Goal: Task Accomplishment & Management: Manage account settings

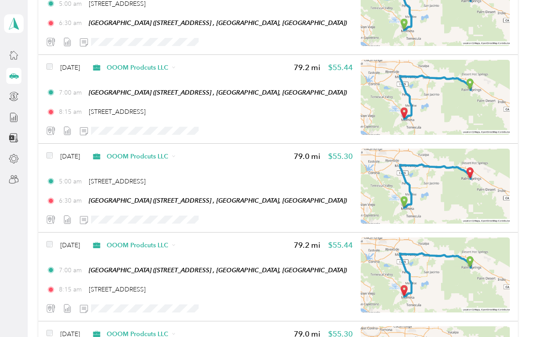
scroll to position [2452, 0]
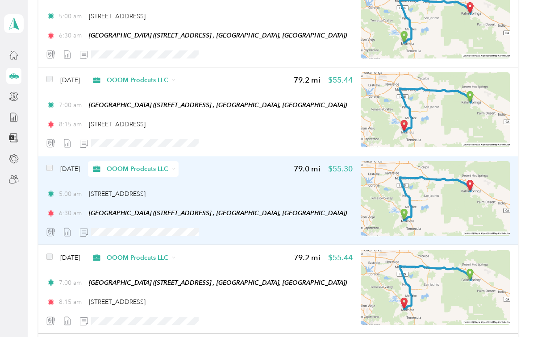
click at [189, 183] on div "Jan 4, 2025 OOOM Prodcuts LLC 79.0 mi $55.30 5:00 am 23772 Cloverleaf Way, Murr…" at bounding box center [199, 200] width 306 height 79
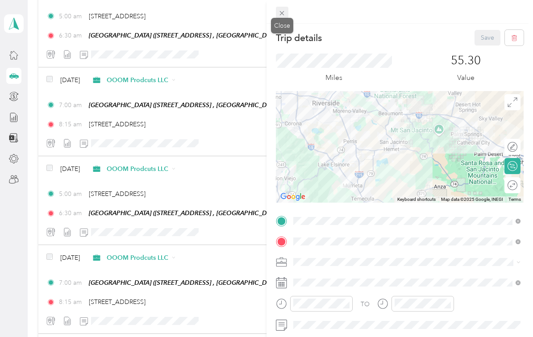
click at [287, 8] on span at bounding box center [282, 13] width 13 height 13
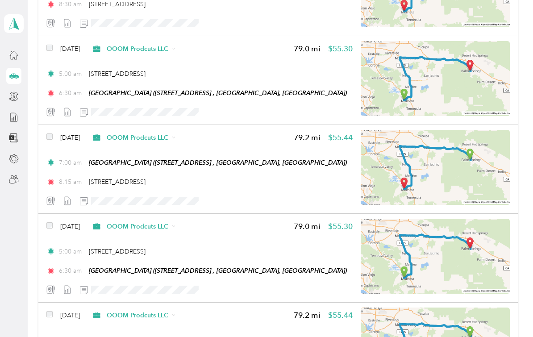
scroll to position [2389, 0]
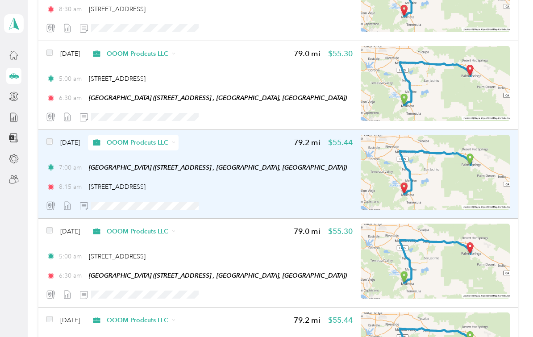
click at [277, 151] on div "Jan 8, 2025 OOOM Prodcuts LLC 79.2 mi $55.44 7:00 am Palm Springs Art Mueseum (…" at bounding box center [199, 174] width 306 height 79
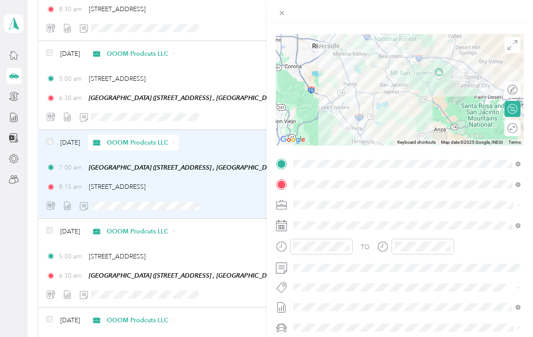
scroll to position [56, 0]
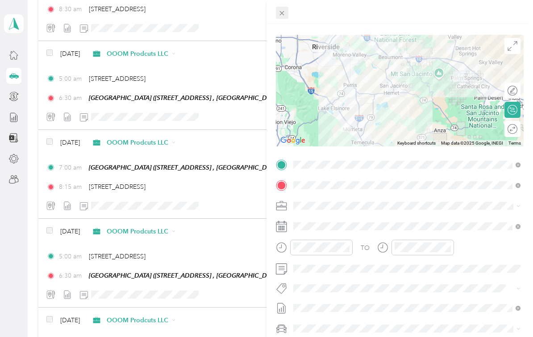
click at [288, 11] on span at bounding box center [282, 13] width 13 height 13
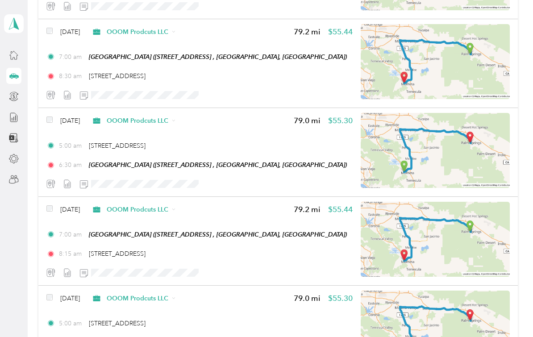
scroll to position [2297, 0]
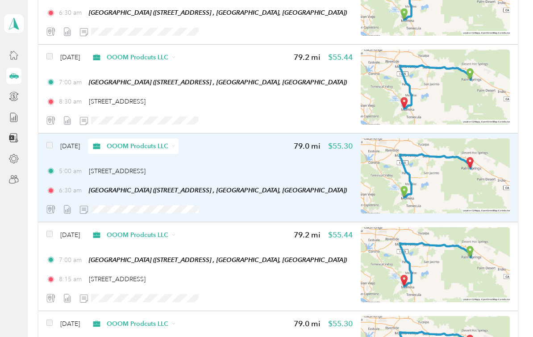
click at [254, 168] on div "5:00 am [STREET_ADDRESS]" at bounding box center [199, 171] width 306 height 9
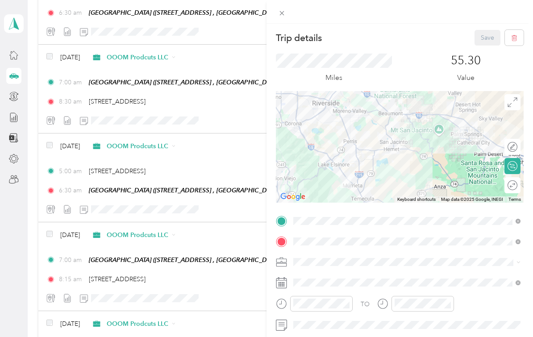
click at [229, 102] on div "Trip details Save This trip cannot be edited because it is either under review,…" at bounding box center [266, 168] width 533 height 337
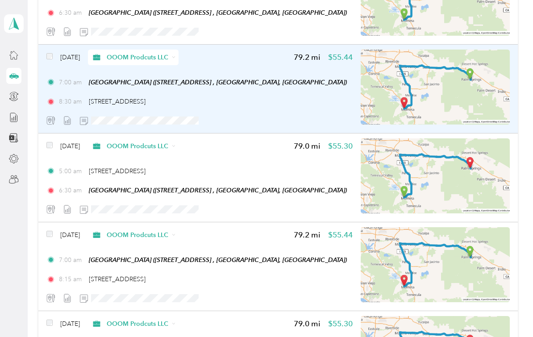
click at [242, 114] on div at bounding box center [199, 121] width 306 height 16
click at [314, 103] on div "8:30 am 23772 Cloverleaf Way, Murrieta" at bounding box center [199, 101] width 306 height 9
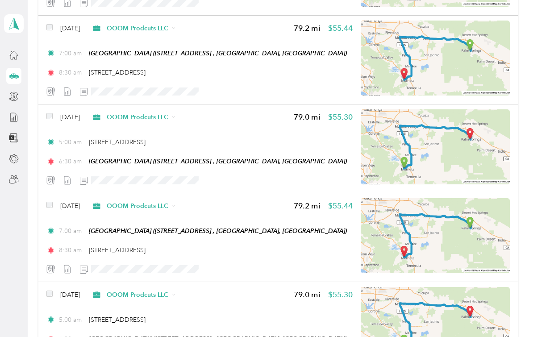
scroll to position [2147, 0]
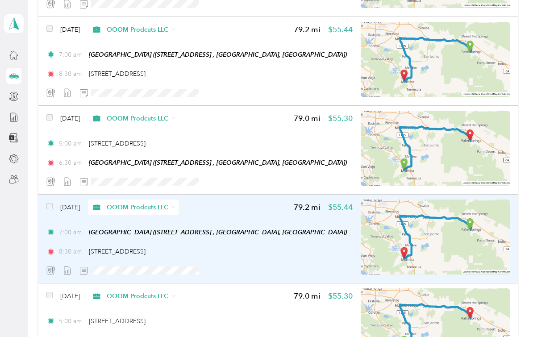
click at [259, 214] on div "[DATE] OOOM Prodcuts LLC 79.2 mi $55.44" at bounding box center [199, 208] width 306 height 16
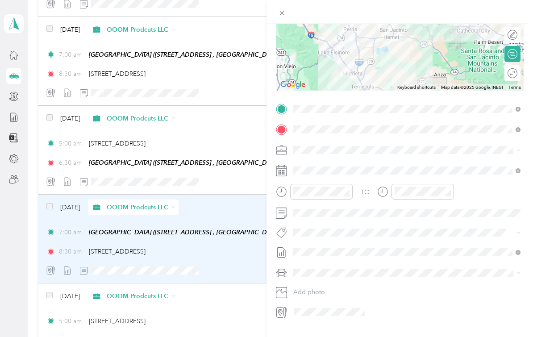
scroll to position [111, 0]
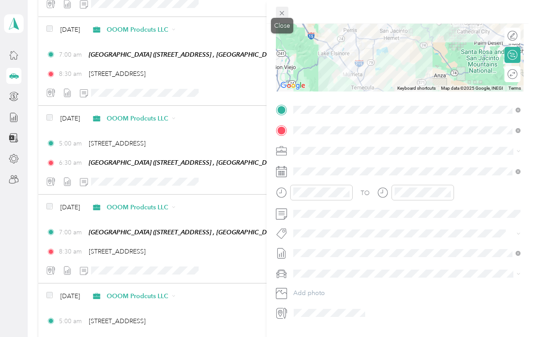
click at [287, 8] on span at bounding box center [282, 13] width 13 height 13
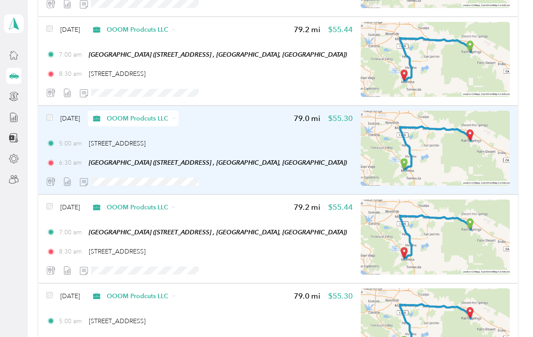
click at [241, 139] on div "5:00 am [STREET_ADDRESS]" at bounding box center [199, 143] width 306 height 9
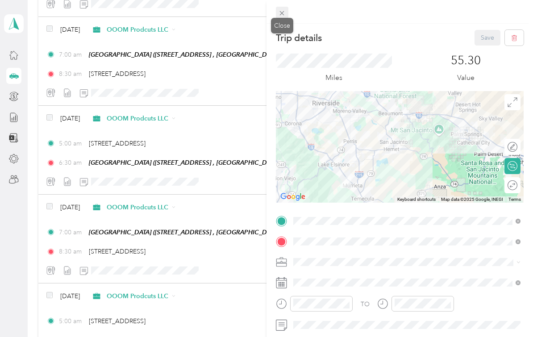
click at [285, 10] on icon at bounding box center [282, 13] width 8 height 8
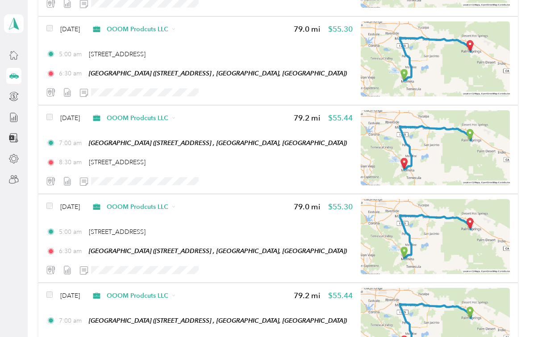
scroll to position [2050, 0]
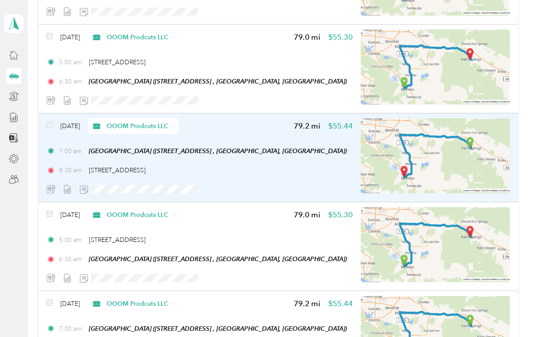
click at [252, 131] on div "[DATE] OOOM Prodcuts LLC 79.2 mi $55.44" at bounding box center [199, 126] width 306 height 16
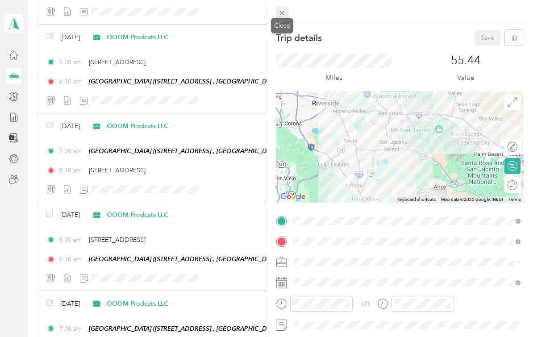
click at [282, 11] on icon at bounding box center [282, 13] width 8 height 8
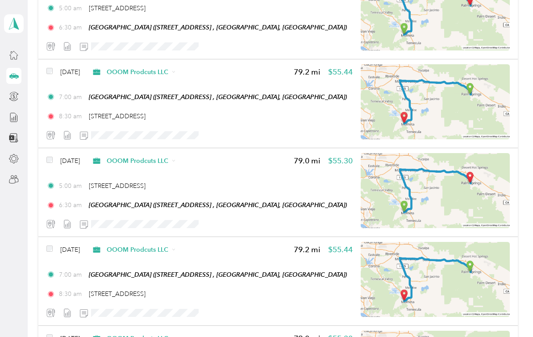
scroll to position [1914, 0]
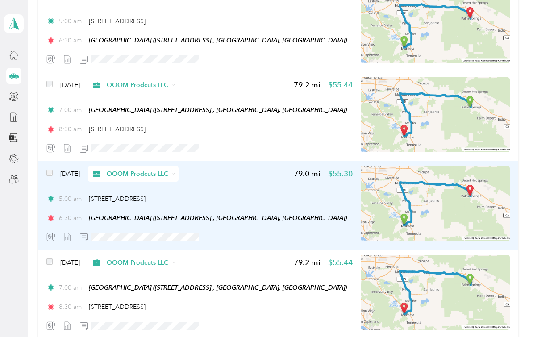
click at [244, 196] on div "5:00 am [STREET_ADDRESS]" at bounding box center [199, 198] width 306 height 9
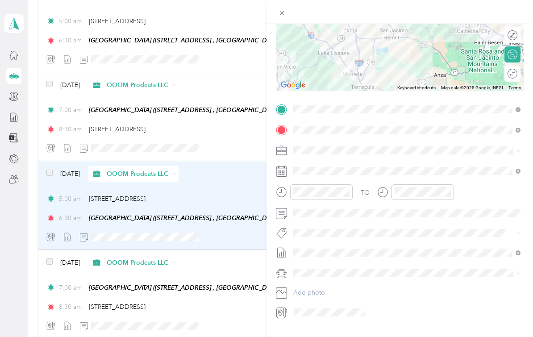
scroll to position [111, 0]
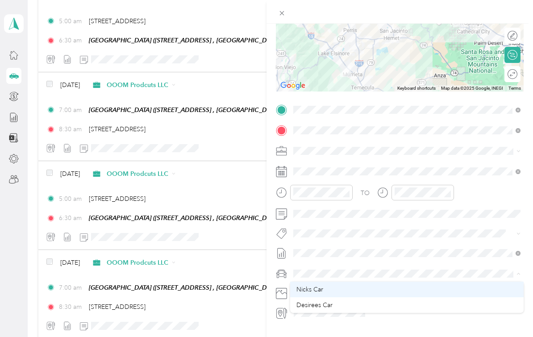
click at [331, 293] on div "Nicks Car" at bounding box center [407, 289] width 221 height 9
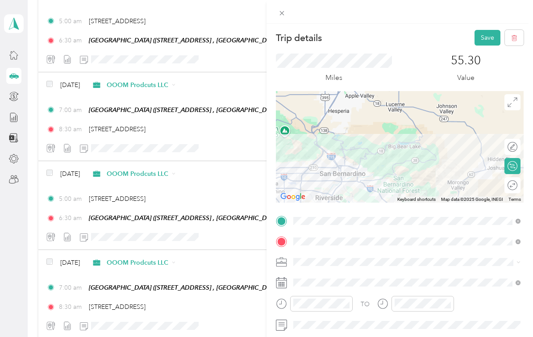
scroll to position [0, 0]
click at [485, 42] on button "Save" at bounding box center [488, 38] width 26 height 16
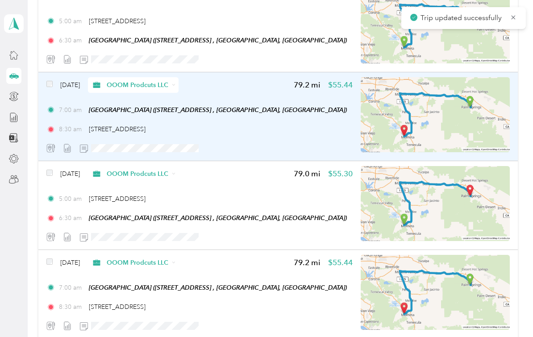
click at [269, 118] on div "Feb 1, 2025 OOOM Prodcuts LLC 79.2 mi $55.44 7:00 am Palm Springs Art Mueseum (…" at bounding box center [199, 116] width 306 height 79
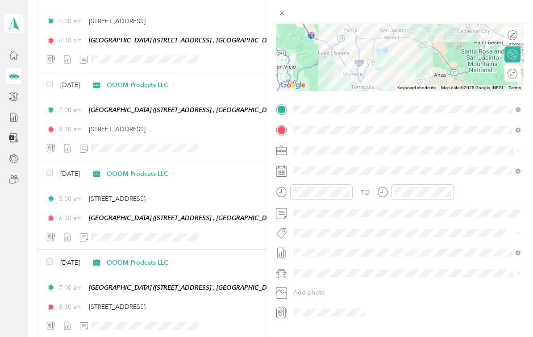
scroll to position [111, 0]
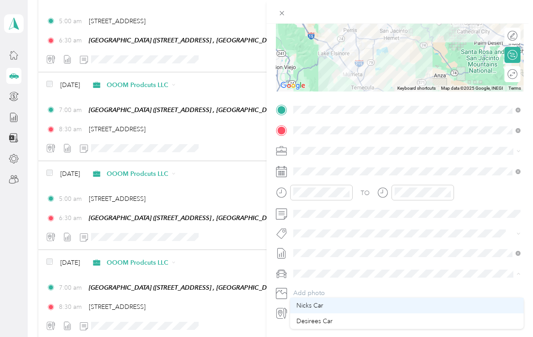
click at [341, 301] on div "Nicks Car" at bounding box center [407, 305] width 221 height 9
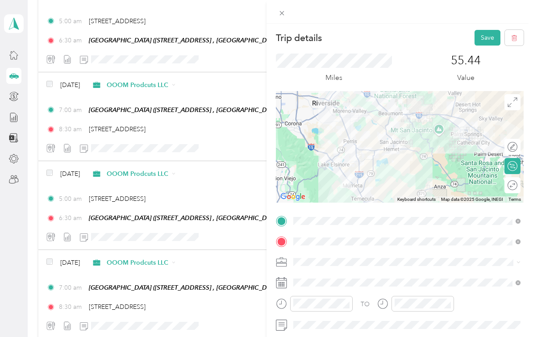
scroll to position [0, 0]
click at [486, 38] on button "Save" at bounding box center [488, 38] width 26 height 16
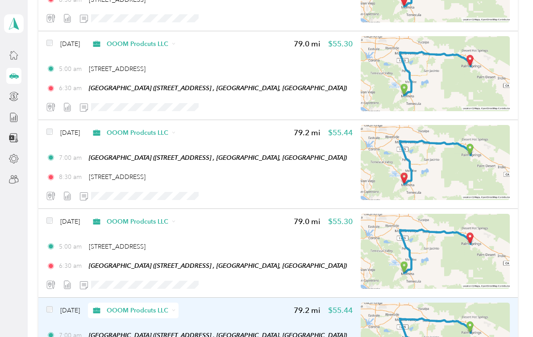
scroll to position [1683, 0]
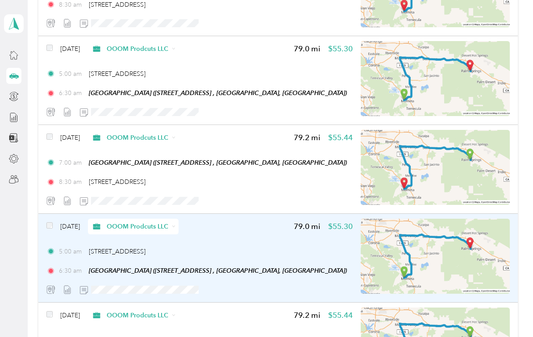
click at [279, 228] on div "Feb 5, 2025 OOOM Prodcuts LLC 79.0 mi $55.30 5:00 am 23772 Cloverleaf Way, Murr…" at bounding box center [199, 258] width 306 height 79
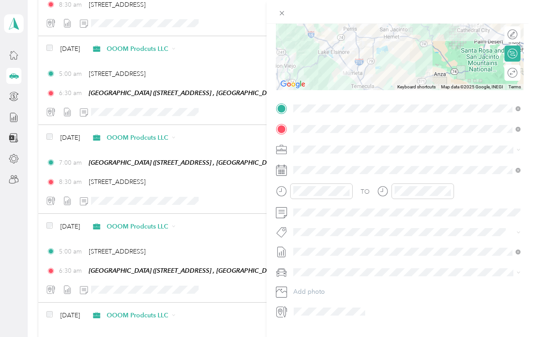
scroll to position [111, 0]
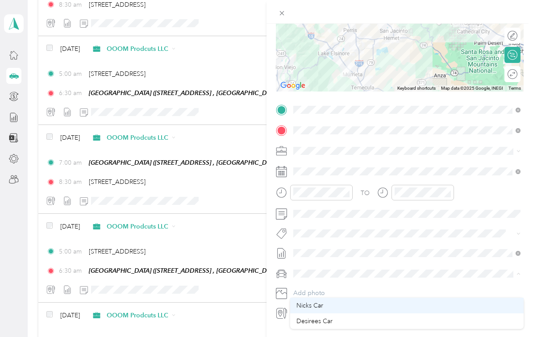
click at [339, 301] on div "Nicks Car" at bounding box center [407, 305] width 221 height 9
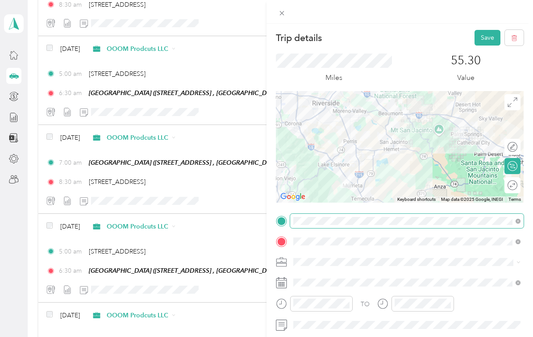
scroll to position [0, 0]
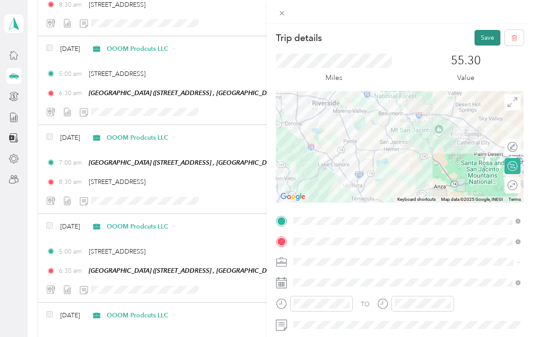
click at [489, 35] on button "Save" at bounding box center [488, 38] width 26 height 16
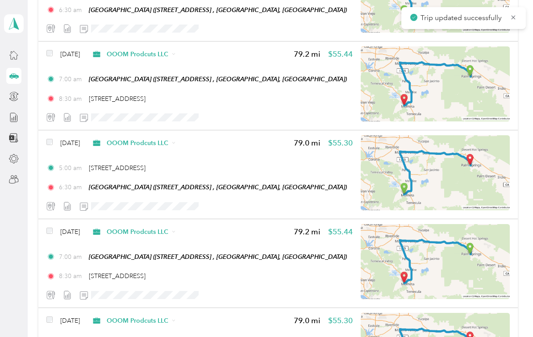
scroll to position [1589, 0]
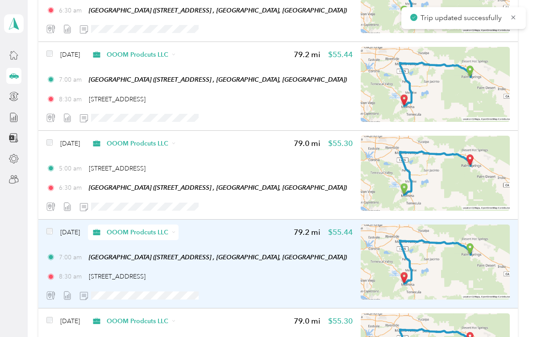
click at [257, 229] on div "Feb 7, 2025 OOOM Prodcuts LLC 79.2 mi $55.44 7:00 am Palm Springs Art Mueseum (…" at bounding box center [199, 264] width 306 height 79
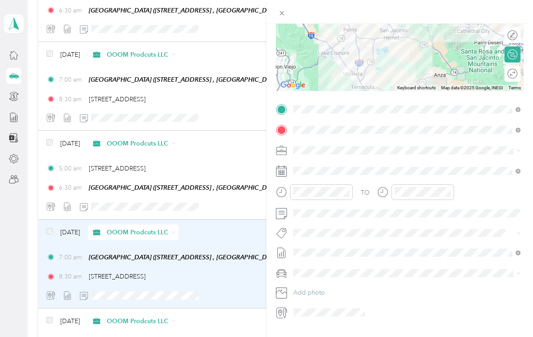
scroll to position [111, 0]
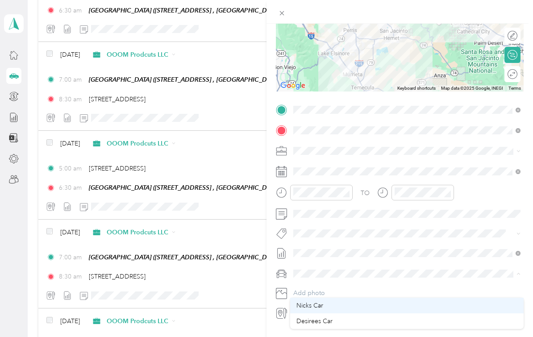
click at [343, 301] on div "Nicks Car" at bounding box center [407, 305] width 221 height 9
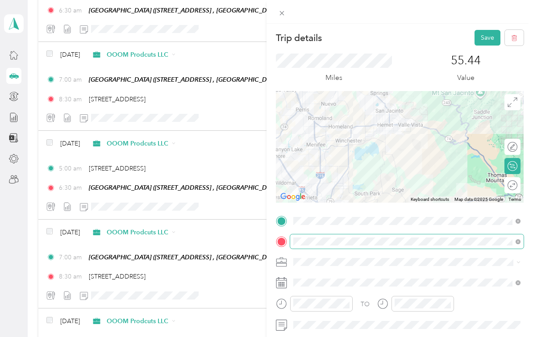
scroll to position [0, 0]
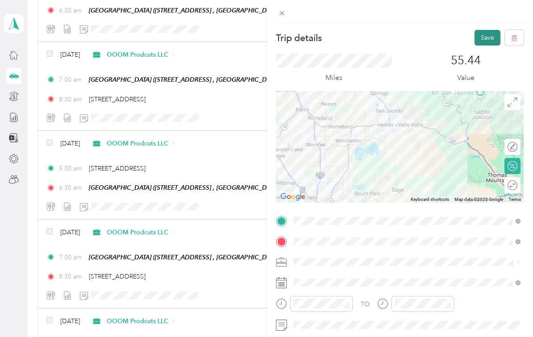
click at [489, 36] on button "Save" at bounding box center [488, 38] width 26 height 16
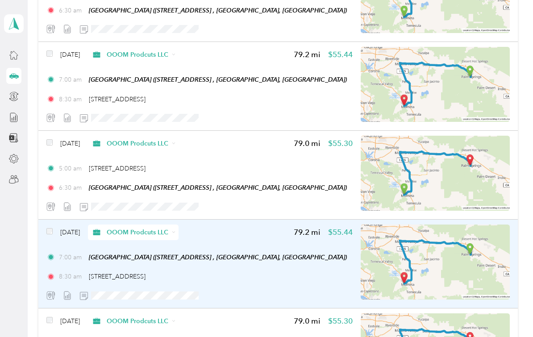
click at [272, 227] on div "Feb 7, 2025 OOOM Prodcuts LLC 79.2 mi $55.44 7:00 am Palm Springs Art Mueseum (…" at bounding box center [199, 264] width 306 height 79
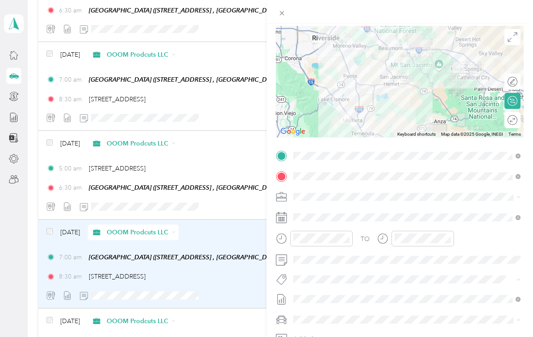
scroll to position [63, 0]
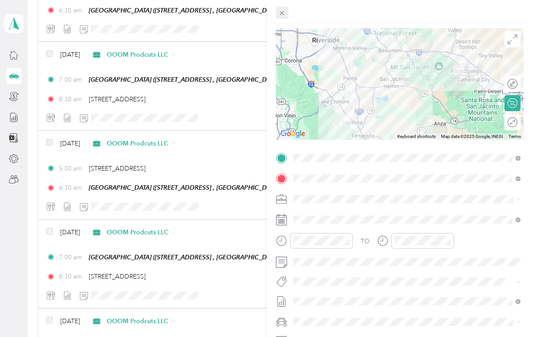
click at [287, 8] on span at bounding box center [282, 13] width 13 height 13
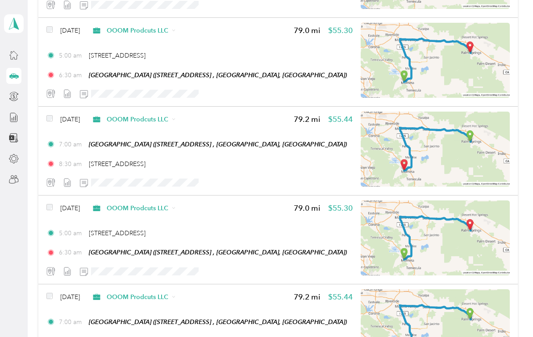
scroll to position [1520, 0]
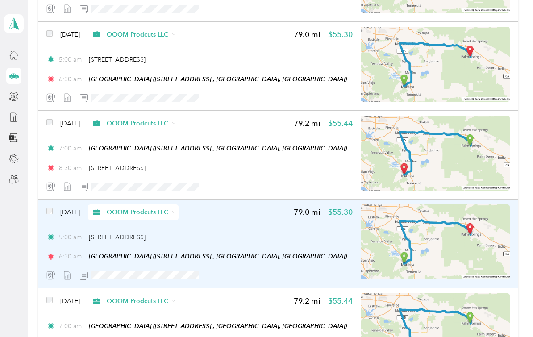
click at [259, 233] on div "5:00 am 23772 Cloverleaf Way, Murrieta" at bounding box center [199, 237] width 306 height 9
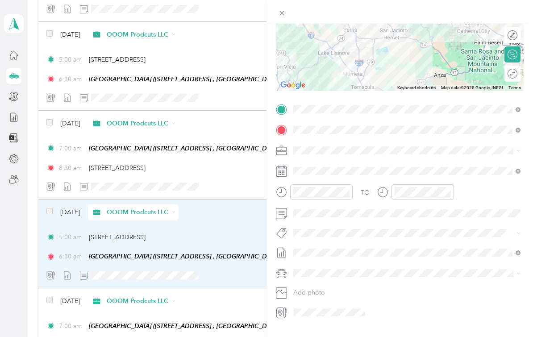
scroll to position [111, 0]
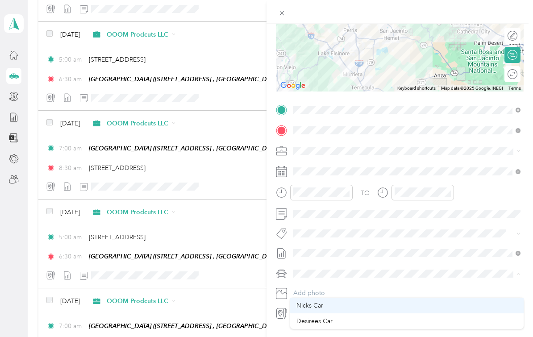
click at [339, 301] on div "Nicks Car" at bounding box center [407, 305] width 221 height 9
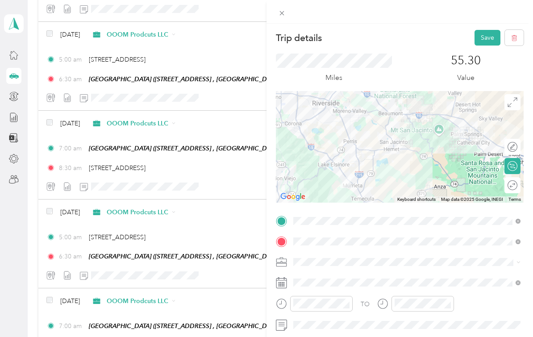
scroll to position [0, 0]
click at [489, 36] on button "Save" at bounding box center [488, 38] width 26 height 16
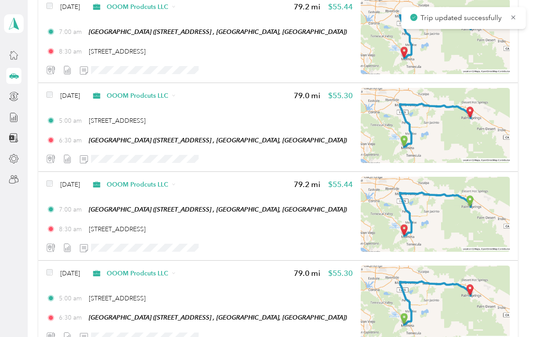
scroll to position [1458, 0]
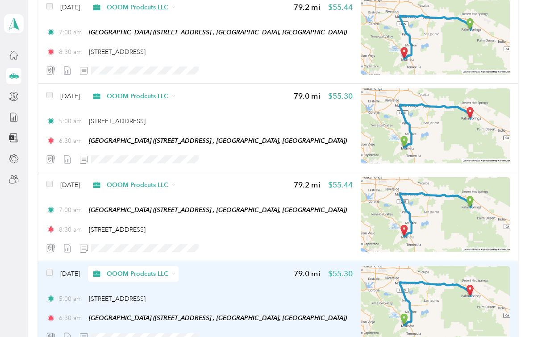
click at [307, 294] on div "5:00 am 23772 Cloverleaf Way, Murrieta" at bounding box center [199, 298] width 306 height 9
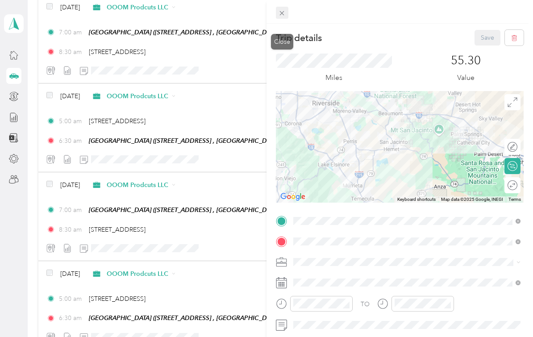
click at [280, 12] on icon at bounding box center [282, 13] width 8 height 8
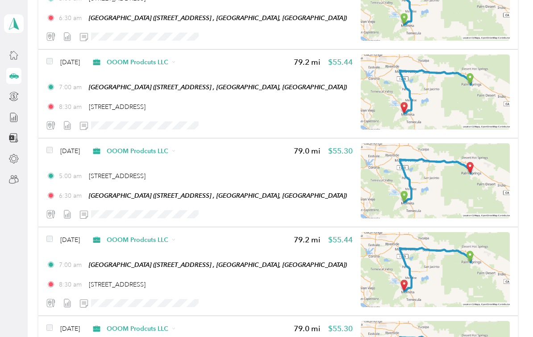
scroll to position [1393, 0]
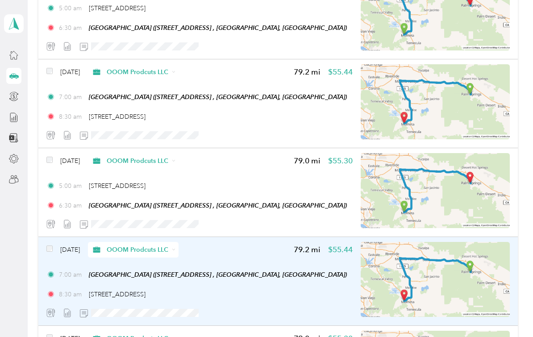
click at [287, 242] on div "Feb 13, 2025 OOOM Prodcuts LLC 79.2 mi $55.44" at bounding box center [199, 250] width 306 height 16
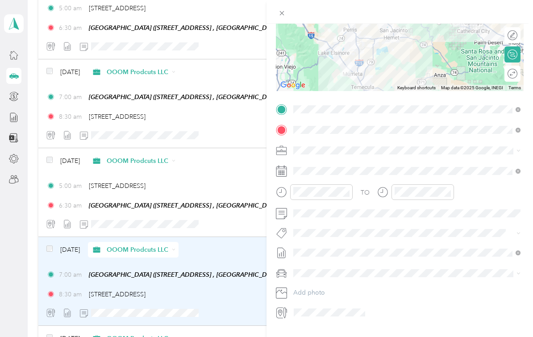
scroll to position [111, 0]
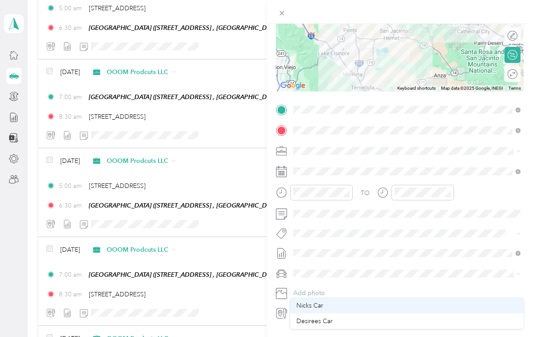
click at [353, 301] on div "Nicks Car" at bounding box center [407, 305] width 221 height 9
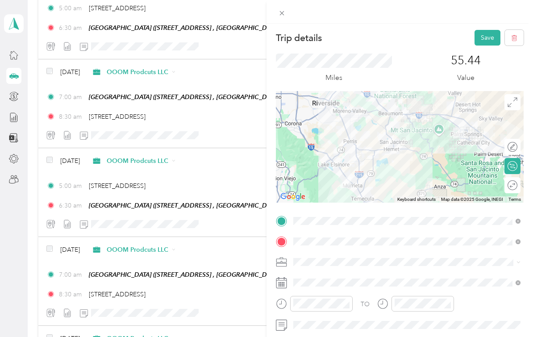
scroll to position [0, 0]
click at [490, 36] on button "Save" at bounding box center [488, 38] width 26 height 16
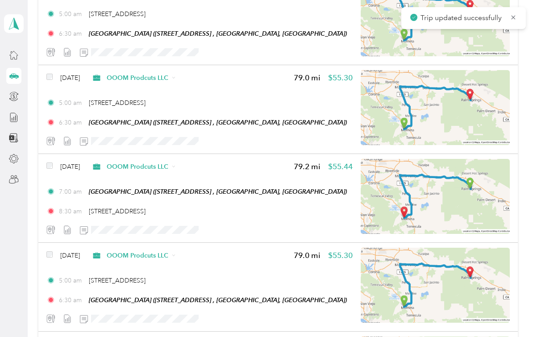
scroll to position [1283, 0]
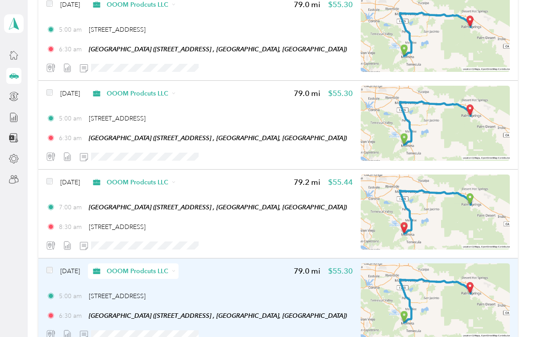
click at [301, 292] on div "5:00 am 23772 Cloverleaf Way, Murrieta" at bounding box center [199, 296] width 306 height 9
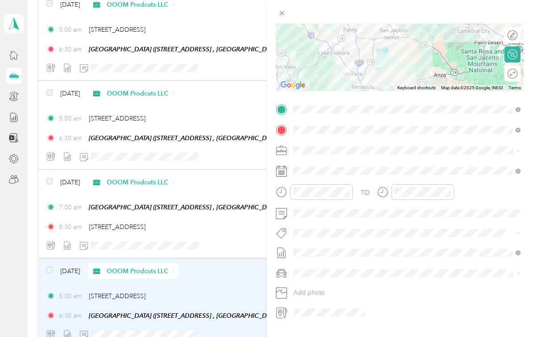
scroll to position [111, 0]
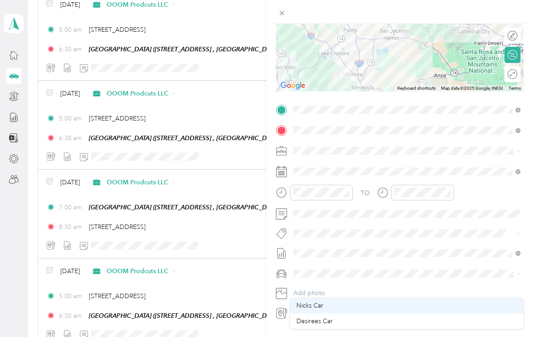
click at [360, 301] on div "Nicks Car" at bounding box center [407, 305] width 221 height 9
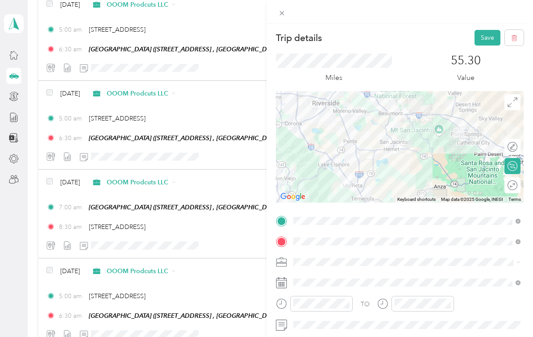
scroll to position [0, 0]
click at [493, 40] on button "Save" at bounding box center [488, 38] width 26 height 16
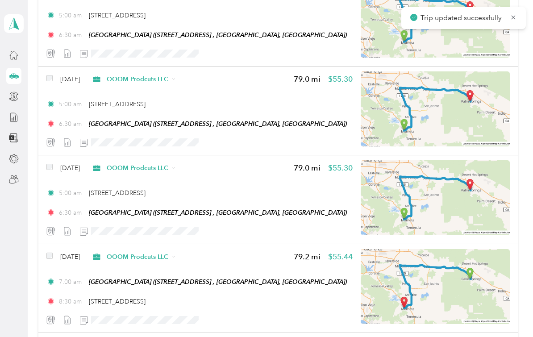
scroll to position [1207, 0]
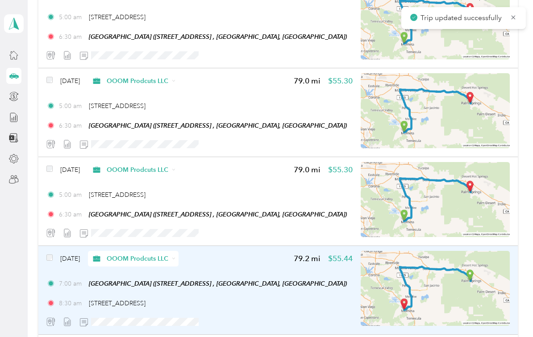
click at [257, 252] on div "Feb 19, 2025 OOOM Prodcuts LLC 79.2 mi $55.44 7:00 am Palm Springs Art Mueseum …" at bounding box center [199, 290] width 306 height 79
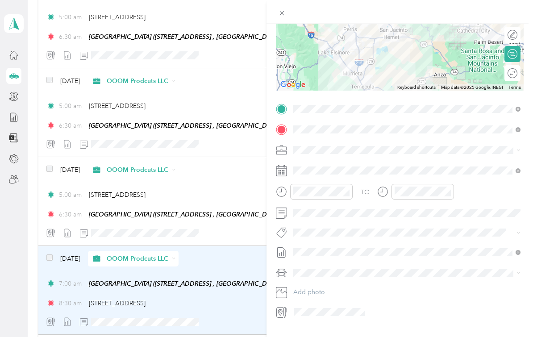
scroll to position [111, 0]
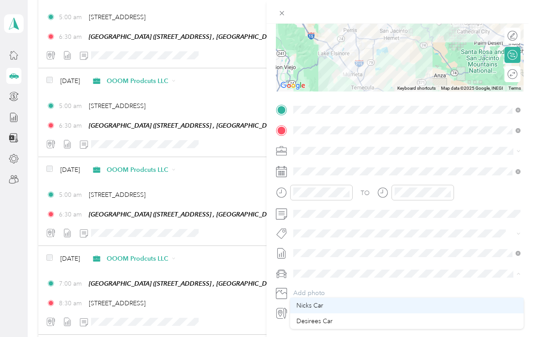
click at [347, 301] on div "Nicks Car" at bounding box center [407, 305] width 221 height 9
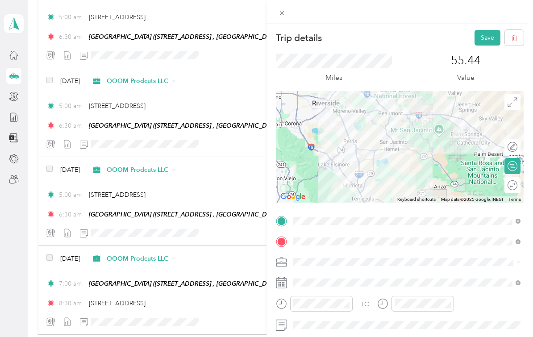
scroll to position [0, 0]
click at [493, 37] on button "Save" at bounding box center [488, 38] width 26 height 16
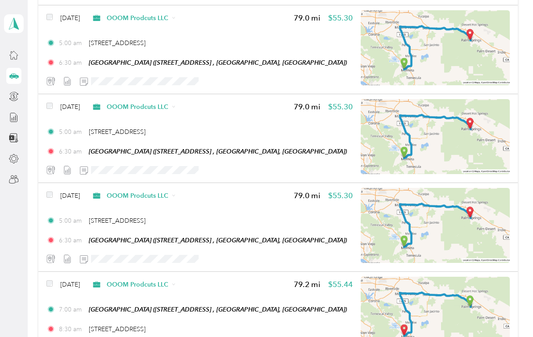
scroll to position [1183, 0]
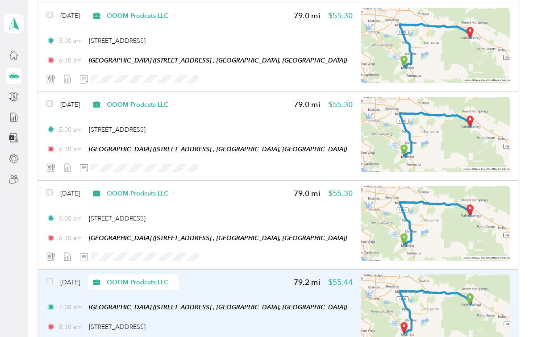
click at [287, 275] on div "Feb 19, 2025 OOOM Prodcuts LLC 79.2 mi $55.44" at bounding box center [199, 283] width 306 height 16
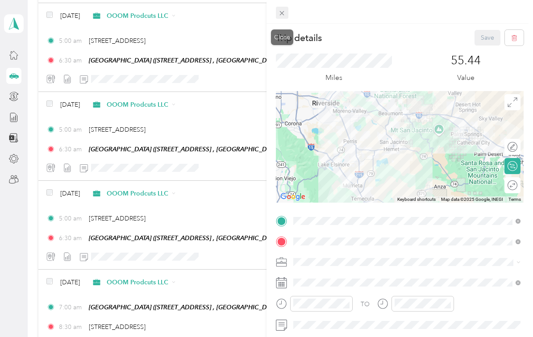
click at [286, 12] on span at bounding box center [282, 13] width 13 height 13
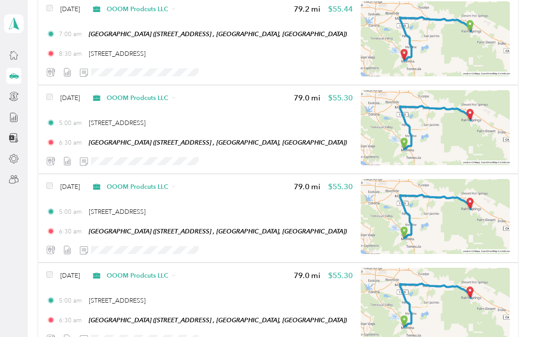
scroll to position [1094, 0]
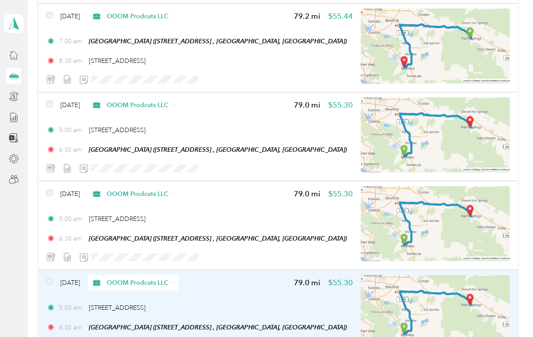
click at [241, 278] on div "Feb 22, 2025 OOOM Prodcuts LLC 79.0 mi $55.30 5:00 am 23772 Cloverleaf Way, Mur…" at bounding box center [199, 314] width 306 height 79
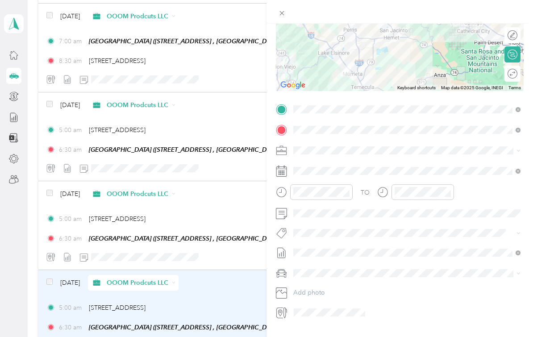
scroll to position [111, 0]
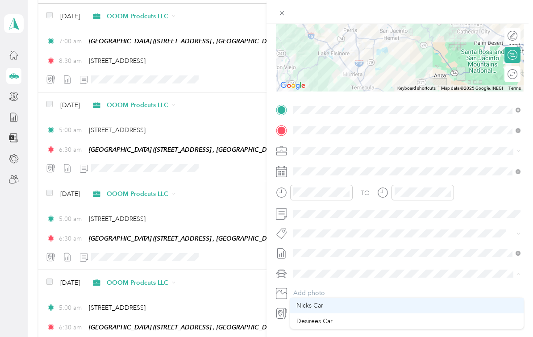
click at [358, 301] on div "Nicks Car" at bounding box center [407, 305] width 221 height 9
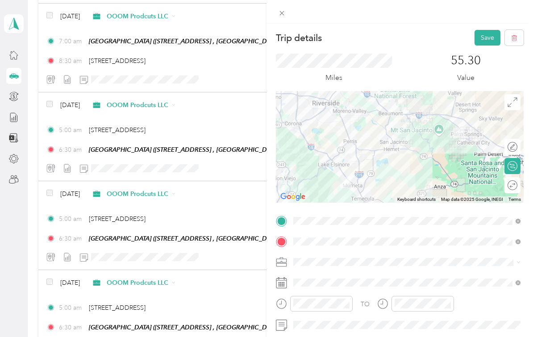
scroll to position [0, 0]
click at [489, 37] on button "Save" at bounding box center [488, 38] width 26 height 16
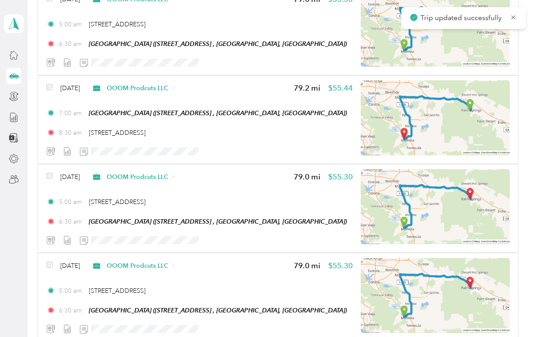
scroll to position [1020, 0]
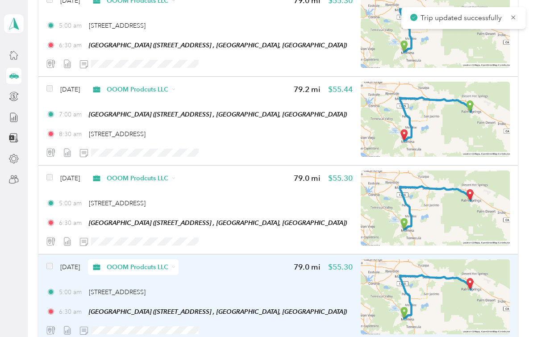
click at [259, 269] on div "Feb 25, 2025 OOOM Prodcuts LLC 79.0 mi $55.30 5:00 am 23772 Cloverleaf Way, Mur…" at bounding box center [199, 298] width 306 height 79
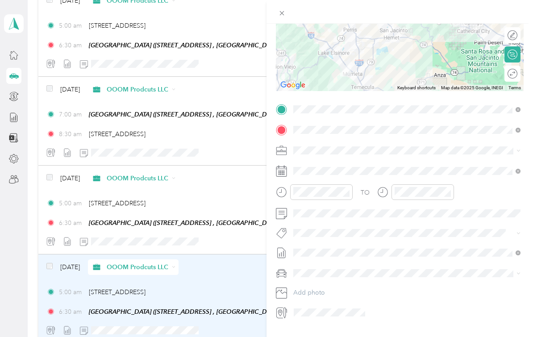
scroll to position [111, 0]
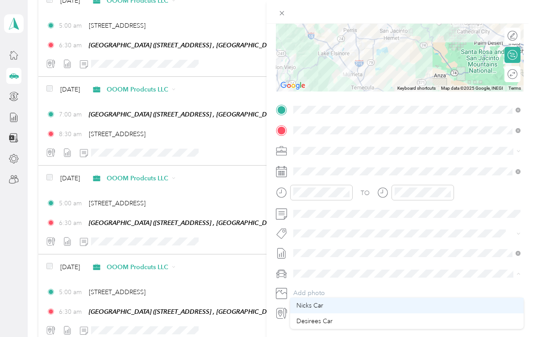
click at [356, 301] on div "Nicks Car" at bounding box center [407, 305] width 221 height 9
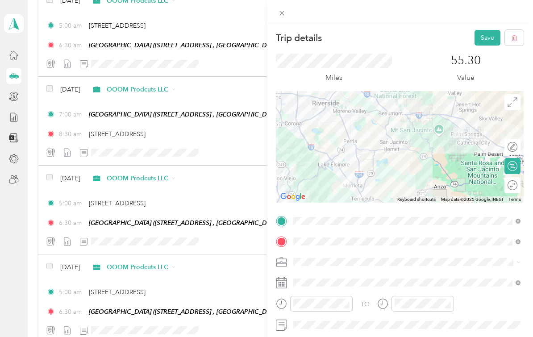
scroll to position [0, 0]
click at [488, 39] on button "Save" at bounding box center [488, 38] width 26 height 16
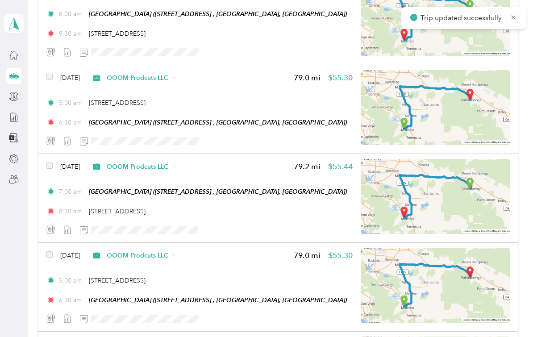
scroll to position [926, 0]
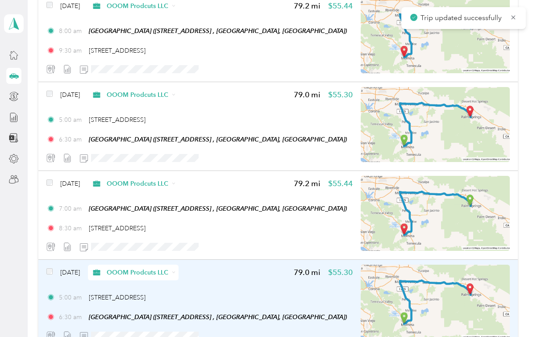
click at [263, 293] on div "5:00 am 23772 Cloverleaf Way, Murrieta" at bounding box center [199, 297] width 306 height 9
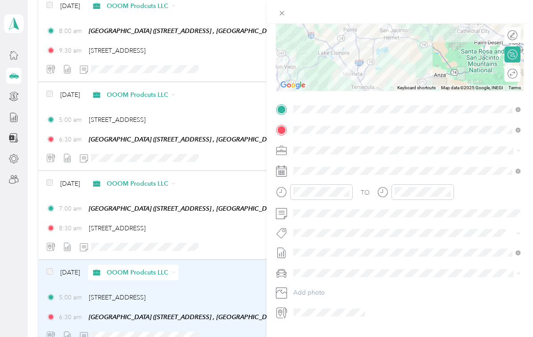
scroll to position [111, 0]
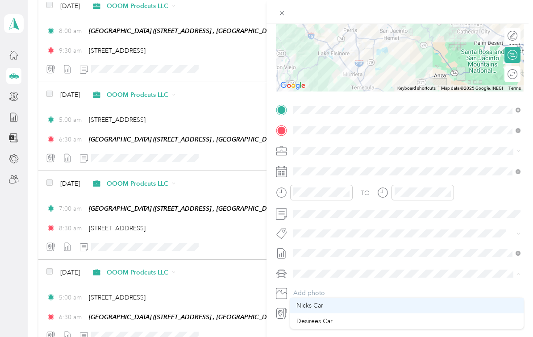
click at [373, 301] on div "Nicks Car" at bounding box center [407, 305] width 221 height 9
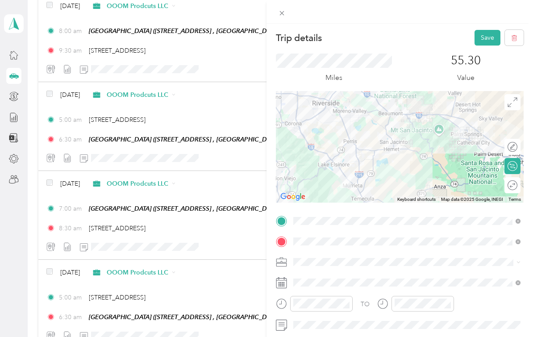
scroll to position [0, 0]
click at [492, 38] on button "Save" at bounding box center [488, 38] width 26 height 16
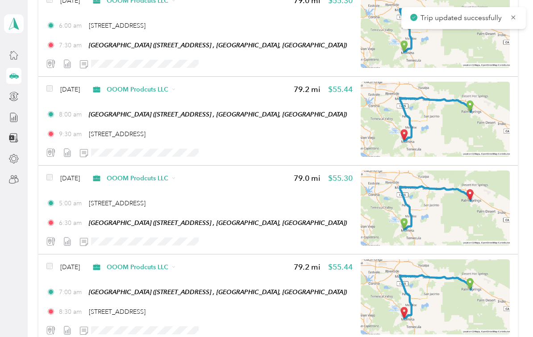
scroll to position [841, 0]
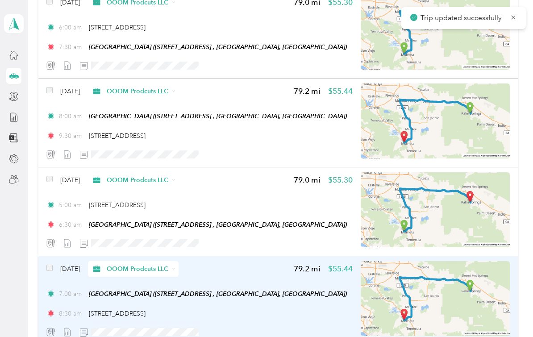
click at [247, 263] on div "Mar 3, 2025 OOOM Prodcuts LLC 79.2 mi $55.44 7:00 am Palm Springs Art Mueseum (…" at bounding box center [199, 300] width 306 height 79
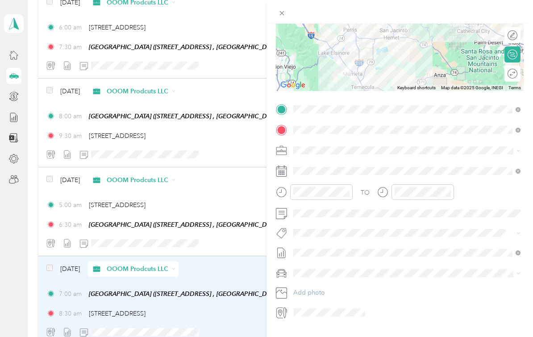
scroll to position [111, 0]
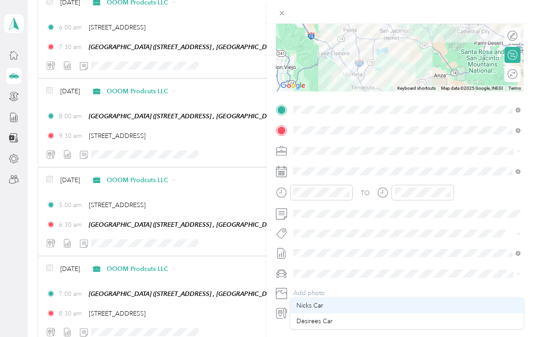
click at [370, 301] on div "Nicks Car" at bounding box center [407, 305] width 221 height 9
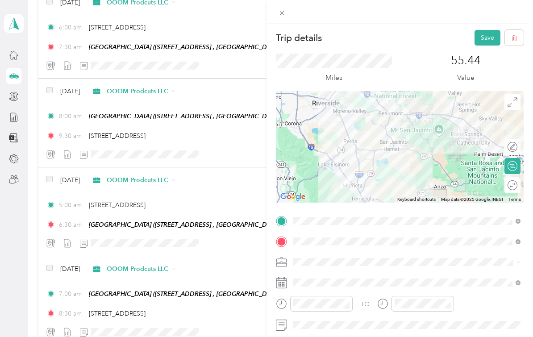
scroll to position [0, 0]
click at [491, 39] on button "Save" at bounding box center [488, 38] width 26 height 16
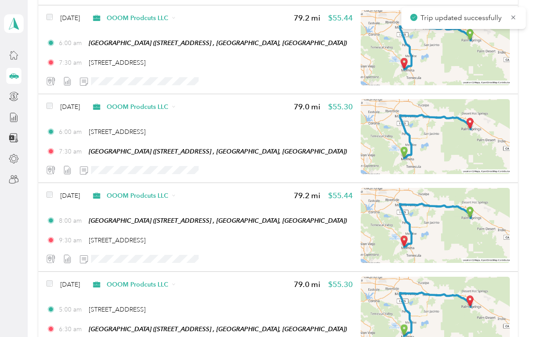
scroll to position [736, 0]
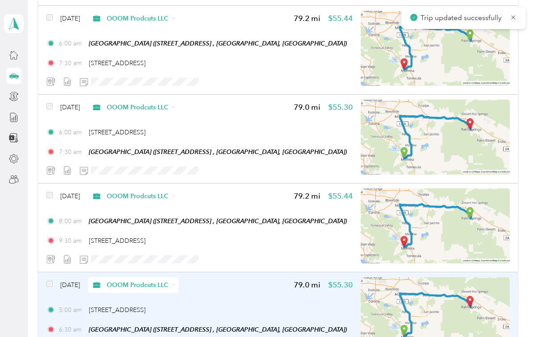
click at [267, 305] on div "5:00 am 23772 Cloverleaf Way, Murrieta" at bounding box center [199, 309] width 306 height 9
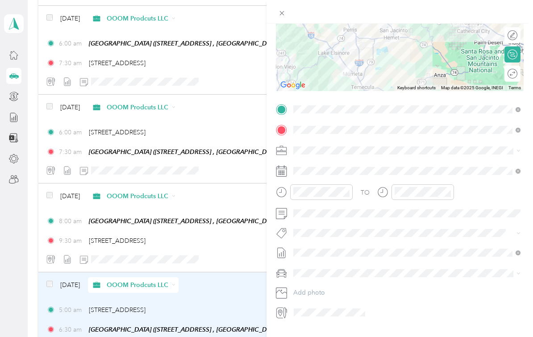
scroll to position [111, 0]
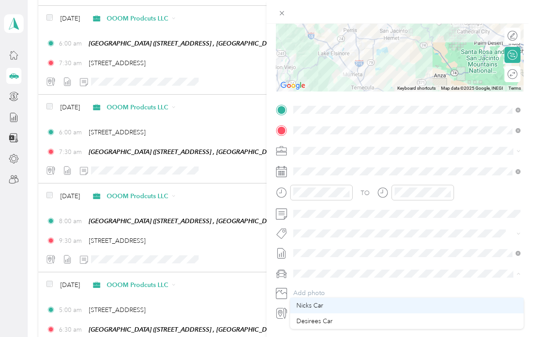
click at [386, 301] on div "Nicks Car" at bounding box center [407, 305] width 221 height 9
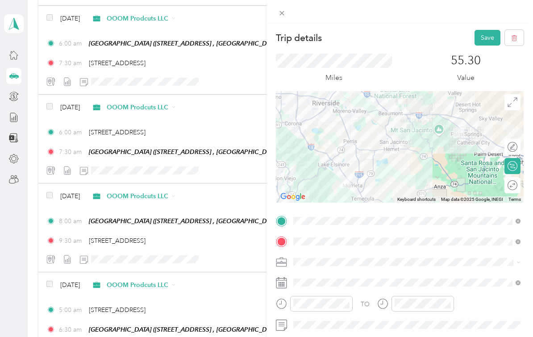
scroll to position [0, 0]
click at [491, 40] on button "Save" at bounding box center [488, 38] width 26 height 16
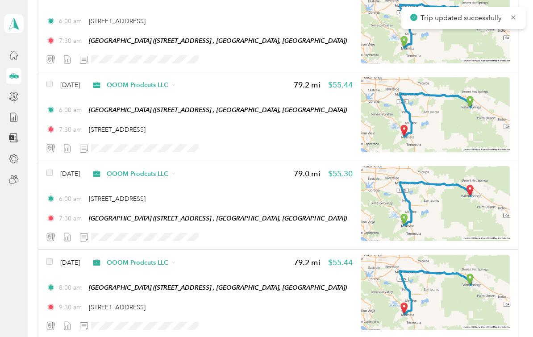
scroll to position [661, 0]
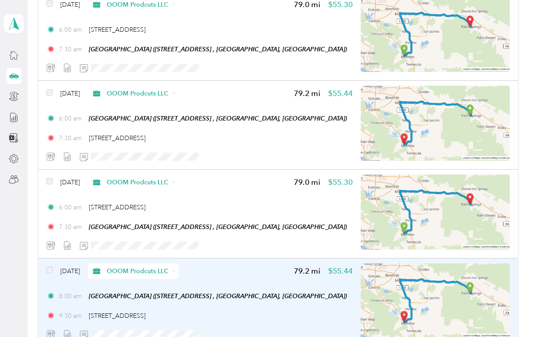
click at [270, 265] on div "Mar 9, 2025 OOOM Prodcuts LLC 79.2 mi $55.44 8:00 am Palm Springs Art Mueseum (…" at bounding box center [199, 302] width 306 height 79
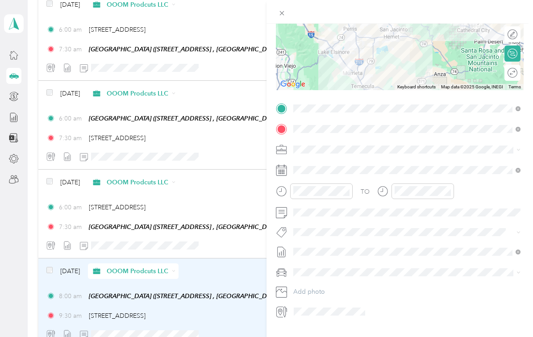
scroll to position [111, 0]
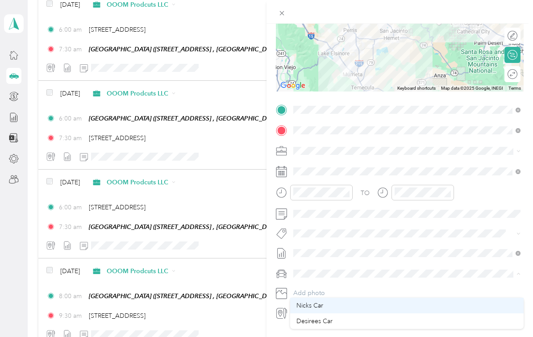
click at [401, 301] on div "Nicks Car" at bounding box center [407, 305] width 221 height 9
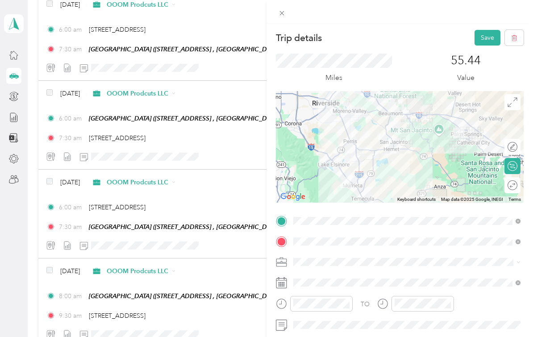
scroll to position [0, 0]
click at [491, 38] on button "Save" at bounding box center [488, 38] width 26 height 16
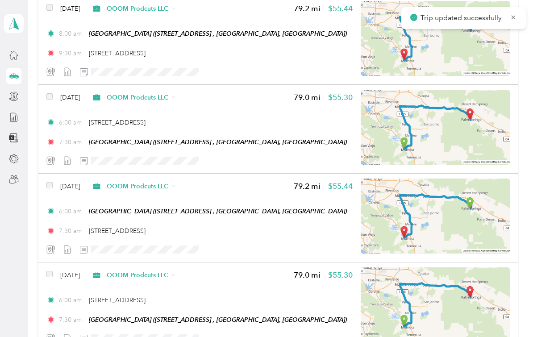
scroll to position [566, 0]
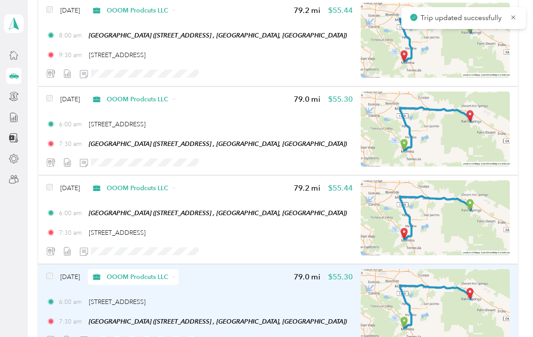
click at [258, 276] on div "Mar 12, 2025 OOOM Prodcuts LLC 79.0 mi $55.30 6:00 am 23772 Cloverleaf Way, Mur…" at bounding box center [199, 308] width 306 height 79
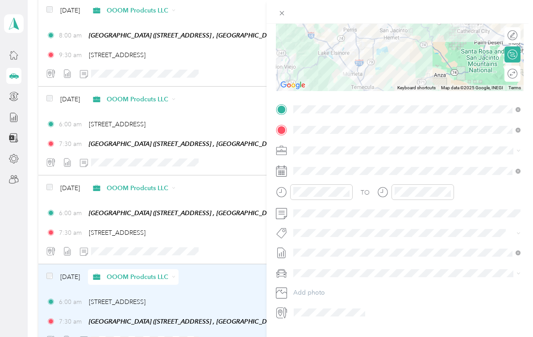
scroll to position [111, 0]
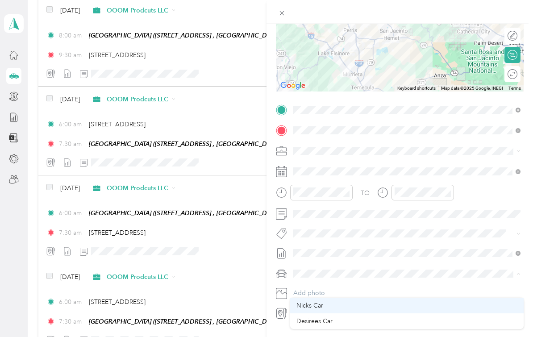
click at [372, 301] on div "Nicks Car" at bounding box center [407, 305] width 221 height 9
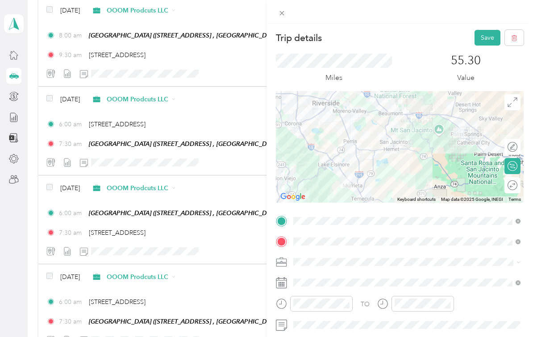
scroll to position [0, 0]
click at [489, 40] on button "Save" at bounding box center [488, 38] width 26 height 16
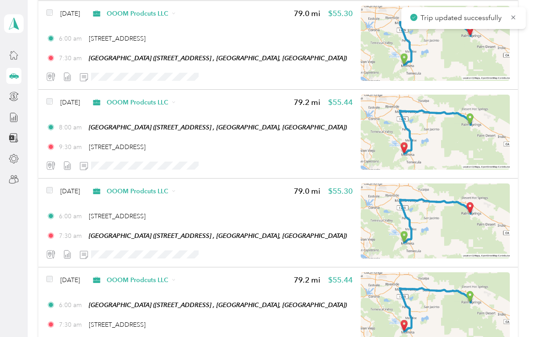
scroll to position [474, 0]
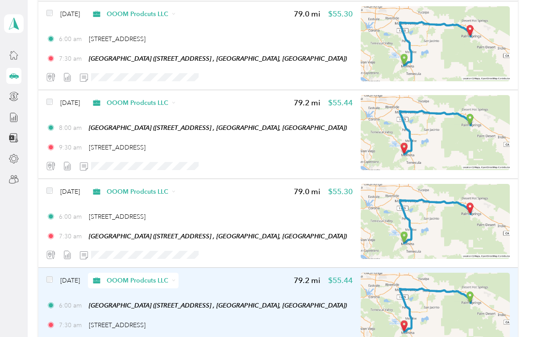
click at [287, 273] on div "Mar 15, 2025 OOOM Prodcuts LLC 79.2 mi $55.44 6:00 am Palm Springs Art Mueseum …" at bounding box center [199, 312] width 306 height 79
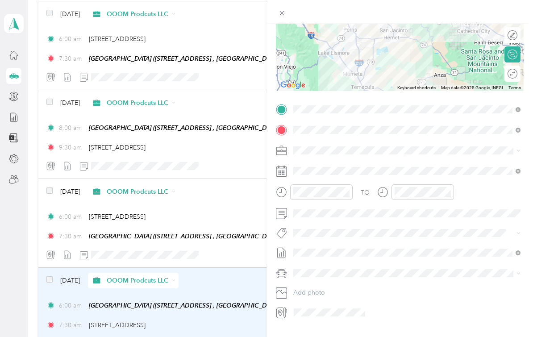
scroll to position [111, 0]
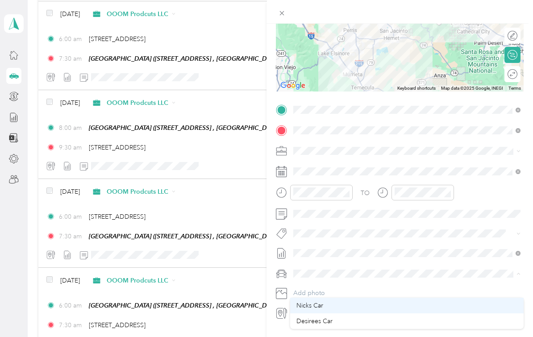
click at [403, 301] on div "Nicks Car" at bounding box center [407, 305] width 221 height 9
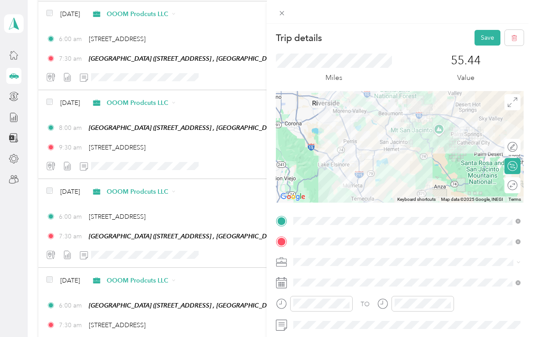
scroll to position [0, 0]
click at [492, 37] on button "Save" at bounding box center [488, 38] width 26 height 16
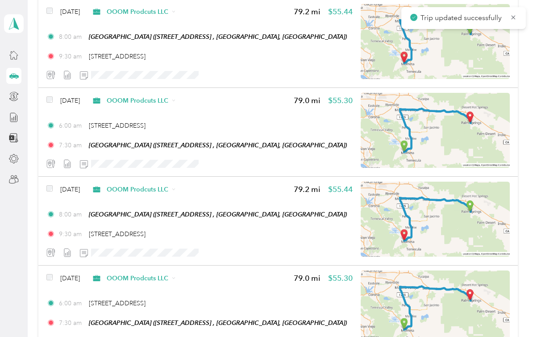
scroll to position [387, 0]
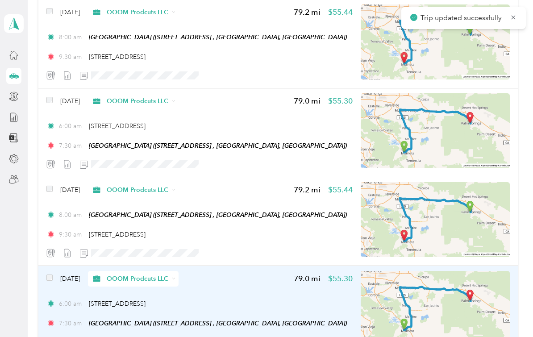
click at [259, 299] on div "6:00 am 23772 Cloverleaf Way, Murrieta" at bounding box center [199, 303] width 306 height 9
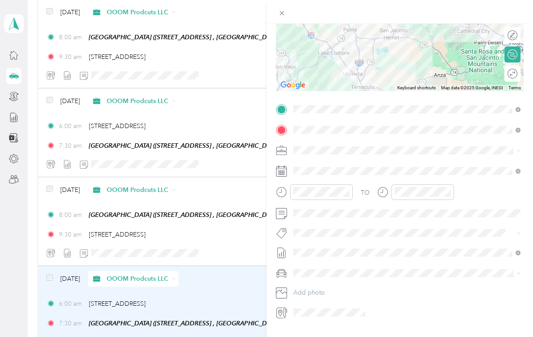
scroll to position [111, 0]
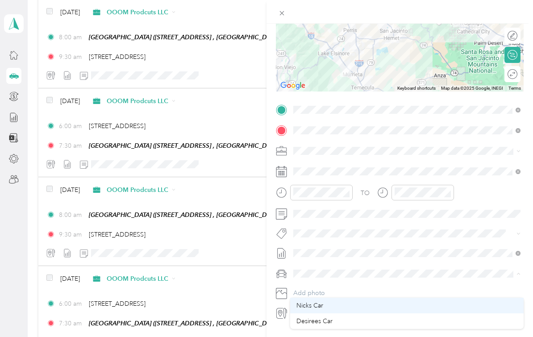
click at [401, 301] on div "Nicks Car" at bounding box center [407, 305] width 221 height 9
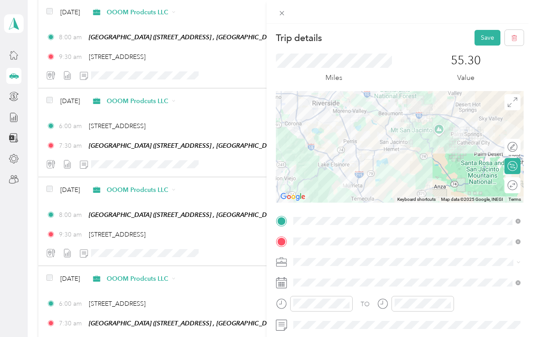
scroll to position [0, 0]
click at [491, 40] on button "Save" at bounding box center [488, 38] width 26 height 16
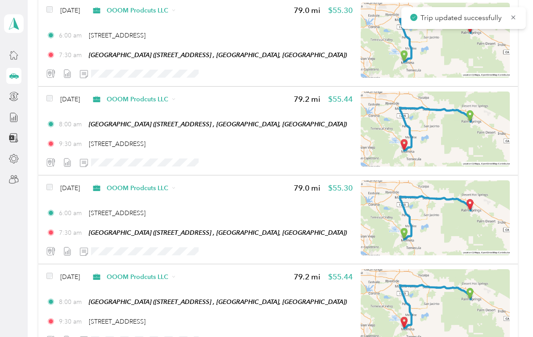
scroll to position [297, 0]
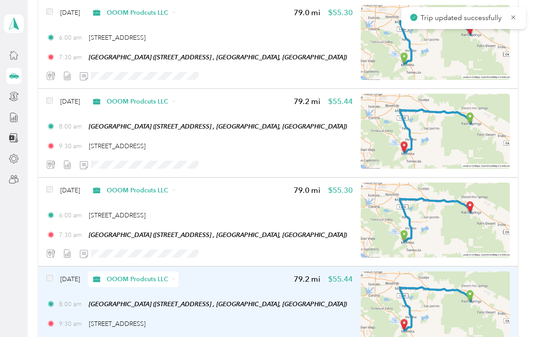
click at [268, 272] on div "Mar 21, 2025 OOOM Prodcuts LLC 79.2 mi $55.44 8:00 am Palm Springs Art Mueseum …" at bounding box center [199, 311] width 306 height 79
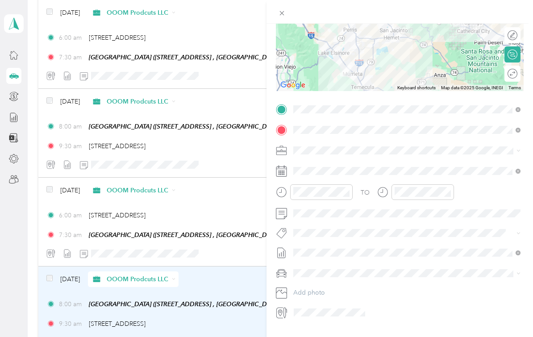
scroll to position [111, 0]
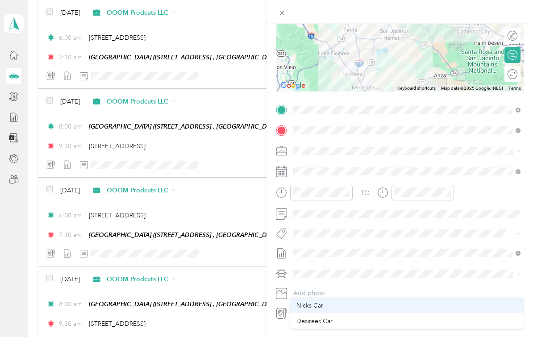
click at [397, 301] on div "Nicks Car" at bounding box center [407, 305] width 221 height 9
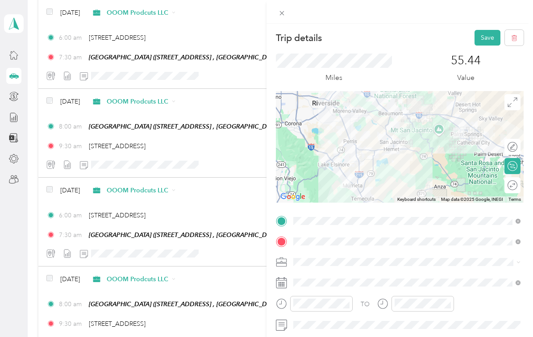
scroll to position [0, 0]
click at [489, 42] on button "Save" at bounding box center [488, 38] width 26 height 16
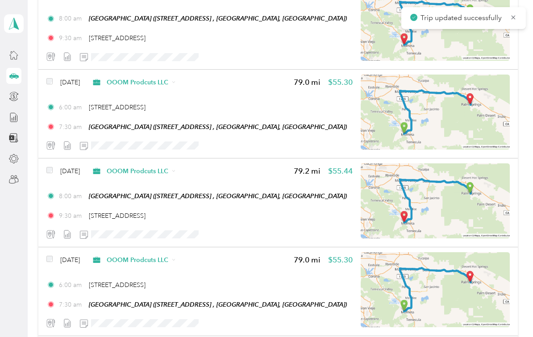
scroll to position [199, 0]
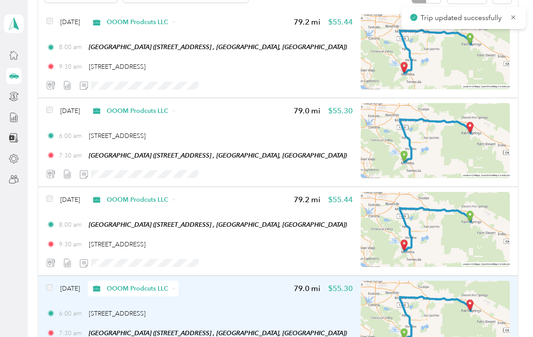
click at [254, 309] on div "6:00 am 23772 Cloverleaf Way, Murrieta" at bounding box center [199, 313] width 306 height 9
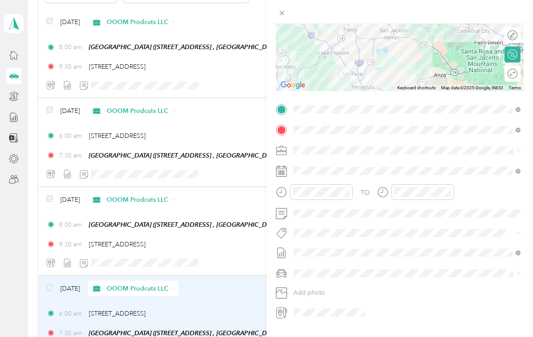
scroll to position [111, 0]
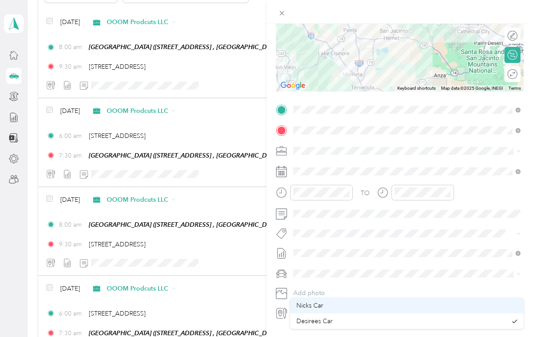
click at [389, 301] on div "Nicks Car" at bounding box center [407, 305] width 221 height 9
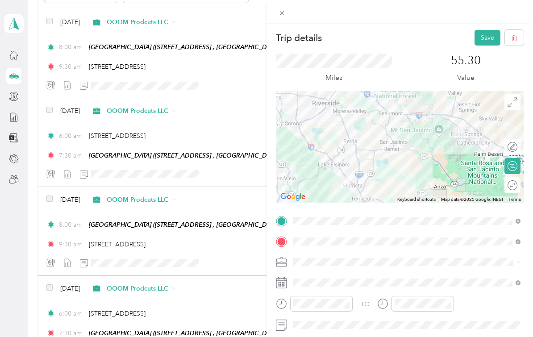
scroll to position [0, 0]
click at [491, 39] on button "Save" at bounding box center [488, 38] width 26 height 16
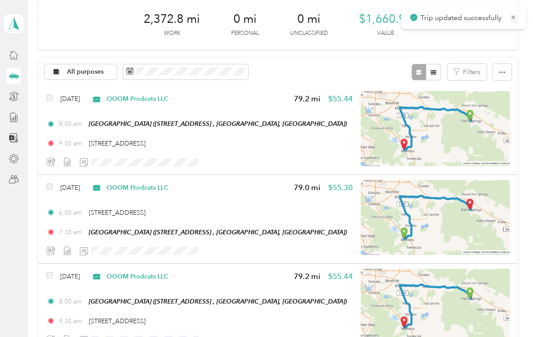
scroll to position [122, 0]
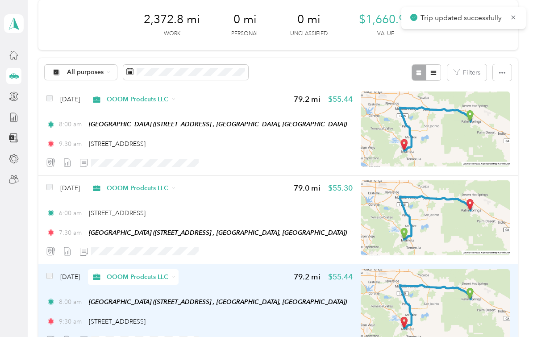
click at [259, 278] on div "Mar 27, 2025 OOOM Prodcuts LLC 79.2 mi $55.44 8:00 am Palm Springs Art Mueseum …" at bounding box center [199, 308] width 306 height 79
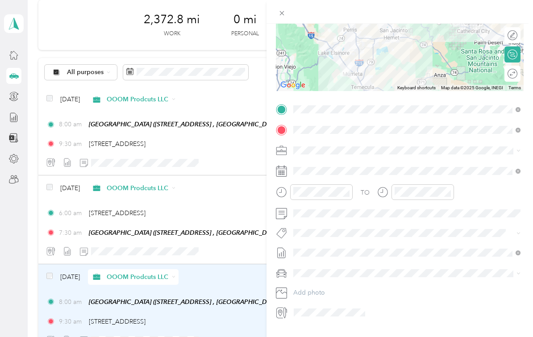
scroll to position [111, 0]
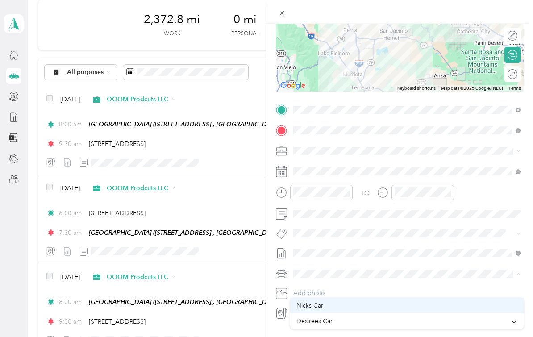
click at [396, 301] on div "Nicks Car" at bounding box center [407, 305] width 221 height 9
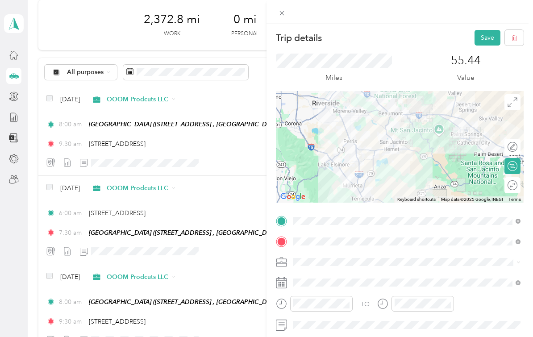
scroll to position [0, 0]
click at [494, 39] on button "Save" at bounding box center [488, 38] width 26 height 16
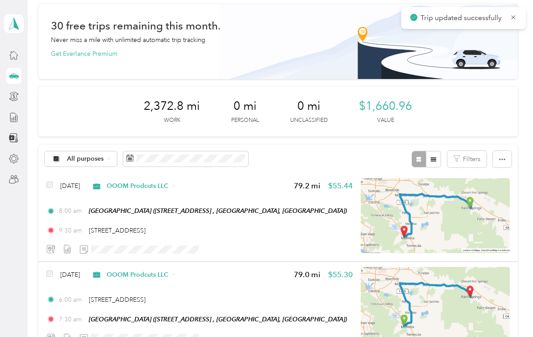
scroll to position [35, 0]
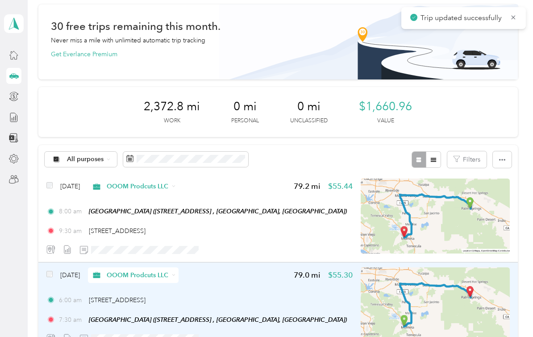
click at [245, 296] on div "6:00 am 23772 Cloverleaf Way, Murrieta" at bounding box center [199, 300] width 306 height 9
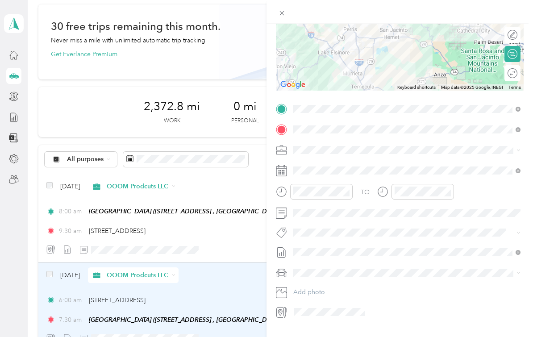
scroll to position [111, 0]
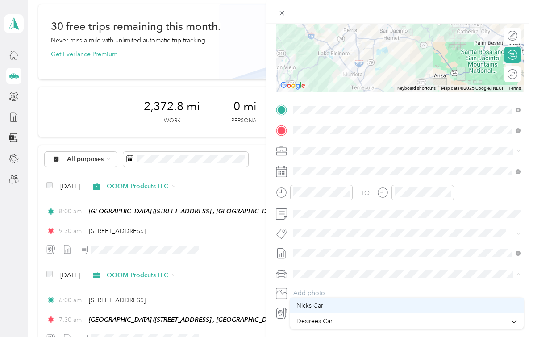
click at [376, 301] on div "Nicks Car" at bounding box center [407, 305] width 221 height 9
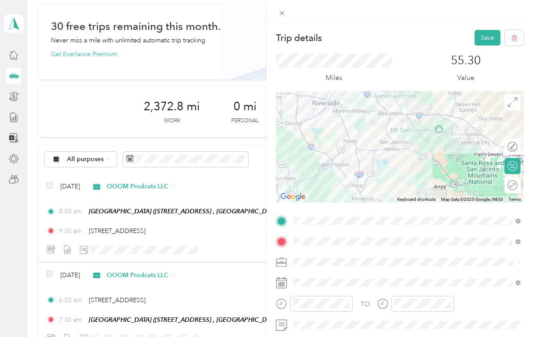
scroll to position [0, 0]
click at [490, 42] on button "Save" at bounding box center [488, 38] width 26 height 16
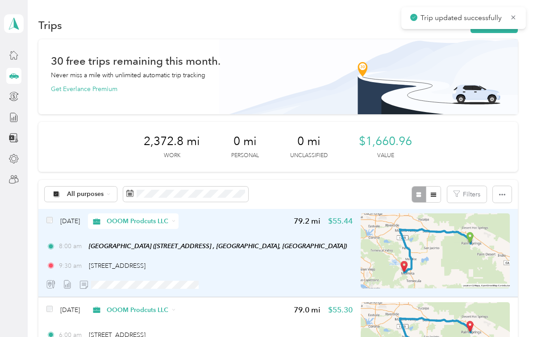
click at [276, 261] on div "9:30 am 23772 Cloverleaf Way, Murrieta" at bounding box center [199, 265] width 306 height 9
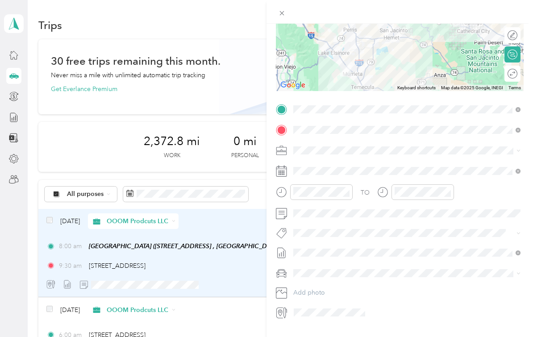
scroll to position [111, 0]
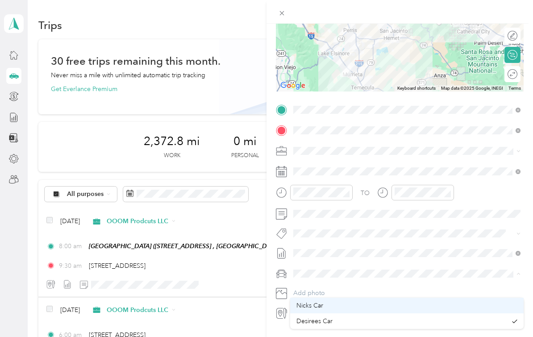
click at [393, 301] on div "Nicks Car" at bounding box center [407, 305] width 221 height 9
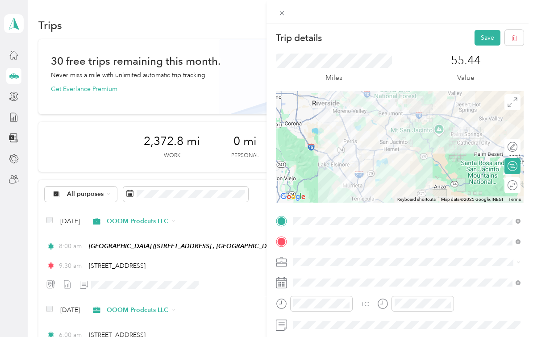
scroll to position [0, 0]
click at [493, 41] on button "Save" at bounding box center [488, 38] width 26 height 16
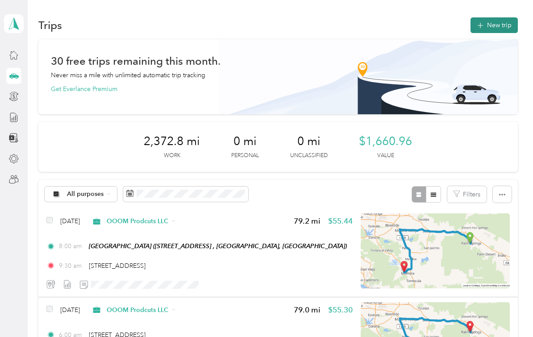
click at [505, 25] on button "New trip" at bounding box center [494, 25] width 47 height 16
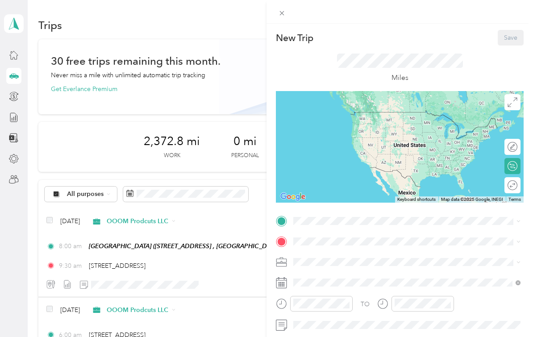
click at [92, 196] on div "New Trip Save This trip cannot be edited because it is either under review, app…" at bounding box center [266, 168] width 533 height 337
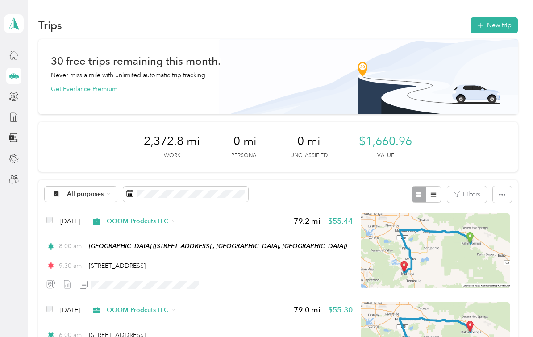
click at [92, 196] on span "All purposes" at bounding box center [85, 194] width 37 height 6
click at [82, 241] on span "OOOM Prodcuts LLC" at bounding box center [98, 237] width 62 height 9
click at [501, 24] on button "New trip" at bounding box center [494, 25] width 47 height 16
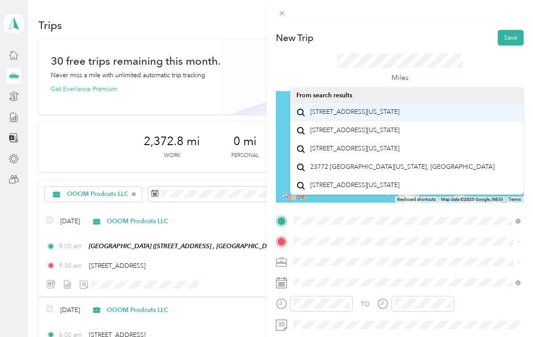
click at [372, 116] on span "23772 Cloverleaf Way Murrieta, California 92562, United States" at bounding box center [354, 112] width 89 height 8
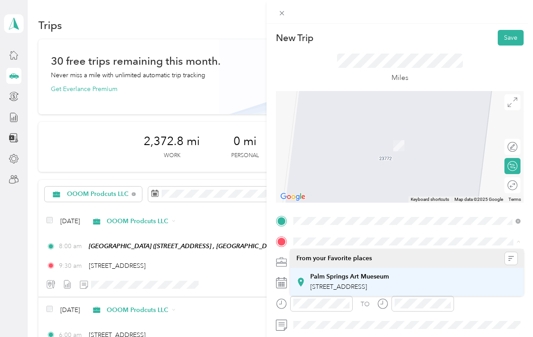
click at [364, 291] on div "Palm Springs Art Mueseum 101 N Museum Dr, Palm Springs, CA, United States , 922…" at bounding box center [349, 282] width 79 height 19
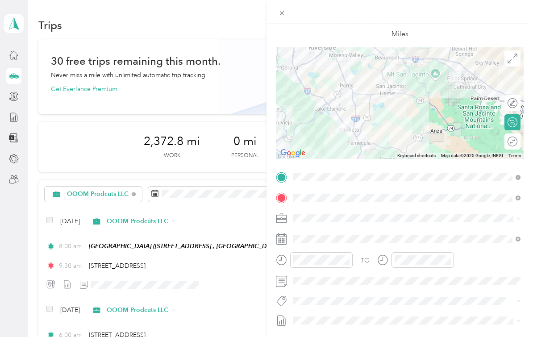
scroll to position [44, 0]
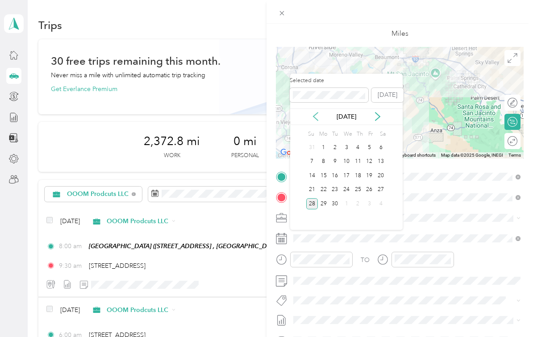
click at [317, 120] on icon at bounding box center [316, 117] width 4 height 8
click at [316, 117] on icon at bounding box center [315, 116] width 9 height 9
click at [316, 120] on icon at bounding box center [315, 116] width 9 height 9
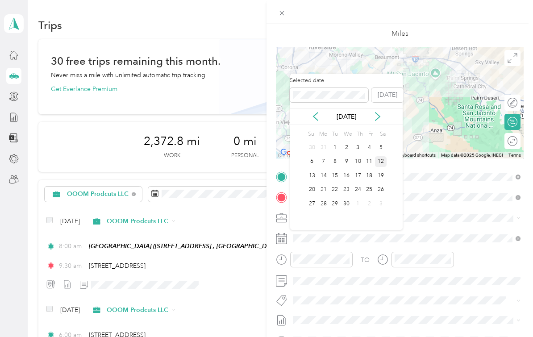
click at [380, 163] on div "12" at bounding box center [381, 161] width 12 height 11
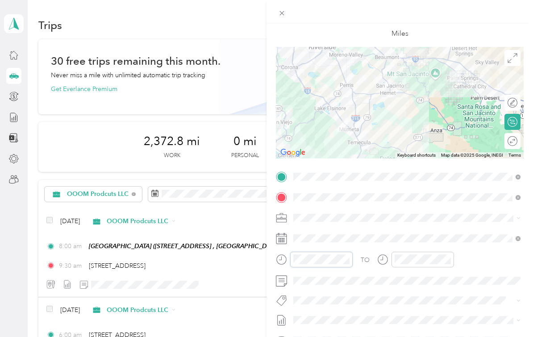
scroll to position [99, 0]
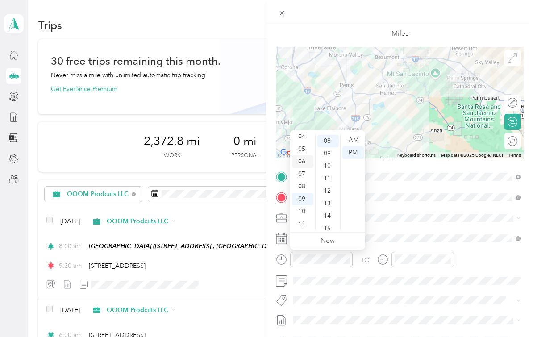
click at [302, 164] on div "06" at bounding box center [302, 161] width 21 height 13
click at [330, 142] on div "00" at bounding box center [328, 140] width 21 height 13
click at [349, 141] on div "AM" at bounding box center [353, 140] width 21 height 13
click at [395, 230] on div "TO Add photo" at bounding box center [400, 279] width 248 height 218
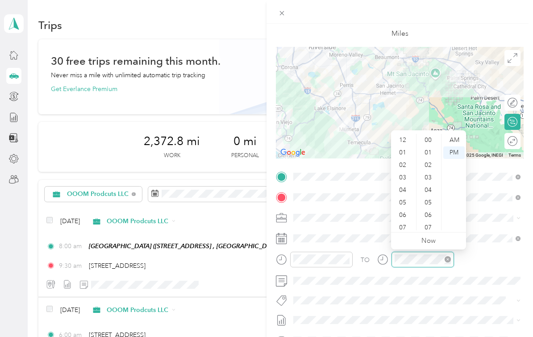
scroll to position [54, 0]
click at [406, 176] on div "07" at bounding box center [403, 174] width 21 height 13
click at [432, 215] on div "30" at bounding box center [428, 215] width 21 height 13
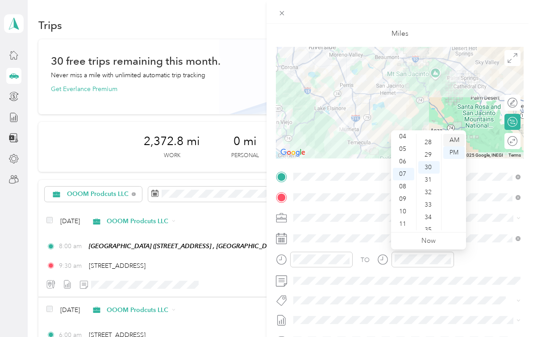
click at [450, 142] on div "AM" at bounding box center [453, 140] width 21 height 13
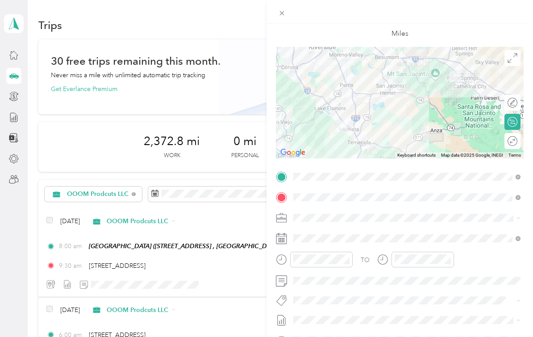
click at [400, 237] on li "OOOM Prodcuts LLC" at bounding box center [407, 232] width 234 height 16
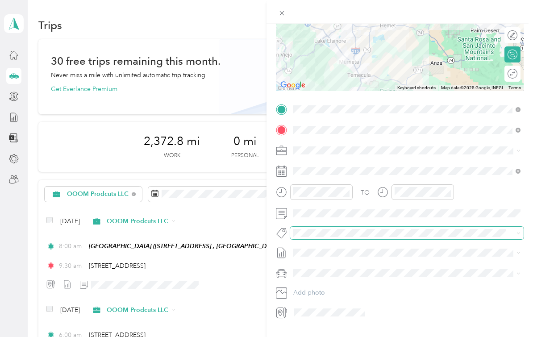
scroll to position [111, 0]
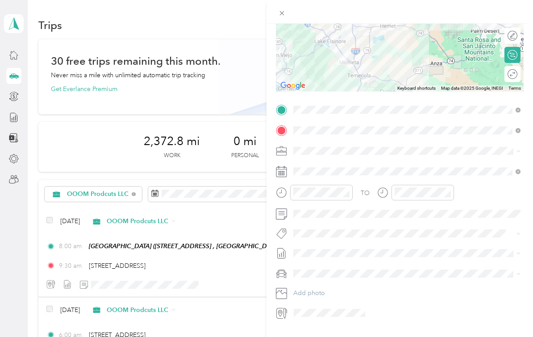
click at [325, 288] on div "Nicks Car" at bounding box center [407, 285] width 221 height 9
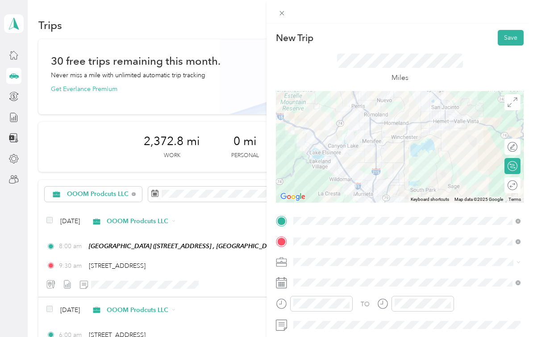
scroll to position [0, 0]
click at [513, 42] on button "Save" at bounding box center [511, 38] width 26 height 16
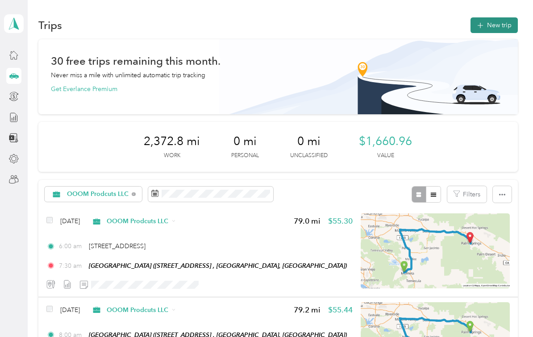
click at [501, 28] on button "New trip" at bounding box center [494, 25] width 47 height 16
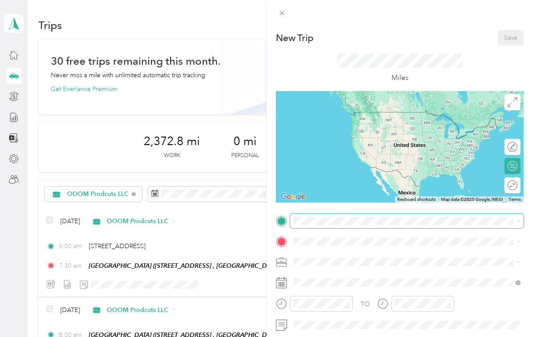
click at [352, 337] on div "New Trip Save This trip cannot be edited because it is either under review, app…" at bounding box center [264, 337] width 529 height 0
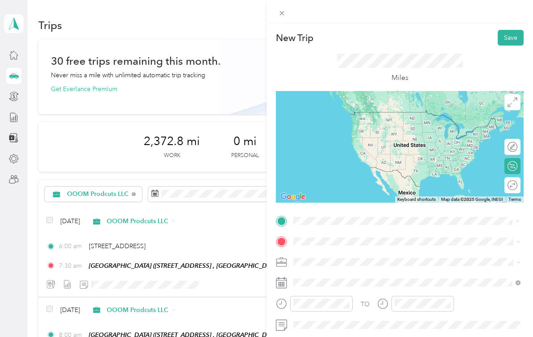
click at [367, 126] on span "101 N Museum Dr, Palm Springs, CA, United States , 92262, Palm Springs, CA, Uni…" at bounding box center [338, 125] width 57 height 8
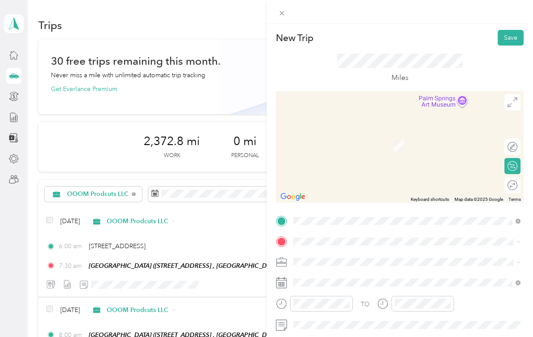
click at [380, 133] on span "23772 Cloverleaf Way Murrieta, California 92562, United States" at bounding box center [354, 129] width 89 height 8
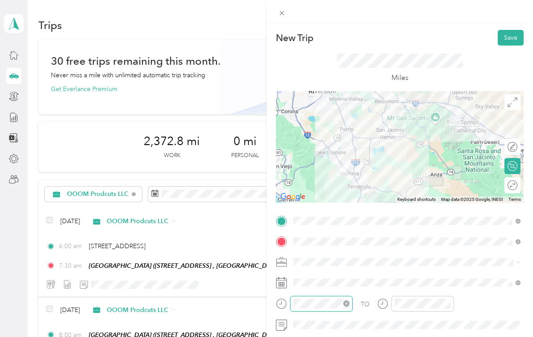
click at [338, 303] on div "TO Add photo" at bounding box center [400, 323] width 248 height 218
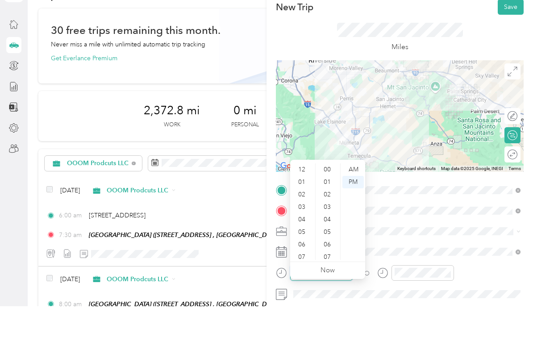
scroll to position [54, 0]
click at [309, 241] on div "08" at bounding box center [302, 247] width 21 height 13
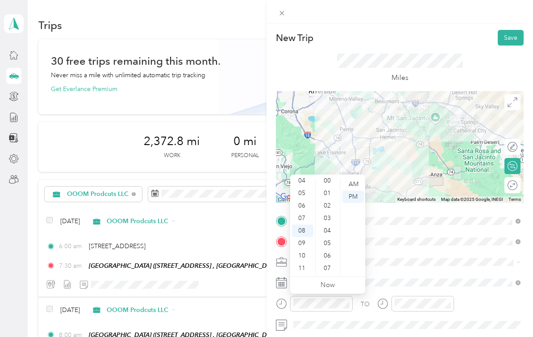
scroll to position [2, 0]
click at [327, 183] on div "00" at bounding box center [328, 182] width 21 height 13
click at [353, 185] on div "AM" at bounding box center [353, 184] width 21 height 13
click at [423, 337] on html "Nicolas and Desiree Snowden Personal dashboard Trips New trip 30 free trips rem…" at bounding box center [264, 168] width 529 height 337
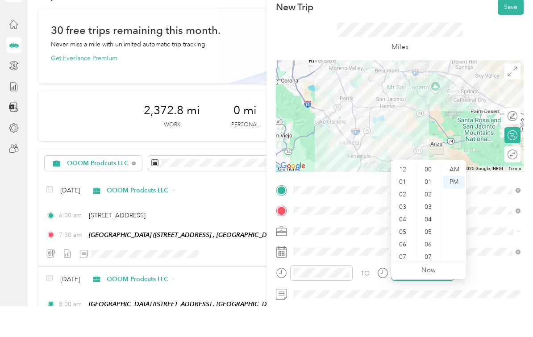
scroll to position [54, 0]
click at [408, 253] on div "09" at bounding box center [403, 259] width 21 height 13
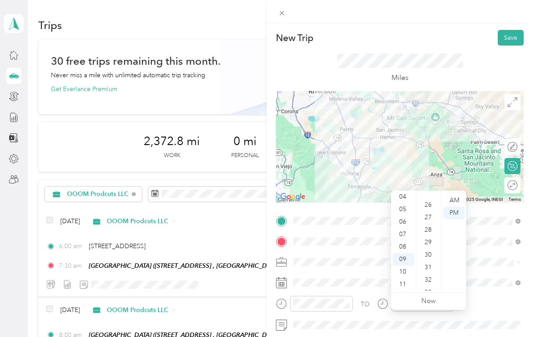
scroll to position [321, 0]
click at [431, 248] on div "30" at bounding box center [428, 254] width 21 height 13
click at [459, 194] on div "AM" at bounding box center [453, 200] width 21 height 13
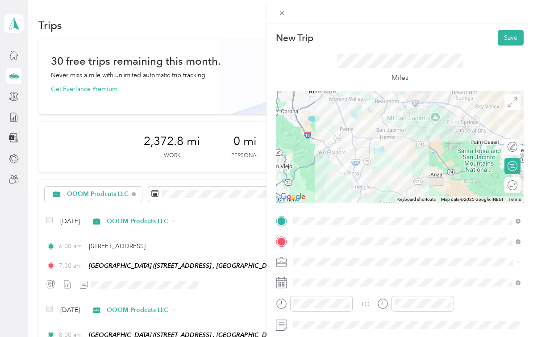
click at [485, 272] on div "TO Add photo" at bounding box center [400, 323] width 248 height 218
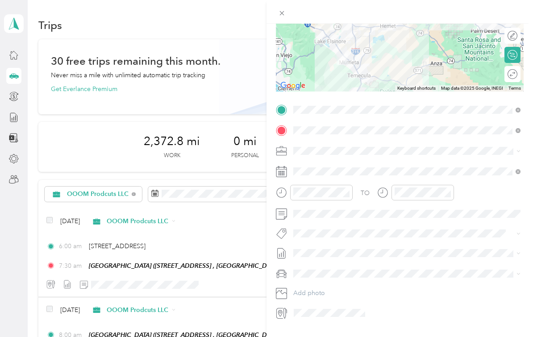
scroll to position [111, 0]
click at [334, 301] on div "Nicks Car" at bounding box center [407, 305] width 221 height 9
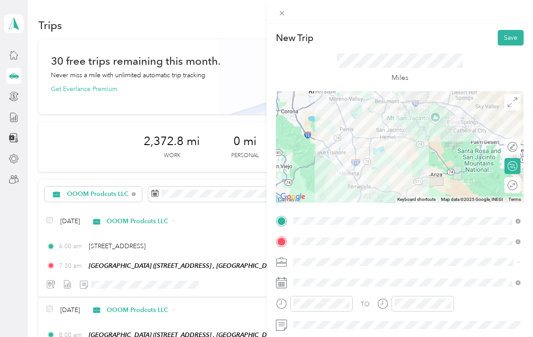
scroll to position [0, 0]
click at [511, 40] on html "Nicolas and Desiree Snowden Personal dashboard Trips New trip 30 free trips rem…" at bounding box center [264, 168] width 529 height 337
click at [511, 41] on button "Save" at bounding box center [511, 38] width 26 height 16
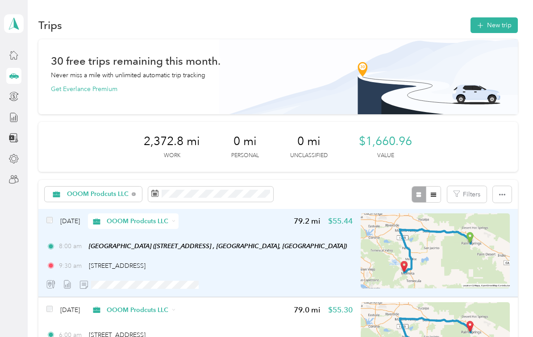
click at [230, 213] on div "Sep 28, 2025 OOOM Prodcuts LLC 79.2 mi $55.44" at bounding box center [199, 221] width 306 height 16
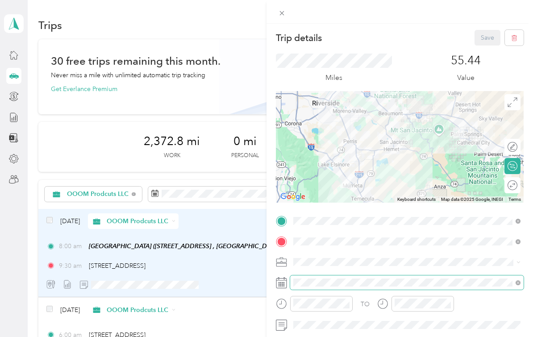
scroll to position [16, 0]
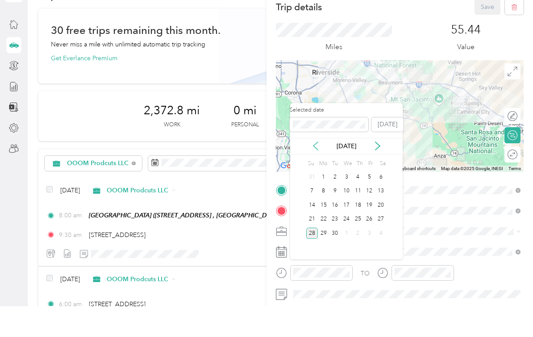
click at [323, 172] on div "Sep 2025" at bounding box center [346, 176] width 113 height 9
click at [318, 172] on icon at bounding box center [315, 176] width 9 height 9
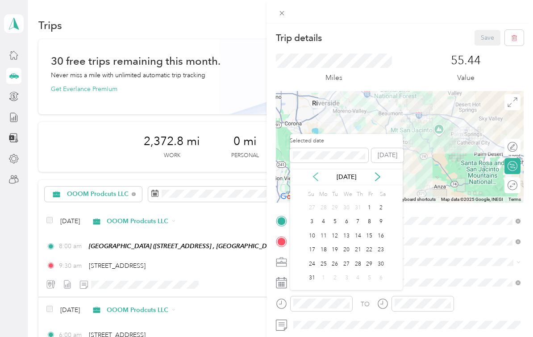
click at [318, 172] on icon at bounding box center [315, 176] width 9 height 9
click at [316, 172] on icon at bounding box center [315, 176] width 9 height 9
click at [318, 172] on icon at bounding box center [315, 176] width 9 height 9
click at [337, 230] on div "15" at bounding box center [335, 235] width 12 height 11
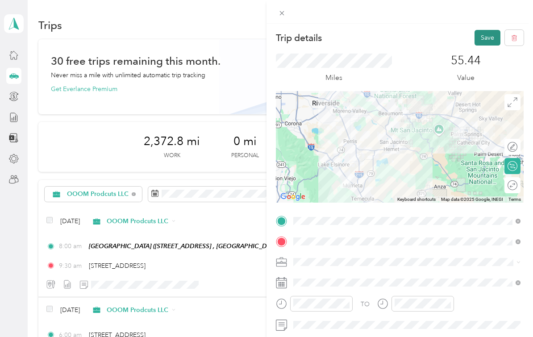
click at [486, 37] on button "Save" at bounding box center [488, 38] width 26 height 16
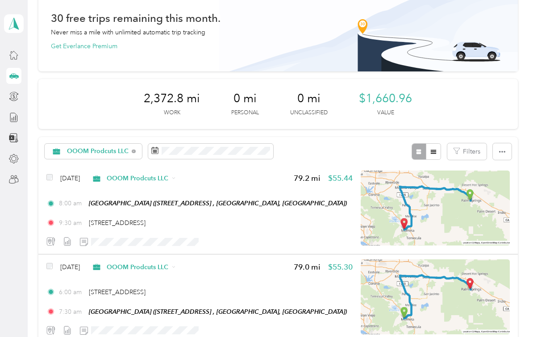
scroll to position [44, 0]
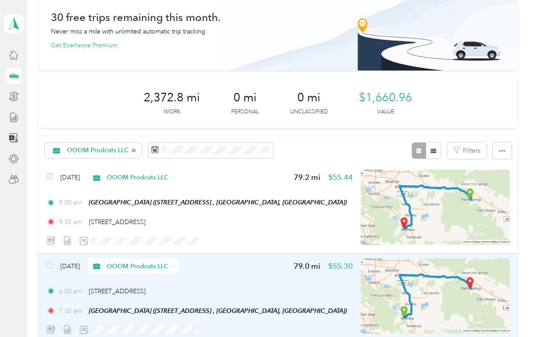
click at [79, 262] on span "Apr 12, 2025" at bounding box center [70, 266] width 20 height 9
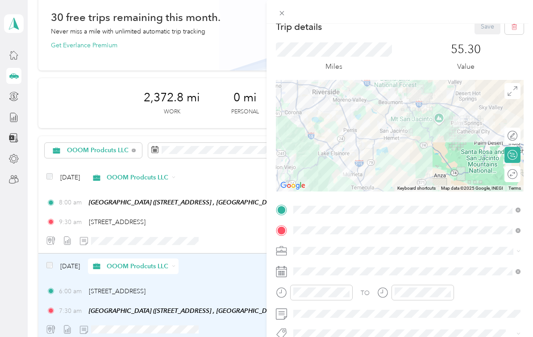
scroll to position [12, 0]
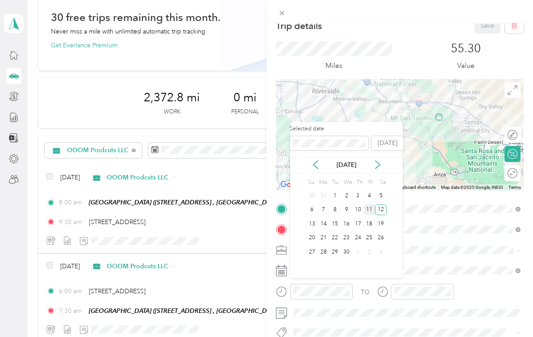
click at [373, 205] on div "11" at bounding box center [370, 210] width 12 height 11
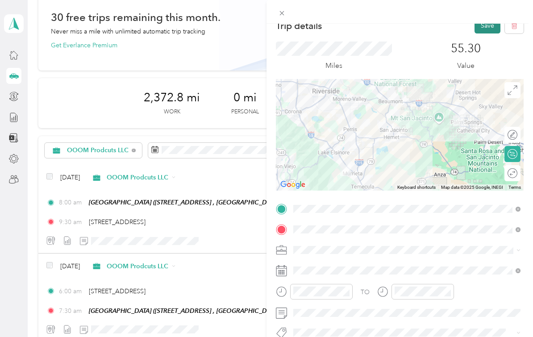
click at [493, 30] on button "Save" at bounding box center [488, 26] width 26 height 16
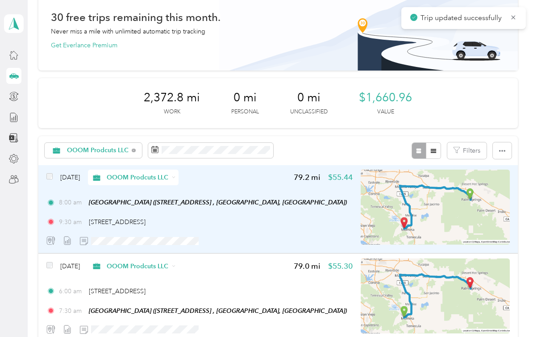
click at [302, 217] on div "9:30 am 23772 Cloverleaf Way, Murrieta" at bounding box center [199, 221] width 306 height 9
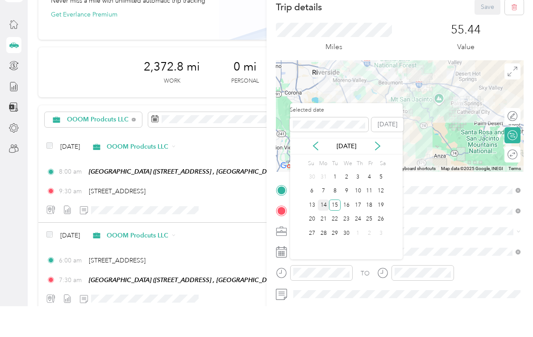
click at [326, 230] on div "14" at bounding box center [324, 235] width 12 height 11
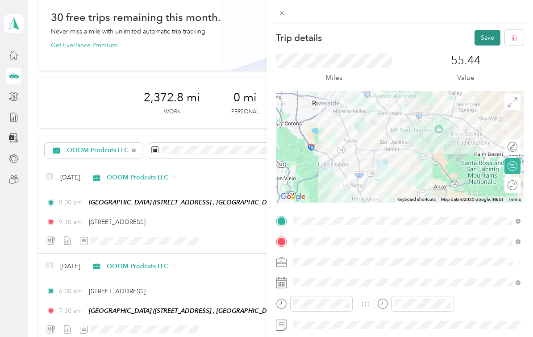
click at [491, 37] on button "Save" at bounding box center [488, 38] width 26 height 16
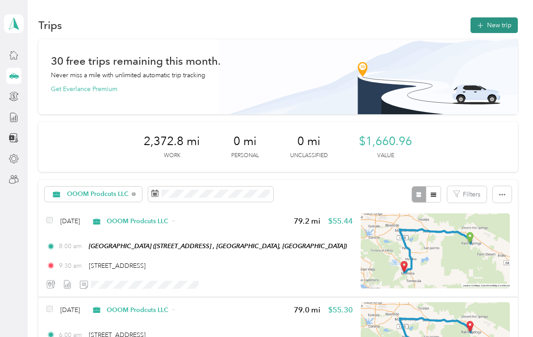
click at [497, 17] on button "New trip" at bounding box center [494, 25] width 47 height 16
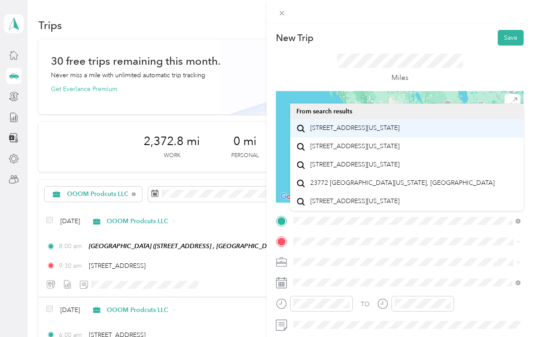
click at [395, 124] on span "23772 Cloverleaf Way Murrieta, California 92562, United States" at bounding box center [354, 128] width 89 height 8
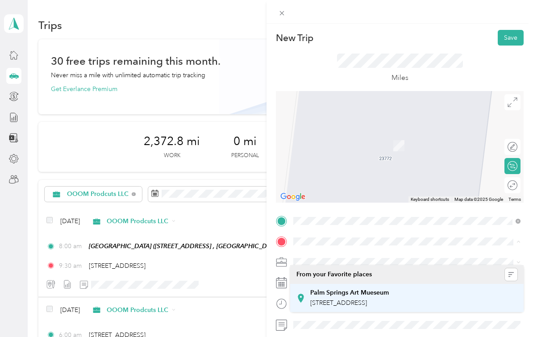
click at [367, 299] on span "101 N Museum Dr, Palm Springs, CA, United States , 92262, Palm Springs, CA, Uni…" at bounding box center [338, 303] width 57 height 8
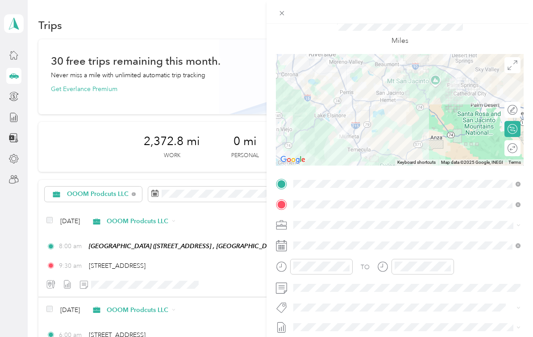
scroll to position [38, 0]
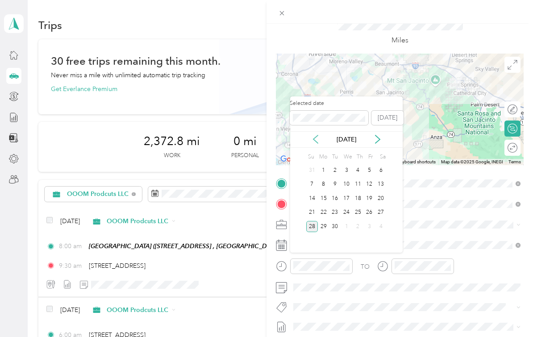
click at [320, 135] on icon at bounding box center [315, 139] width 9 height 9
click at [319, 135] on icon at bounding box center [315, 139] width 9 height 9
click at [320, 135] on icon at bounding box center [315, 139] width 9 height 9
click at [322, 135] on div "May 2025" at bounding box center [346, 139] width 113 height 9
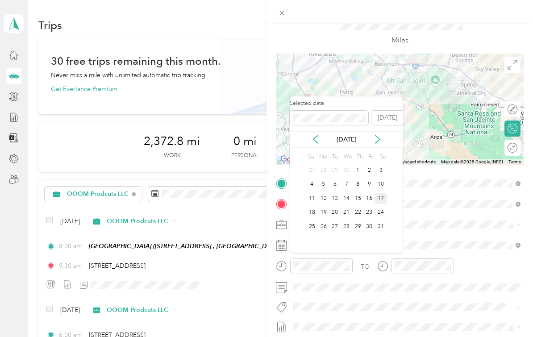
click at [384, 193] on div "17" at bounding box center [381, 198] width 12 height 11
click at [315, 135] on icon at bounding box center [315, 139] width 9 height 9
click at [356, 193] on div "17" at bounding box center [358, 198] width 12 height 11
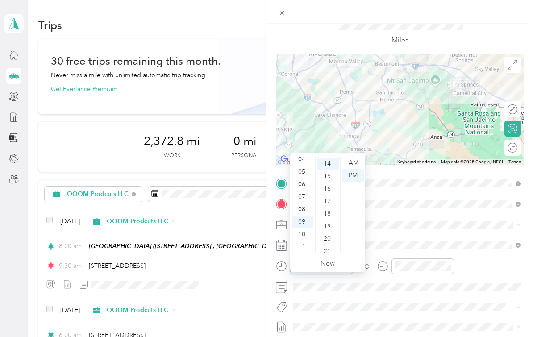
scroll to position [0, 0]
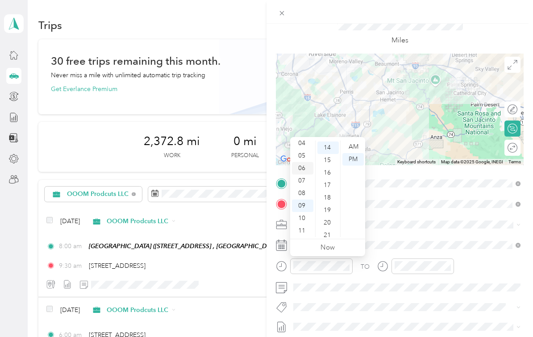
click at [309, 166] on div "06" at bounding box center [302, 168] width 21 height 13
click at [332, 150] on div "00" at bounding box center [328, 147] width 21 height 13
click at [351, 149] on div "AM" at bounding box center [353, 147] width 21 height 13
click at [411, 234] on div "TO Add photo" at bounding box center [400, 285] width 248 height 218
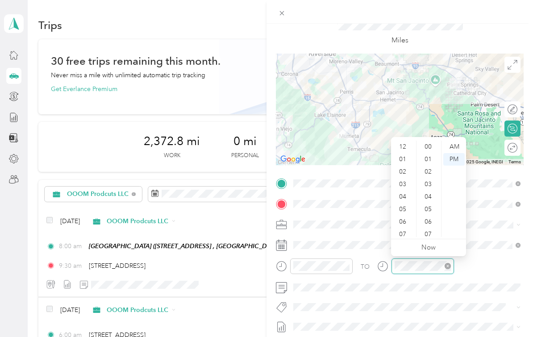
scroll to position [54, 0]
click at [405, 182] on div "07" at bounding box center [403, 181] width 21 height 13
click at [431, 225] on div "30" at bounding box center [428, 224] width 21 height 13
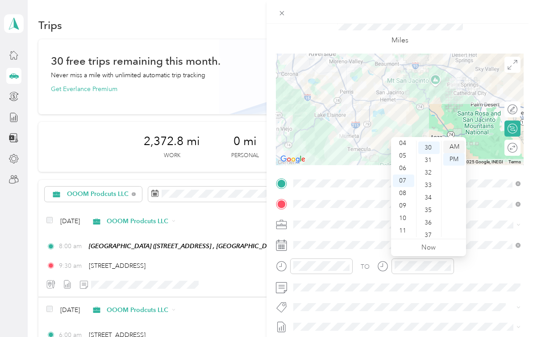
click at [456, 150] on div "AM" at bounding box center [453, 147] width 21 height 13
click at [481, 262] on div "TO" at bounding box center [400, 270] width 248 height 22
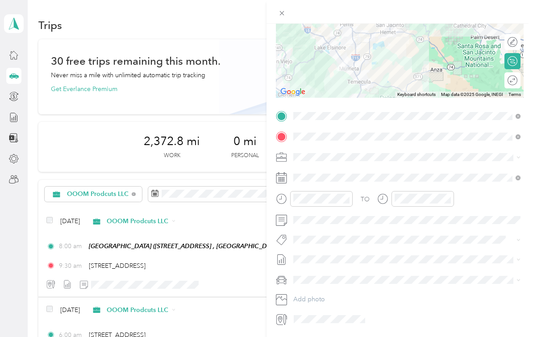
scroll to position [109, 0]
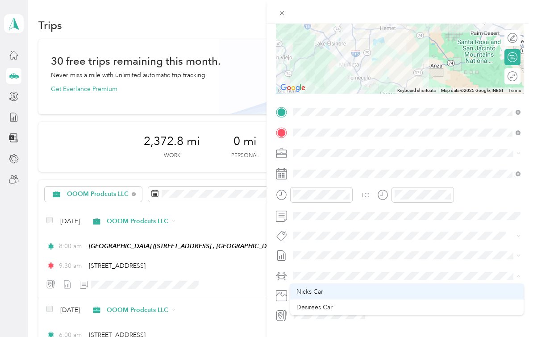
click at [351, 291] on div "Nicks Car" at bounding box center [407, 291] width 221 height 9
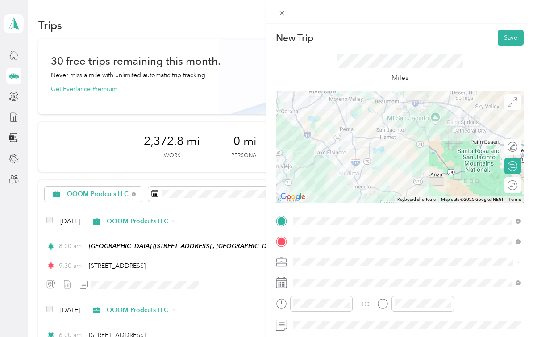
scroll to position [0, 0]
click at [513, 38] on button "Save" at bounding box center [511, 38] width 26 height 16
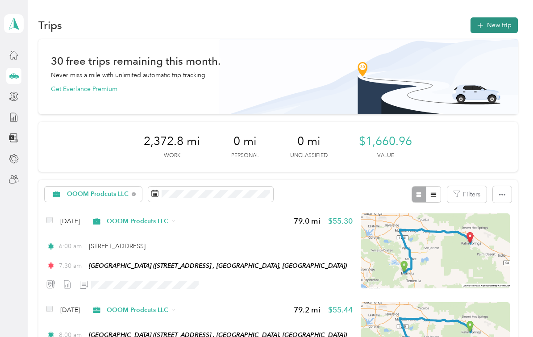
click at [502, 28] on button "New trip" at bounding box center [494, 25] width 47 height 16
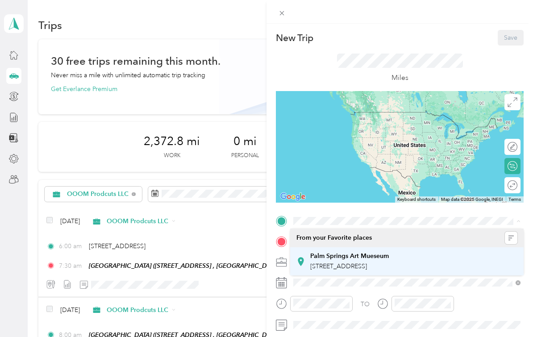
click at [367, 263] on span "101 N Museum Dr, Palm Springs, CA, United States , 92262, Palm Springs, CA, Uni…" at bounding box center [338, 267] width 57 height 8
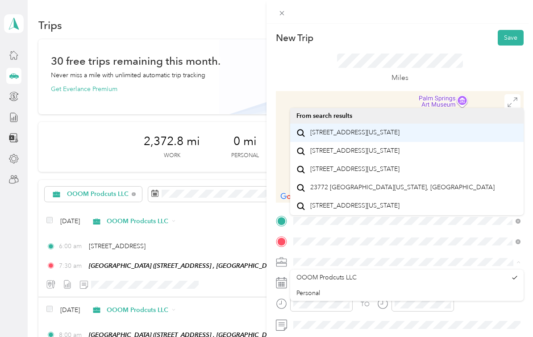
click at [400, 137] on span "23772 Cloverleaf Way Murrieta, California 92562, United States" at bounding box center [354, 133] width 89 height 8
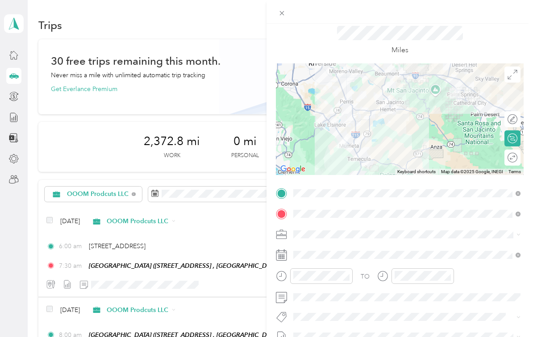
scroll to position [29, 0]
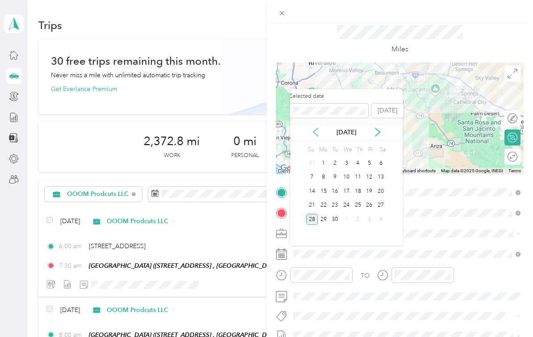
click at [315, 130] on icon at bounding box center [315, 132] width 9 height 9
click at [315, 136] on icon at bounding box center [315, 132] width 9 height 9
click at [317, 135] on icon at bounding box center [316, 132] width 4 height 8
click at [318, 135] on icon at bounding box center [315, 132] width 9 height 9
click at [315, 135] on icon at bounding box center [315, 132] width 9 height 9
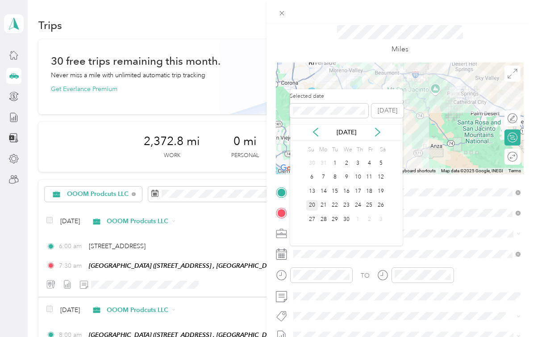
click at [312, 205] on div "20" at bounding box center [312, 205] width 12 height 11
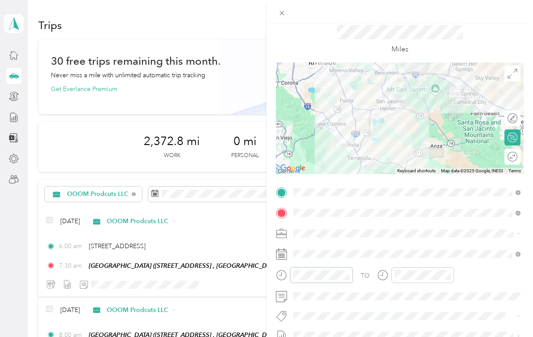
scroll to position [187, 0]
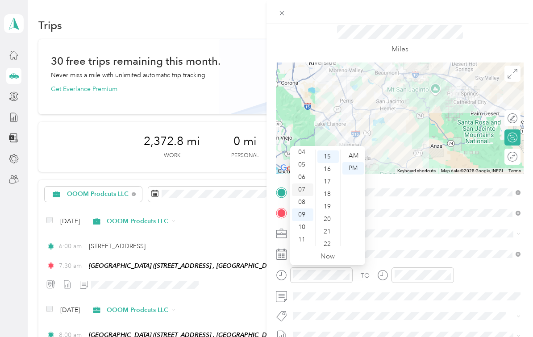
click at [307, 192] on div "07" at bounding box center [302, 190] width 21 height 13
click at [307, 202] on div "08" at bounding box center [302, 202] width 21 height 13
click at [328, 155] on div "00" at bounding box center [328, 156] width 21 height 13
click at [352, 159] on div "AM" at bounding box center [353, 156] width 21 height 13
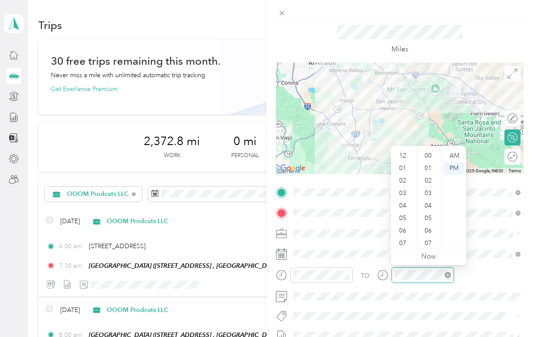
scroll to position [54, 0]
click at [429, 222] on div "30" at bounding box center [428, 219] width 21 height 13
click at [460, 155] on div "AM" at bounding box center [453, 156] width 21 height 13
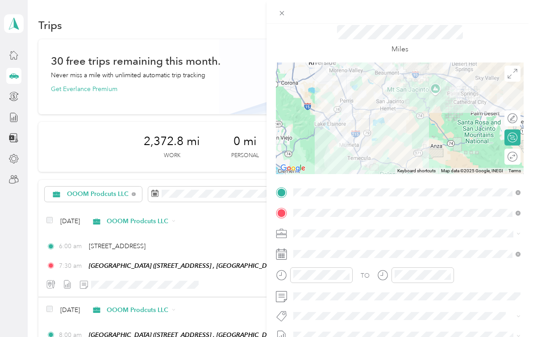
click at [472, 287] on div "TO" at bounding box center [400, 279] width 248 height 22
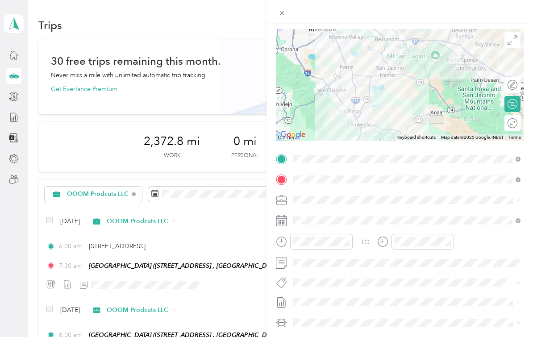
scroll to position [84, 0]
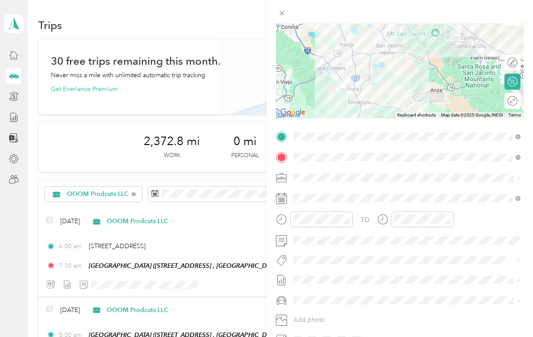
click at [364, 268] on div "Nicks Car" at bounding box center [407, 268] width 221 height 9
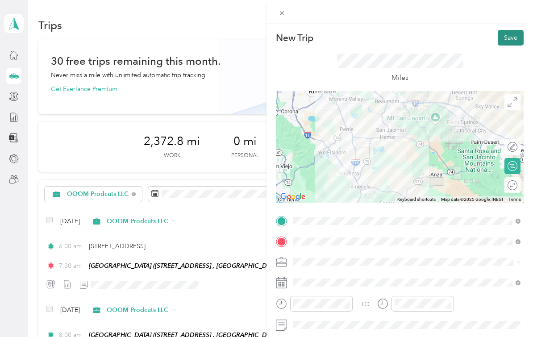
scroll to position [0, 0]
click at [509, 34] on button "Save" at bounding box center [511, 38] width 26 height 16
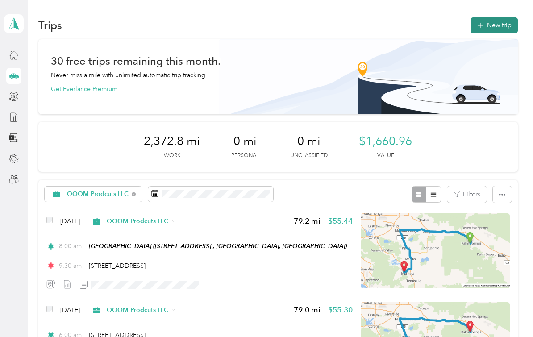
click at [507, 29] on button "New trip" at bounding box center [494, 25] width 47 height 16
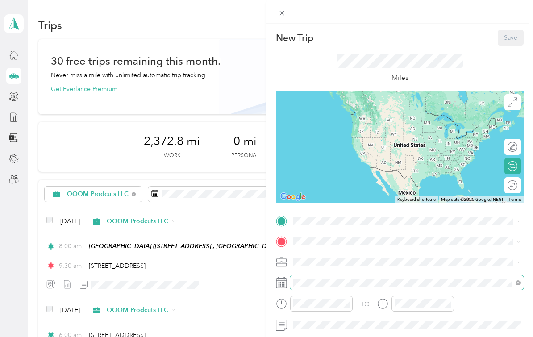
click at [369, 329] on div "TO Add photo" at bounding box center [400, 323] width 248 height 218
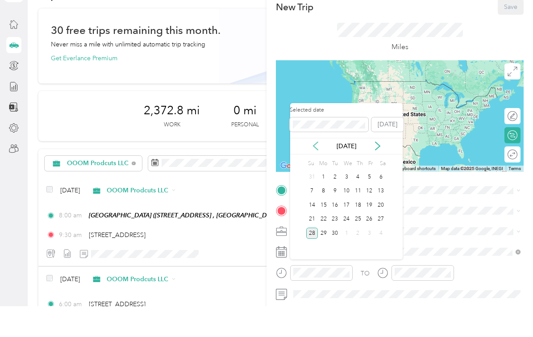
click at [316, 172] on icon at bounding box center [315, 176] width 9 height 9
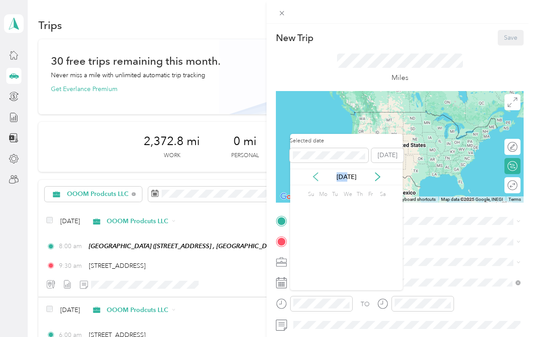
click at [316, 134] on div "Selected date Today Jul 2025 Su Mo Tu We Th Fr Sa 29 30 1 2 3 4 5 6 7 8 9 10 11…" at bounding box center [346, 212] width 113 height 156
click at [318, 172] on icon at bounding box center [315, 176] width 9 height 9
click at [346, 245] on div "23" at bounding box center [347, 250] width 12 height 11
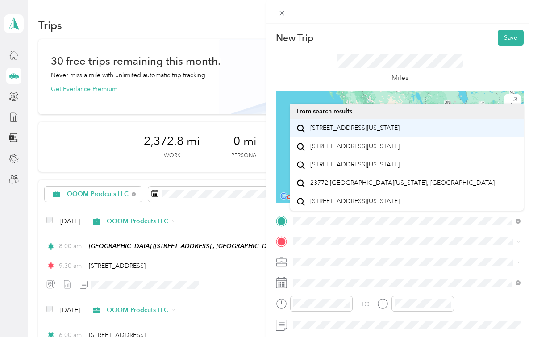
click at [400, 124] on span "23772 Cloverleaf Way Murrieta, California 92562, United States" at bounding box center [354, 128] width 89 height 8
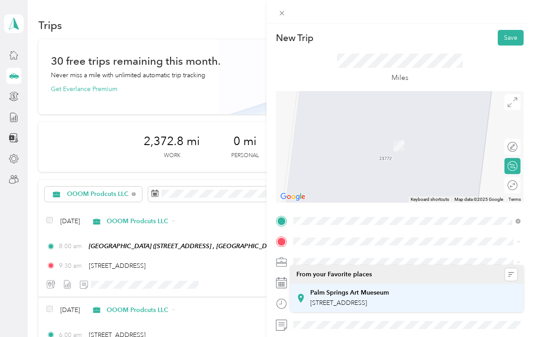
click at [367, 299] on span "101 N Museum Dr, Palm Springs, CA, United States , 92262, Palm Springs, CA, Uni…" at bounding box center [338, 303] width 57 height 8
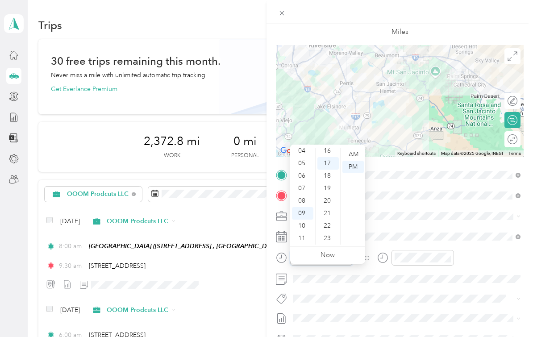
scroll to position [212, 0]
click at [309, 170] on div "06" at bounding box center [302, 176] width 21 height 13
click at [329, 148] on div "00" at bounding box center [328, 154] width 21 height 13
click at [352, 148] on div "AM" at bounding box center [353, 154] width 21 height 13
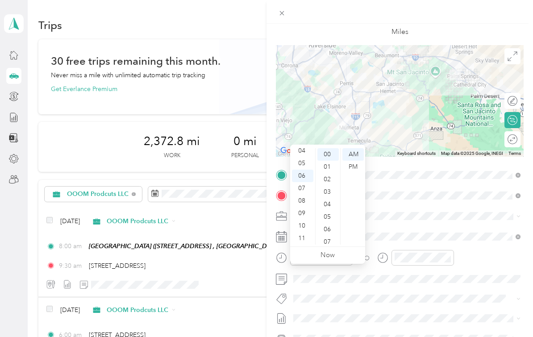
click at [462, 246] on div "TO Add photo" at bounding box center [400, 277] width 248 height 218
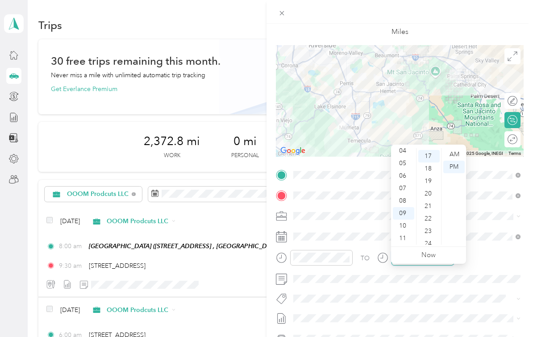
scroll to position [212, 0]
click at [404, 182] on div "07" at bounding box center [403, 188] width 21 height 13
click at [430, 230] on div "30" at bounding box center [428, 236] width 21 height 13
click at [453, 148] on div "AM" at bounding box center [453, 154] width 21 height 13
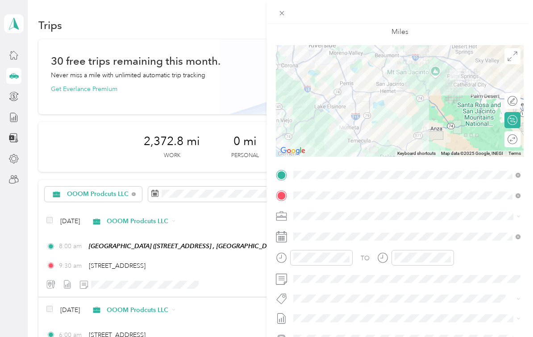
click at [478, 266] on div "TO" at bounding box center [400, 261] width 248 height 22
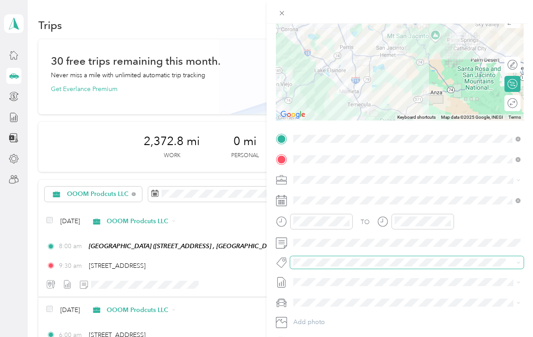
scroll to position [86, 0]
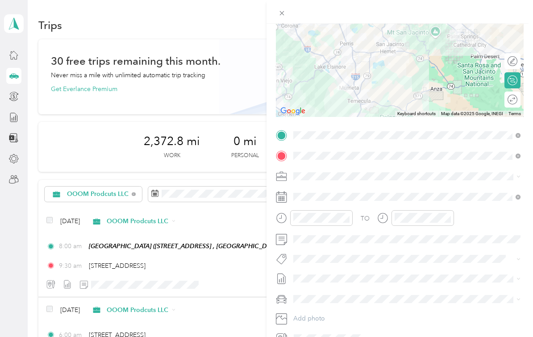
click at [333, 304] on span at bounding box center [407, 299] width 234 height 14
click at [322, 276] on li "Nicks Car" at bounding box center [407, 284] width 234 height 16
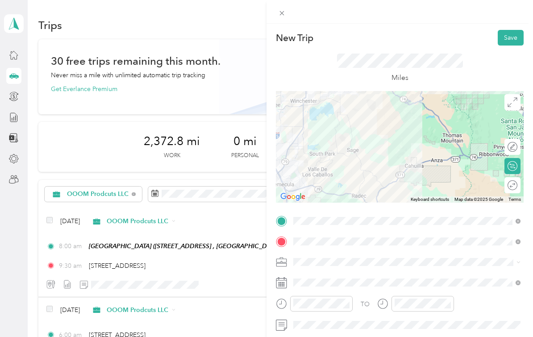
scroll to position [0, 0]
click at [510, 40] on button "Save" at bounding box center [511, 38] width 26 height 16
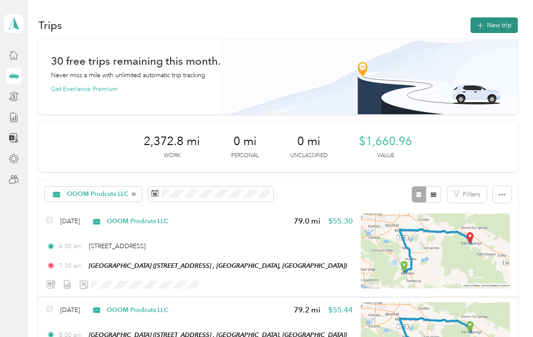
click at [480, 27] on button "New trip" at bounding box center [494, 25] width 47 height 16
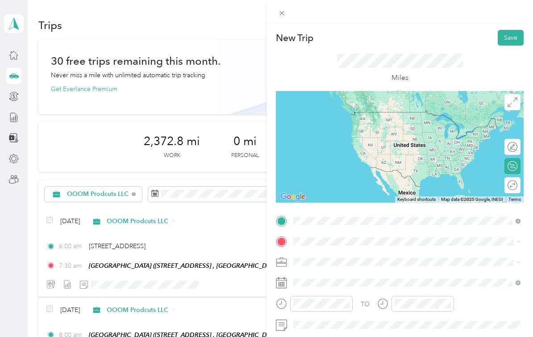
click at [388, 126] on div "Palm Springs Art Mueseum 101 N Museum Dr, Palm Springs, CA, United States , 922…" at bounding box center [349, 120] width 79 height 19
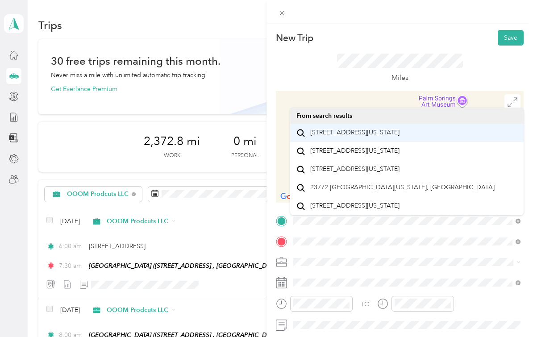
click at [400, 137] on span "23772 Cloverleaf Way Murrieta, California 92562, United States" at bounding box center [354, 133] width 89 height 8
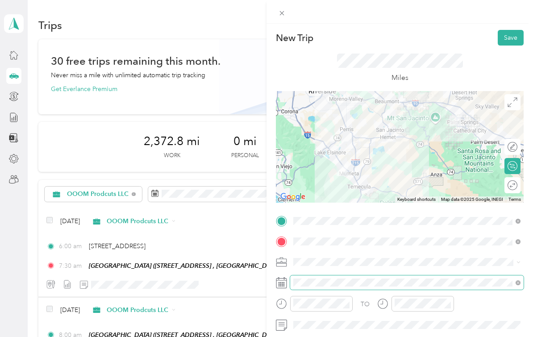
scroll to position [16, 0]
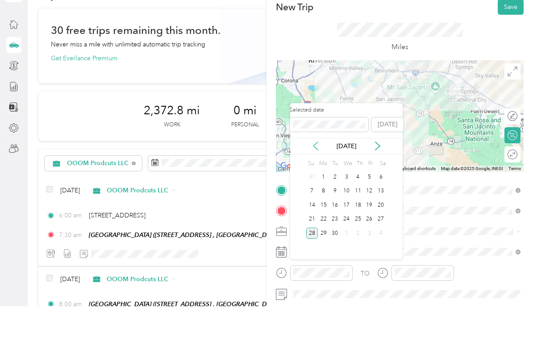
click at [320, 172] on icon at bounding box center [315, 176] width 9 height 9
click at [321, 172] on div "Sep 2025" at bounding box center [346, 176] width 113 height 9
click at [318, 137] on div "Selected date" at bounding box center [329, 149] width 79 height 25
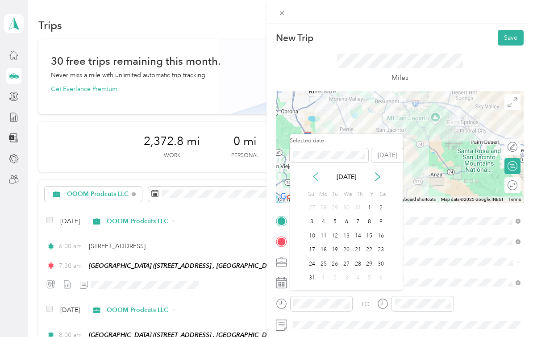
click at [315, 173] on icon at bounding box center [316, 177] width 4 height 8
click at [315, 172] on icon at bounding box center [315, 176] width 9 height 9
click at [317, 172] on icon at bounding box center [315, 176] width 9 height 9
click at [383, 245] on div "26" at bounding box center [381, 250] width 12 height 11
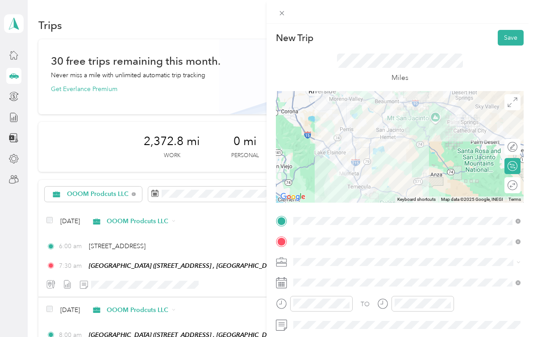
click at [369, 301] on div "TO" at bounding box center [365, 304] width 9 height 9
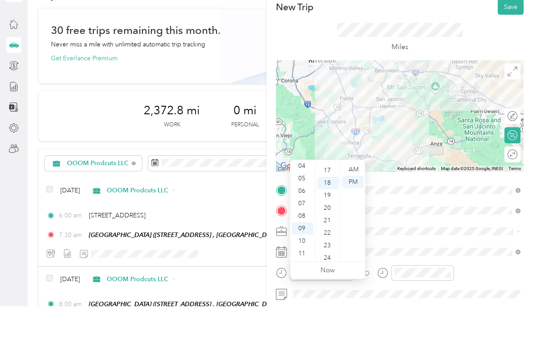
scroll to position [224, 0]
click at [307, 241] on div "08" at bounding box center [302, 247] width 21 height 13
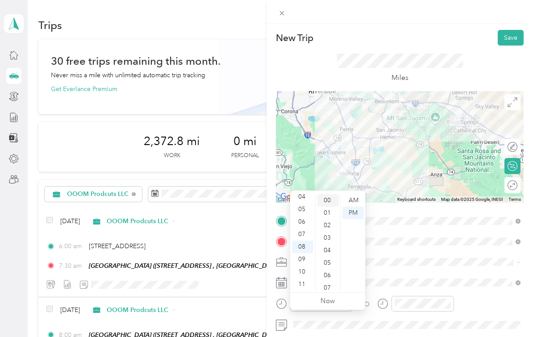
scroll to position [0, 0]
click at [327, 194] on div "00" at bounding box center [328, 200] width 21 height 13
click at [354, 194] on div "AM" at bounding box center [353, 200] width 21 height 13
click at [385, 273] on div "TO Add photo" at bounding box center [400, 323] width 248 height 218
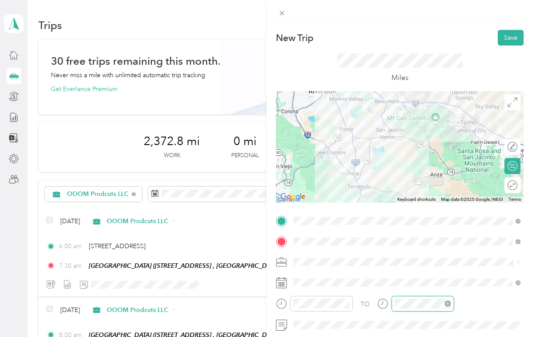
click at [434, 334] on div "TO Add photo" at bounding box center [400, 323] width 248 height 218
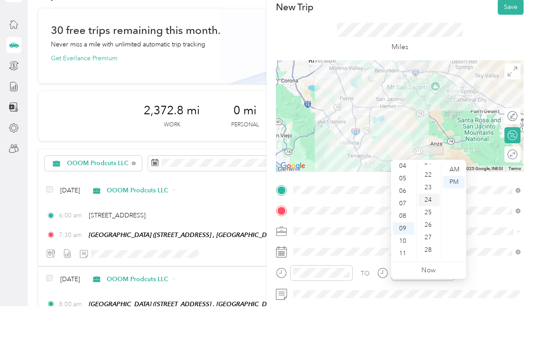
scroll to position [301, 0]
click at [431, 269] on div "30" at bounding box center [428, 275] width 21 height 13
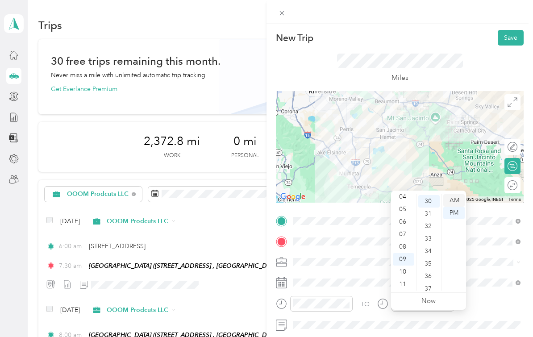
click at [457, 194] on div "AM" at bounding box center [453, 200] width 21 height 13
click at [472, 297] on div "TO" at bounding box center [400, 307] width 248 height 22
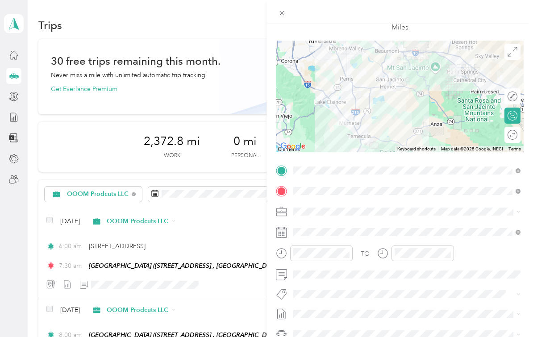
scroll to position [74, 0]
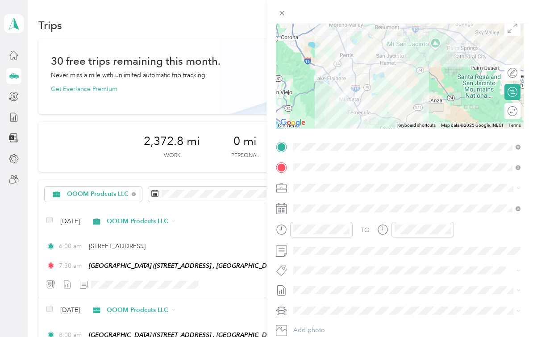
click at [337, 291] on div "Nicks Car" at bounding box center [407, 295] width 221 height 9
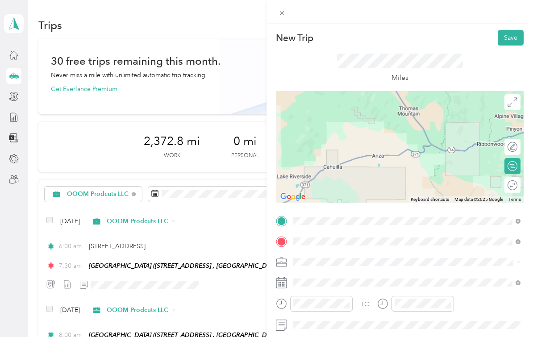
scroll to position [0, 0]
click at [508, 43] on button "Save" at bounding box center [511, 38] width 26 height 16
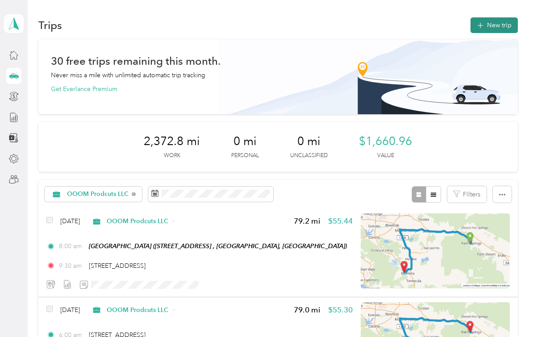
click at [491, 17] on button "New trip" at bounding box center [494, 25] width 47 height 16
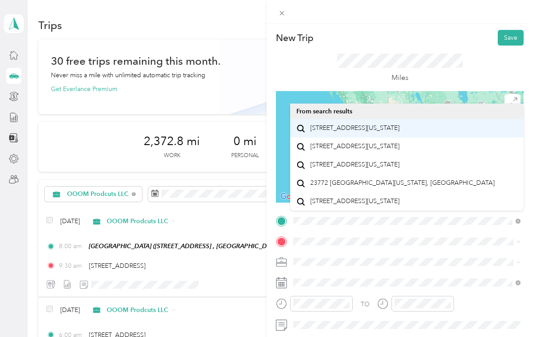
click at [392, 124] on span "23772 Cloverleaf Way Murrieta, California 92562, United States" at bounding box center [354, 128] width 89 height 8
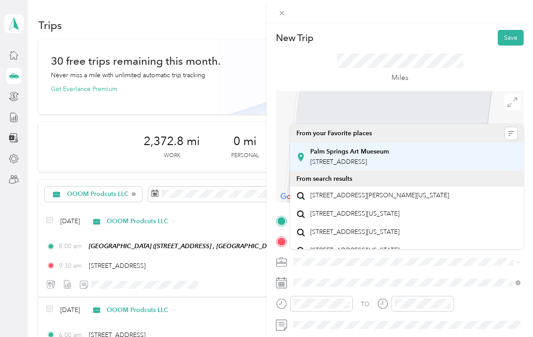
click at [367, 158] on span "101 N Museum Dr, Palm Springs, CA, United States , 92262, Palm Springs, CA, Uni…" at bounding box center [338, 162] width 57 height 8
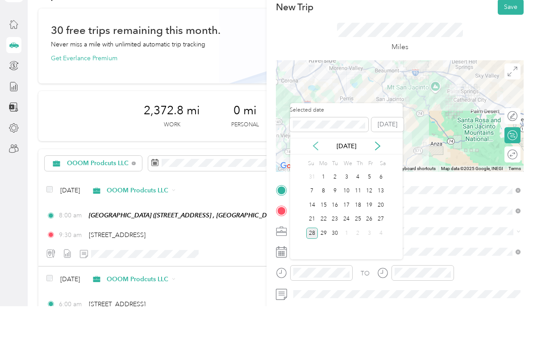
click at [318, 172] on icon at bounding box center [315, 176] width 9 height 9
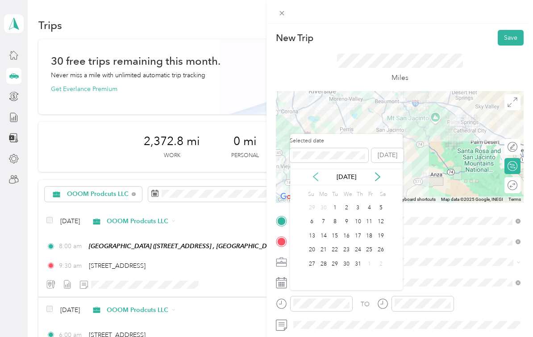
click at [318, 172] on icon at bounding box center [315, 176] width 9 height 9
click at [318, 173] on icon at bounding box center [316, 177] width 4 height 8
click at [337, 259] on div "29" at bounding box center [335, 264] width 12 height 11
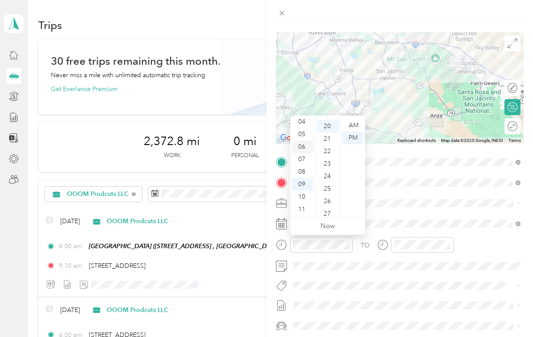
click at [308, 146] on div "06" at bounding box center [302, 147] width 21 height 13
click at [331, 126] on div "00" at bounding box center [328, 125] width 21 height 13
click at [355, 126] on div "AM" at bounding box center [353, 125] width 21 height 13
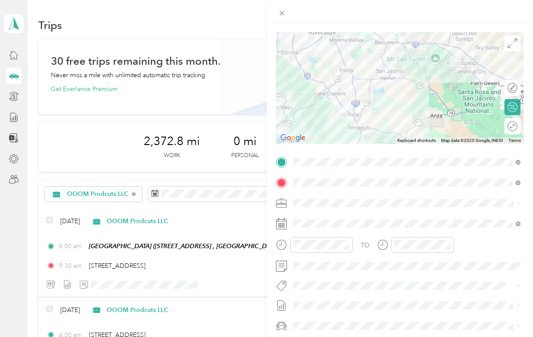
click at [473, 233] on div "TO Add photo" at bounding box center [400, 264] width 248 height 218
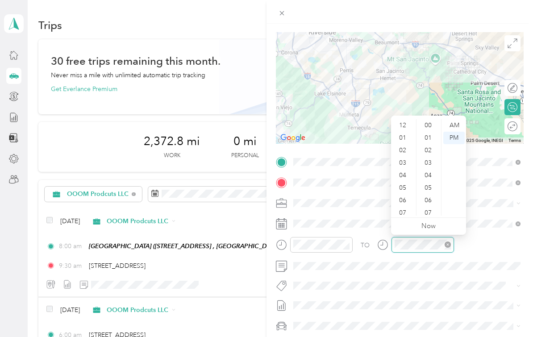
scroll to position [54, 0]
click at [407, 160] on div "07" at bounding box center [403, 159] width 21 height 13
click at [426, 206] on div "30" at bounding box center [428, 207] width 21 height 13
click at [460, 128] on div "AM" at bounding box center [453, 125] width 21 height 13
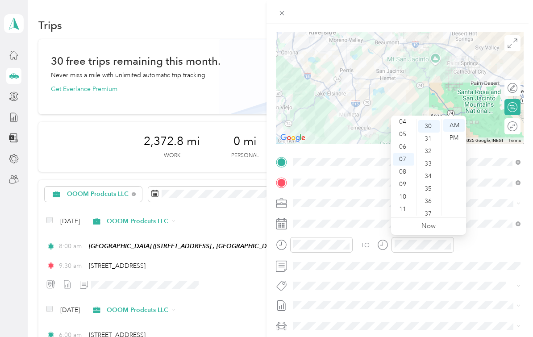
click at [489, 246] on div "TO" at bounding box center [400, 248] width 248 height 22
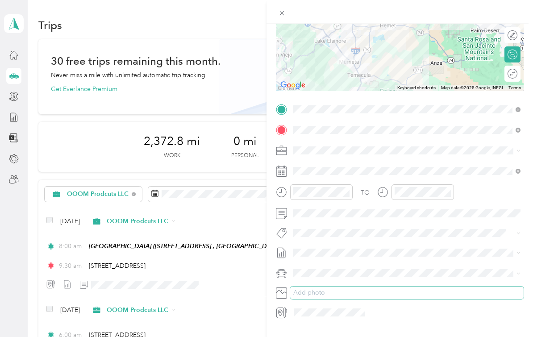
scroll to position [111, 0]
click at [337, 293] on li "Nicks Car" at bounding box center [407, 290] width 234 height 16
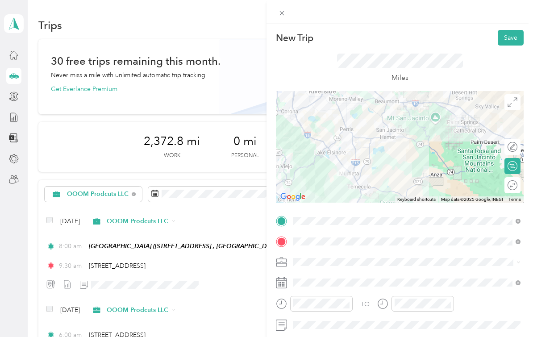
scroll to position [0, 0]
click at [518, 34] on button "Save" at bounding box center [511, 38] width 26 height 16
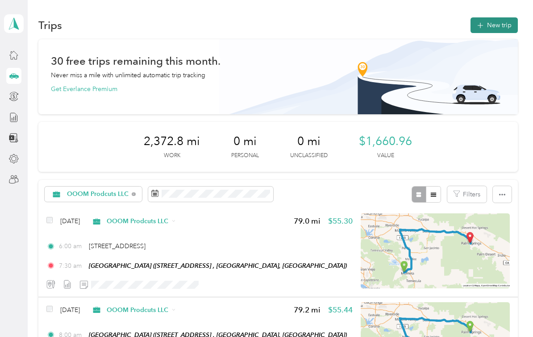
click at [489, 27] on button "New trip" at bounding box center [494, 25] width 47 height 16
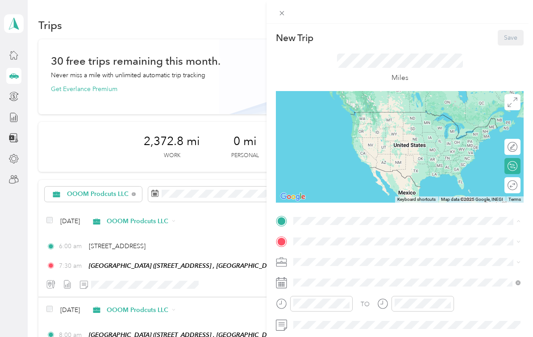
click at [366, 263] on span "101 N Museum Dr, Palm Springs, CA, United States , 92262, Palm Springs, CA, Uni…" at bounding box center [338, 267] width 57 height 8
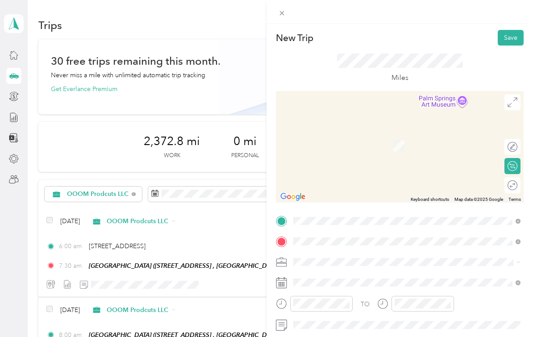
click at [367, 170] on span "23772 Cloverleaf Way Murrieta, California 92562, United States" at bounding box center [354, 168] width 89 height 8
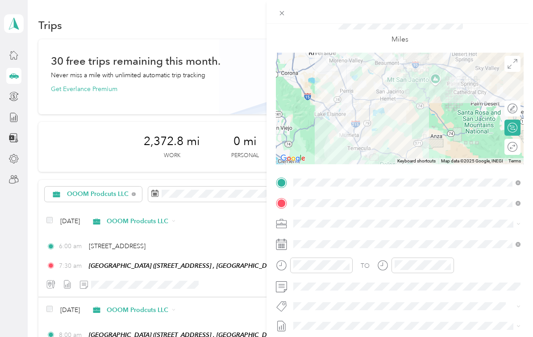
scroll to position [41, 0]
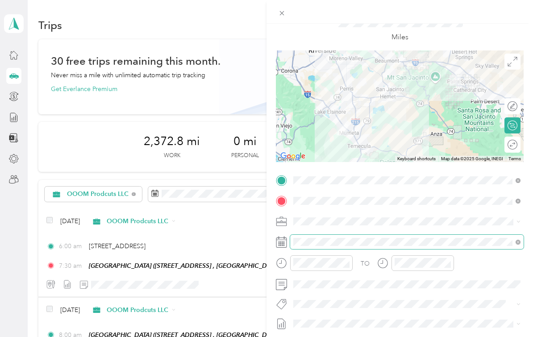
click at [325, 237] on span at bounding box center [407, 242] width 234 height 14
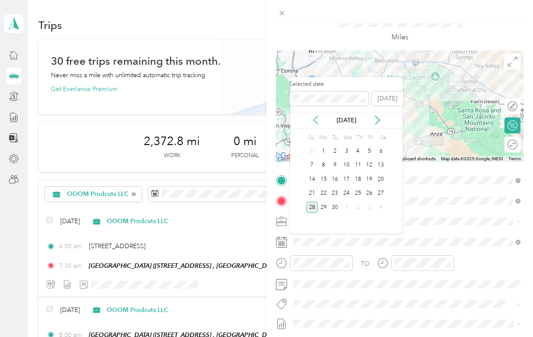
click at [318, 123] on icon at bounding box center [316, 120] width 4 height 8
click at [369, 155] on div "2" at bounding box center [370, 151] width 12 height 11
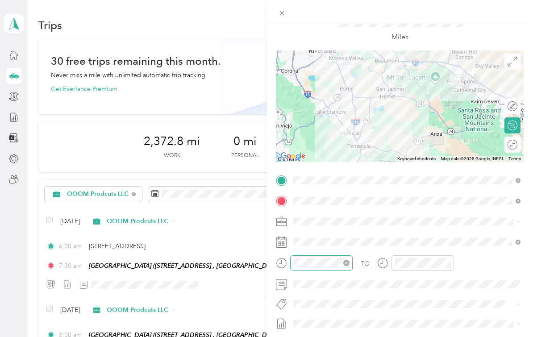
click at [328, 268] on div at bounding box center [321, 263] width 63 height 16
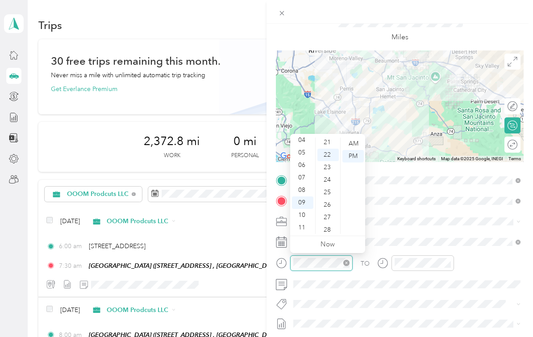
scroll to position [274, 0]
click at [307, 194] on div "08" at bounding box center [302, 190] width 21 height 13
click at [329, 143] on div "00" at bounding box center [328, 144] width 21 height 13
click at [355, 143] on div "AM" at bounding box center [353, 144] width 21 height 13
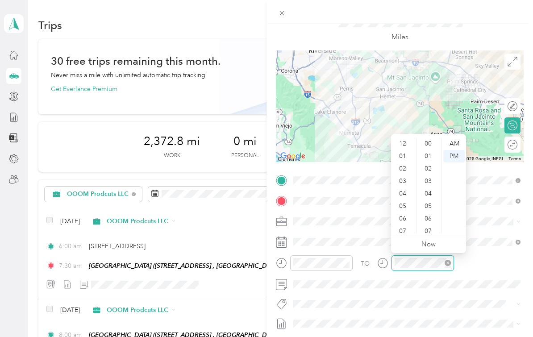
scroll to position [54, 0]
click at [431, 216] on div "30" at bounding box center [428, 217] width 21 height 13
click at [459, 145] on div "AM" at bounding box center [453, 144] width 21 height 13
click at [446, 296] on div "TO Add photo" at bounding box center [400, 282] width 248 height 218
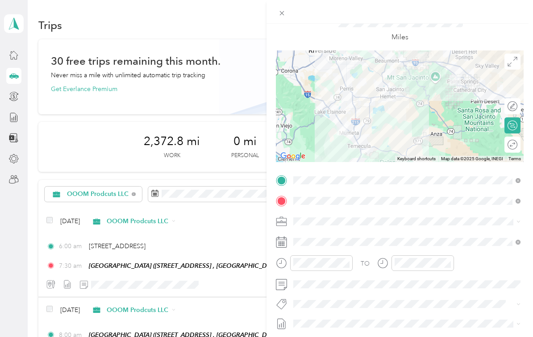
scroll to position [90, 0]
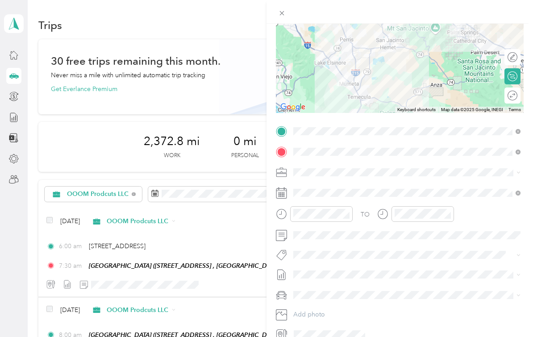
click at [332, 307] on div "Nicks Car" at bounding box center [407, 308] width 221 height 9
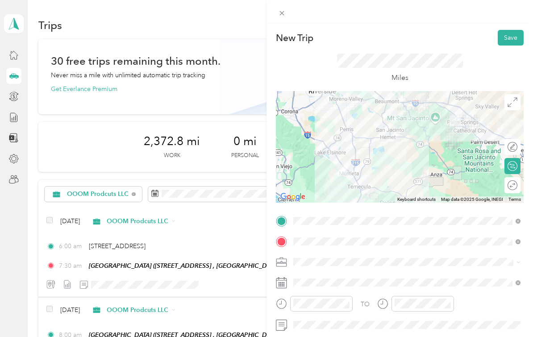
scroll to position [0, 0]
click at [508, 41] on button "Save" at bounding box center [511, 38] width 26 height 16
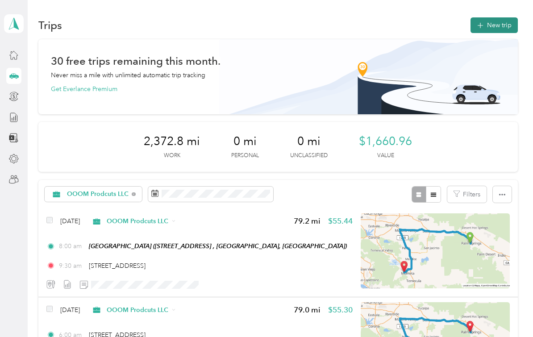
click at [504, 29] on button "New trip" at bounding box center [494, 25] width 47 height 16
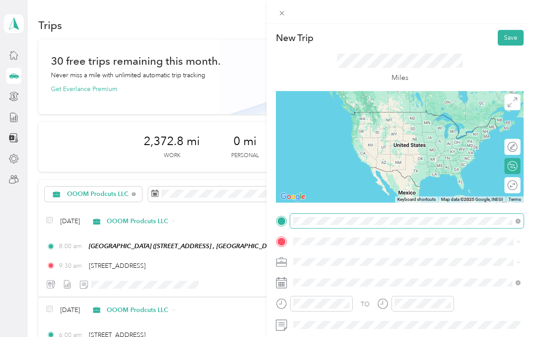
click at [0, 0] on html "Nicolas and Desiree Snowden Personal dashboard Trips New trip 30 free trips rem…" at bounding box center [264, 168] width 529 height 337
click at [335, 227] on span at bounding box center [407, 221] width 234 height 14
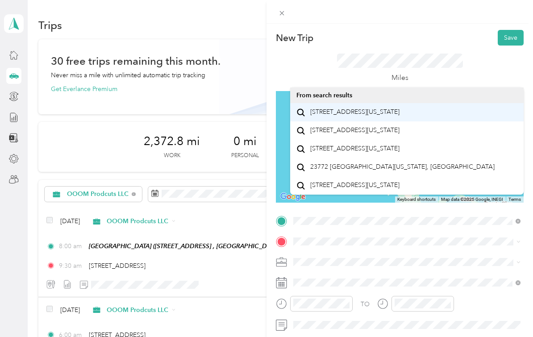
click at [390, 116] on span "23772 Cloverleaf Way Murrieta, California 92562, United States" at bounding box center [354, 112] width 89 height 8
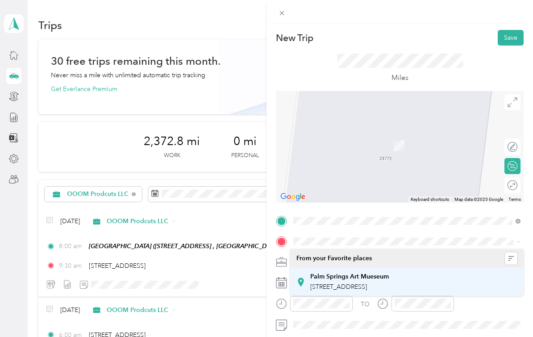
click at [363, 286] on span "101 N Museum Dr, Palm Springs, CA, United States , 92262, Palm Springs, CA, Uni…" at bounding box center [338, 287] width 57 height 8
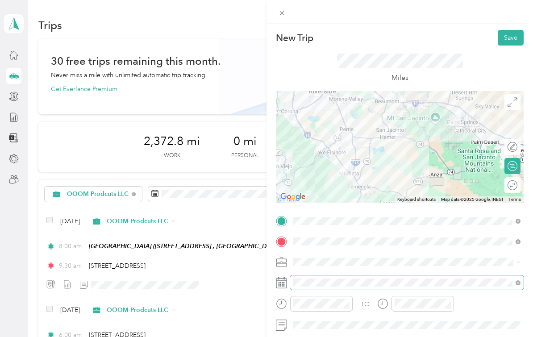
scroll to position [16, 0]
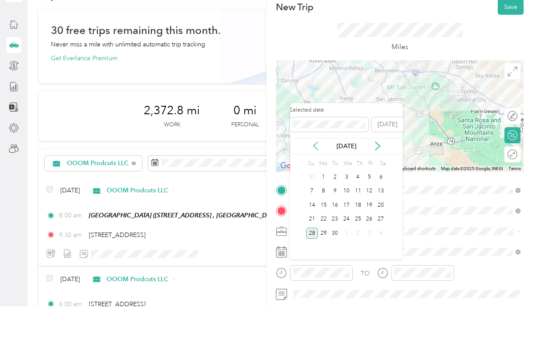
click at [318, 172] on icon at bounding box center [315, 176] width 9 height 9
click at [322, 172] on div "Aug 2025" at bounding box center [346, 176] width 113 height 9
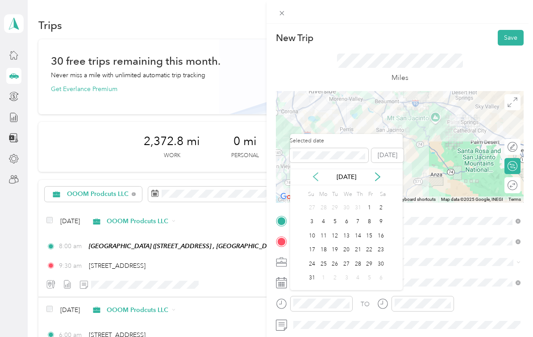
click at [312, 172] on icon at bounding box center [315, 176] width 9 height 9
click at [318, 172] on icon at bounding box center [315, 176] width 9 height 9
click at [314, 172] on icon at bounding box center [315, 176] width 9 height 9
click at [323, 217] on div "5" at bounding box center [324, 222] width 12 height 11
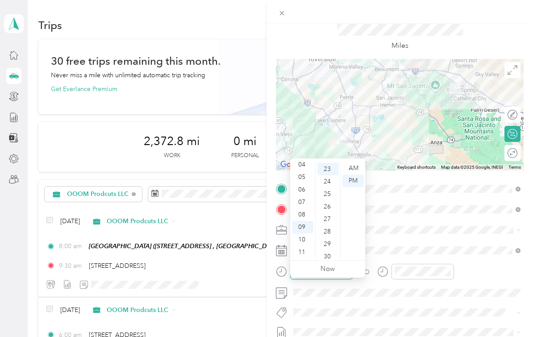
scroll to position [287, 0]
click at [305, 184] on div "06" at bounding box center [302, 190] width 21 height 13
click at [329, 162] on div "00" at bounding box center [328, 168] width 21 height 13
click at [350, 162] on div "AM" at bounding box center [353, 168] width 21 height 13
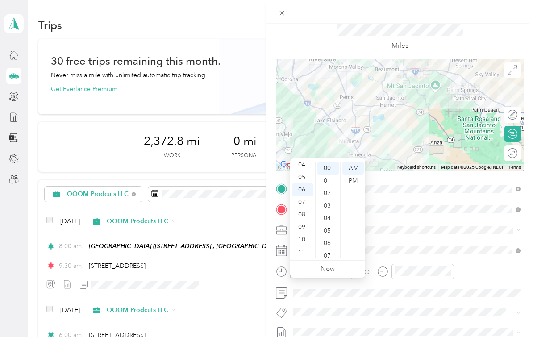
click at [471, 259] on div "TO Add photo" at bounding box center [400, 291] width 248 height 218
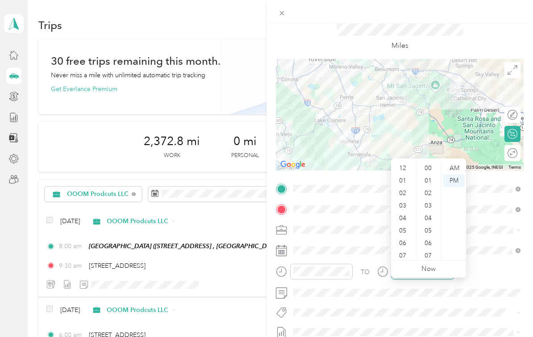
scroll to position [54, 0]
click at [408, 196] on div "07" at bounding box center [403, 202] width 21 height 13
click at [431, 234] on div "30" at bounding box center [428, 240] width 21 height 13
click at [456, 162] on div "AM" at bounding box center [453, 168] width 21 height 13
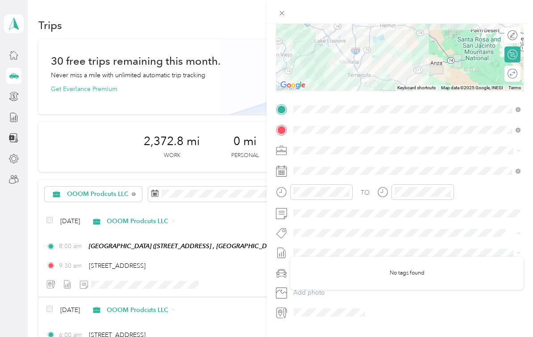
scroll to position [111, 0]
click at [431, 282] on div "TO Add photo" at bounding box center [400, 212] width 248 height 218
click at [380, 299] on div "Nicks Car" at bounding box center [407, 303] width 221 height 9
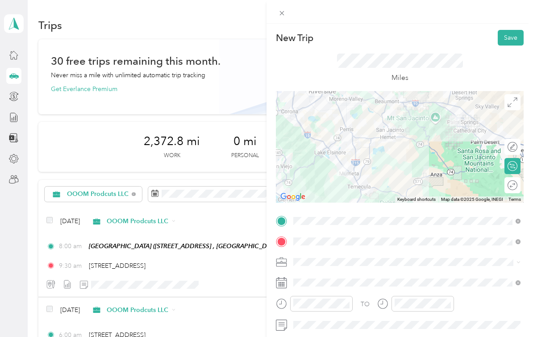
scroll to position [0, 0]
click at [508, 40] on button "Save" at bounding box center [511, 38] width 26 height 16
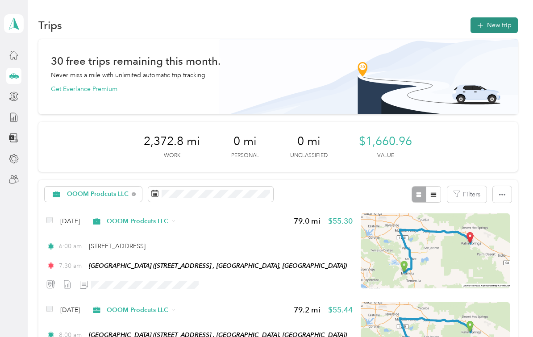
click at [504, 32] on button "New trip" at bounding box center [494, 25] width 47 height 16
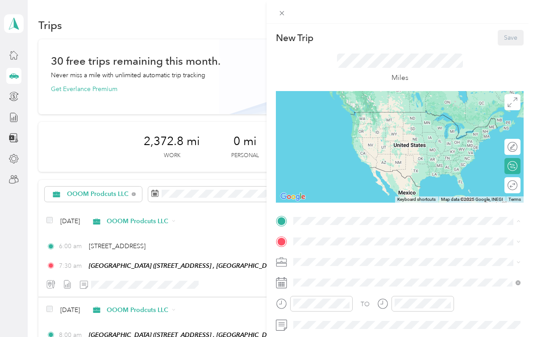
click at [345, 260] on div "Palm Springs Art Mueseum 101 N Museum Dr, Palm Springs, CA, United States , 922…" at bounding box center [349, 261] width 79 height 19
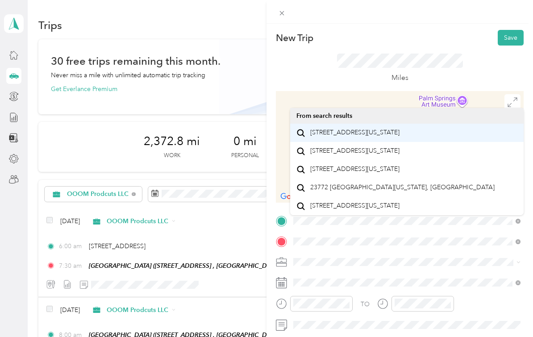
click at [392, 137] on span "23772 Cloverleaf Way Murrieta, California 92562, United States" at bounding box center [354, 133] width 89 height 8
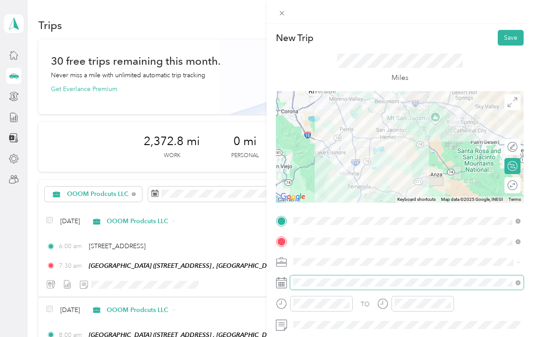
click at [328, 329] on div "TO Add photo" at bounding box center [400, 323] width 248 height 218
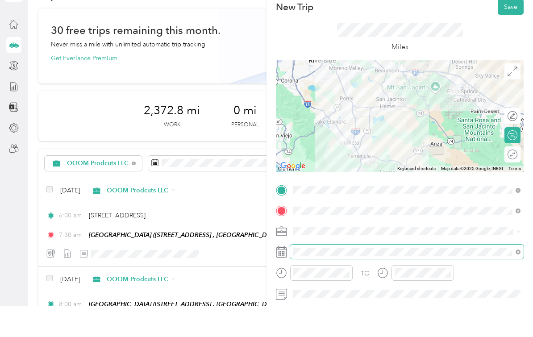
click at [359, 276] on span at bounding box center [407, 283] width 234 height 14
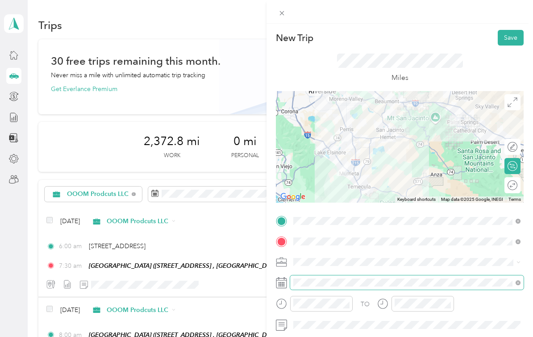
click at [350, 282] on div "TO Add photo" at bounding box center [400, 323] width 248 height 218
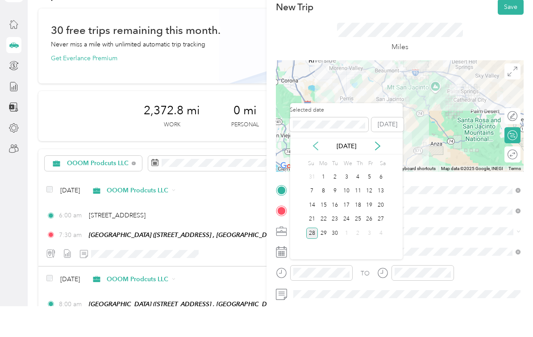
click at [316, 172] on icon at bounding box center [315, 176] width 9 height 9
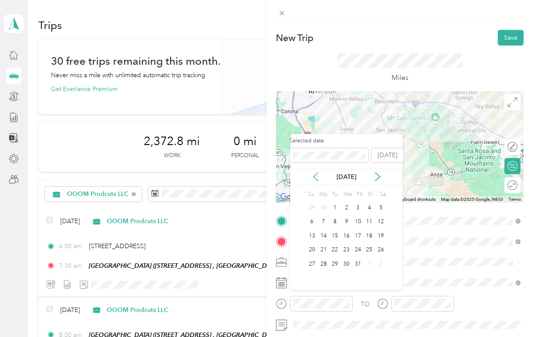
click at [318, 172] on icon at bounding box center [315, 176] width 9 height 9
click at [368, 217] on div "9" at bounding box center [370, 222] width 12 height 11
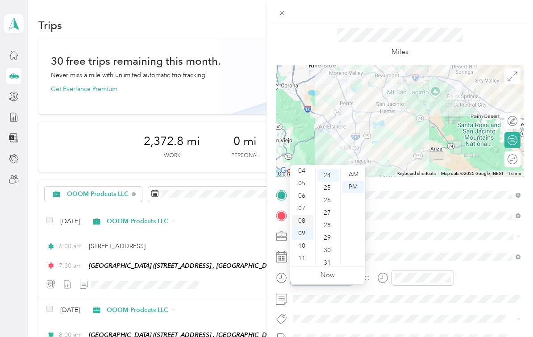
scroll to position [46, 0]
click at [305, 223] on div "08" at bounding box center [302, 229] width 21 height 13
click at [328, 168] on div "00" at bounding box center [328, 174] width 21 height 13
click at [304, 190] on div "06" at bounding box center [302, 196] width 21 height 13
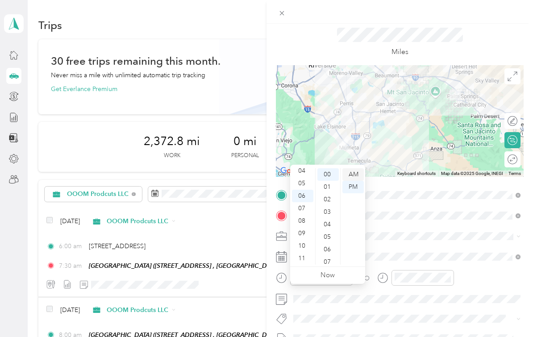
click at [355, 168] on div "AM" at bounding box center [353, 174] width 21 height 13
click at [442, 251] on span at bounding box center [407, 257] width 234 height 14
click at [302, 215] on div "08" at bounding box center [302, 221] width 21 height 13
click at [380, 242] on span at bounding box center [407, 236] width 234 height 14
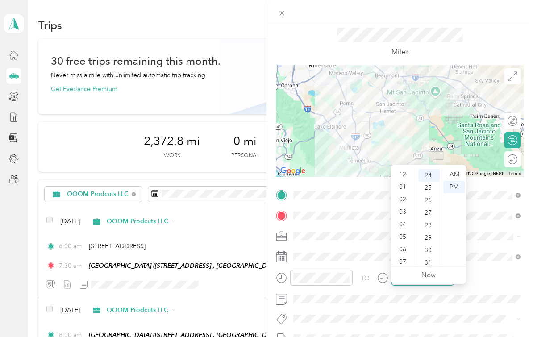
scroll to position [54, 0]
click at [429, 244] on div "30" at bounding box center [428, 250] width 21 height 13
click at [460, 168] on div "AM" at bounding box center [453, 174] width 21 height 13
click at [487, 278] on div "TO" at bounding box center [400, 281] width 248 height 22
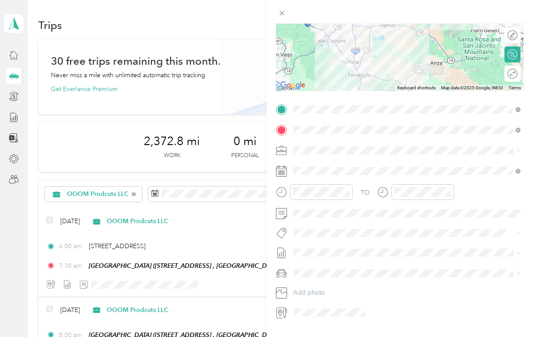
scroll to position [111, 0]
click at [348, 301] on div "Nicks Car" at bounding box center [407, 305] width 221 height 9
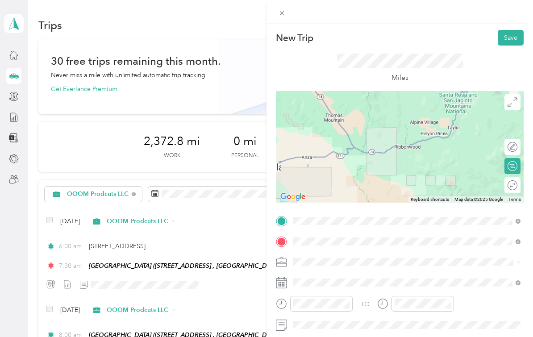
scroll to position [0, 0]
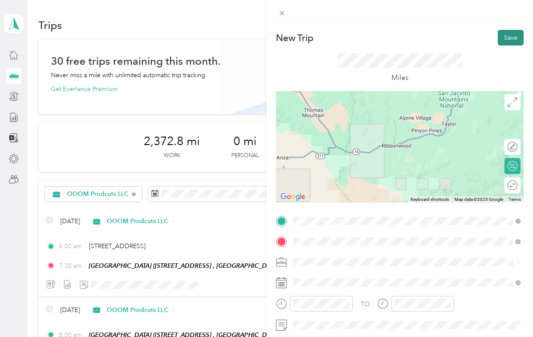
click at [514, 37] on button "Save" at bounding box center [511, 38] width 26 height 16
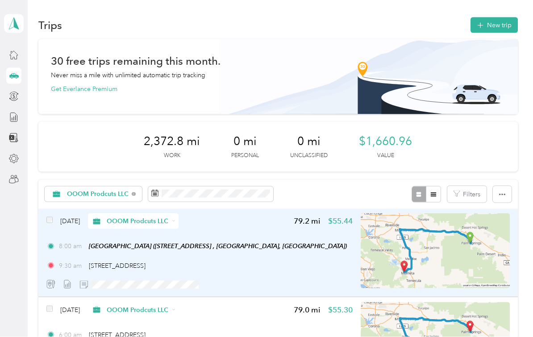
scroll to position [1, 0]
click at [238, 233] on div "May 9, 2025 OOOM Prodcuts LLC 79.2 mi $55.44 8:00 am Palm Springs Art Mueseum (…" at bounding box center [199, 252] width 306 height 79
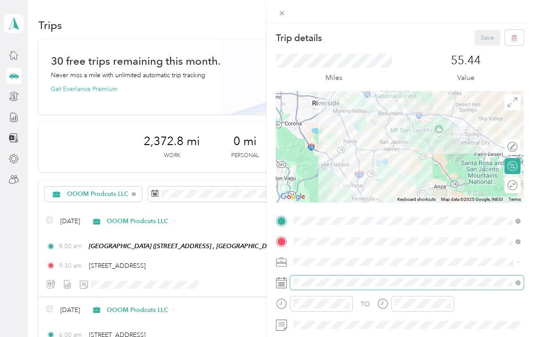
click at [316, 328] on div "TO Add photo" at bounding box center [400, 323] width 248 height 218
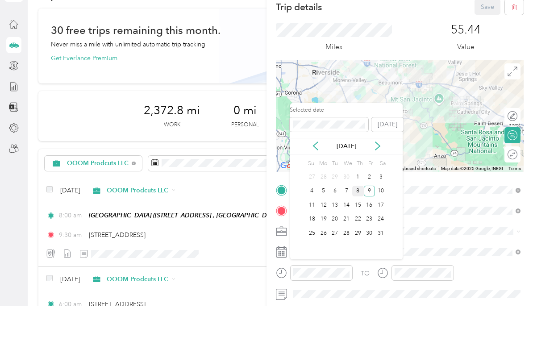
click at [359, 217] on div "8" at bounding box center [358, 222] width 12 height 11
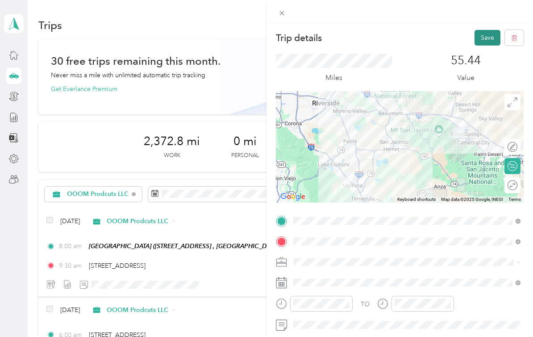
click at [486, 45] on button "Save" at bounding box center [488, 38] width 26 height 16
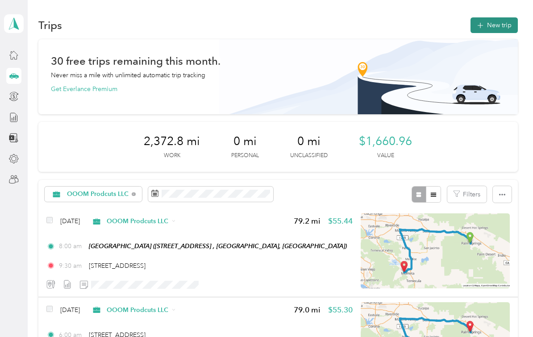
click at [493, 17] on button "New trip" at bounding box center [494, 25] width 47 height 16
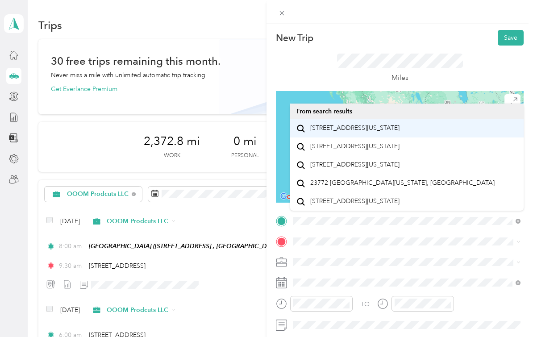
click at [400, 124] on span "23772 Cloverleaf Way Murrieta, California 92562, United States" at bounding box center [354, 128] width 89 height 8
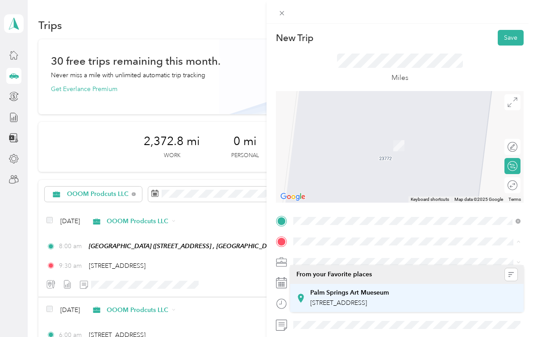
click at [367, 299] on span "101 N Museum Dr, Palm Springs, CA, United States , 92262, Palm Springs, CA, Uni…" at bounding box center [338, 303] width 57 height 8
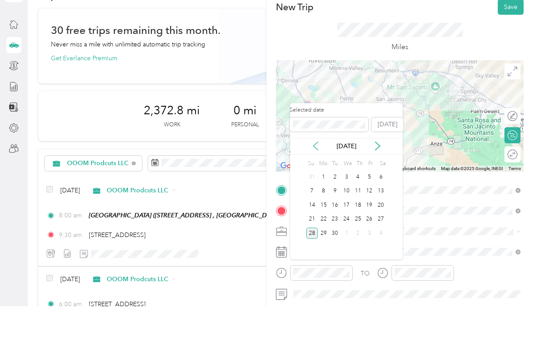
click at [319, 172] on icon at bounding box center [315, 176] width 9 height 9
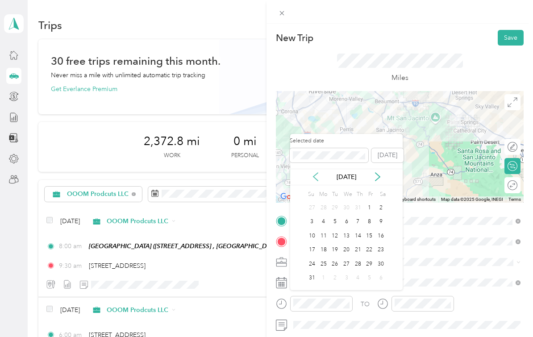
click at [313, 172] on icon at bounding box center [315, 176] width 9 height 9
click at [316, 172] on icon at bounding box center [315, 176] width 9 height 9
click at [324, 230] on div "12" at bounding box center [324, 235] width 12 height 11
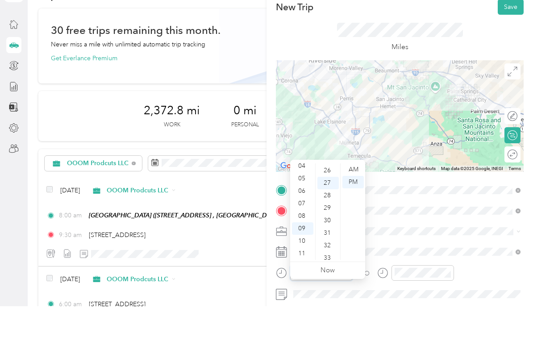
scroll to position [337, 0]
click at [306, 216] on div "06" at bounding box center [302, 222] width 21 height 13
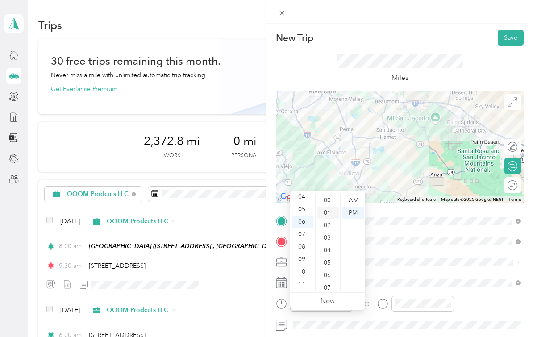
scroll to position [0, 0]
click at [330, 194] on div "00" at bounding box center [328, 200] width 21 height 13
click at [348, 194] on div "AM" at bounding box center [353, 200] width 21 height 13
click at [424, 334] on div "TO Add photo" at bounding box center [400, 323] width 248 height 218
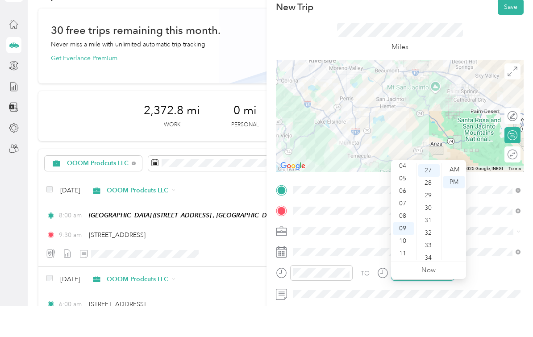
scroll to position [337, 0]
click at [405, 228] on div "07" at bounding box center [403, 234] width 21 height 13
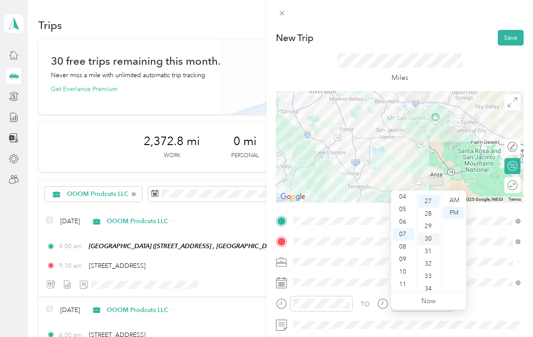
click at [431, 233] on div "30" at bounding box center [428, 239] width 21 height 13
click at [458, 194] on div "AM" at bounding box center [453, 200] width 21 height 13
click at [480, 313] on div "TO Add photo" at bounding box center [400, 323] width 248 height 218
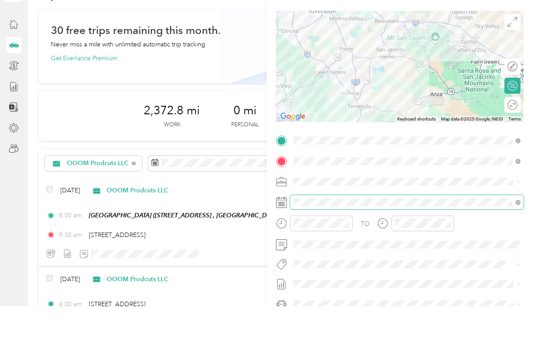
scroll to position [65, 0]
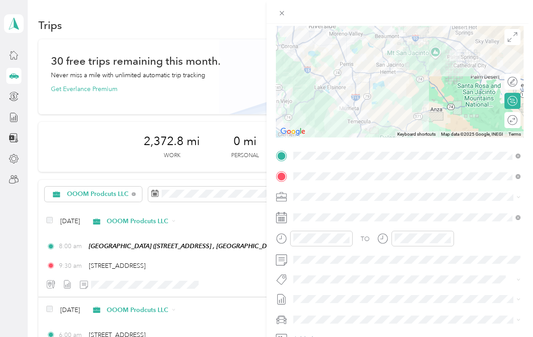
click at [337, 297] on div "Nicks Car" at bounding box center [407, 301] width 221 height 9
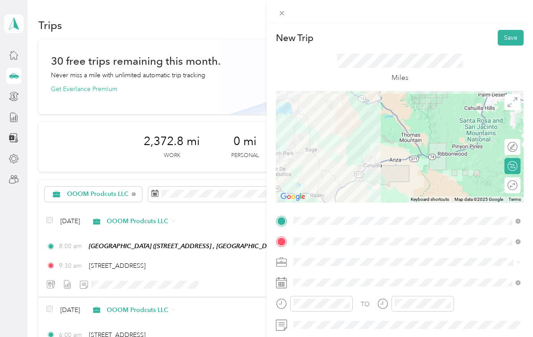
scroll to position [0, 0]
click at [512, 42] on button "Save" at bounding box center [511, 38] width 26 height 16
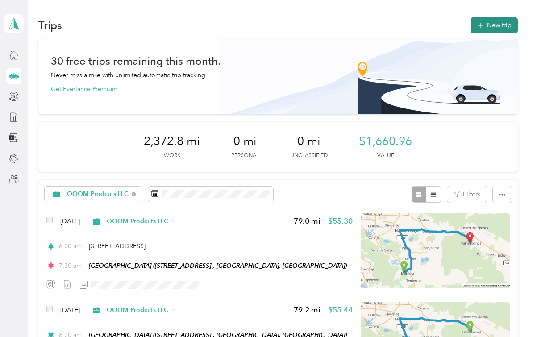
click at [510, 31] on button "New trip" at bounding box center [494, 25] width 47 height 16
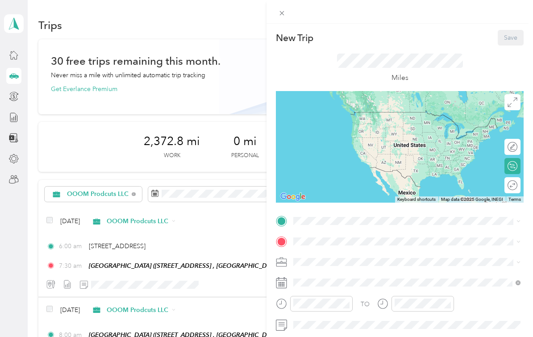
click at [367, 268] on span "101 N Museum Dr, Palm Springs, CA, United States , 92262, Palm Springs, CA, Uni…" at bounding box center [338, 267] width 57 height 8
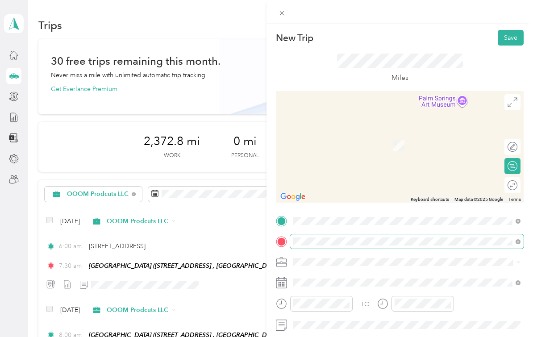
click at [0, 0] on html "Nicolas and Desiree Snowden Personal dashboard Trips New trip 30 free trips rem…" at bounding box center [264, 168] width 529 height 337
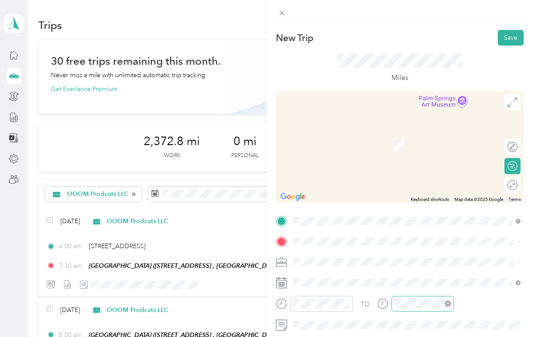
scroll to position [38, 0]
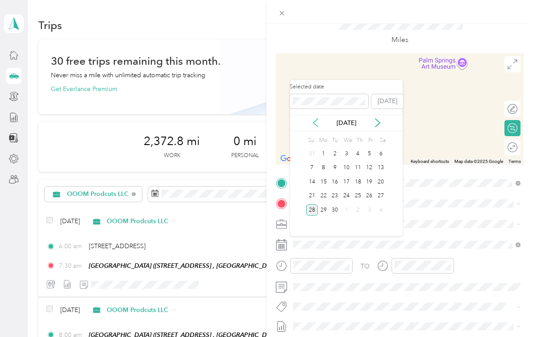
click at [317, 126] on icon at bounding box center [316, 123] width 4 height 8
click at [348, 180] on div "14" at bounding box center [347, 181] width 12 height 11
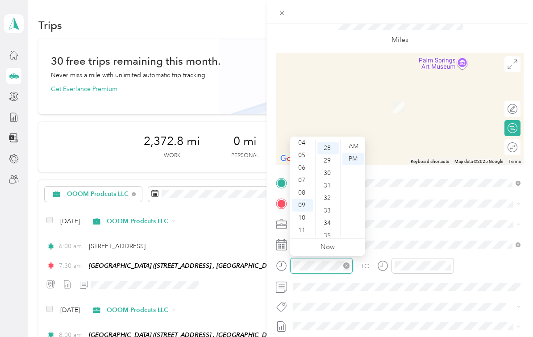
scroll to position [349, 0]
click at [307, 192] on div "08" at bounding box center [302, 193] width 21 height 13
click at [329, 148] on div "00" at bounding box center [328, 146] width 21 height 13
click at [355, 148] on div "AM" at bounding box center [353, 146] width 21 height 13
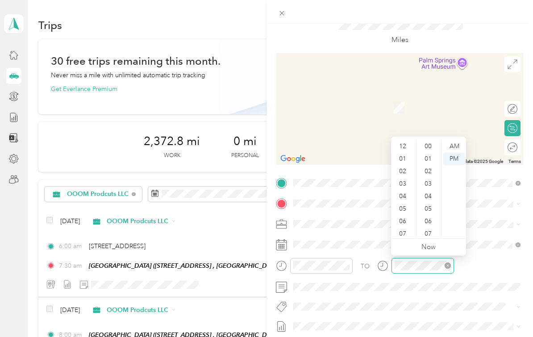
scroll to position [54, 0]
click at [430, 173] on div "30" at bounding box center [428, 172] width 21 height 13
click at [461, 149] on div "AM" at bounding box center [453, 146] width 21 height 13
click at [484, 275] on div "TO" at bounding box center [400, 269] width 248 height 22
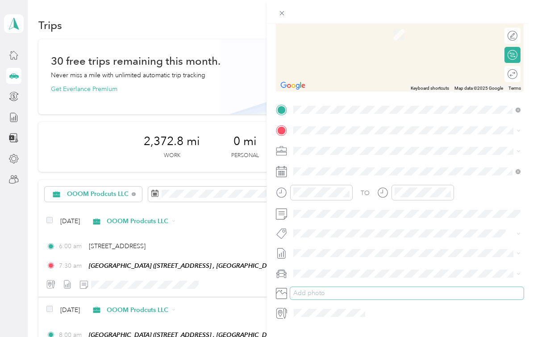
scroll to position [111, 0]
click at [329, 289] on div "Nicks Car" at bounding box center [407, 289] width 221 height 9
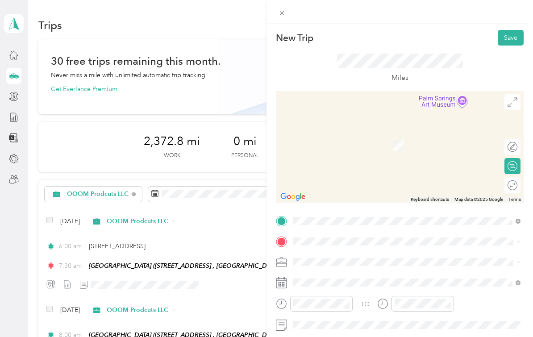
scroll to position [0, 0]
click at [515, 36] on button "Save" at bounding box center [511, 38] width 26 height 16
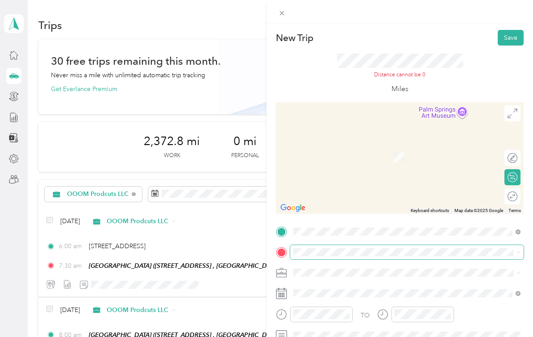
click at [375, 258] on span at bounding box center [407, 252] width 234 height 14
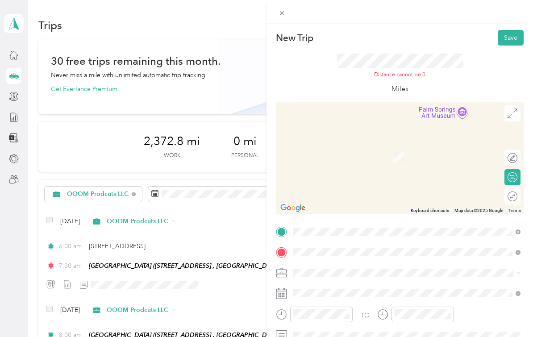
click at [367, 147] on span "23772 Cloverleaf Way Murrieta, California 92562, United States" at bounding box center [354, 143] width 89 height 8
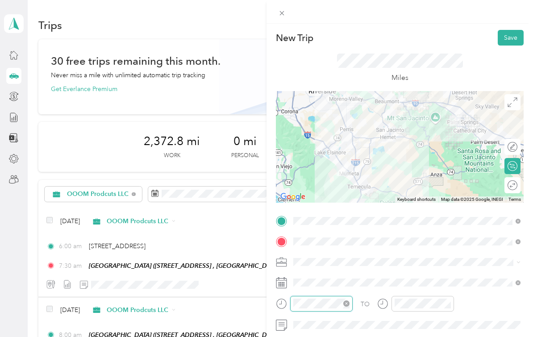
click at [336, 303] on div "TO Add photo" at bounding box center [400, 323] width 248 height 218
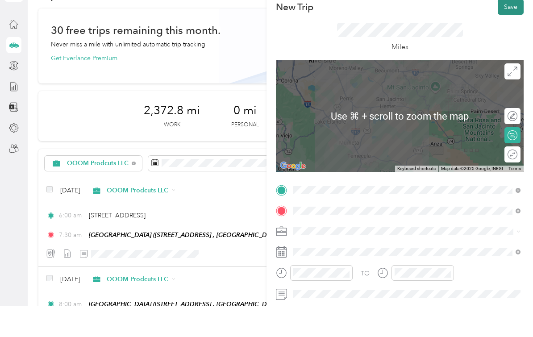
click at [513, 30] on button "Save" at bounding box center [511, 38] width 26 height 16
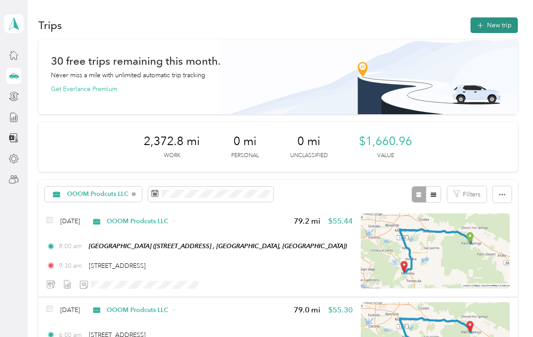
click at [504, 25] on button "New trip" at bounding box center [494, 25] width 47 height 16
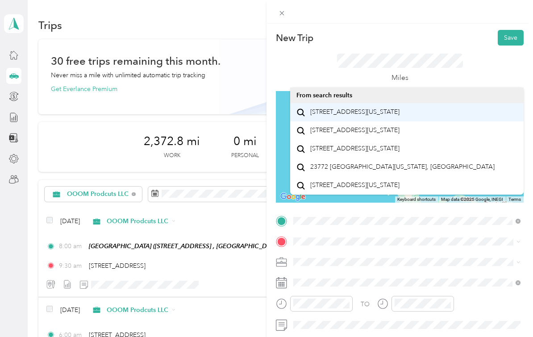
click at [412, 118] on div "23772 Cloverleaf Way Murrieta, California 92562, United States" at bounding box center [407, 112] width 221 height 12
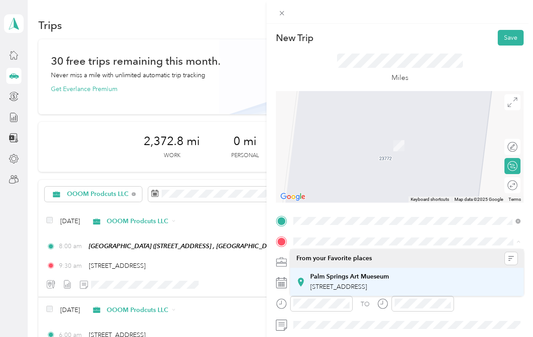
click at [359, 285] on span "101 N Museum Dr, Palm Springs, CA, United States , 92262, Palm Springs, CA, Uni…" at bounding box center [338, 287] width 57 height 8
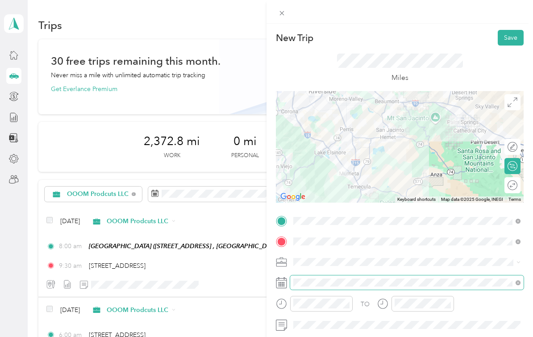
click at [374, 329] on div "TO Add photo" at bounding box center [400, 323] width 248 height 218
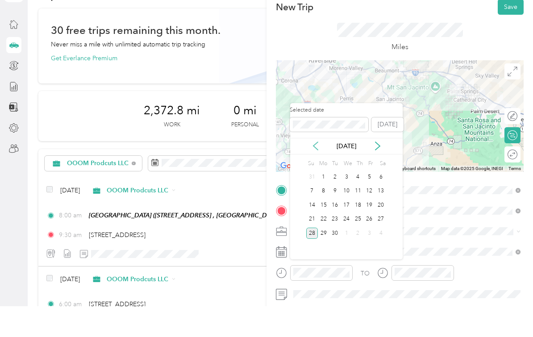
click at [317, 172] on icon at bounding box center [315, 176] width 9 height 9
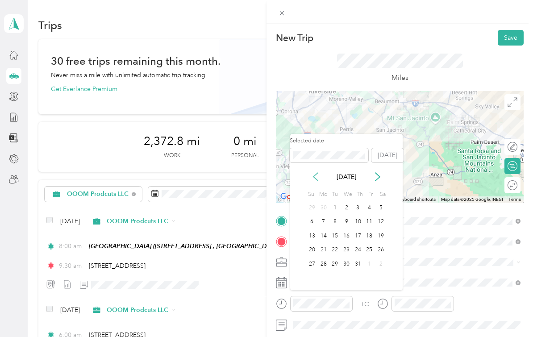
click at [317, 172] on icon at bounding box center [315, 176] width 9 height 9
click at [379, 230] on div "17" at bounding box center [381, 235] width 12 height 11
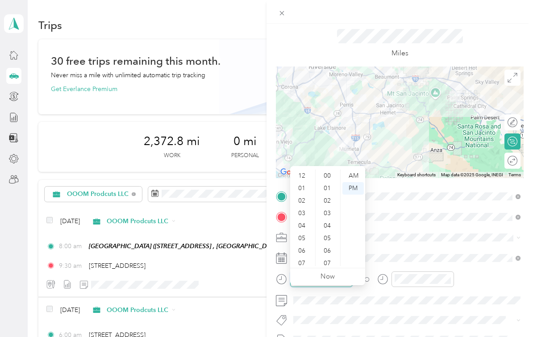
scroll to position [54, 0]
click at [306, 191] on div "06" at bounding box center [302, 197] width 21 height 13
click at [330, 170] on div "00" at bounding box center [328, 176] width 21 height 13
click at [352, 170] on div "AM" at bounding box center [353, 176] width 21 height 13
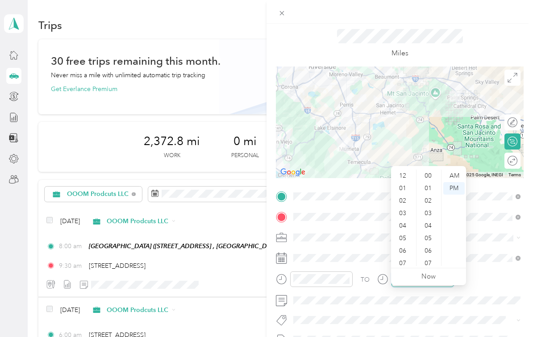
scroll to position [54, 0]
click at [405, 204] on div "07" at bounding box center [403, 210] width 21 height 13
click at [457, 170] on div "AM" at bounding box center [453, 176] width 21 height 13
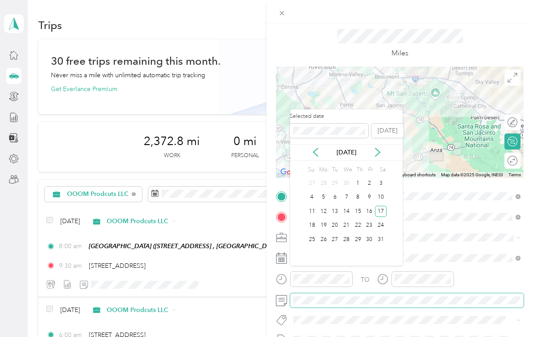
click at [478, 300] on div "TO Add photo" at bounding box center [400, 298] width 248 height 218
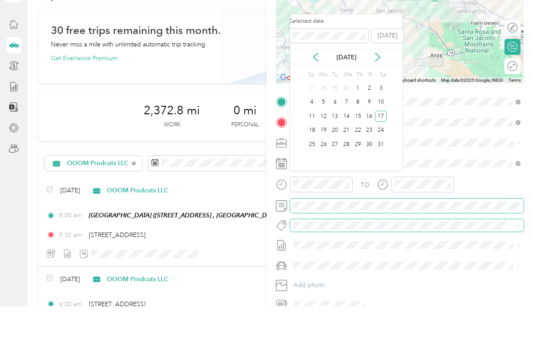
scroll to position [89, 0]
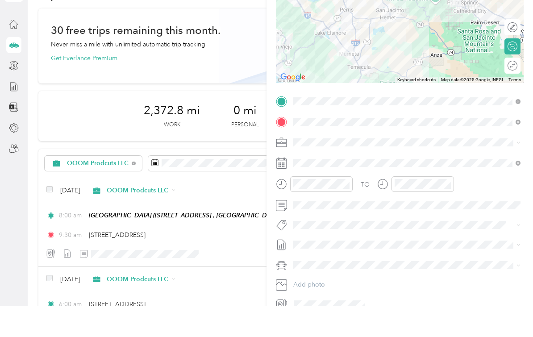
click at [365, 289] on span at bounding box center [407, 296] width 234 height 14
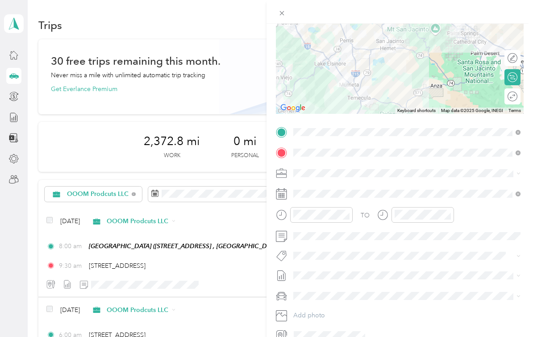
click at [0, 0] on html "Nicolas and Desiree Snowden Personal dashboard Trips New trip 30 free trips rem…" at bounding box center [264, 168] width 529 height 337
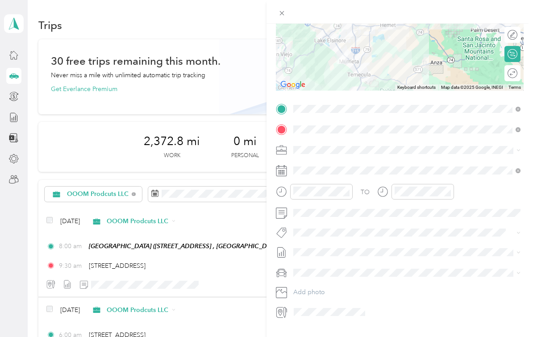
scroll to position [111, 0]
click at [325, 301] on div "Nicks Car" at bounding box center [407, 305] width 221 height 9
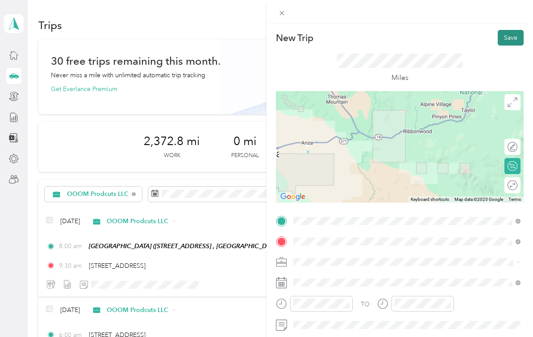
scroll to position [0, 0]
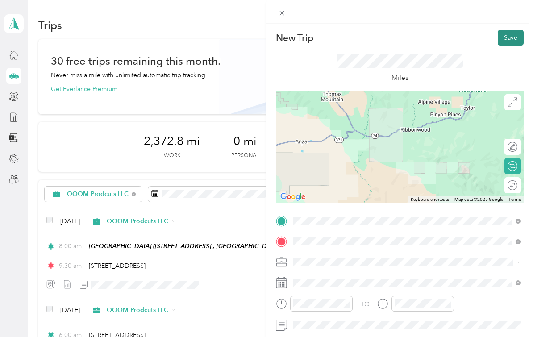
click at [509, 32] on button "Save" at bounding box center [511, 38] width 26 height 16
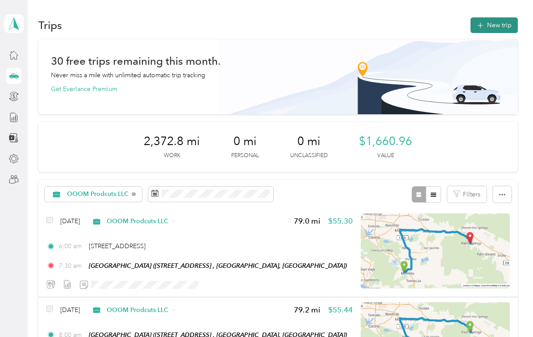
click at [500, 17] on button "New trip" at bounding box center [494, 25] width 47 height 16
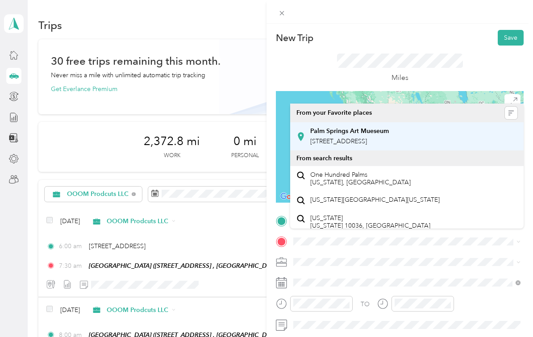
click at [389, 132] on div "Palm Springs Art Mueseum 101 N Museum Dr, Palm Springs, CA, United States , 922…" at bounding box center [349, 136] width 79 height 19
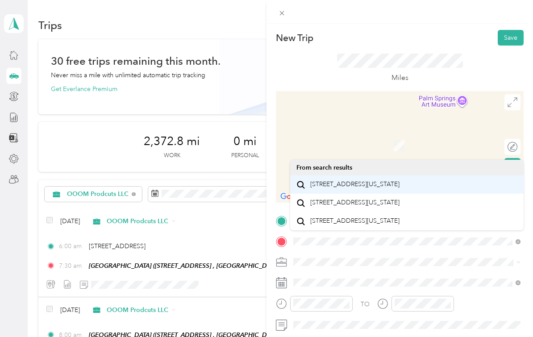
click at [373, 180] on span "23772 Cloverleaf Way Murrieta, California 92562, United States" at bounding box center [354, 184] width 89 height 8
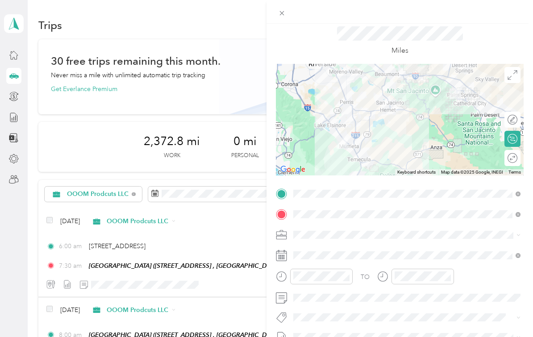
scroll to position [27, 0]
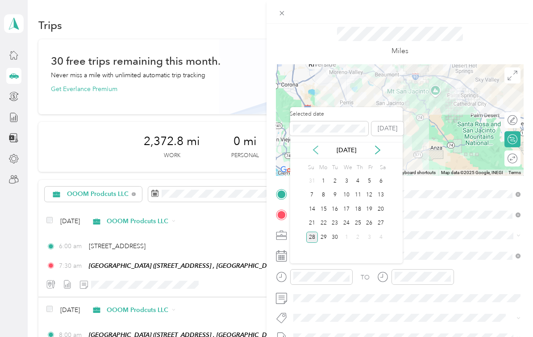
click at [318, 146] on icon at bounding box center [315, 150] width 9 height 9
click at [316, 146] on icon at bounding box center [315, 150] width 9 height 9
click at [336, 218] on div "20" at bounding box center [335, 223] width 12 height 11
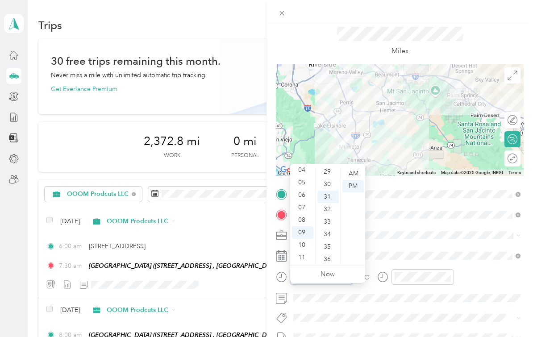
scroll to position [387, 0]
click at [301, 189] on div "06" at bounding box center [302, 195] width 21 height 13
click at [306, 214] on div "08" at bounding box center [302, 220] width 21 height 13
click at [327, 167] on div "00" at bounding box center [328, 173] width 21 height 13
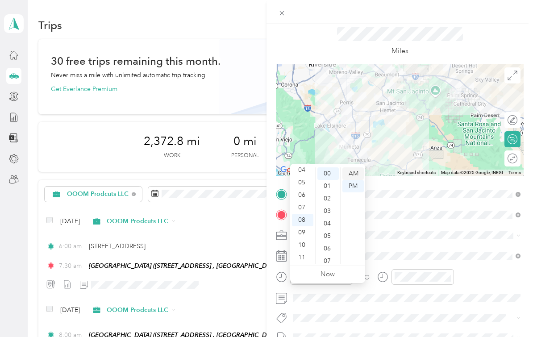
click at [349, 167] on div "AM" at bounding box center [353, 173] width 21 height 13
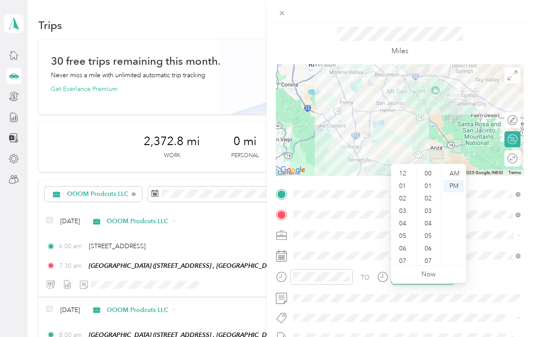
scroll to position [54, 0]
click at [405, 214] on div "08" at bounding box center [403, 220] width 21 height 13
click at [409, 226] on div "09" at bounding box center [403, 232] width 21 height 13
click at [431, 187] on div "30" at bounding box center [428, 193] width 21 height 13
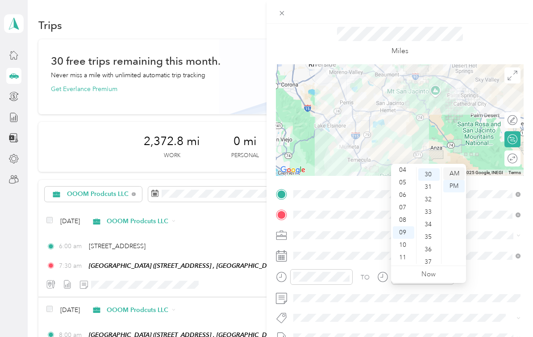
click at [456, 167] on div "AM" at bounding box center [453, 173] width 21 height 13
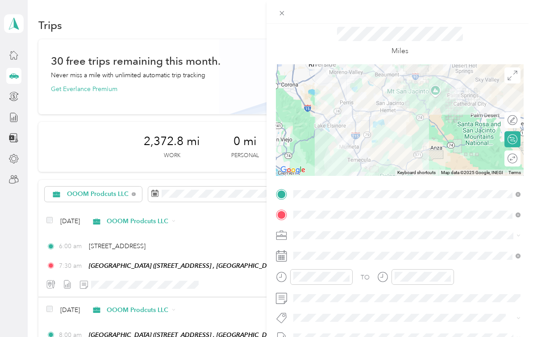
click at [473, 309] on div "TO Add photo" at bounding box center [400, 296] width 248 height 218
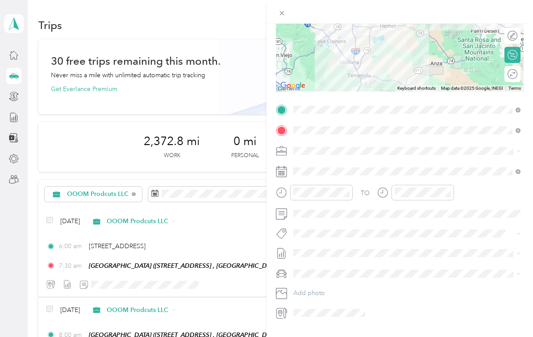
click at [343, 301] on div "Nicks Car" at bounding box center [407, 305] width 221 height 9
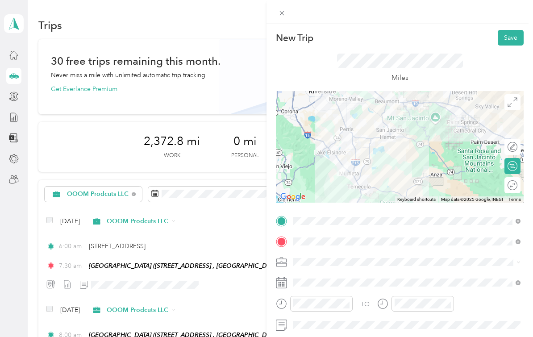
scroll to position [0, 0]
click at [510, 41] on button "Save" at bounding box center [511, 38] width 26 height 16
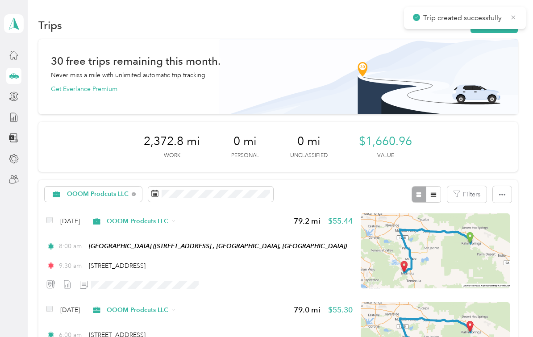
click at [512, 17] on icon at bounding box center [513, 17] width 7 height 8
click at [504, 25] on button "New trip" at bounding box center [494, 25] width 47 height 16
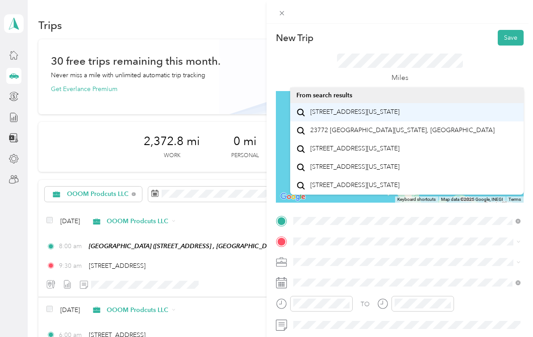
click at [390, 115] on span "23772 Cloverleaf Way Murrieta, California 92562, United States" at bounding box center [354, 112] width 89 height 8
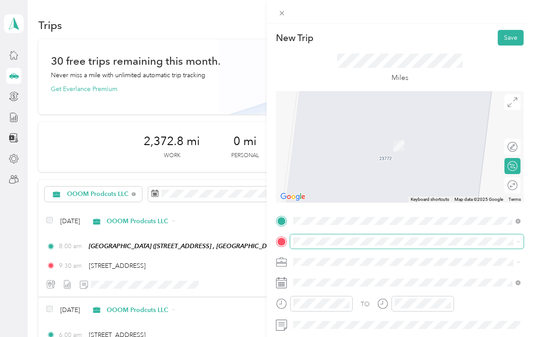
click at [363, 337] on div "New Trip Save This trip cannot be edited because it is either under review, app…" at bounding box center [264, 337] width 529 height 0
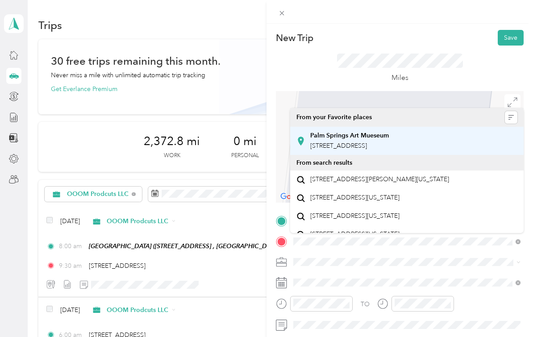
click at [389, 150] on div "Palm Springs Art Mueseum 101 N Museum Dr, Palm Springs, CA, United States , 922…" at bounding box center [349, 141] width 79 height 19
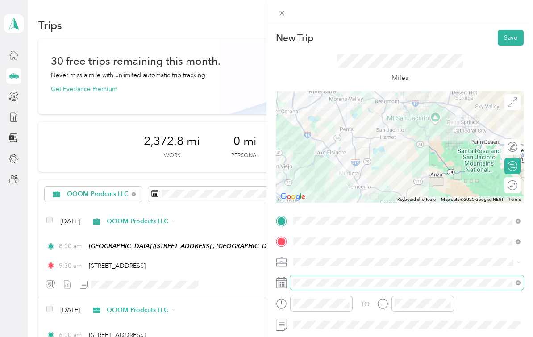
scroll to position [16, 0]
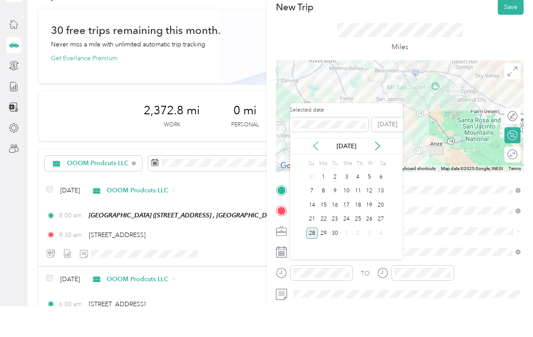
click at [318, 172] on icon at bounding box center [315, 176] width 9 height 9
click at [317, 172] on icon at bounding box center [315, 176] width 9 height 9
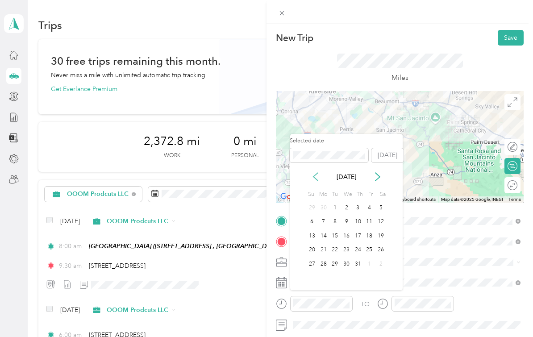
click at [317, 172] on icon at bounding box center [315, 176] width 9 height 9
click at [318, 172] on icon at bounding box center [315, 176] width 9 height 9
click at [370, 245] on div "23" at bounding box center [370, 250] width 12 height 11
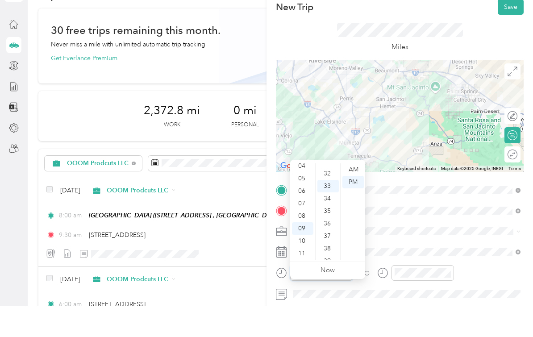
scroll to position [412, 0]
click at [306, 216] on div "06" at bounding box center [302, 222] width 21 height 13
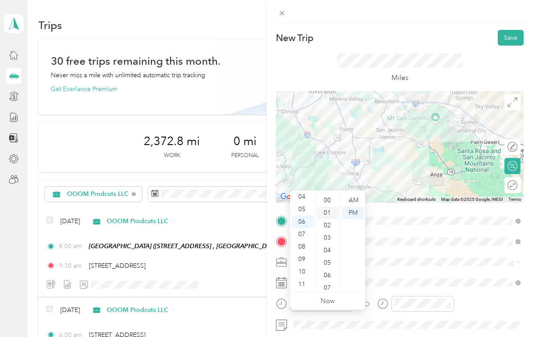
scroll to position [0, 0]
click at [330, 194] on div "00" at bounding box center [328, 200] width 21 height 13
click at [352, 194] on div "AM" at bounding box center [353, 200] width 21 height 13
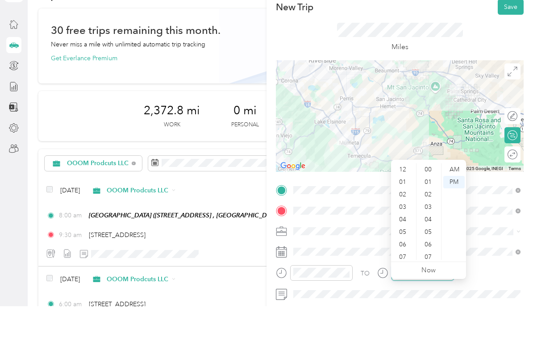
scroll to position [54, 0]
click at [404, 228] on div "07" at bounding box center [403, 234] width 21 height 13
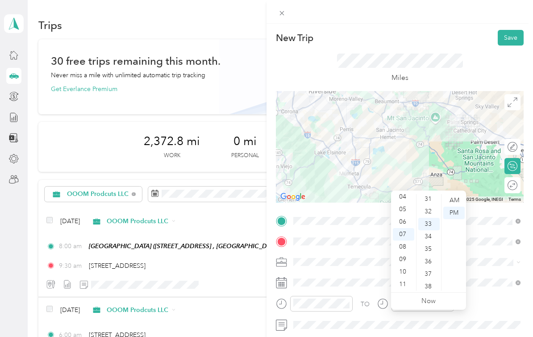
scroll to position [355, 0]
click at [429, 214] on div "30" at bounding box center [428, 220] width 21 height 13
click at [452, 194] on div "AM" at bounding box center [453, 200] width 21 height 13
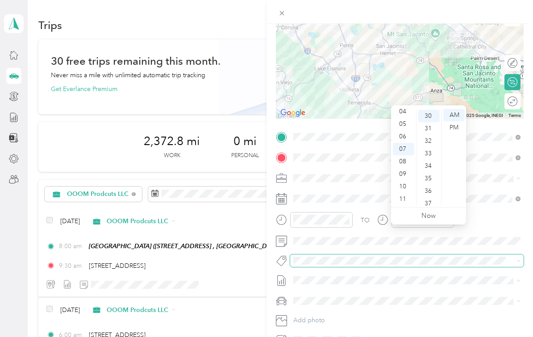
scroll to position [85, 0]
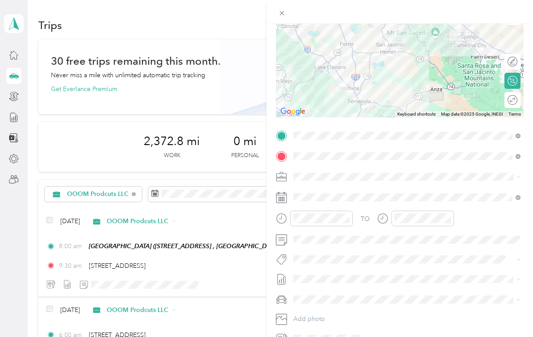
click at [336, 280] on div "Nicks Car" at bounding box center [407, 284] width 221 height 9
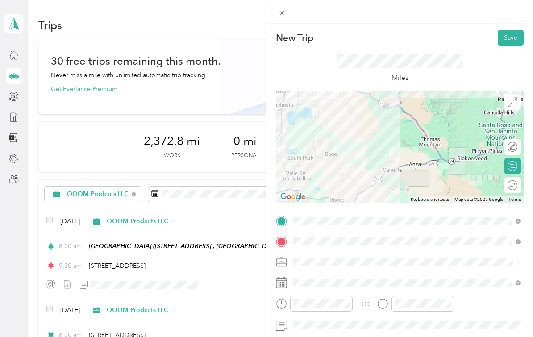
scroll to position [0, 0]
click at [515, 40] on button "Save" at bounding box center [511, 38] width 26 height 16
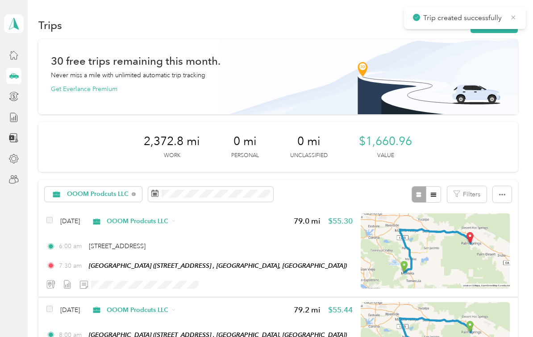
click at [515, 17] on icon at bounding box center [513, 17] width 7 height 8
click at [492, 17] on button "New trip" at bounding box center [494, 25] width 47 height 16
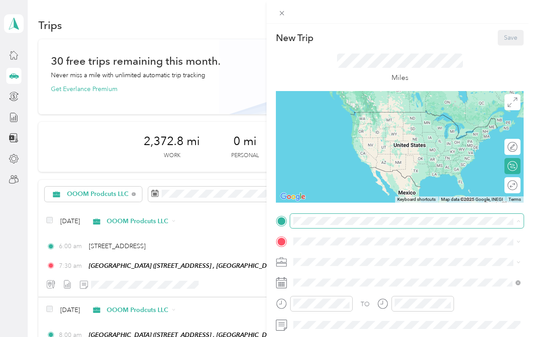
click at [383, 337] on div "New Trip Save This trip cannot be edited because it is either under review, app…" at bounding box center [264, 337] width 529 height 0
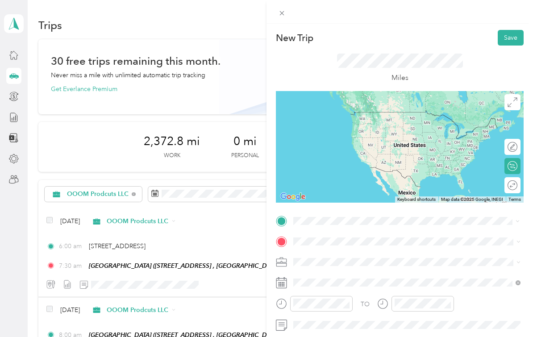
click at [367, 138] on span "101 N Museum Dr, Palm Springs, CA, United States , 92262, Palm Springs, CA, Uni…" at bounding box center [338, 142] width 57 height 8
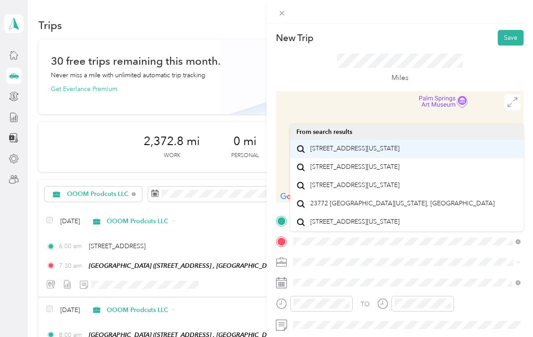
click at [400, 145] on span "23772 Cloverleaf Way Murrieta, California 92562, United States" at bounding box center [354, 149] width 89 height 8
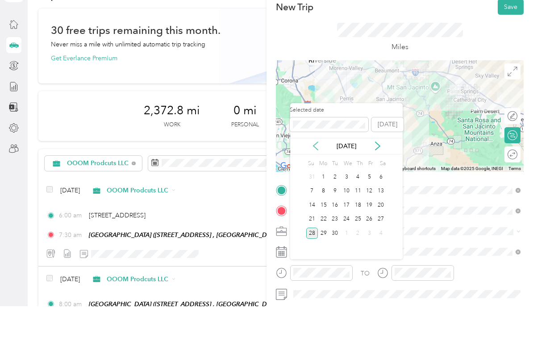
click at [319, 172] on icon at bounding box center [315, 176] width 9 height 9
click at [322, 172] on div "Sep 2025" at bounding box center [346, 176] width 113 height 9
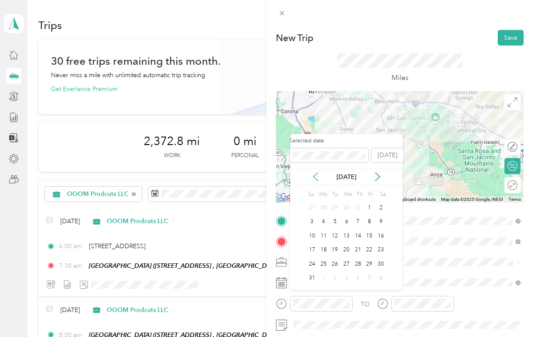
click at [317, 172] on icon at bounding box center [315, 176] width 9 height 9
click at [322, 259] on div "26" at bounding box center [324, 264] width 12 height 11
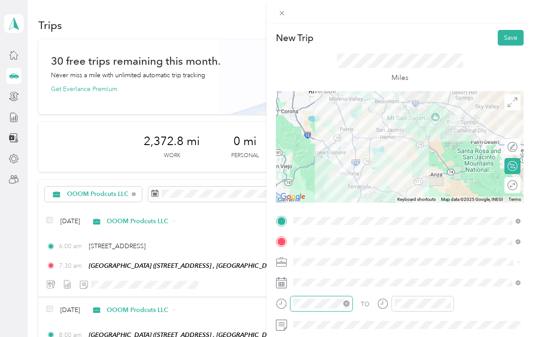
click at [321, 334] on div "TO Add photo" at bounding box center [400, 323] width 248 height 218
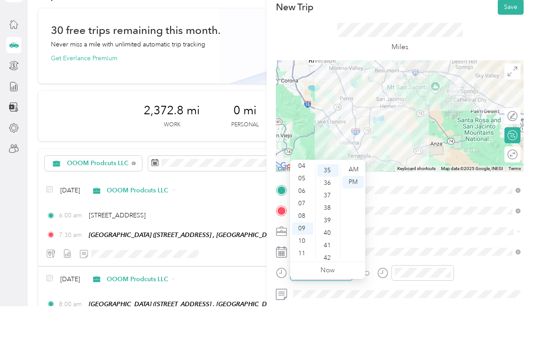
scroll to position [437, 0]
click at [306, 241] on div "08" at bounding box center [302, 247] width 21 height 13
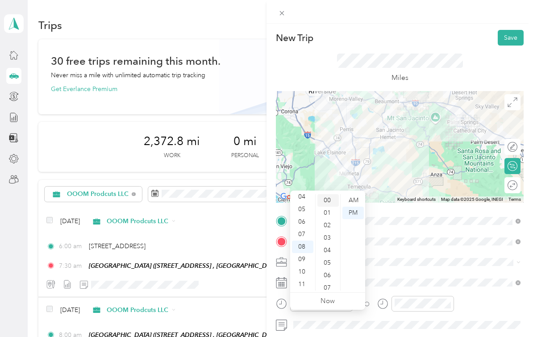
scroll to position [0, 0]
click at [330, 194] on div "00" at bounding box center [328, 200] width 21 height 13
click at [351, 194] on div "AM" at bounding box center [353, 200] width 21 height 13
click at [427, 303] on div "TO Add photo" at bounding box center [400, 323] width 248 height 218
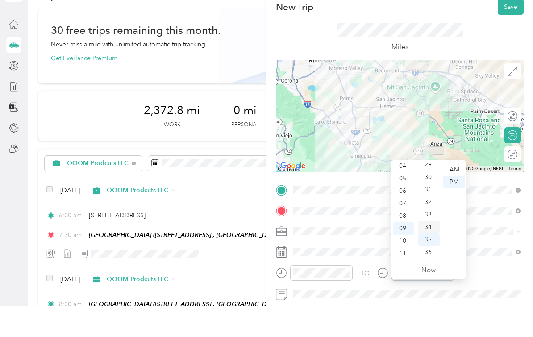
scroll to position [367, 0]
click at [431, 202] on div "30" at bounding box center [428, 208] width 21 height 13
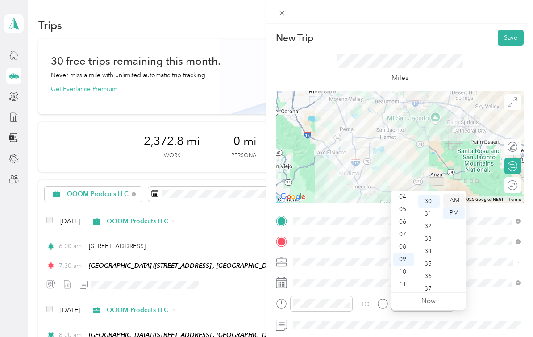
click at [456, 194] on div "AM" at bounding box center [453, 200] width 21 height 13
click at [481, 309] on div "TO" at bounding box center [400, 307] width 248 height 22
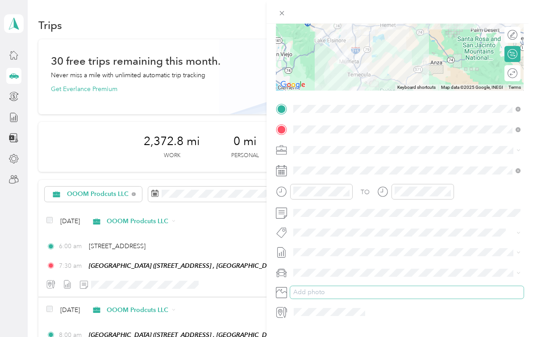
scroll to position [111, 0]
click at [353, 301] on div "Nicks Car" at bounding box center [407, 305] width 221 height 9
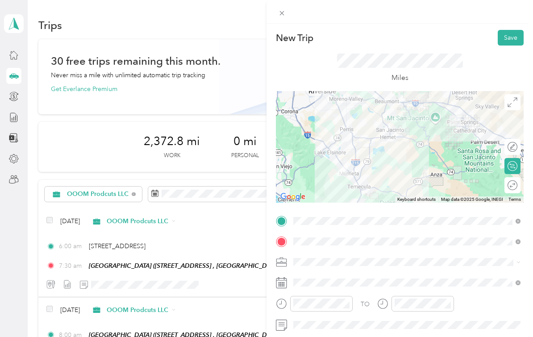
scroll to position [0, 0]
click at [512, 40] on button "Save" at bounding box center [511, 38] width 26 height 16
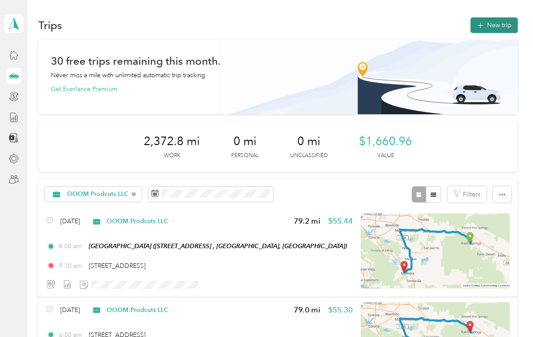
click at [497, 17] on button "New trip" at bounding box center [494, 25] width 47 height 16
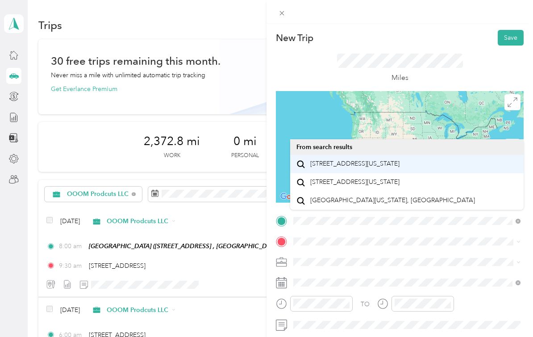
click at [400, 160] on span "23772 Cloverleaf Way Murrieta, California 92562, United States" at bounding box center [354, 164] width 89 height 8
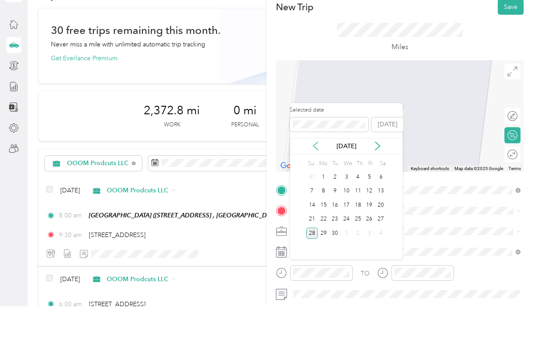
click at [315, 172] on icon at bounding box center [315, 176] width 9 height 9
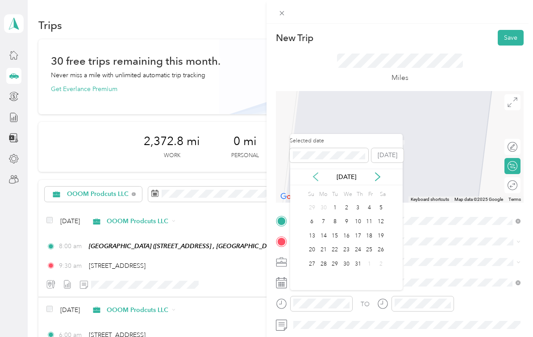
click at [316, 173] on icon at bounding box center [316, 177] width 4 height 8
click at [371, 259] on div "30" at bounding box center [370, 264] width 12 height 11
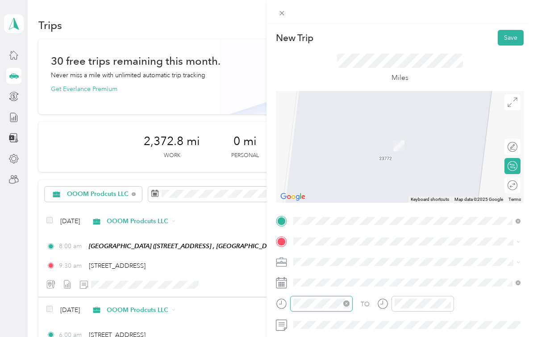
click at [339, 334] on div "TO Add photo" at bounding box center [400, 323] width 248 height 218
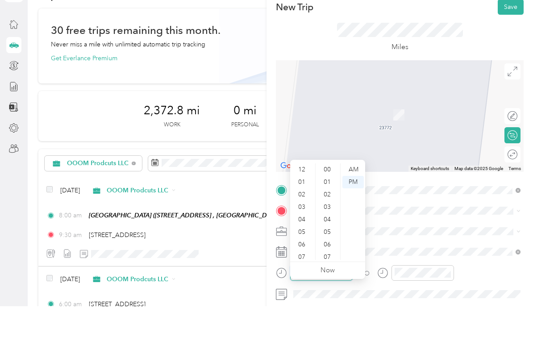
scroll to position [54, 0]
click at [304, 216] on div "06" at bounding box center [302, 222] width 21 height 13
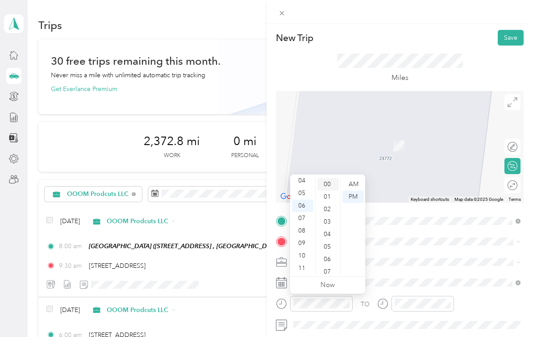
scroll to position [0, 0]
click at [330, 184] on div "00" at bounding box center [328, 184] width 21 height 13
click at [352, 185] on div "AM" at bounding box center [353, 184] width 21 height 13
click at [491, 252] on div "TO Add photo" at bounding box center [400, 323] width 248 height 218
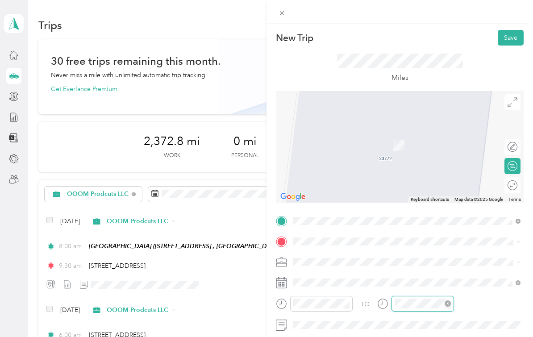
click at [433, 337] on html "Nicolas and Desiree Snowden Personal dashboard Trips New trip 30 free trips rem…" at bounding box center [264, 168] width 529 height 337
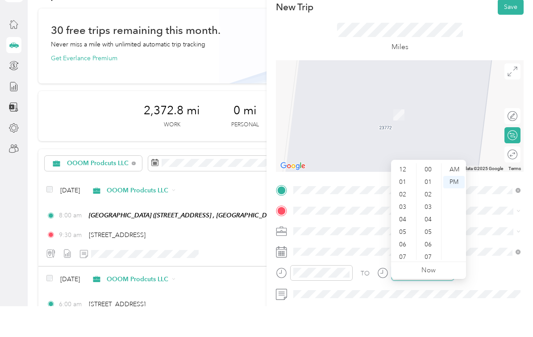
scroll to position [54, 0]
click at [402, 228] on div "07" at bounding box center [403, 234] width 21 height 13
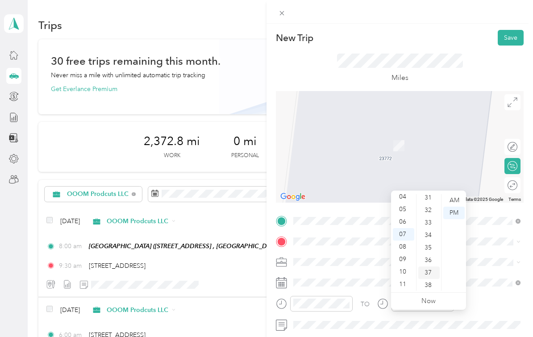
scroll to position [380, 0]
click at [428, 189] on div "30" at bounding box center [428, 195] width 21 height 13
click at [452, 194] on div "AM" at bounding box center [453, 200] width 21 height 13
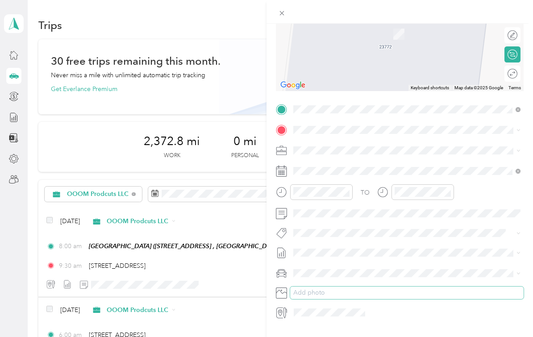
scroll to position [111, 0]
click at [351, 301] on div "Nicks Car" at bounding box center [407, 305] width 221 height 9
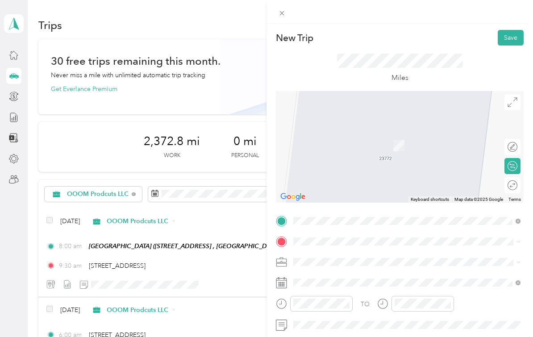
scroll to position [0, 0]
click at [509, 41] on button "Save" at bounding box center [511, 38] width 26 height 16
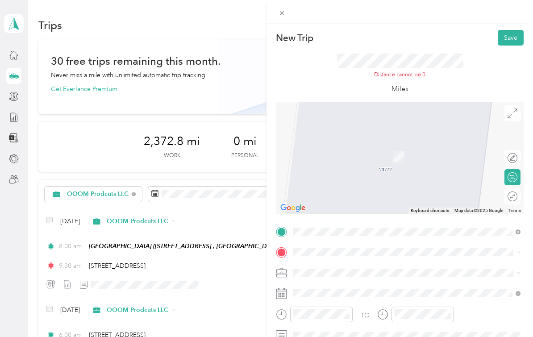
click at [367, 238] on span "101 N Museum Dr, Palm Springs, CA, United States , 92262, Palm Springs, CA, Uni…" at bounding box center [338, 242] width 57 height 8
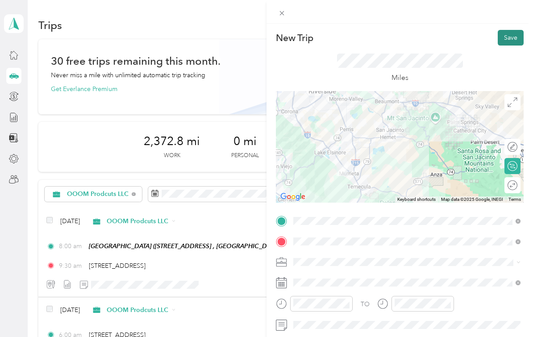
click at [510, 40] on button "Save" at bounding box center [511, 38] width 26 height 16
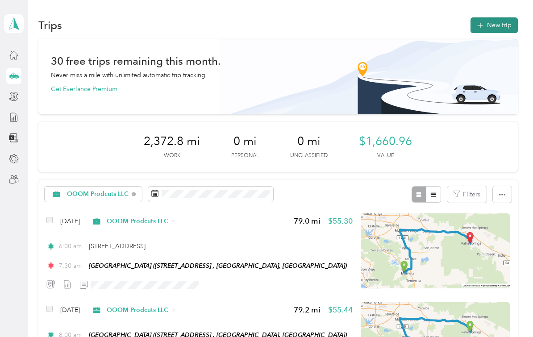
click at [497, 17] on button "New trip" at bounding box center [494, 25] width 47 height 16
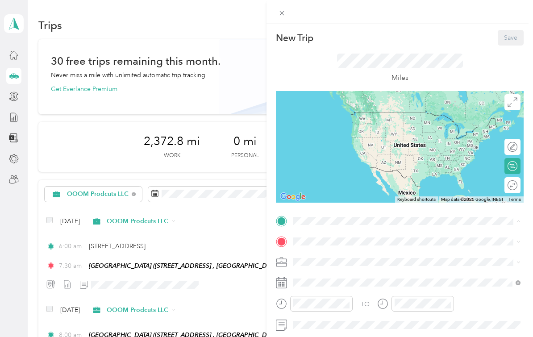
click at [363, 268] on div "Palm Springs Art Mueseum 101 N Museum Dr, Palm Springs, CA, United States , 922…" at bounding box center [349, 277] width 79 height 19
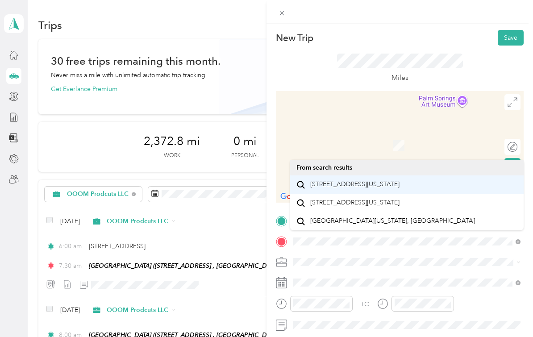
click at [400, 180] on span "23772 Cloverleaf Way Murrieta, California 92562, United States" at bounding box center [354, 184] width 89 height 8
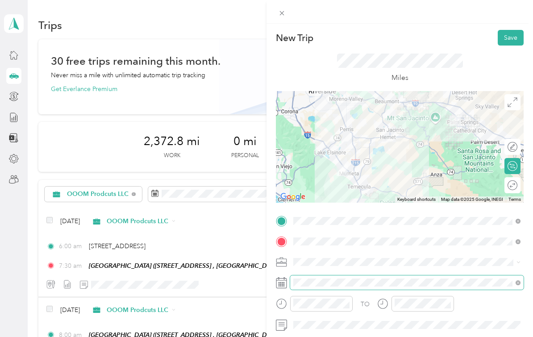
click at [352, 282] on div "TO Add photo" at bounding box center [400, 323] width 248 height 218
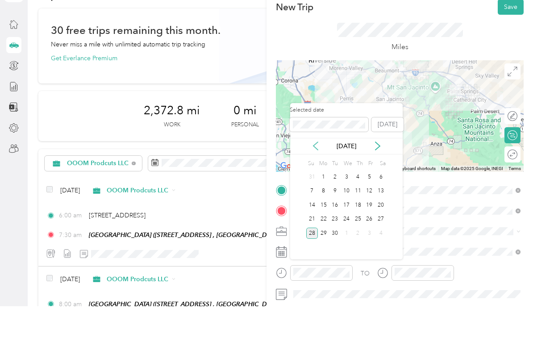
click at [320, 172] on icon at bounding box center [315, 176] width 9 height 9
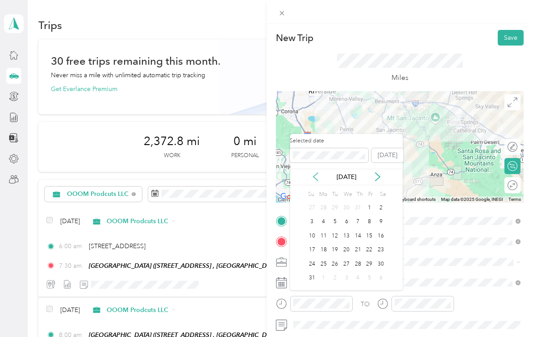
click at [316, 172] on icon at bounding box center [315, 176] width 9 height 9
click at [335, 202] on div "3" at bounding box center [335, 207] width 12 height 11
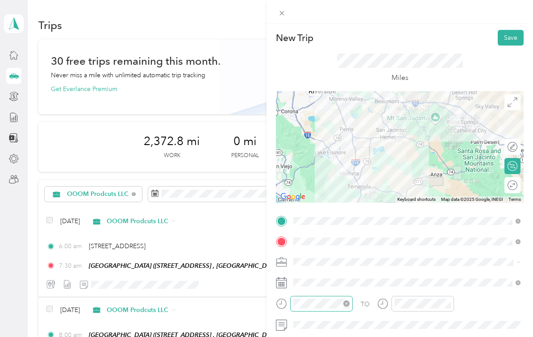
click at [334, 309] on div at bounding box center [321, 304] width 63 height 16
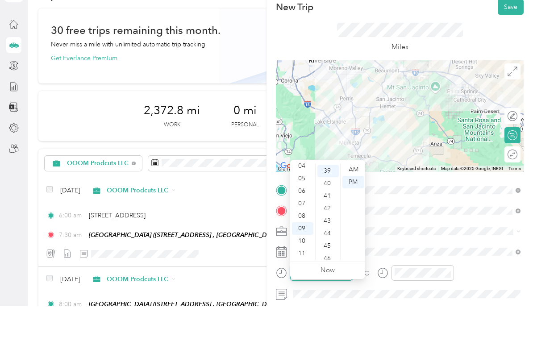
scroll to position [487, 0]
click at [304, 216] on div "06" at bounding box center [302, 222] width 21 height 13
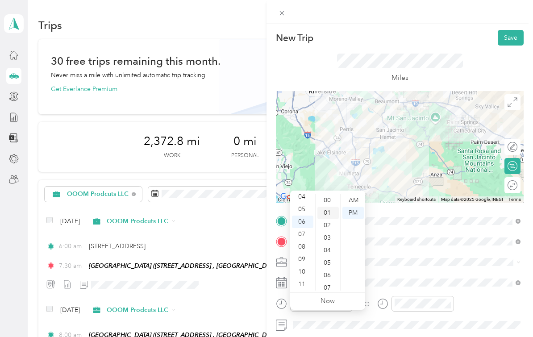
scroll to position [0, 0]
click at [330, 194] on div "00" at bounding box center [328, 200] width 21 height 13
click at [304, 241] on div "08" at bounding box center [302, 247] width 21 height 13
click at [353, 194] on div "AM" at bounding box center [353, 200] width 21 height 13
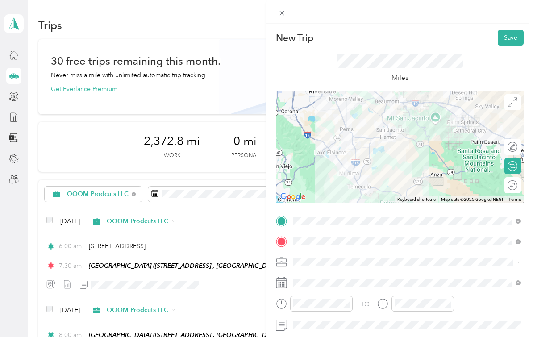
click at [411, 272] on div "TO Add photo" at bounding box center [400, 323] width 248 height 218
click at [405, 334] on div "TO Add photo" at bounding box center [400, 323] width 248 height 218
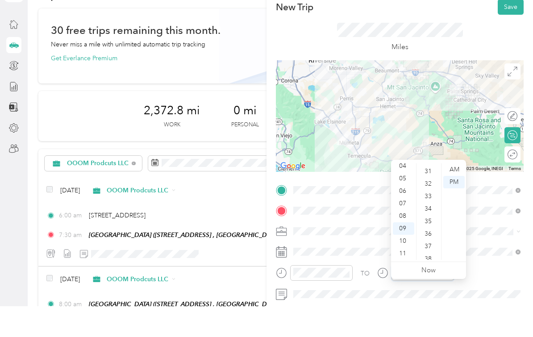
scroll to position [330, 0]
click at [431, 239] on div "30" at bounding box center [428, 245] width 21 height 13
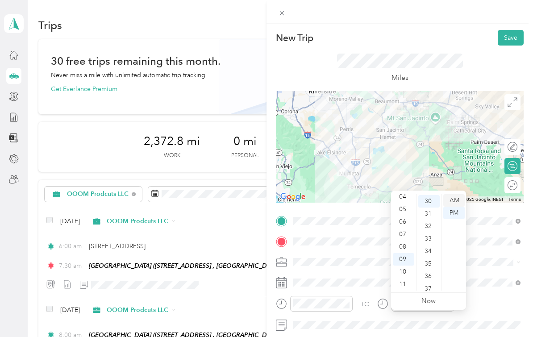
click at [460, 194] on div "AM" at bounding box center [453, 200] width 21 height 13
click at [484, 273] on div "TO Add photo" at bounding box center [400, 323] width 248 height 218
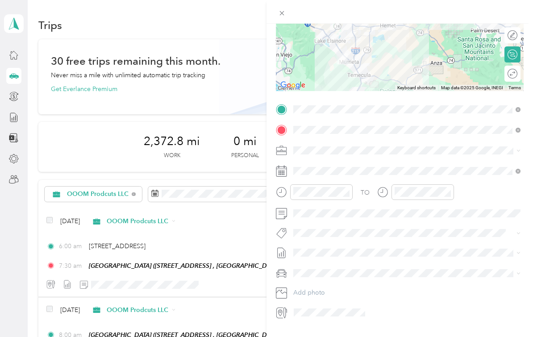
scroll to position [111, 0]
click at [364, 301] on div "Nicks Car" at bounding box center [407, 305] width 221 height 9
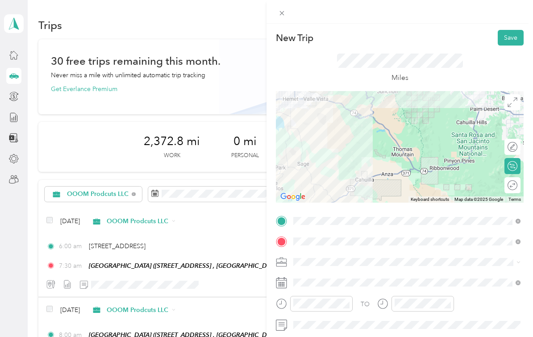
scroll to position [0, 0]
click at [511, 40] on button "Save" at bounding box center [511, 38] width 26 height 16
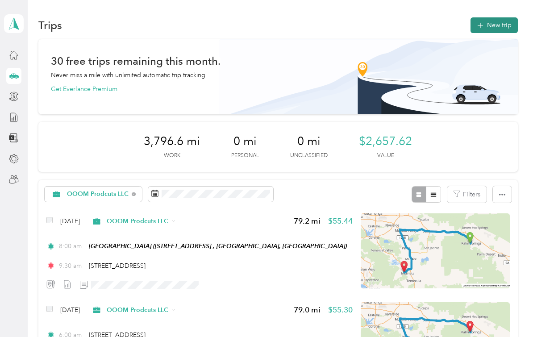
click at [502, 25] on button "New trip" at bounding box center [494, 25] width 47 height 16
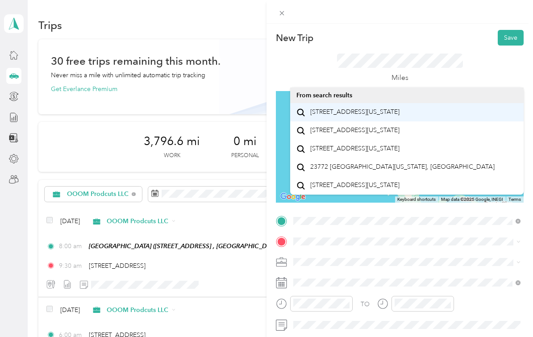
click at [426, 118] on div "[STREET_ADDRESS][US_STATE]" at bounding box center [407, 112] width 221 height 12
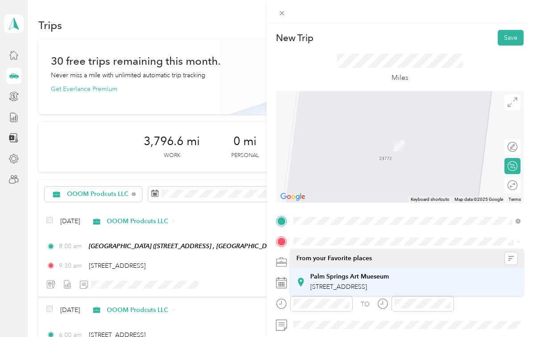
click at [361, 292] on div "[GEOGRAPHIC_DATA] [STREET_ADDRESS], Palm Springs, [GEOGRAPHIC_DATA], [GEOGRAPHI…" at bounding box center [349, 282] width 79 height 19
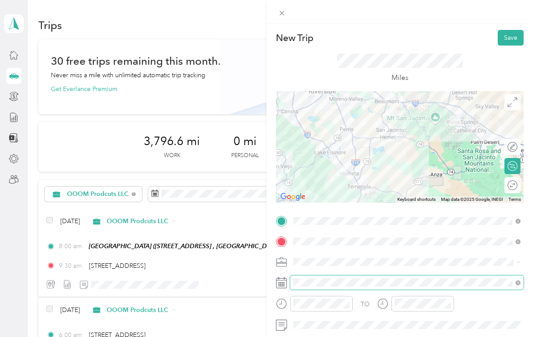
scroll to position [16, 0]
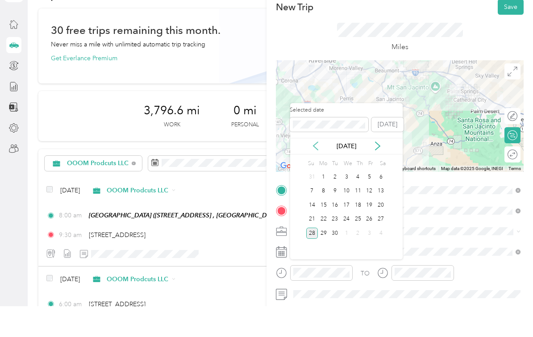
click at [320, 172] on icon at bounding box center [315, 176] width 9 height 9
click at [321, 172] on div "[DATE]" at bounding box center [346, 176] width 113 height 9
click at [314, 172] on icon at bounding box center [315, 176] width 9 height 9
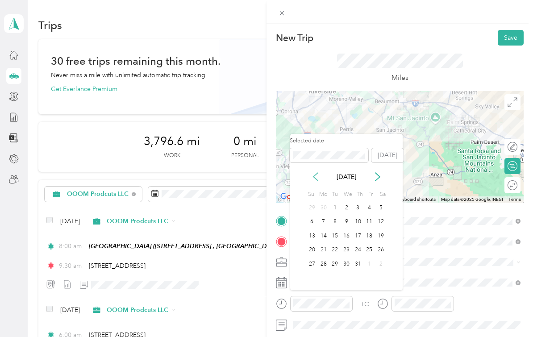
click at [318, 172] on icon at bounding box center [315, 176] width 9 height 9
click at [346, 217] on div "11" at bounding box center [347, 222] width 12 height 11
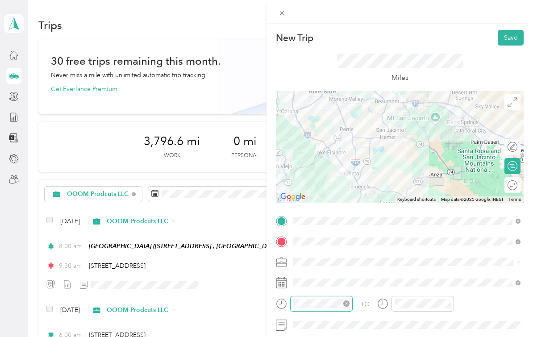
click at [341, 334] on div "TO Add photo" at bounding box center [400, 323] width 248 height 218
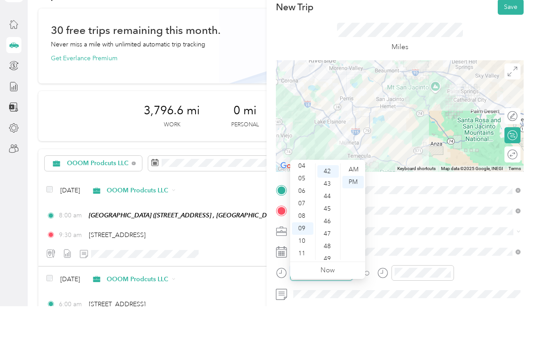
scroll to position [524, 0]
click at [305, 216] on div "06" at bounding box center [302, 222] width 21 height 13
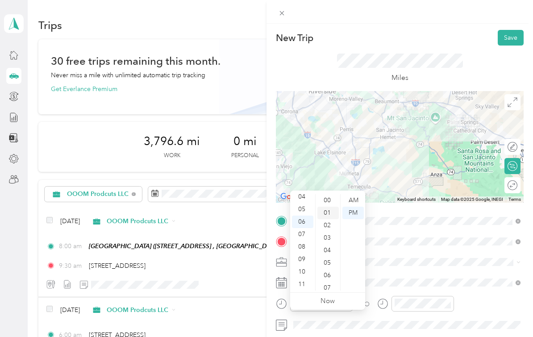
scroll to position [0, 0]
click at [329, 194] on div "00" at bounding box center [328, 200] width 21 height 13
click at [354, 194] on div "AM" at bounding box center [353, 200] width 21 height 13
click at [431, 334] on div "TO Add photo" at bounding box center [400, 323] width 248 height 218
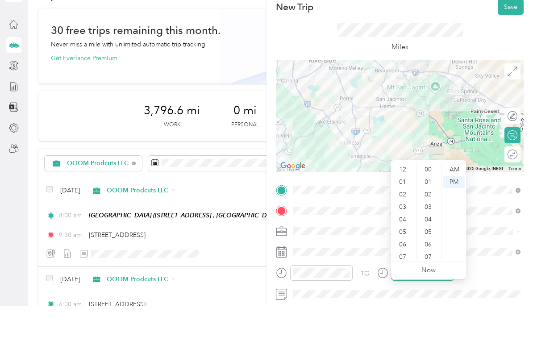
scroll to position [54, 0]
click at [405, 228] on div "07" at bounding box center [403, 234] width 21 height 13
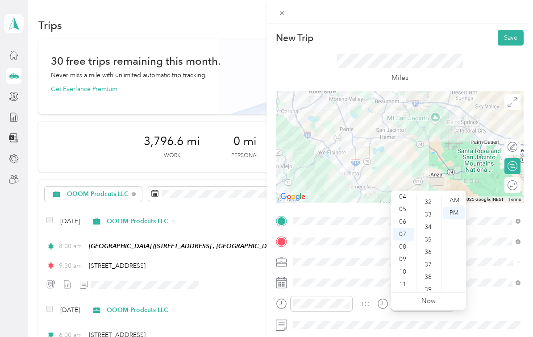
scroll to position [370, 0]
click at [431, 199] on div "30" at bounding box center [428, 205] width 21 height 13
click at [451, 194] on div "AM" at bounding box center [453, 200] width 21 height 13
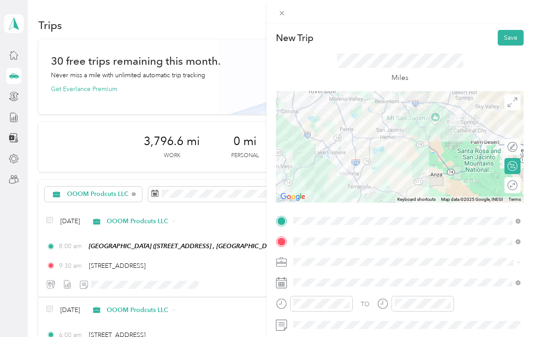
click at [485, 273] on div "TO Add photo" at bounding box center [400, 323] width 248 height 218
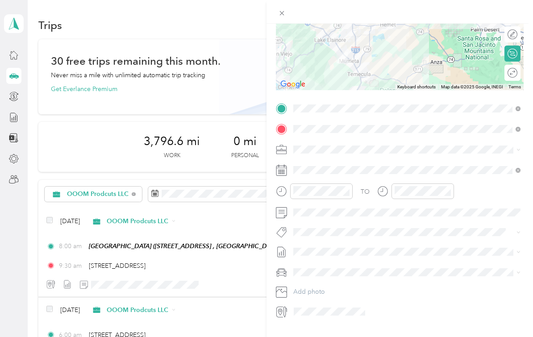
scroll to position [111, 0]
click at [319, 302] on span "Nicks Car" at bounding box center [310, 306] width 27 height 8
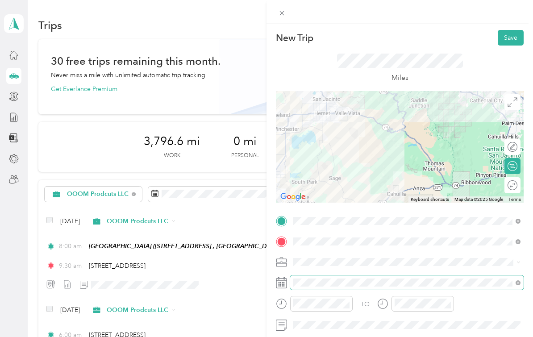
scroll to position [0, 0]
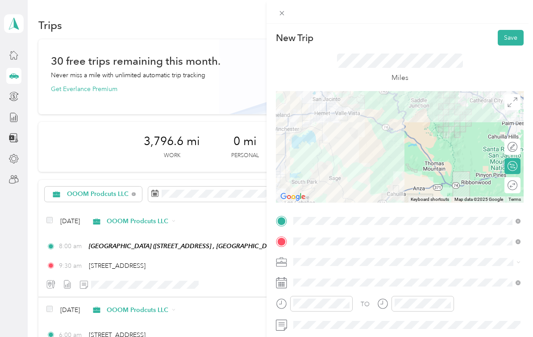
click at [508, 46] on div "Miles" at bounding box center [400, 69] width 248 height 46
click at [508, 41] on button "Save" at bounding box center [511, 38] width 26 height 16
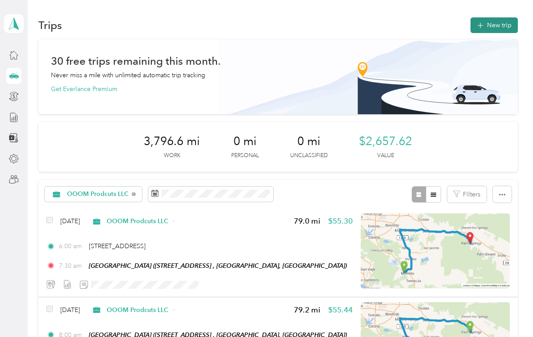
click at [495, 17] on button "New trip" at bounding box center [494, 25] width 47 height 16
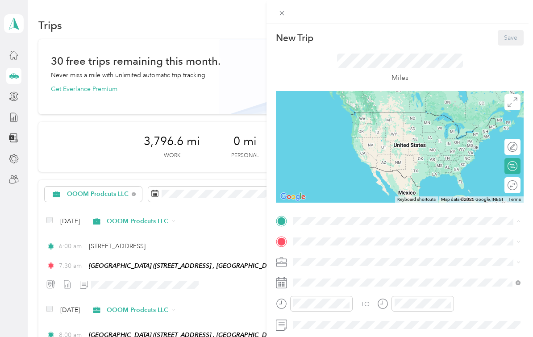
click at [361, 279] on span "101 N Museum Dr, Palm Springs, CA, United States , 92262, Palm Springs, CA, Uni…" at bounding box center [338, 283] width 57 height 8
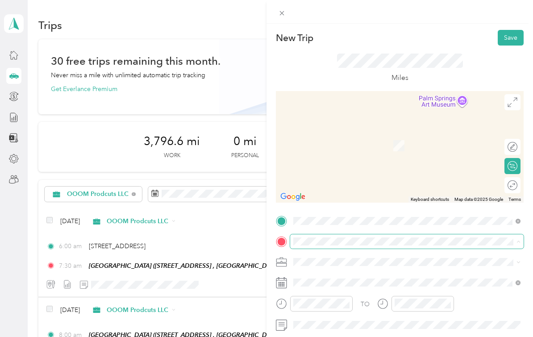
click at [371, 337] on div "New Trip Save This trip cannot be edited because it is either under review, app…" at bounding box center [264, 337] width 529 height 0
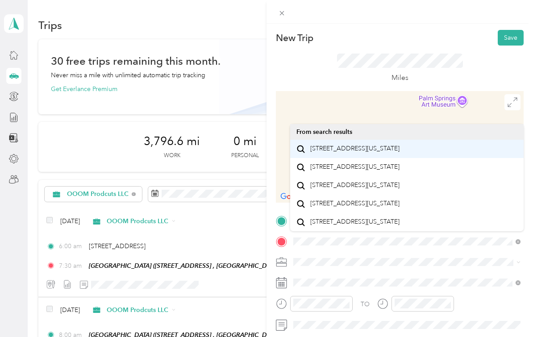
click at [337, 145] on span "23772 Cloverleaf Way Murrieta, California 92562, United States" at bounding box center [354, 149] width 89 height 8
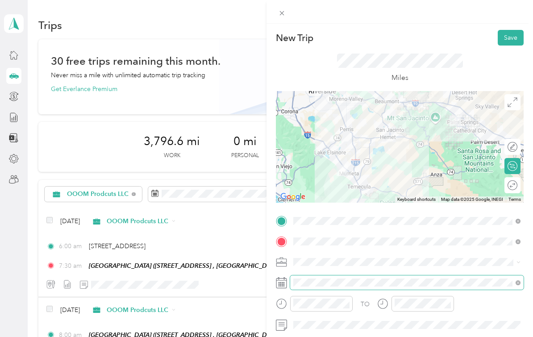
click at [320, 282] on div "TO Add photo" at bounding box center [400, 323] width 248 height 218
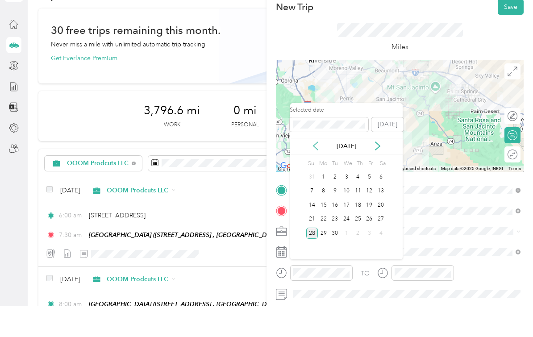
click at [318, 172] on icon at bounding box center [315, 176] width 9 height 9
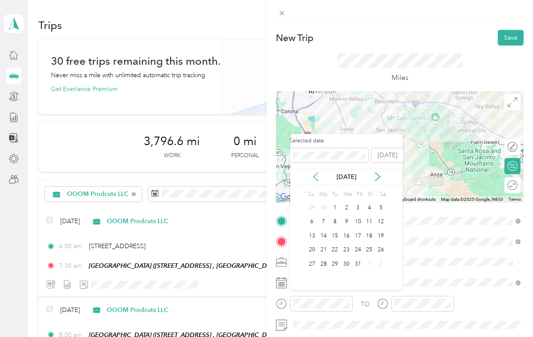
click at [317, 173] on icon at bounding box center [316, 177] width 4 height 8
click at [384, 217] on div "14" at bounding box center [381, 222] width 12 height 11
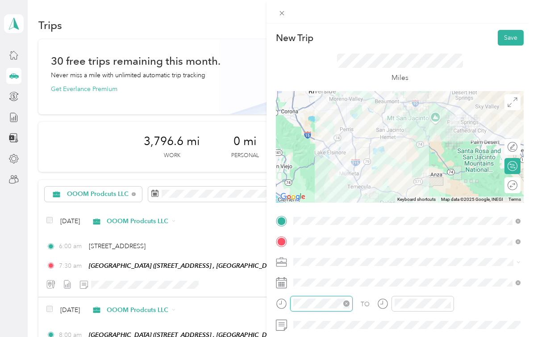
click at [342, 303] on div "TO Add photo" at bounding box center [400, 323] width 248 height 218
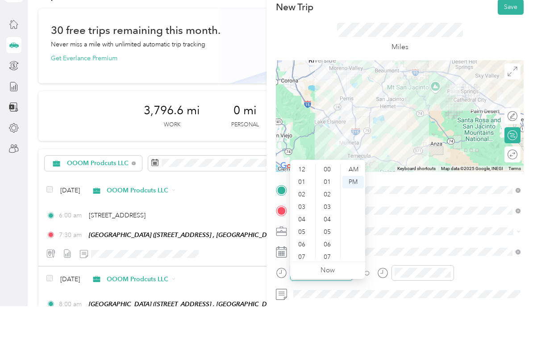
scroll to position [54, 0]
click at [307, 241] on div "08" at bounding box center [302, 247] width 21 height 13
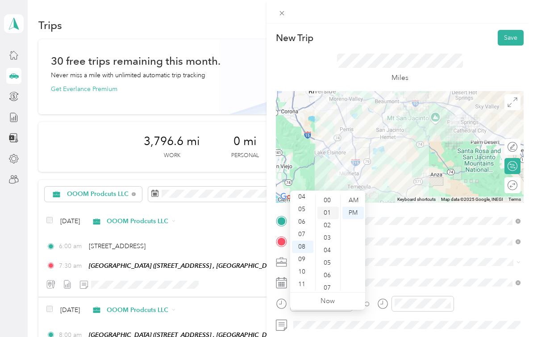
scroll to position [0, 0]
click at [329, 194] on div "00" at bounding box center [328, 200] width 21 height 13
click at [353, 194] on div "AM" at bounding box center [353, 200] width 21 height 13
click at [424, 309] on div at bounding box center [423, 304] width 63 height 16
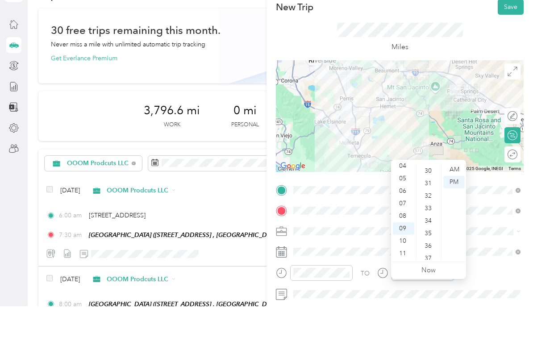
scroll to position [366, 0]
click at [430, 204] on div "30" at bounding box center [428, 210] width 21 height 13
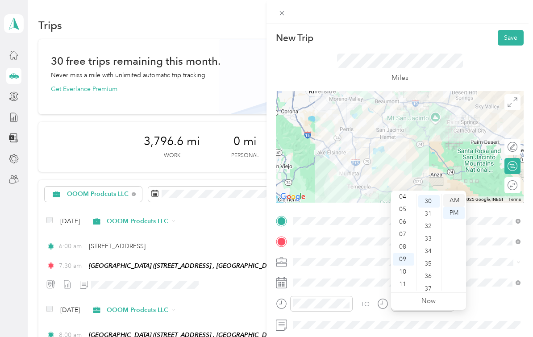
click at [455, 194] on div "AM" at bounding box center [453, 200] width 21 height 13
click at [485, 276] on span at bounding box center [407, 283] width 234 height 14
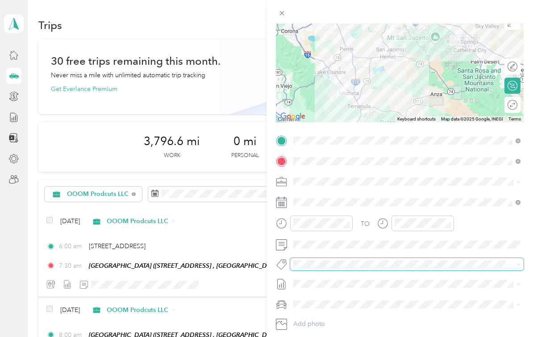
scroll to position [101, 0]
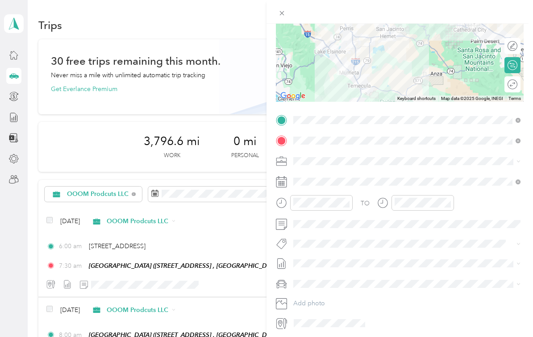
click at [332, 304] on li "Nicks Car" at bounding box center [407, 312] width 234 height 16
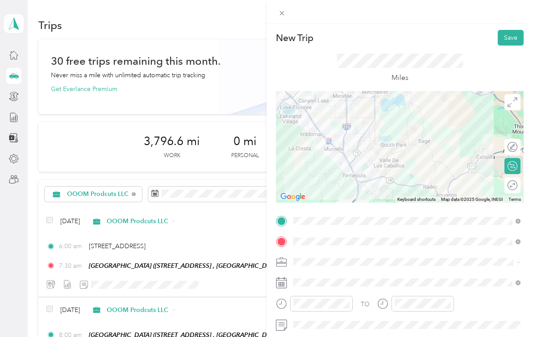
scroll to position [0, 0]
click at [514, 40] on html "Nicolas and Desiree Snowden Personal dashboard Trips New trip 30 free trips rem…" at bounding box center [264, 168] width 529 height 337
click at [514, 40] on button "Save" at bounding box center [511, 38] width 26 height 16
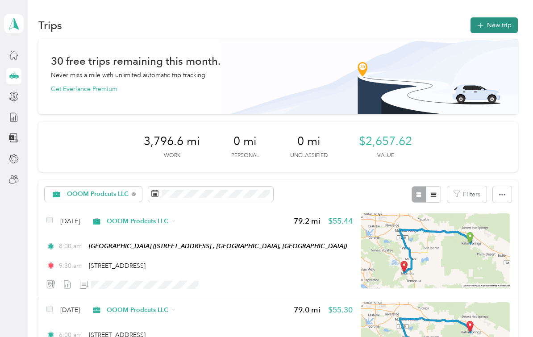
click at [494, 17] on button "New trip" at bounding box center [494, 25] width 47 height 16
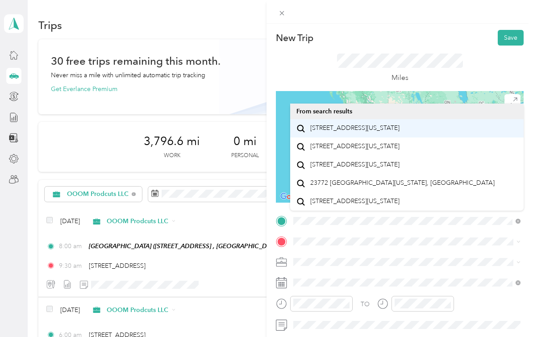
click at [400, 124] on span "23772 Cloverleaf Way Murrieta, California 92562, United States" at bounding box center [354, 128] width 89 height 8
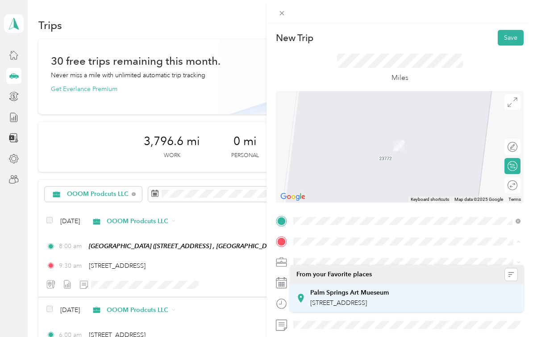
click at [367, 299] on span "101 N Museum Dr, Palm Springs, CA, United States , 92262, Palm Springs, CA, Uni…" at bounding box center [338, 303] width 57 height 8
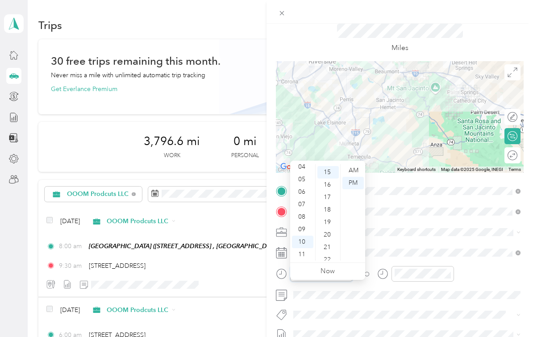
scroll to position [187, 0]
click at [307, 186] on div "06" at bounding box center [302, 192] width 21 height 13
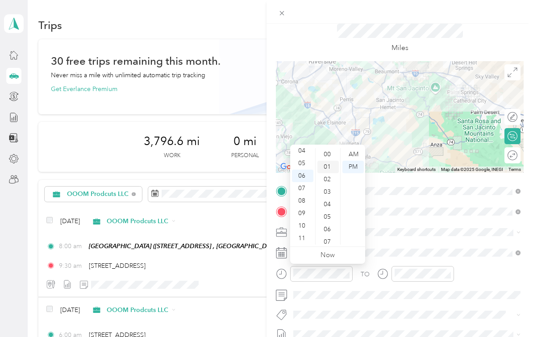
scroll to position [0, 0]
click at [327, 156] on div "00" at bounding box center [328, 154] width 21 height 13
click at [350, 155] on div "AM" at bounding box center [353, 154] width 21 height 13
click at [427, 279] on div at bounding box center [423, 274] width 63 height 16
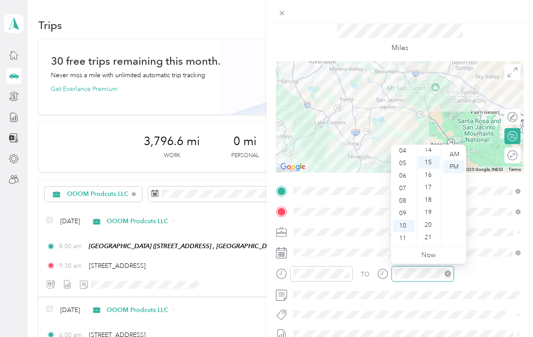
scroll to position [187, 0]
click at [406, 193] on div "07" at bounding box center [403, 188] width 21 height 13
click at [432, 234] on div "30" at bounding box center [428, 234] width 21 height 13
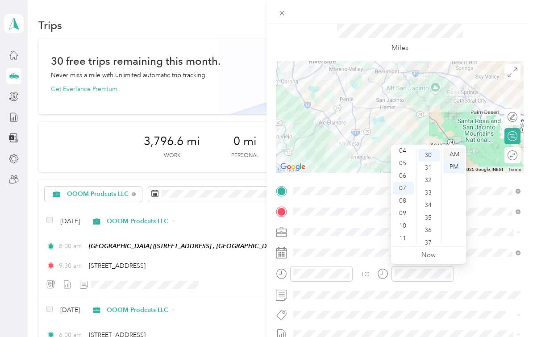
click at [457, 156] on div "AM" at bounding box center [453, 154] width 21 height 13
click at [481, 270] on div "TO" at bounding box center [400, 277] width 248 height 22
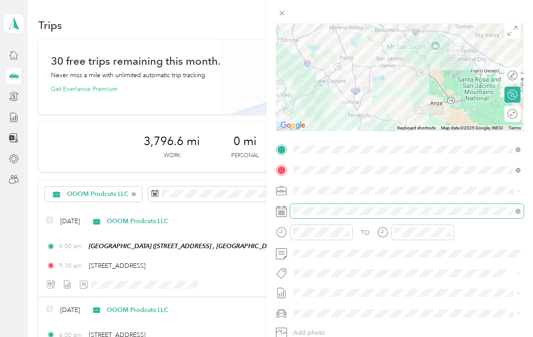
scroll to position [88, 0]
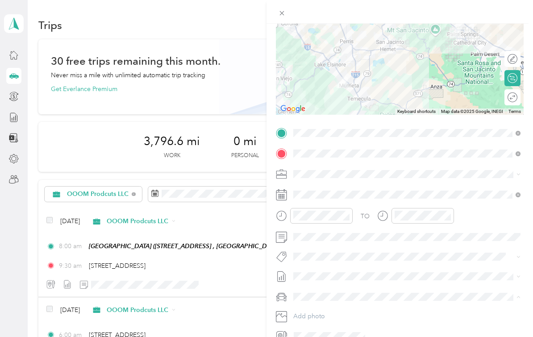
click at [325, 316] on li "Nicks Car" at bounding box center [407, 313] width 234 height 16
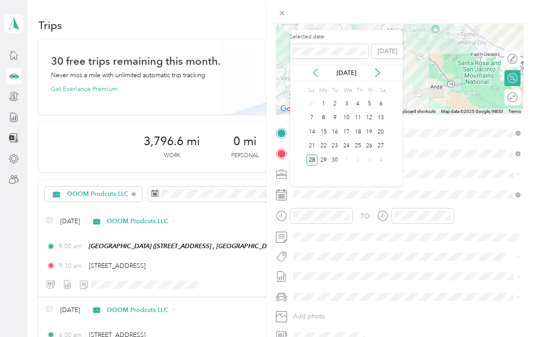
click at [316, 72] on icon at bounding box center [315, 72] width 9 height 9
click at [325, 132] on div "16" at bounding box center [324, 131] width 12 height 11
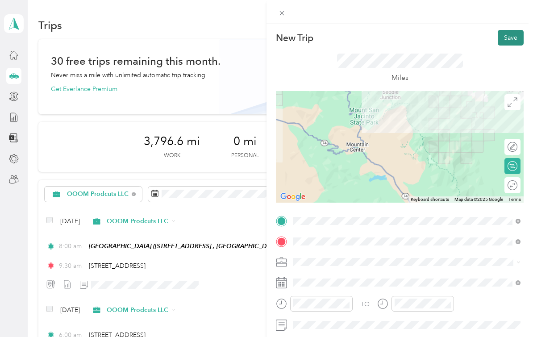
scroll to position [0, 0]
click at [510, 38] on button "Save" at bounding box center [511, 38] width 26 height 16
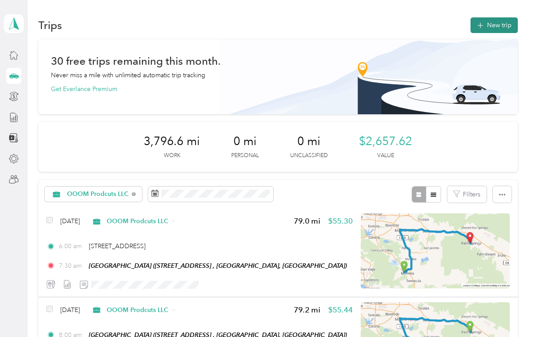
click at [503, 27] on button "New trip" at bounding box center [494, 25] width 47 height 16
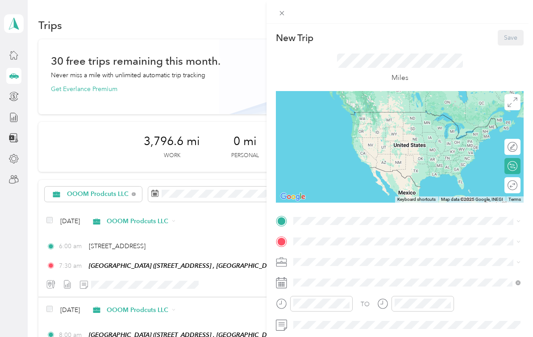
click at [350, 256] on strong "Palm Springs Art Mueseum" at bounding box center [349, 256] width 79 height 8
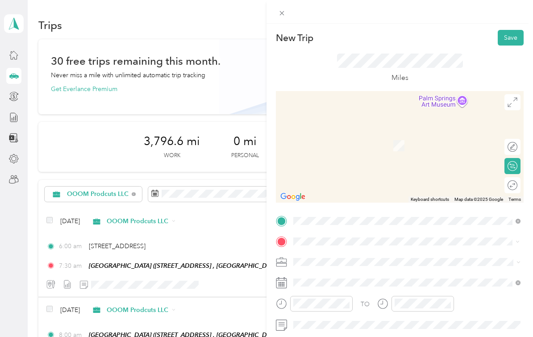
click at [330, 283] on li "23772 Cloverleaf Way Murrieta, California 92562, United States" at bounding box center [407, 274] width 234 height 18
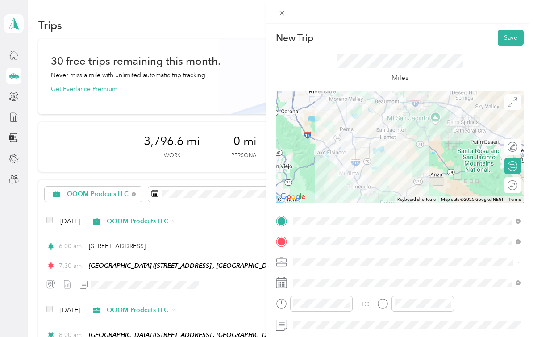
scroll to position [46, 0]
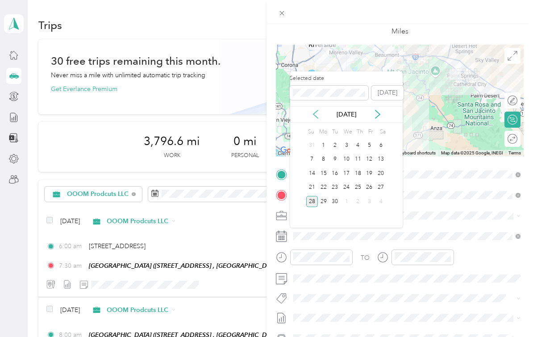
click at [316, 111] on icon at bounding box center [315, 114] width 9 height 9
click at [354, 171] on div "19" at bounding box center [358, 173] width 12 height 11
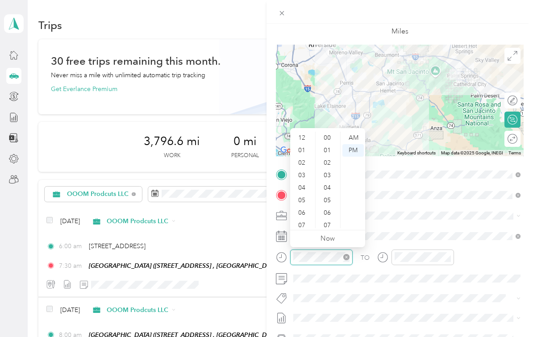
scroll to position [54, 0]
click at [307, 188] on div "08" at bounding box center [302, 184] width 21 height 13
click at [330, 141] on div "00" at bounding box center [328, 138] width 21 height 13
click at [352, 139] on div "AM" at bounding box center [353, 138] width 21 height 13
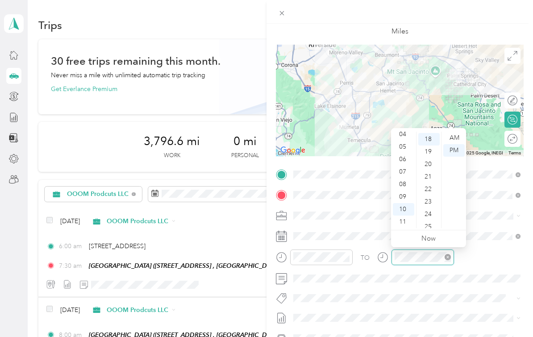
scroll to position [224, 0]
click at [404, 202] on div "09" at bounding box center [403, 197] width 21 height 13
click at [431, 221] on div "30" at bounding box center [428, 222] width 21 height 13
click at [454, 138] on div "AM" at bounding box center [453, 138] width 21 height 13
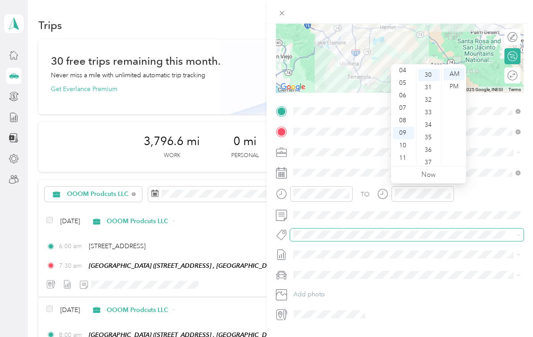
scroll to position [110, 0]
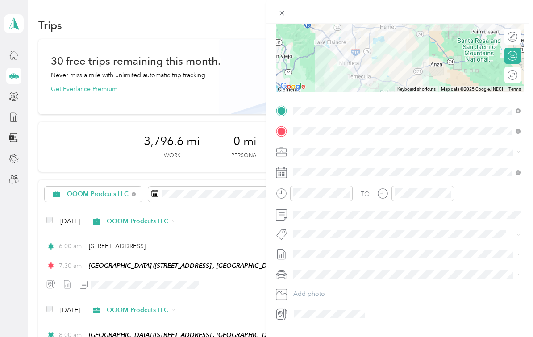
click at [325, 287] on div "Nicks Car" at bounding box center [407, 290] width 221 height 9
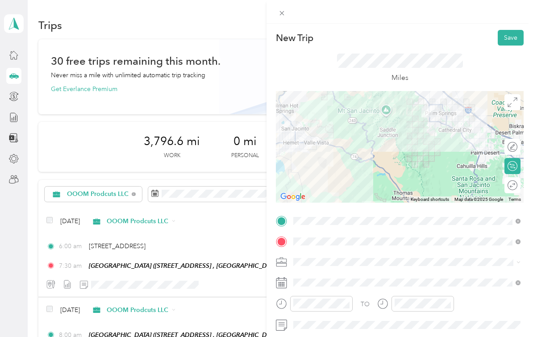
scroll to position [0, 0]
click at [512, 44] on button "Save" at bounding box center [511, 38] width 26 height 16
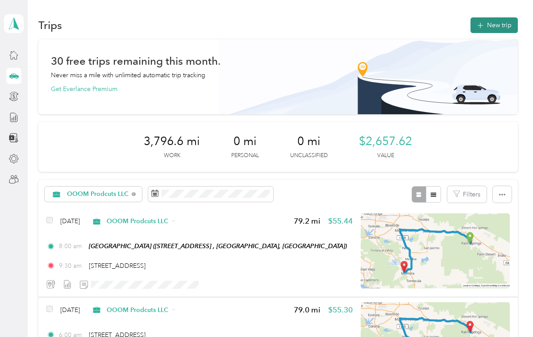
click at [495, 31] on button "New trip" at bounding box center [494, 25] width 47 height 16
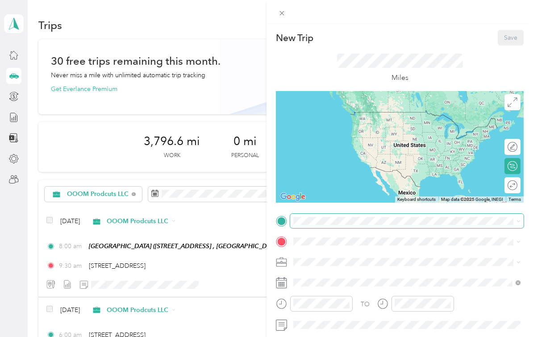
click at [340, 225] on span at bounding box center [407, 221] width 234 height 14
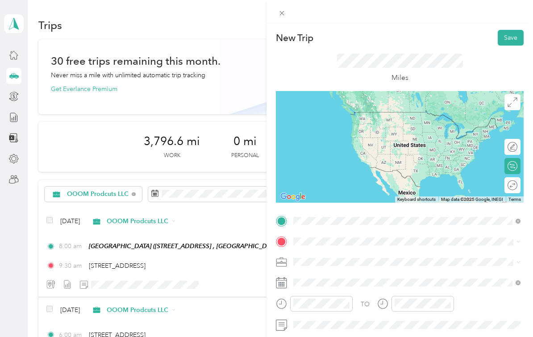
click at [344, 256] on span "23772 Cloverleaf Way Murrieta, California 92562, United States" at bounding box center [354, 253] width 89 height 8
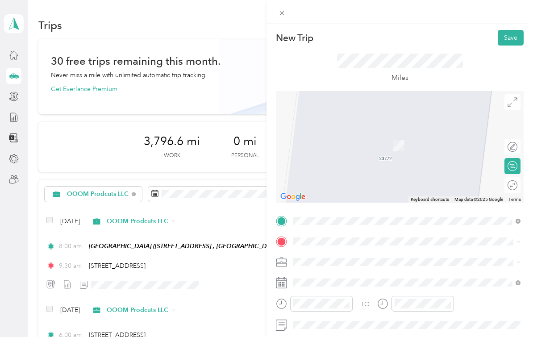
click at [347, 271] on div "Palm Springs Art Mueseum 101 N Museum Dr, Palm Springs, CA, United States , 922…" at bounding box center [407, 282] width 221 height 22
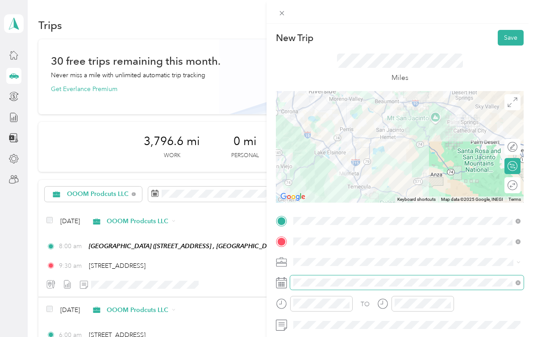
click at [341, 329] on div "TO Add photo" at bounding box center [400, 323] width 248 height 218
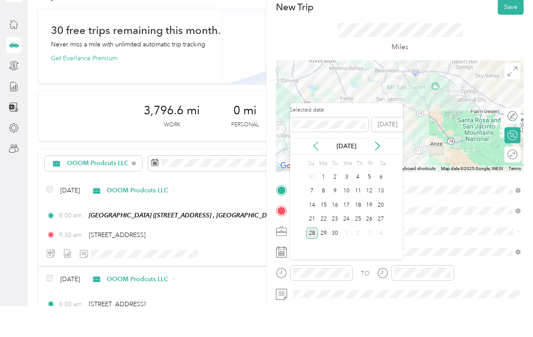
click at [314, 172] on icon at bounding box center [315, 176] width 9 height 9
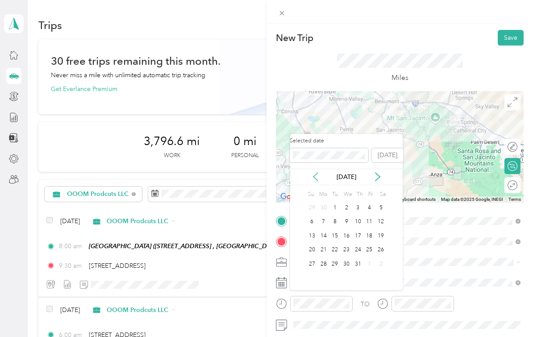
click at [316, 172] on icon at bounding box center [315, 176] width 9 height 9
click at [337, 245] on div "24" at bounding box center [335, 250] width 12 height 11
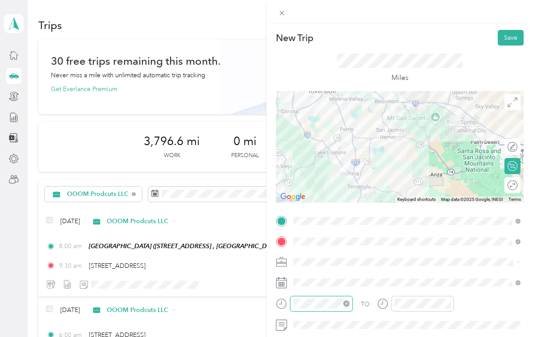
click at [329, 334] on div "TO Add photo" at bounding box center [400, 323] width 248 height 218
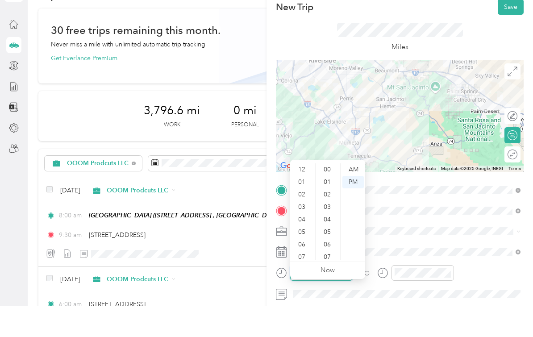
scroll to position [54, 0]
click at [305, 216] on div "06" at bounding box center [302, 222] width 21 height 13
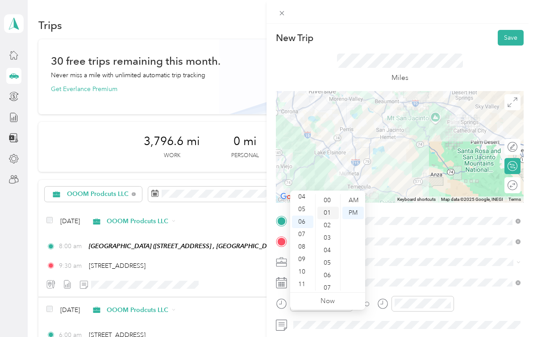
scroll to position [0, 0]
click at [328, 194] on div "00" at bounding box center [328, 200] width 21 height 13
click at [351, 194] on div "AM" at bounding box center [353, 200] width 21 height 13
click at [426, 333] on div "TO Add photo" at bounding box center [400, 323] width 248 height 218
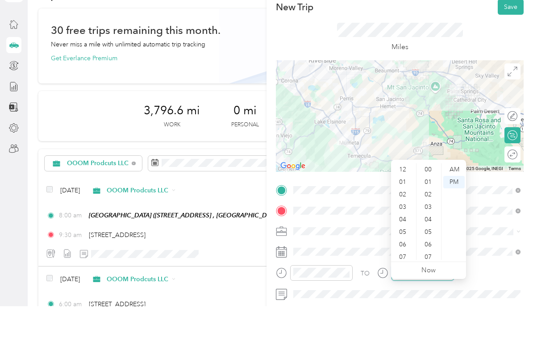
scroll to position [54, 0]
click at [403, 228] on div "07" at bounding box center [403, 234] width 21 height 13
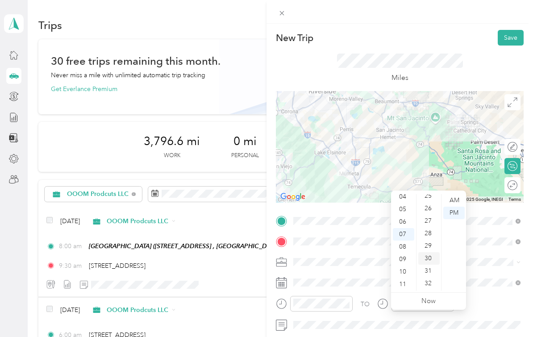
click at [431, 252] on div "30" at bounding box center [428, 258] width 21 height 13
click at [455, 194] on div "AM" at bounding box center [453, 200] width 21 height 13
click at [490, 267] on span at bounding box center [407, 262] width 234 height 14
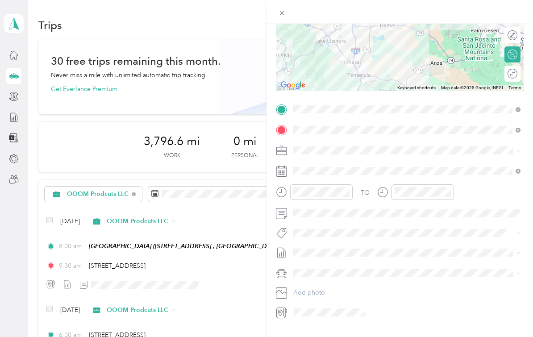
scroll to position [111, 0]
click at [324, 301] on div "Nicks Car" at bounding box center [407, 305] width 221 height 9
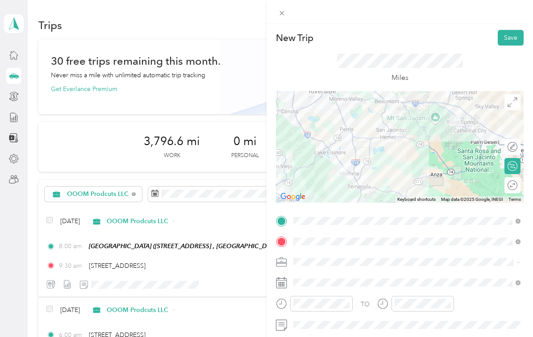
scroll to position [0, 0]
click at [502, 39] on button "Save" at bounding box center [511, 38] width 26 height 16
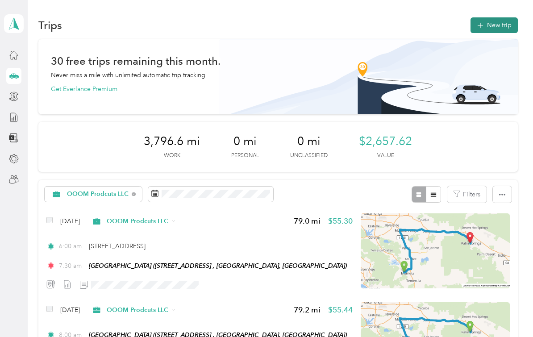
click at [505, 17] on button "New trip" at bounding box center [494, 25] width 47 height 16
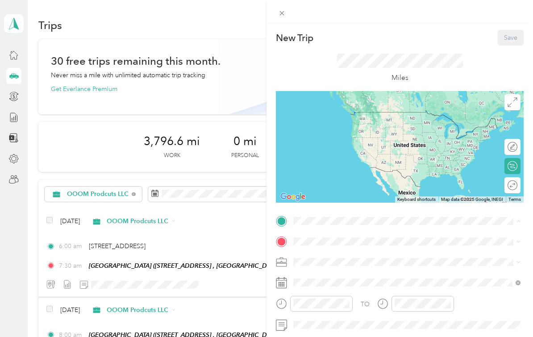
click at [355, 279] on span "101 N Museum Dr, Palm Springs, CA, United States , 92262, Palm Springs, CA, Uni…" at bounding box center [338, 283] width 57 height 8
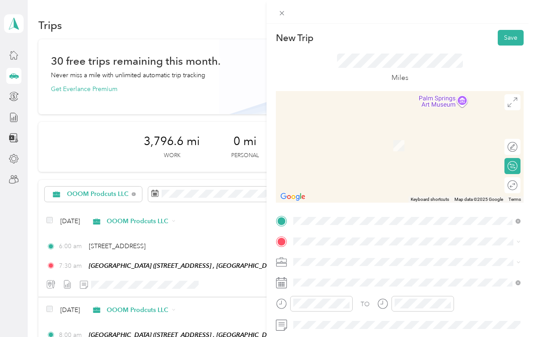
click at [374, 180] on span "23772 Cloverleaf Way Murrieta, California 92562, United States" at bounding box center [354, 184] width 89 height 8
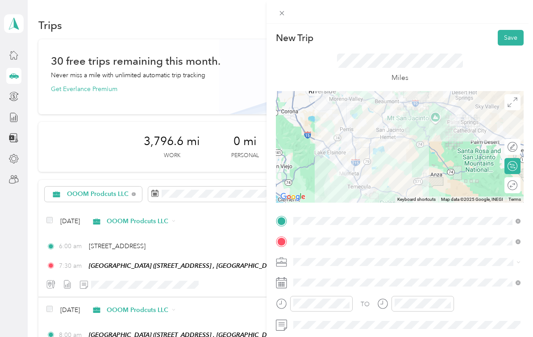
scroll to position [46, 0]
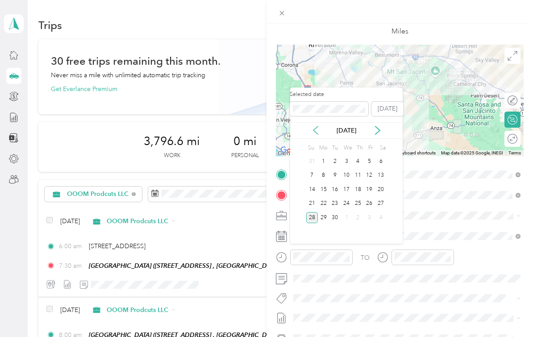
click at [315, 126] on icon at bounding box center [315, 130] width 9 height 9
click at [347, 198] on div "25" at bounding box center [347, 203] width 12 height 11
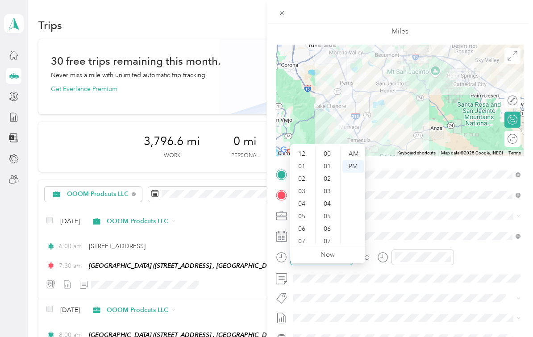
scroll to position [54, 0]
click at [306, 194] on div "08" at bounding box center [302, 200] width 21 height 13
click at [327, 148] on div "00" at bounding box center [328, 154] width 21 height 13
click at [348, 148] on div "AM" at bounding box center [353, 154] width 21 height 13
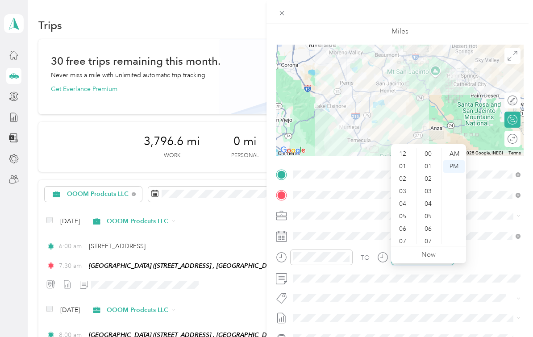
scroll to position [54, 0]
click at [408, 207] on div "09" at bounding box center [403, 213] width 21 height 13
click at [430, 220] on div "30" at bounding box center [428, 226] width 21 height 13
click at [457, 148] on div "AM" at bounding box center [453, 154] width 21 height 13
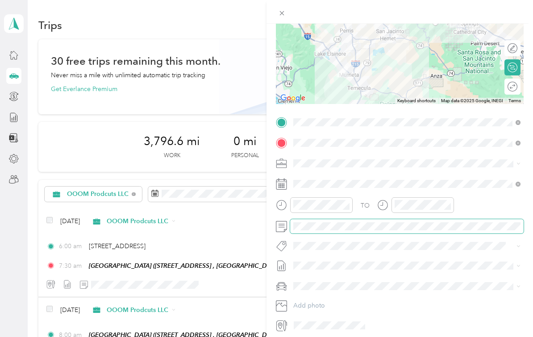
scroll to position [99, 0]
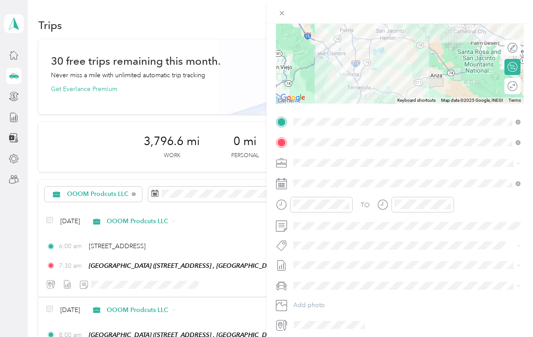
click at [378, 287] on div "TO Add photo" at bounding box center [400, 224] width 248 height 218
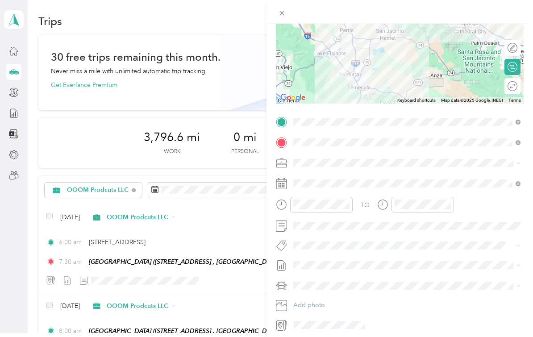
click at [329, 309] on div "Nicks Car" at bounding box center [407, 313] width 221 height 9
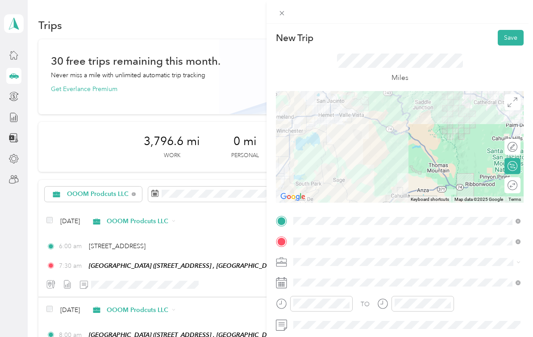
scroll to position [0, 0]
click at [511, 42] on button "Save" at bounding box center [511, 38] width 26 height 16
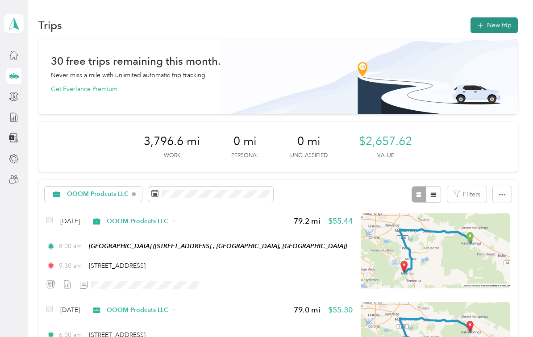
click at [506, 17] on button "New trip" at bounding box center [494, 25] width 47 height 16
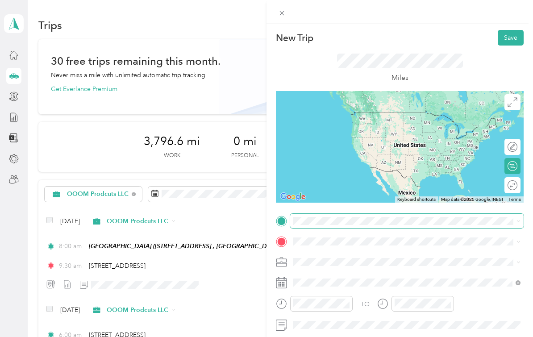
click at [0, 0] on html "Nicolas and Desiree Snowden Personal dashboard Trips New trip 30 free trips rem…" at bounding box center [264, 168] width 529 height 337
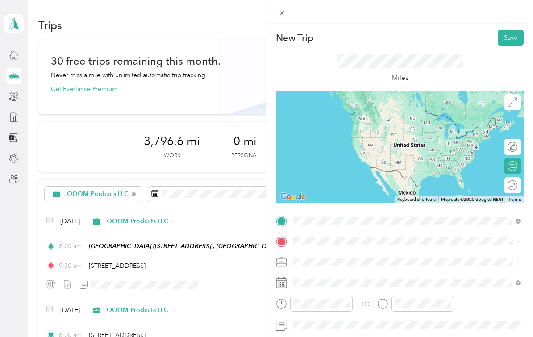
click at [342, 265] on span "23772 Cloverleaf Way Murrieta, California 92562, United States" at bounding box center [354, 269] width 89 height 8
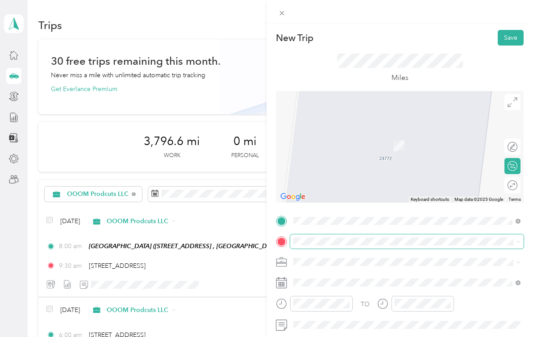
click at [341, 246] on span at bounding box center [407, 241] width 234 height 14
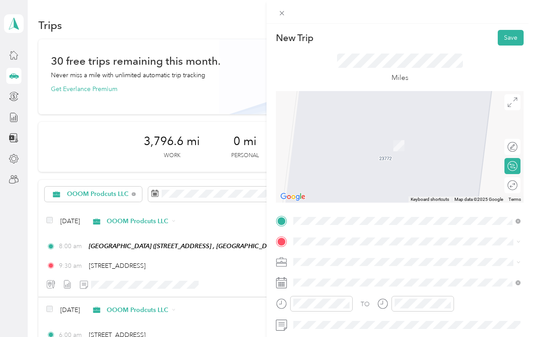
click at [337, 299] on span "101 N Museum Dr, Palm Springs, CA, United States , 92262, Palm Springs, CA, Uni…" at bounding box center [338, 303] width 57 height 8
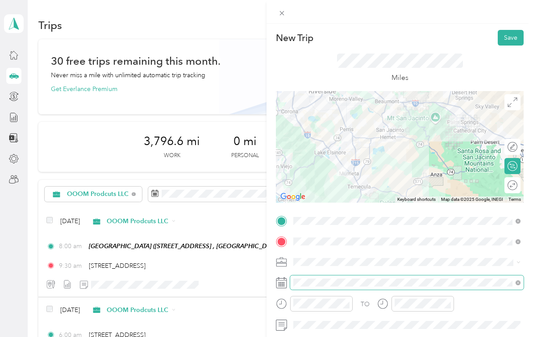
click at [325, 282] on html "Nicolas and Desiree Snowden Personal dashboard Trips New trip 30 free trips rem…" at bounding box center [264, 168] width 529 height 337
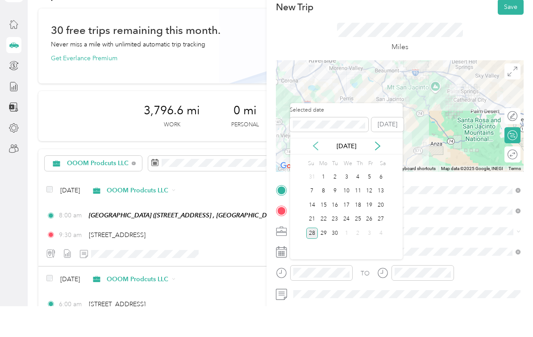
click at [318, 172] on icon at bounding box center [315, 176] width 9 height 9
click at [318, 134] on div "Selected date Today Aug 2025 Su Mo Tu We Th Fr Sa 27 28 29 30 31 1 2 3 4 5 6 7 …" at bounding box center [346, 212] width 113 height 156
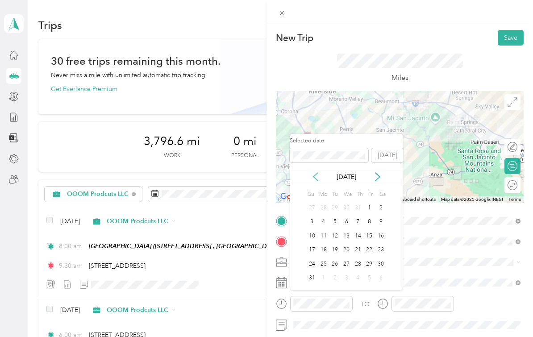
click at [315, 172] on icon at bounding box center [315, 176] width 9 height 9
click at [378, 245] on div "28" at bounding box center [381, 250] width 12 height 11
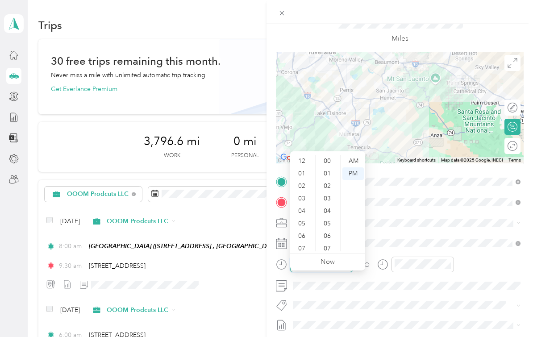
scroll to position [54, 0]
click at [303, 176] on div "06" at bounding box center [302, 182] width 21 height 13
click at [329, 155] on div "00" at bounding box center [328, 161] width 21 height 13
click at [350, 155] on div "AM" at bounding box center [353, 161] width 21 height 13
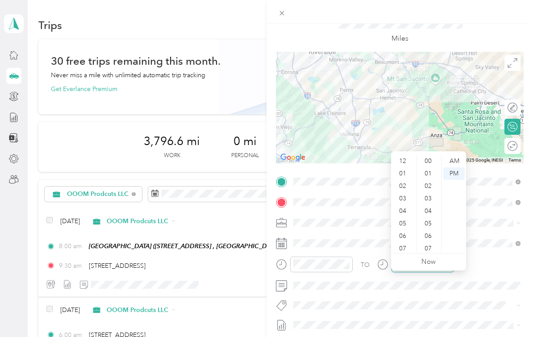
scroll to position [54, 0]
click at [405, 189] on div "07" at bounding box center [403, 195] width 21 height 13
click at [429, 209] on div "30" at bounding box center [428, 215] width 21 height 13
click at [456, 155] on div "AM" at bounding box center [453, 161] width 21 height 13
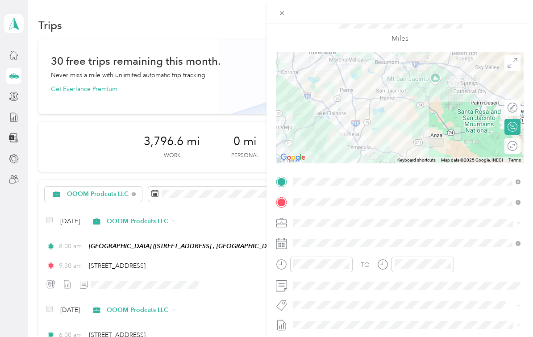
click at [484, 259] on div "TO" at bounding box center [400, 268] width 248 height 22
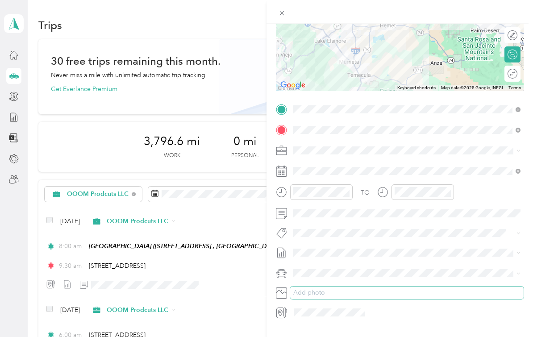
scroll to position [111, 0]
click at [321, 301] on div "Nicks Car" at bounding box center [407, 305] width 221 height 9
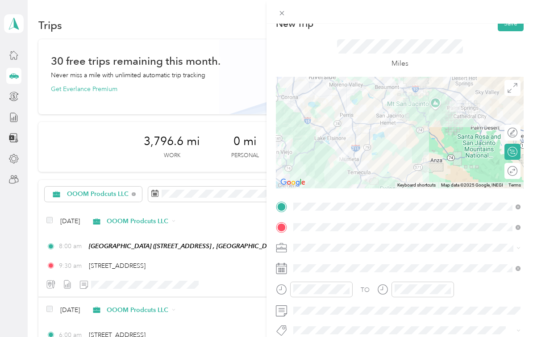
scroll to position [1, 0]
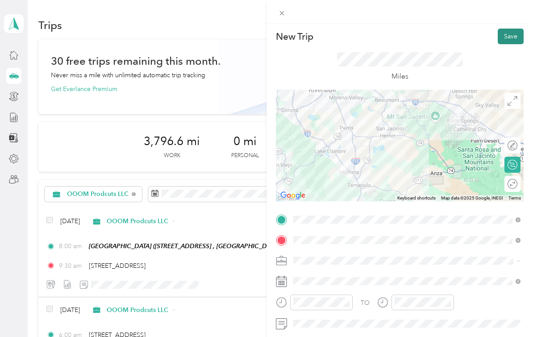
click at [508, 37] on button "Save" at bounding box center [511, 37] width 26 height 16
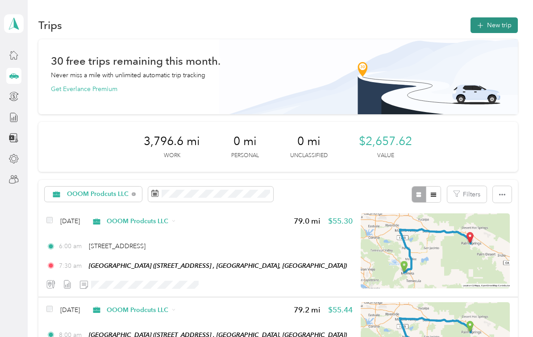
click at [498, 17] on button "New trip" at bounding box center [494, 25] width 47 height 16
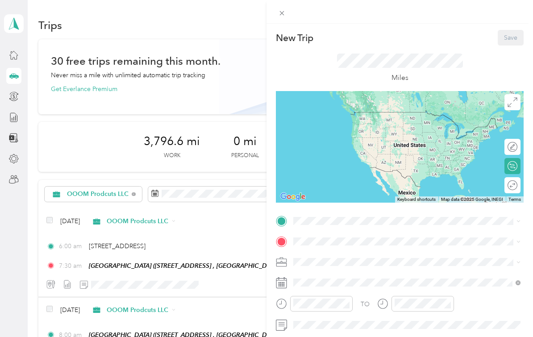
click at [346, 266] on div "Palm Springs Art Mueseum 101 N Museum Dr, Palm Springs, CA, United States , 922…" at bounding box center [349, 275] width 79 height 19
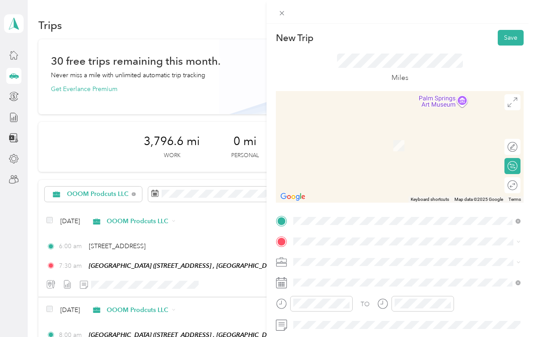
click at [365, 177] on span "23772 Cloverleaf Way Murrieta, California 92562, United States" at bounding box center [354, 181] width 89 height 8
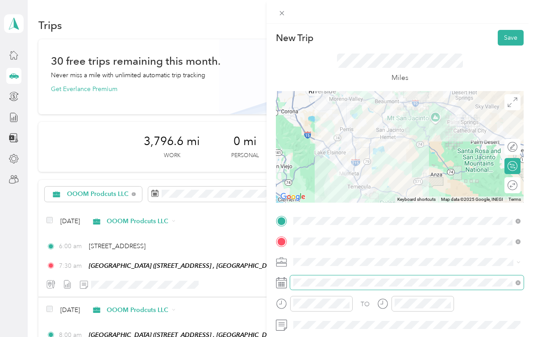
click at [358, 282] on div "TO Add photo" at bounding box center [400, 323] width 248 height 218
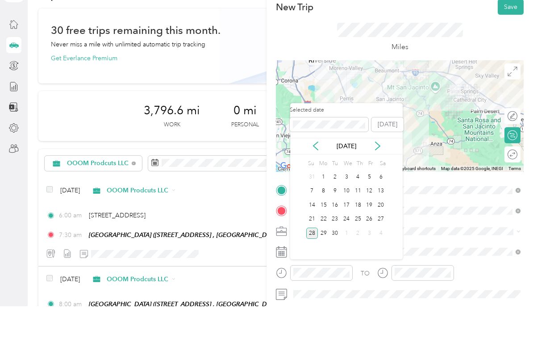
click at [315, 172] on div "Sep 2025" at bounding box center [346, 176] width 113 height 9
click at [315, 134] on div "Selected date Today Sep 2025 Su Mo Tu We Th Fr Sa 31 1 2 3 4 5 6 7 8 9 10 11 12…" at bounding box center [346, 212] width 113 height 156
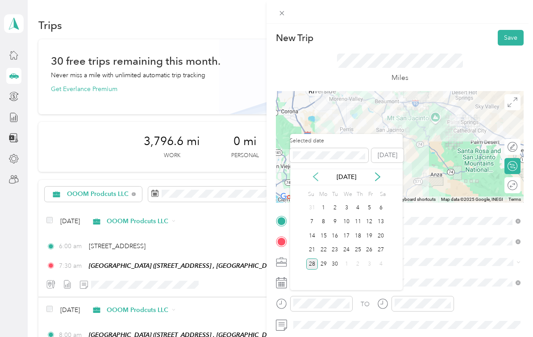
click at [315, 172] on icon at bounding box center [315, 176] width 9 height 9
click at [335, 202] on div "1" at bounding box center [335, 207] width 12 height 11
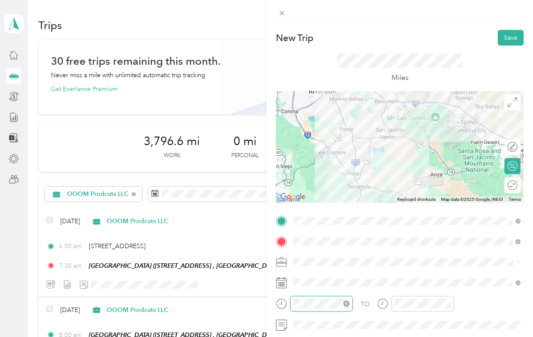
click at [339, 334] on div "TO Add photo" at bounding box center [400, 323] width 248 height 218
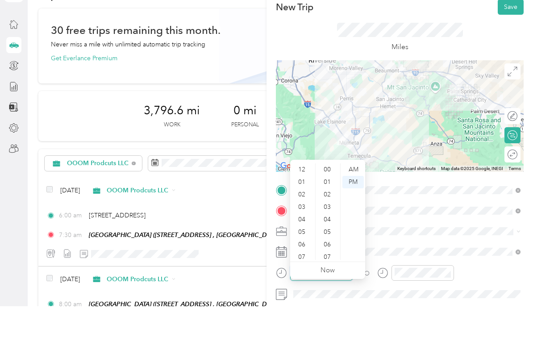
scroll to position [54, 0]
click at [306, 241] on div "08" at bounding box center [302, 247] width 21 height 13
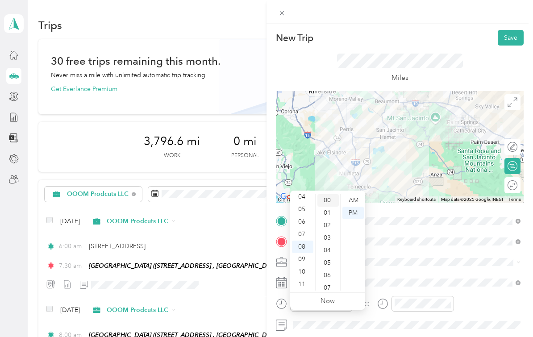
scroll to position [0, 0]
click at [330, 194] on div "00" at bounding box center [328, 200] width 21 height 13
click at [351, 194] on div "AM" at bounding box center [353, 200] width 21 height 13
click at [426, 303] on div "TO Add photo" at bounding box center [400, 323] width 248 height 218
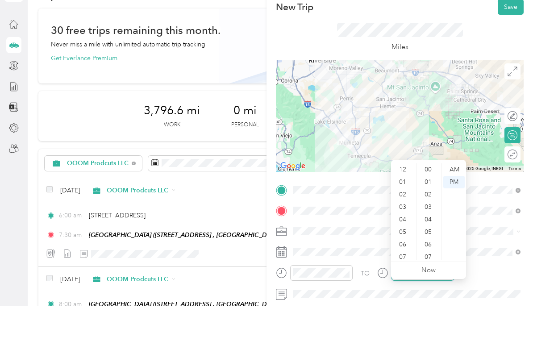
scroll to position [54, 0]
click at [408, 253] on div "09" at bounding box center [403, 259] width 21 height 13
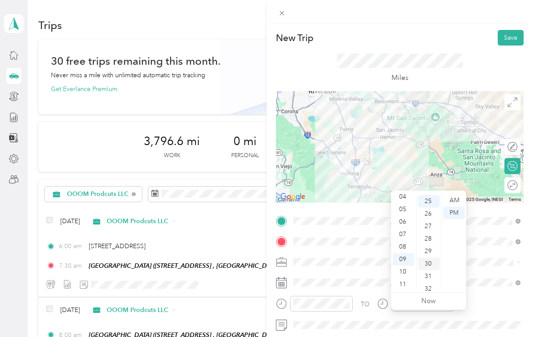
click at [431, 258] on div "30" at bounding box center [428, 264] width 21 height 13
click at [456, 194] on div "AM" at bounding box center [453, 200] width 21 height 13
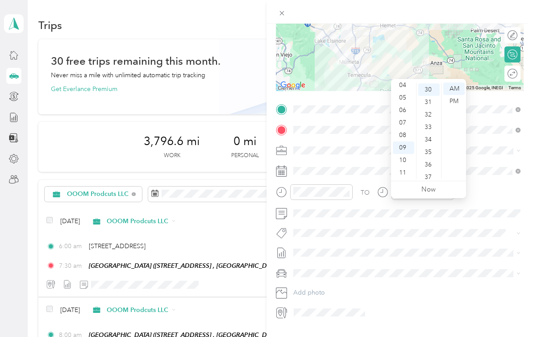
scroll to position [111, 0]
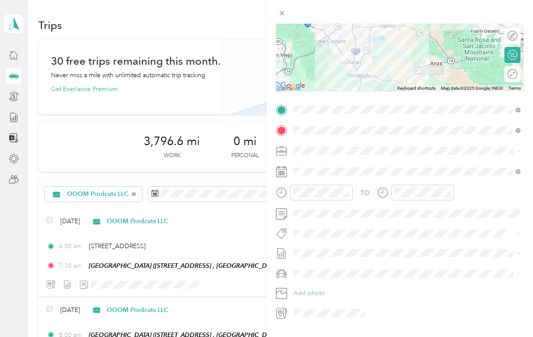
click at [318, 302] on span "Nicks Car" at bounding box center [310, 306] width 27 height 8
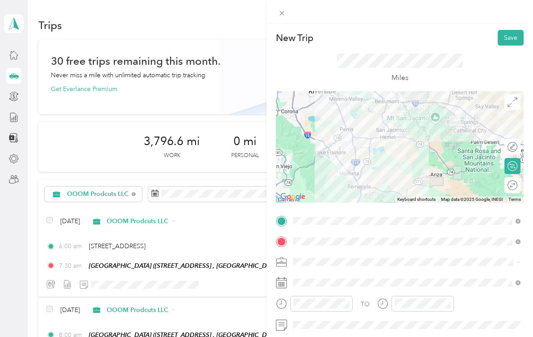
scroll to position [0, 0]
click at [513, 43] on button "Save" at bounding box center [511, 38] width 26 height 16
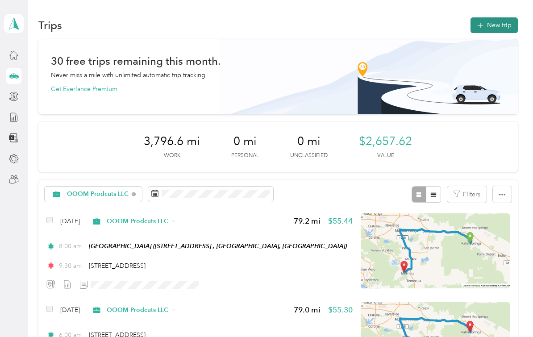
click at [506, 17] on button "New trip" at bounding box center [494, 25] width 47 height 16
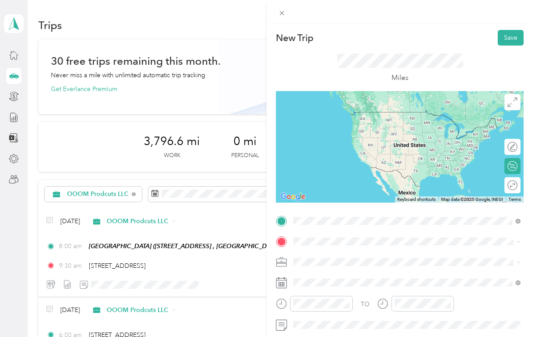
click at [363, 265] on span "23772 Cloverleaf Way Murrieta, California 92562, United States" at bounding box center [354, 269] width 89 height 8
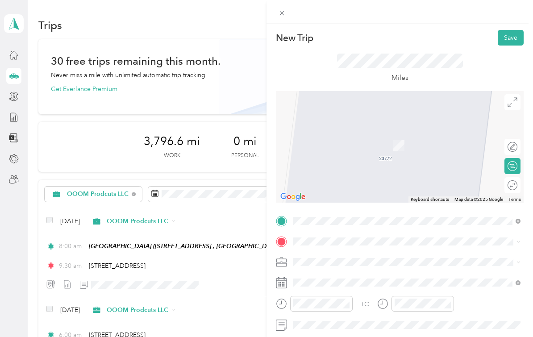
click at [348, 288] on div "Palm Springs Art Mueseum 101 N Museum Dr, Palm Springs, CA, United States , 922…" at bounding box center [349, 297] width 79 height 19
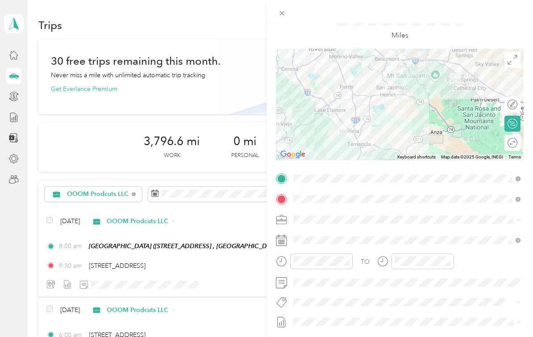
scroll to position [43, 0]
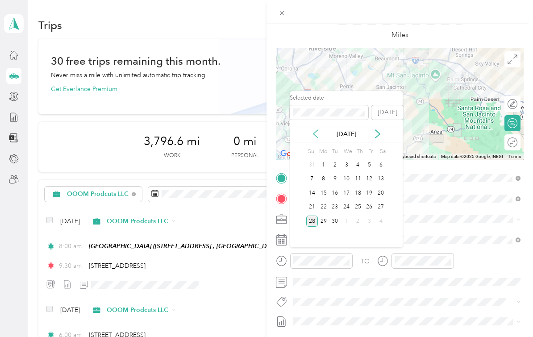
click at [315, 130] on icon at bounding box center [315, 134] width 9 height 9
click at [382, 159] on div "5" at bounding box center [381, 164] width 12 height 11
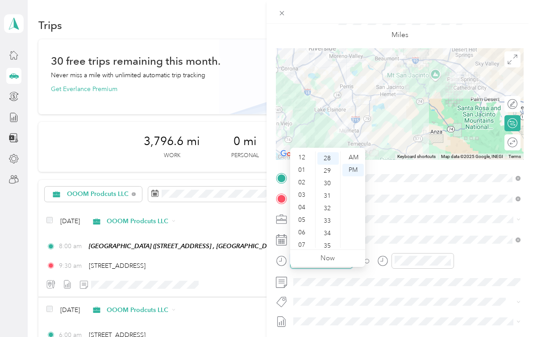
scroll to position [54, 0]
click at [303, 173] on div "06" at bounding box center [302, 179] width 21 height 13
click at [329, 151] on div "00" at bounding box center [328, 157] width 21 height 13
click at [356, 151] on div "AM" at bounding box center [353, 157] width 21 height 13
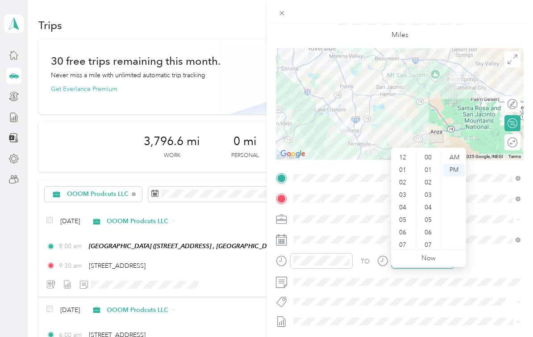
scroll to position [54, 0]
click at [404, 185] on div "07" at bounding box center [403, 191] width 21 height 13
click at [423, 177] on div "30" at bounding box center [428, 183] width 21 height 13
click at [455, 151] on div "AM" at bounding box center [453, 157] width 21 height 13
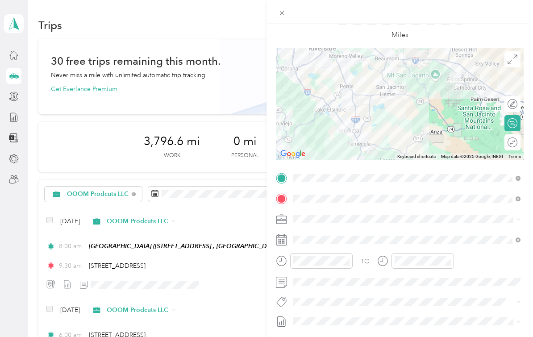
click at [478, 271] on div "TO" at bounding box center [400, 264] width 248 height 22
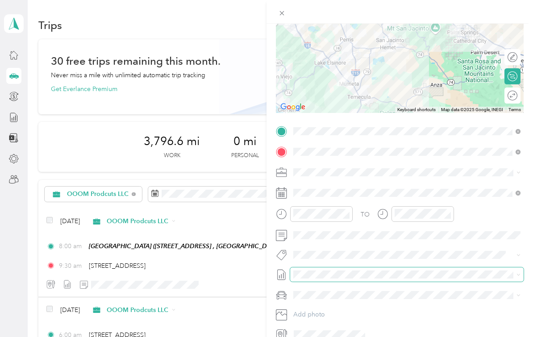
scroll to position [89, 0]
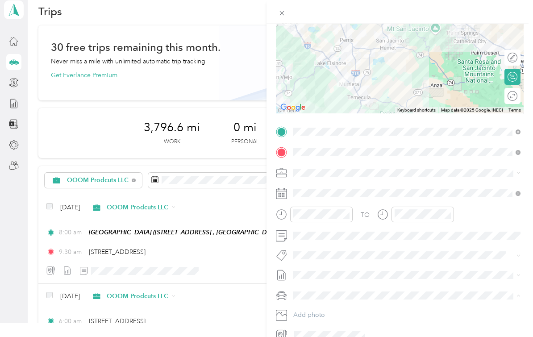
click at [330, 309] on div "Nicks Car" at bounding box center [407, 313] width 221 height 9
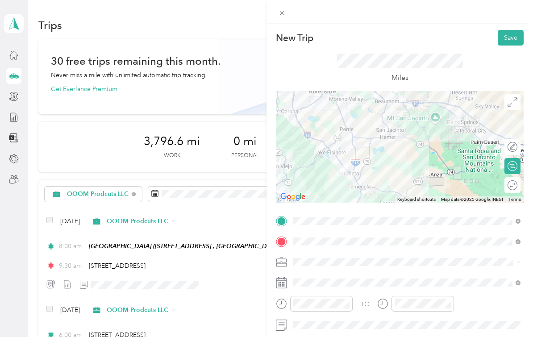
scroll to position [0, 0]
click at [511, 42] on button "Save" at bounding box center [511, 38] width 26 height 16
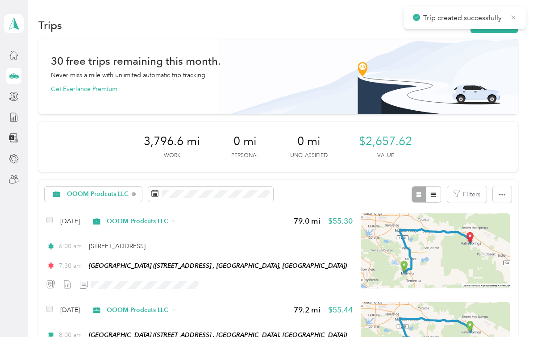
click at [513, 19] on icon at bounding box center [513, 17] width 7 height 8
click at [510, 17] on button "New trip" at bounding box center [494, 25] width 47 height 16
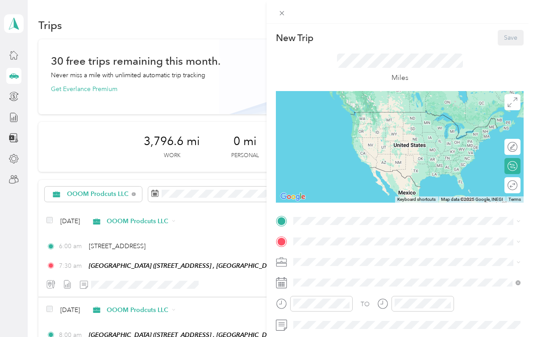
click at [362, 268] on div "Palm Springs Art Mueseum 101 N Museum Dr, Palm Springs, CA, United States , 922…" at bounding box center [349, 277] width 79 height 19
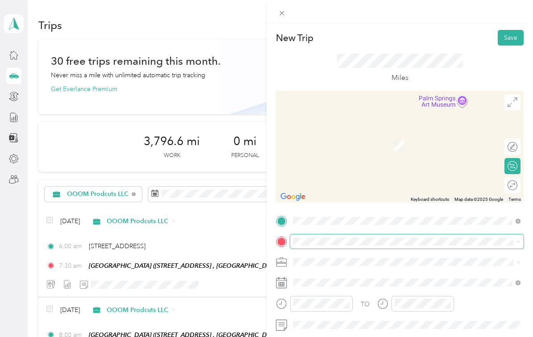
click at [0, 0] on html "Nicolas and Desiree Snowden Personal dashboard Trips New trip 30 free trips rem…" at bounding box center [264, 168] width 529 height 337
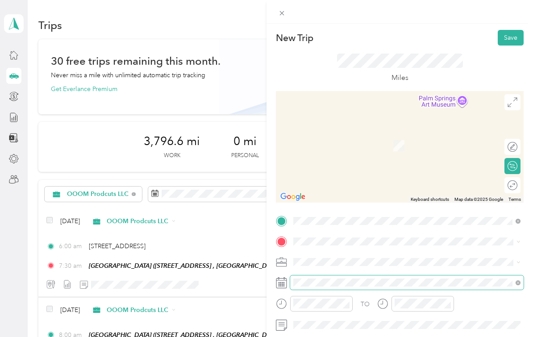
click at [323, 313] on div "TO Add photo" at bounding box center [400, 323] width 248 height 218
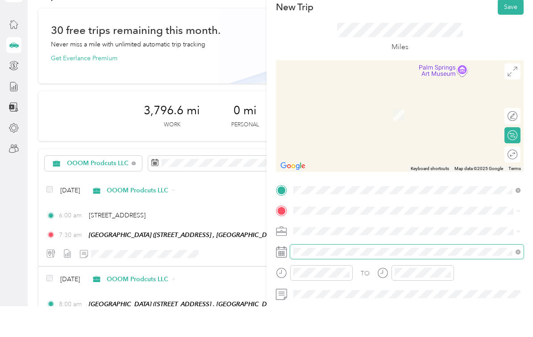
click at [319, 276] on span at bounding box center [407, 283] width 234 height 14
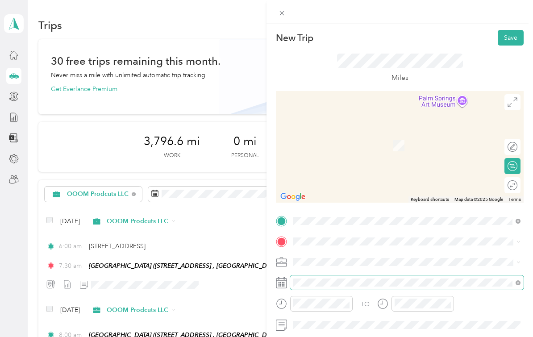
click at [318, 313] on div "TO Add photo" at bounding box center [400, 323] width 248 height 218
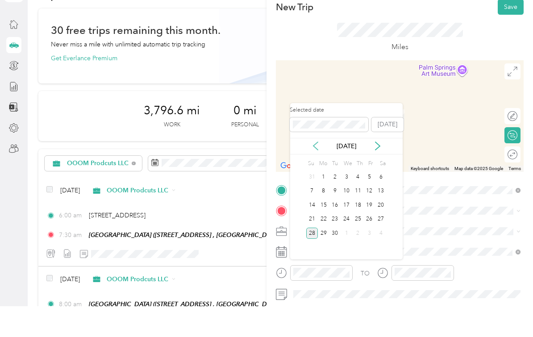
click at [318, 173] on icon at bounding box center [316, 177] width 4 height 8
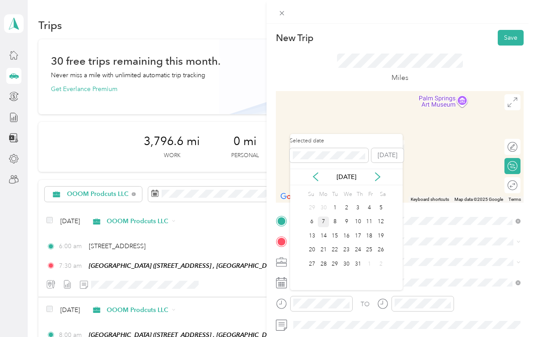
click at [325, 217] on div "7" at bounding box center [324, 222] width 12 height 11
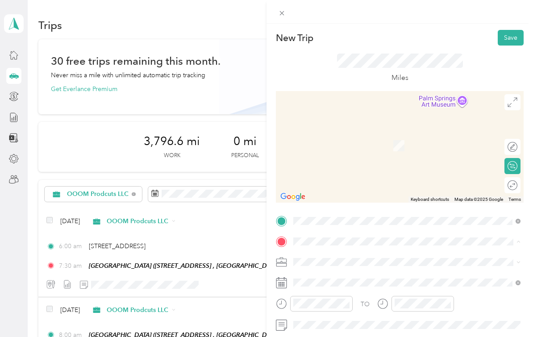
click at [370, 180] on span "23772 Cloverleaf Way Murrieta, California 92562, United States" at bounding box center [354, 184] width 89 height 8
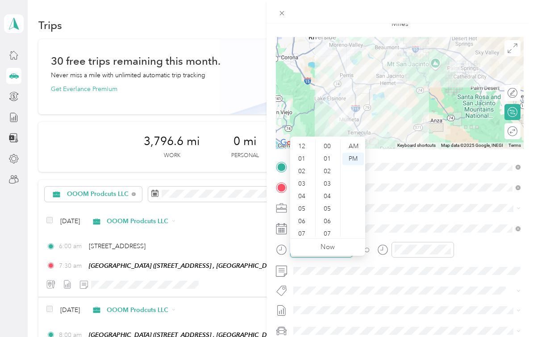
scroll to position [54, 0]
click at [305, 187] on div "08" at bounding box center [302, 193] width 21 height 13
click at [328, 140] on div "00" at bounding box center [328, 146] width 21 height 13
click at [354, 140] on div "AM" at bounding box center [353, 146] width 21 height 13
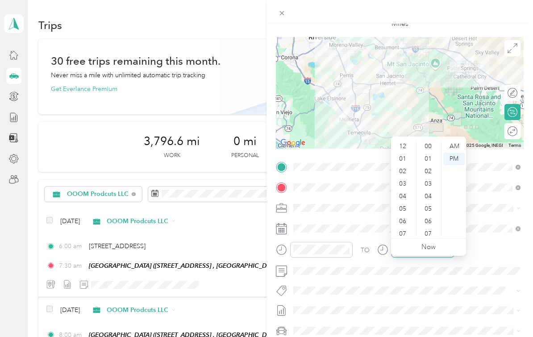
scroll to position [54, 0]
click at [406, 199] on div "09" at bounding box center [403, 205] width 21 height 13
click at [428, 154] on div "30" at bounding box center [428, 160] width 21 height 13
click at [458, 140] on div "AM" at bounding box center [453, 146] width 21 height 13
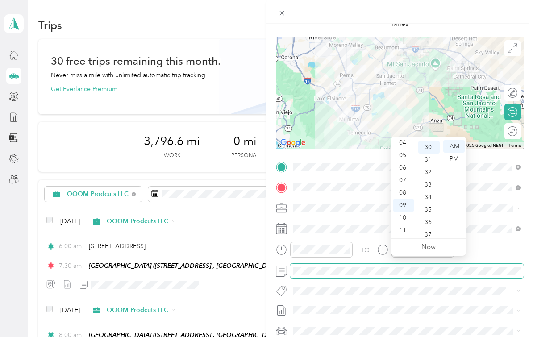
click at [416, 276] on span at bounding box center [407, 271] width 234 height 14
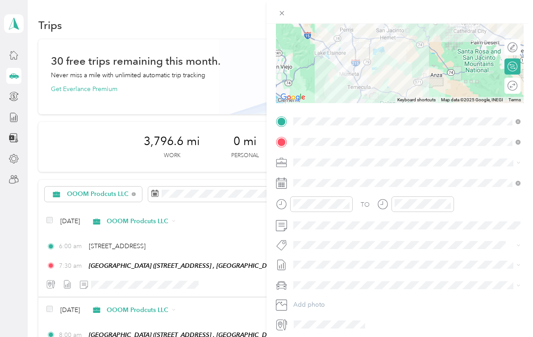
scroll to position [109, 0]
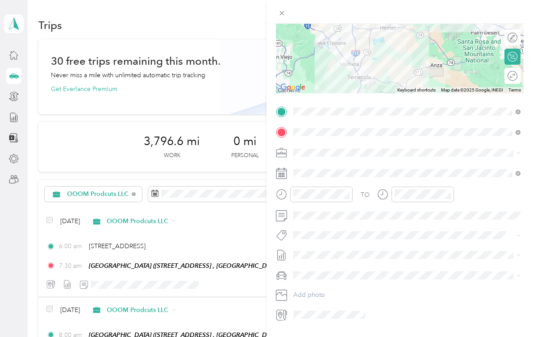
click at [341, 300] on li "Nicks Car" at bounding box center [407, 308] width 234 height 16
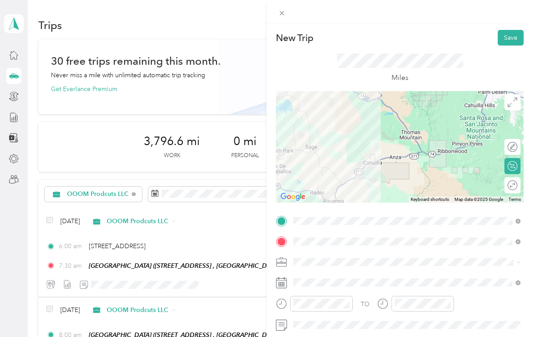
scroll to position [0, 0]
click at [508, 42] on button "Save" at bounding box center [511, 38] width 26 height 16
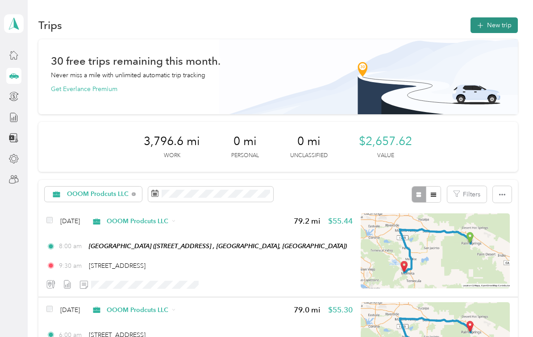
click at [500, 17] on button "New trip" at bounding box center [494, 25] width 47 height 16
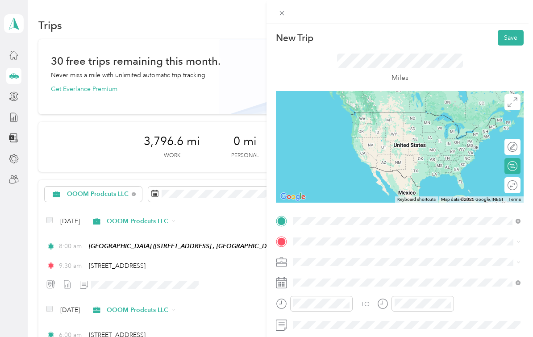
click at [376, 160] on span "23772 Cloverleaf Way Murrieta, California 92562, United States" at bounding box center [354, 164] width 89 height 8
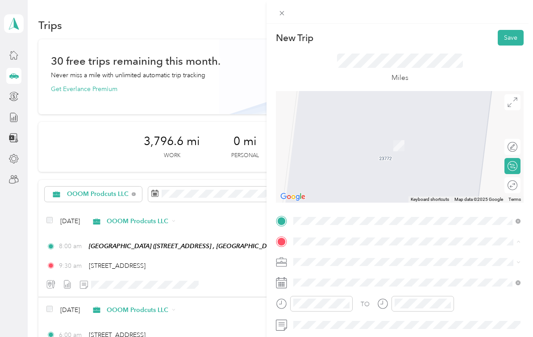
click at [355, 289] on div "Palm Springs Art Mueseum 101 N Museum Dr, Palm Springs, CA, United States , 922…" at bounding box center [349, 298] width 79 height 19
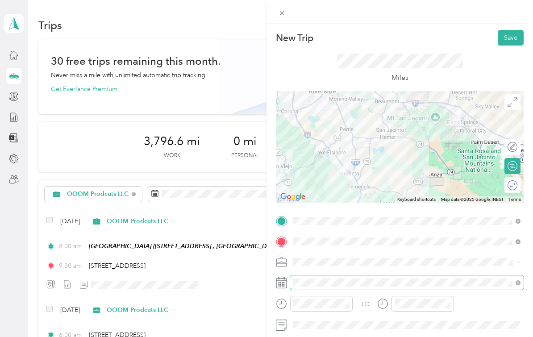
click at [363, 286] on div "TO Add photo" at bounding box center [400, 323] width 248 height 218
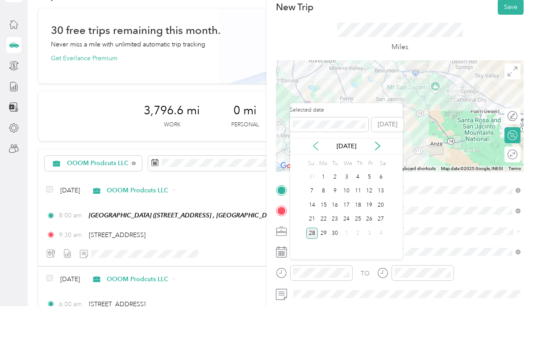
click at [316, 172] on icon at bounding box center [315, 176] width 9 height 9
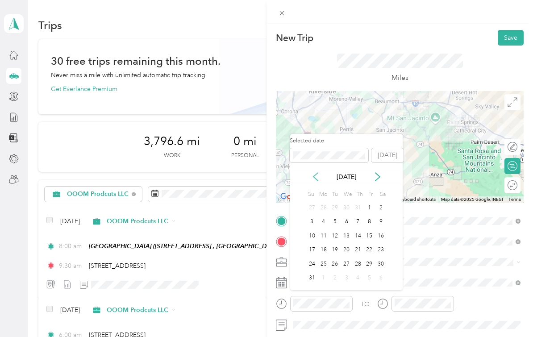
click at [315, 172] on icon at bounding box center [315, 176] width 9 height 9
click at [369, 217] on div "11" at bounding box center [370, 222] width 12 height 11
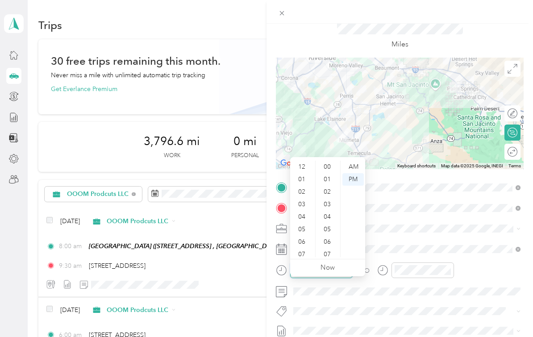
scroll to position [54, 0]
click at [303, 182] on div "06" at bounding box center [302, 188] width 21 height 13
click at [328, 161] on div "00" at bounding box center [328, 167] width 21 height 13
click at [353, 161] on div "AM" at bounding box center [353, 167] width 21 height 13
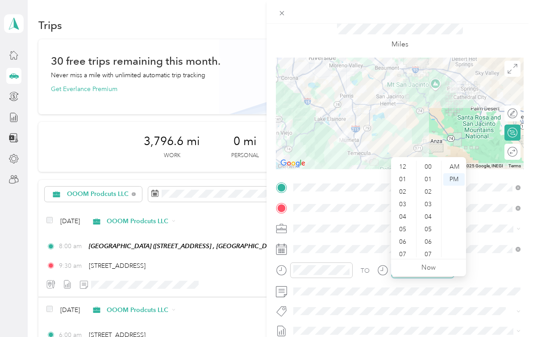
scroll to position [54, 0]
click at [405, 195] on div "07" at bounding box center [403, 201] width 21 height 13
click at [428, 165] on div "30" at bounding box center [428, 171] width 21 height 13
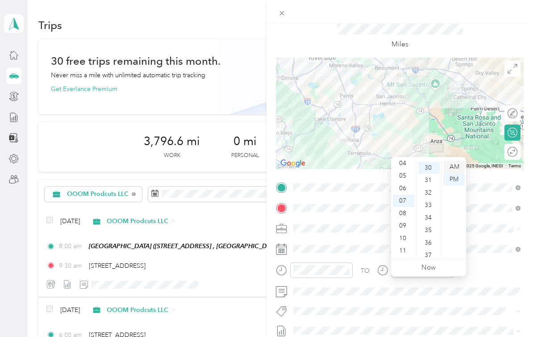
click at [459, 161] on div "AM" at bounding box center [453, 167] width 21 height 13
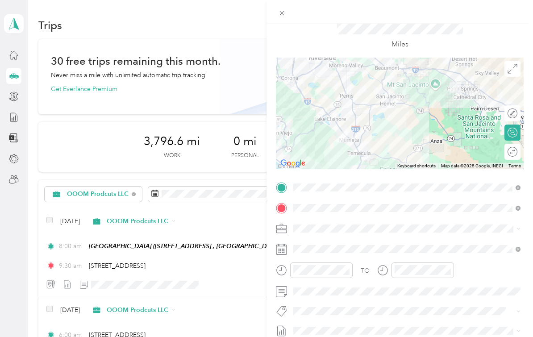
click at [485, 283] on div "TO" at bounding box center [400, 274] width 248 height 22
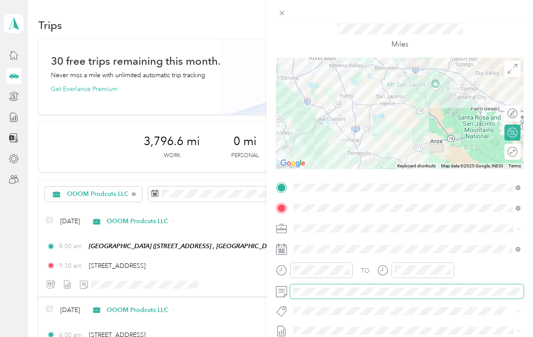
scroll to position [84, 0]
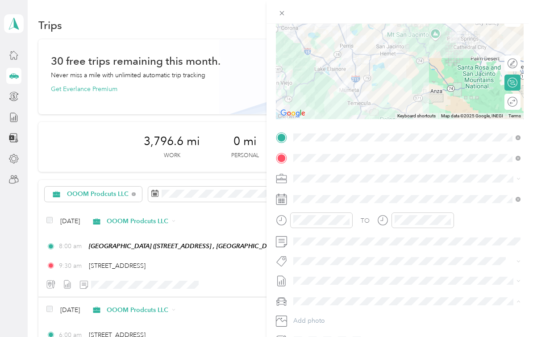
click at [336, 278] on li "Nicks Car" at bounding box center [407, 286] width 234 height 16
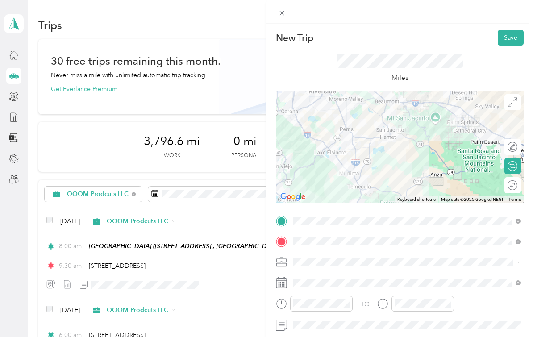
scroll to position [0, 0]
click at [507, 38] on button "Save" at bounding box center [511, 38] width 26 height 16
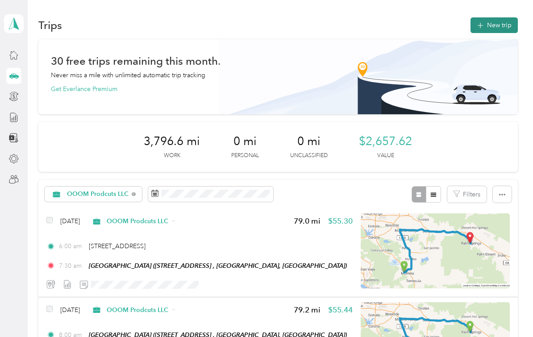
click at [514, 17] on button "New trip" at bounding box center [494, 25] width 47 height 16
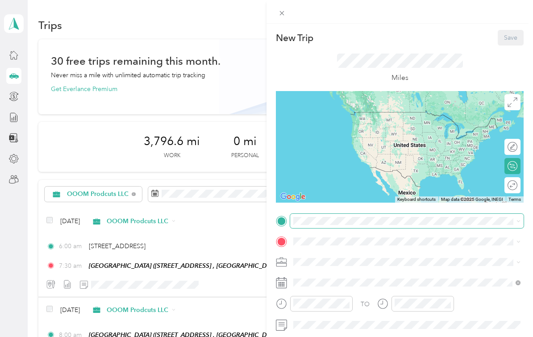
click at [364, 226] on span at bounding box center [407, 221] width 234 height 14
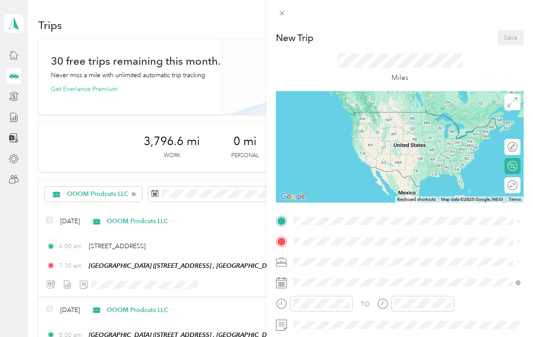
click at [345, 279] on span "101 N Museum Dr, Palm Springs, CA, United States , 92262, Palm Springs, CA, Uni…" at bounding box center [338, 283] width 57 height 8
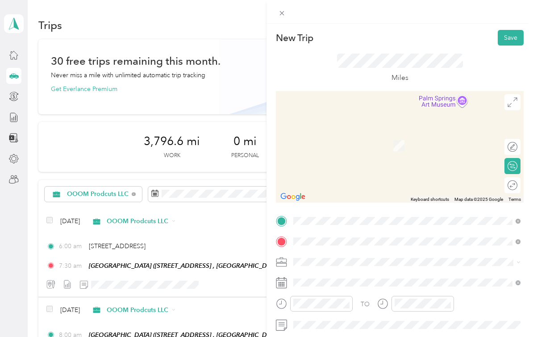
click at [362, 180] on span "23772 Cloverleaf Way Murrieta, California 92562, United States" at bounding box center [354, 184] width 89 height 8
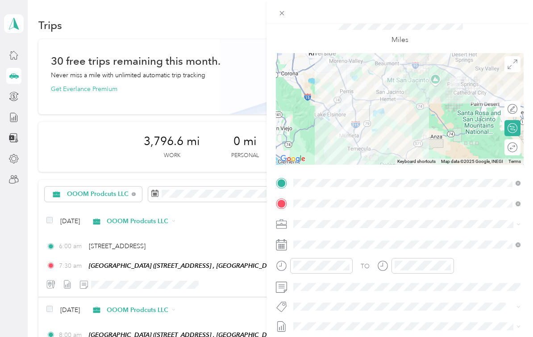
scroll to position [41, 0]
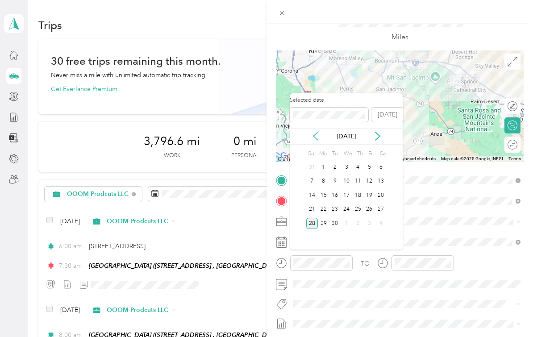
click at [317, 132] on icon at bounding box center [315, 136] width 9 height 9
click at [324, 190] on div "14" at bounding box center [324, 195] width 12 height 11
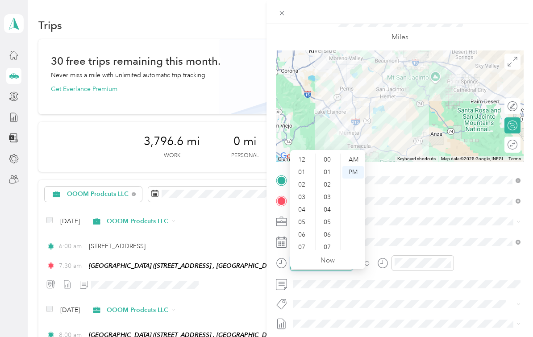
scroll to position [54, 0]
click at [304, 200] on div "08" at bounding box center [302, 206] width 21 height 13
click at [329, 154] on div "00" at bounding box center [328, 160] width 21 height 13
click at [355, 154] on div "AM" at bounding box center [353, 160] width 21 height 13
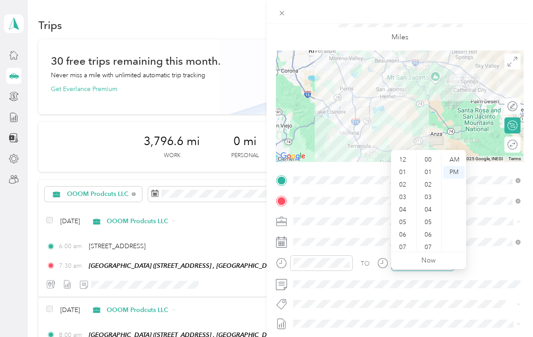
scroll to position [54, 0]
click at [409, 213] on div "09" at bounding box center [403, 219] width 21 height 13
click at [431, 180] on div "30" at bounding box center [428, 186] width 21 height 13
click at [454, 154] on div "AM" at bounding box center [453, 160] width 21 height 13
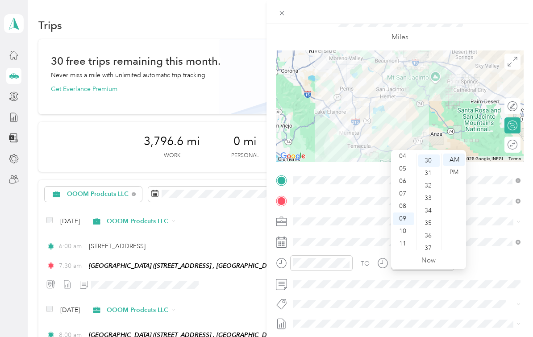
click at [481, 263] on div "TO" at bounding box center [400, 266] width 248 height 22
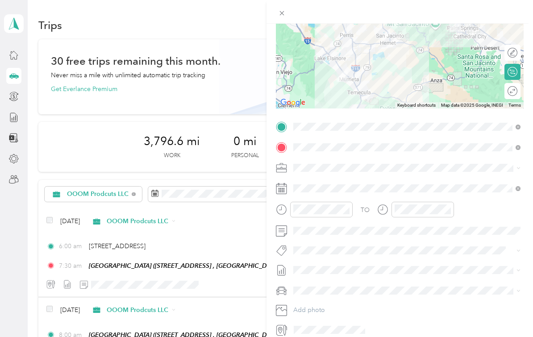
scroll to position [105, 0]
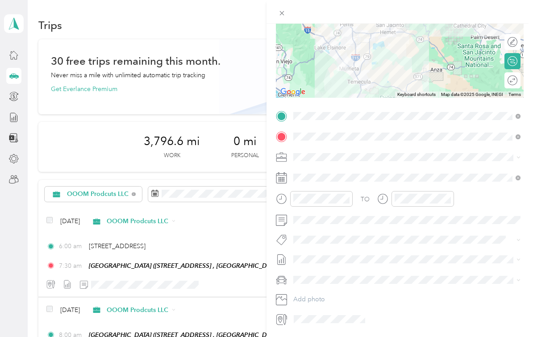
click at [327, 307] on div "Nicks Car" at bounding box center [407, 311] width 221 height 9
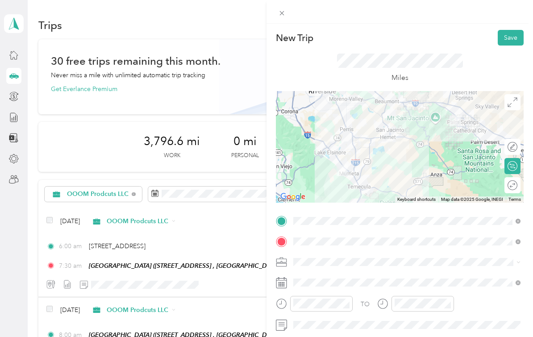
scroll to position [0, 0]
click at [510, 41] on button "Save" at bounding box center [511, 38] width 26 height 16
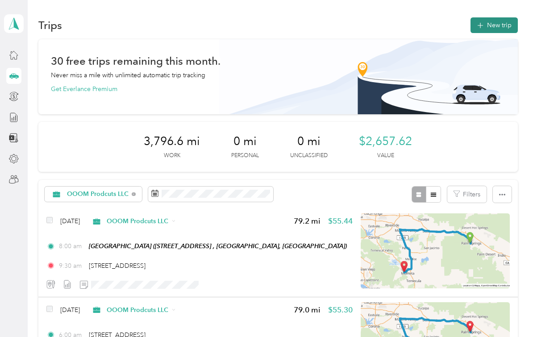
click at [493, 17] on button "New trip" at bounding box center [494, 25] width 47 height 16
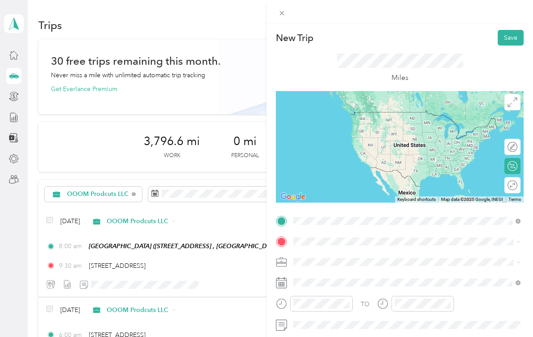
click at [381, 160] on span "23772 Cloverleaf Way Murrieta, California 92562, United States" at bounding box center [354, 164] width 89 height 8
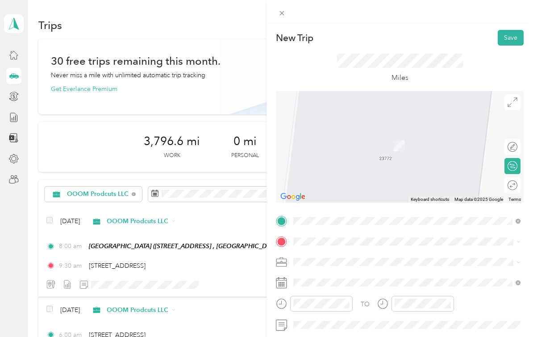
click at [350, 289] on div "Palm Springs Art Mueseum 101 N Museum Dr, Palm Springs, CA, United States , 922…" at bounding box center [349, 298] width 79 height 19
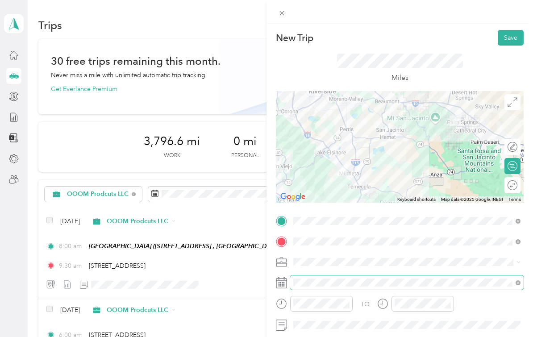
click at [336, 287] on span at bounding box center [407, 283] width 234 height 14
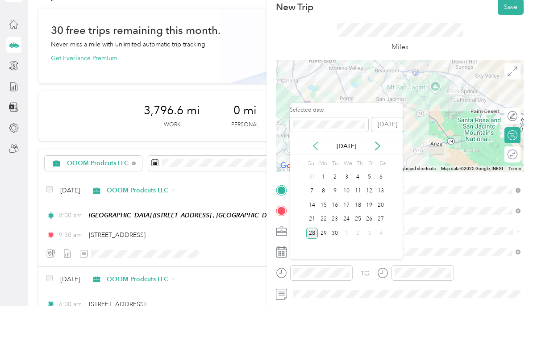
click at [316, 172] on icon at bounding box center [315, 176] width 9 height 9
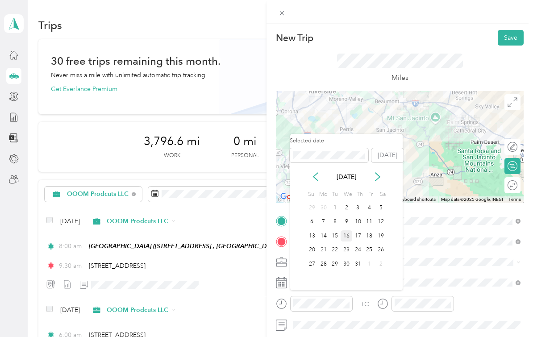
click at [347, 230] on div "16" at bounding box center [347, 235] width 12 height 11
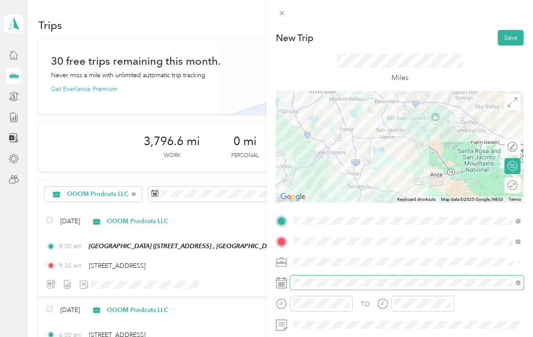
scroll to position [21, 0]
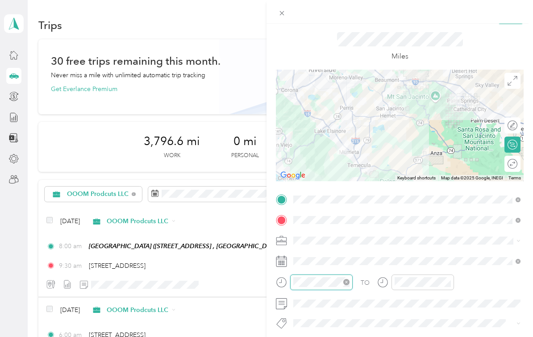
click at [327, 313] on div "TO Add photo" at bounding box center [400, 301] width 248 height 218
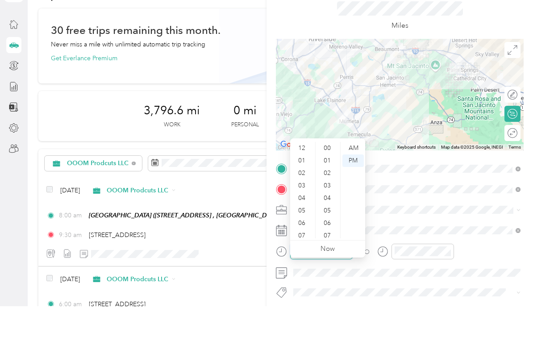
scroll to position [54, 0]
click at [307, 194] on div "06" at bounding box center [302, 200] width 21 height 13
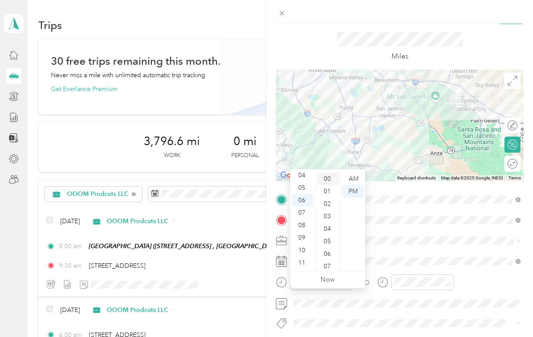
scroll to position [0, 0]
click at [329, 173] on div "00" at bounding box center [328, 179] width 21 height 13
click at [352, 173] on div "AM" at bounding box center [353, 179] width 21 height 13
click at [427, 313] on div "TO Add photo" at bounding box center [400, 301] width 248 height 218
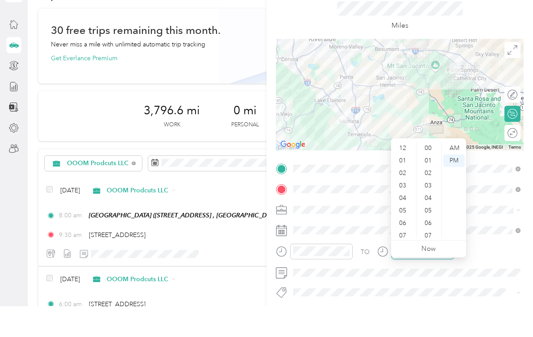
scroll to position [54, 0]
click at [403, 207] on div "07" at bounding box center [403, 213] width 21 height 13
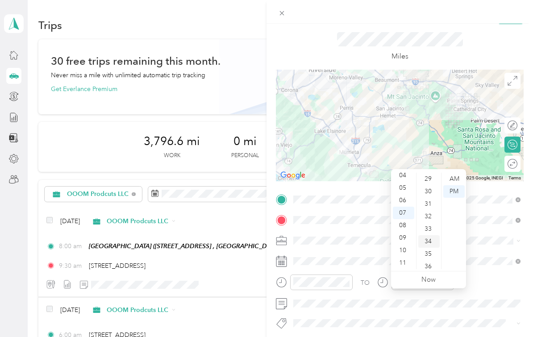
scroll to position [361, 0]
click at [428, 187] on div "30" at bounding box center [428, 193] width 21 height 13
click at [460, 173] on div "AM" at bounding box center [453, 179] width 21 height 13
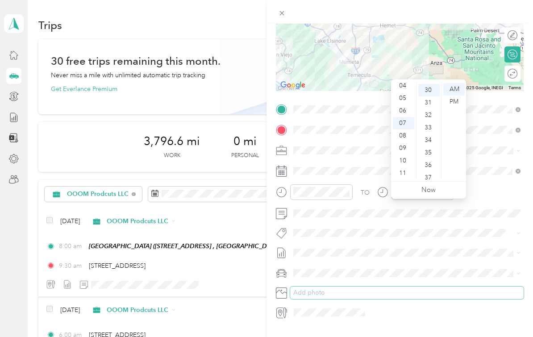
scroll to position [111, 0]
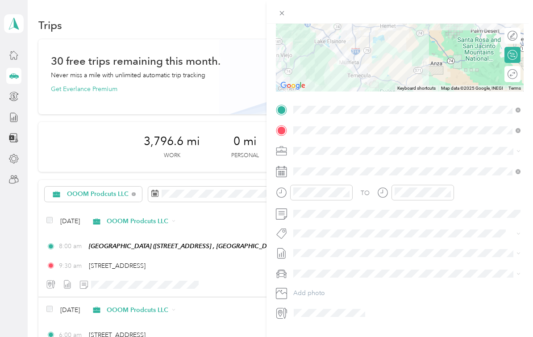
click at [401, 278] on span at bounding box center [407, 274] width 234 height 14
click at [348, 298] on li "Nicks Car" at bounding box center [407, 306] width 234 height 16
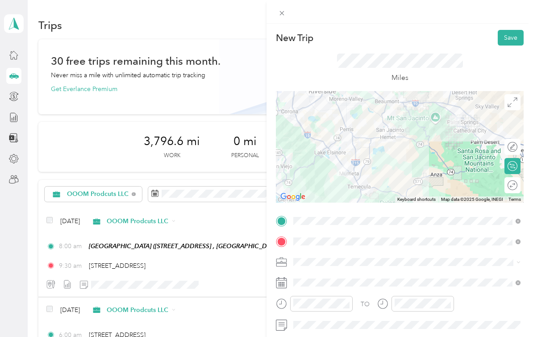
scroll to position [0, 0]
click at [515, 39] on button "Save" at bounding box center [511, 38] width 26 height 16
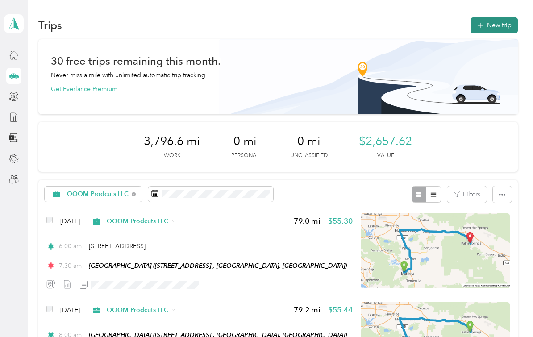
click at [497, 17] on button "New trip" at bounding box center [494, 25] width 47 height 16
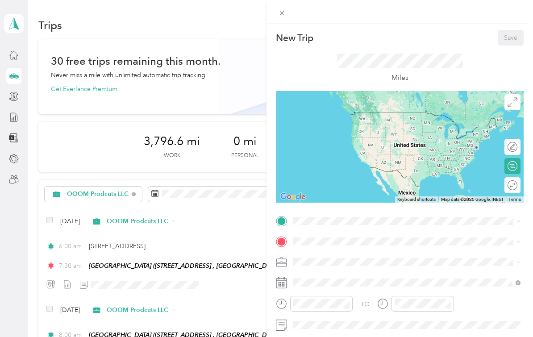
click at [363, 268] on div "Palm Springs Art Mueseum 101 N Museum Dr, Palm Springs, CA, United States , 922…" at bounding box center [349, 277] width 79 height 19
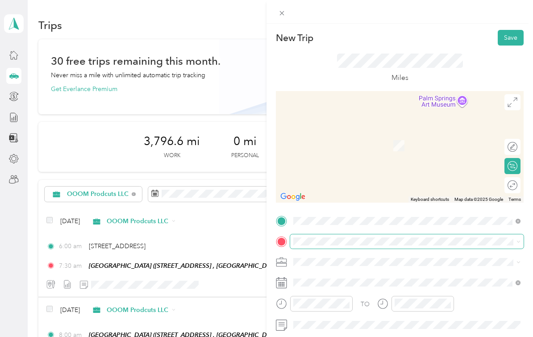
click at [356, 247] on span at bounding box center [407, 241] width 234 height 14
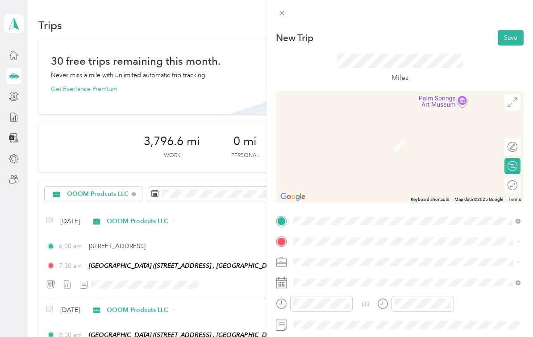
click at [368, 179] on span "23772 Cloverleaf Way Murrieta, California 92562, United States" at bounding box center [354, 183] width 89 height 8
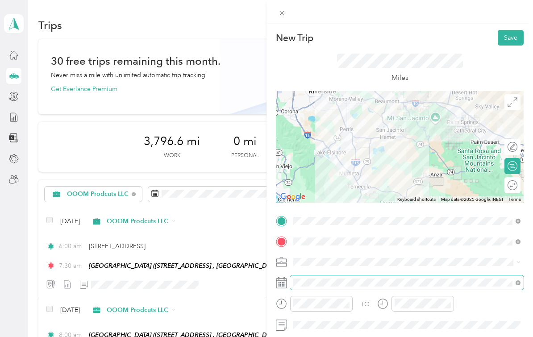
click at [369, 277] on span at bounding box center [407, 283] width 234 height 14
click at [368, 313] on div "TO Add photo" at bounding box center [400, 323] width 248 height 218
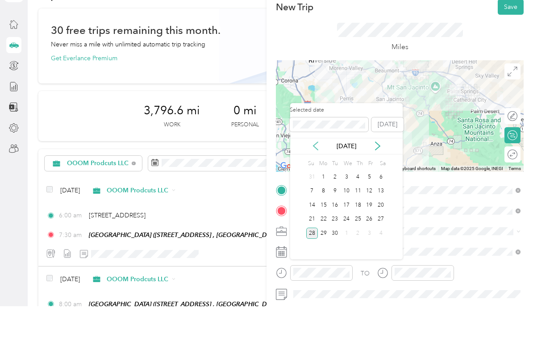
click at [318, 173] on icon at bounding box center [316, 177] width 4 height 8
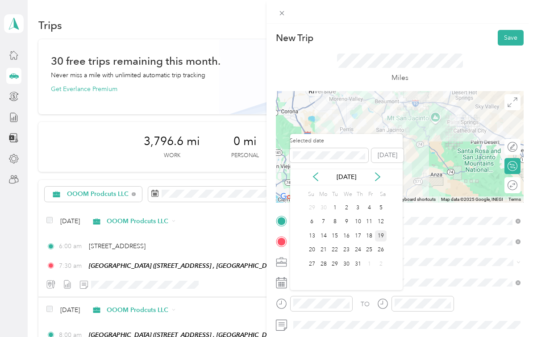
click at [380, 230] on div "19" at bounding box center [381, 235] width 12 height 11
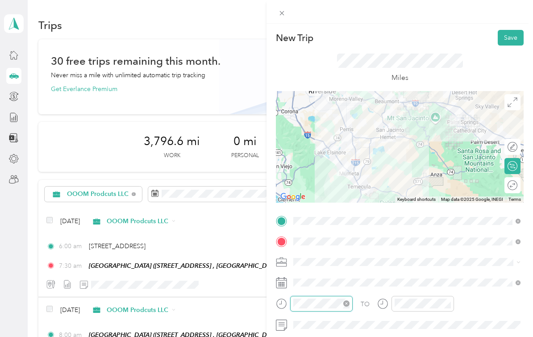
click at [337, 303] on div "TO Add photo" at bounding box center [400, 323] width 248 height 218
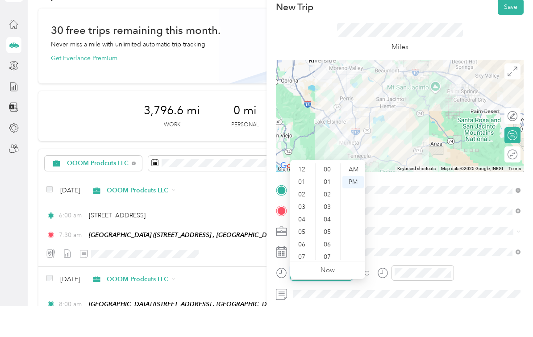
scroll to position [54, 0]
click at [303, 241] on div "08" at bounding box center [302, 247] width 21 height 13
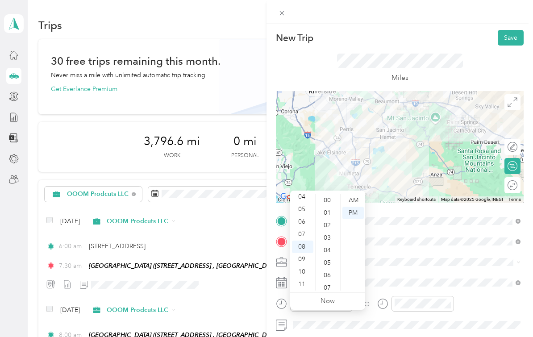
scroll to position [0, 0]
click at [329, 194] on div "00" at bounding box center [328, 200] width 21 height 13
click at [351, 194] on div "AM" at bounding box center [353, 200] width 21 height 13
click at [430, 334] on div "TO Add photo" at bounding box center [400, 323] width 248 height 218
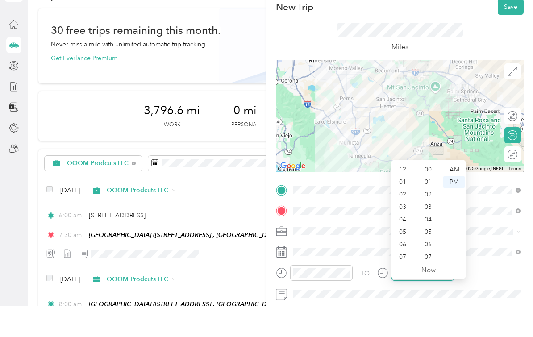
scroll to position [54, 0]
click at [402, 253] on div "09" at bounding box center [403, 259] width 21 height 13
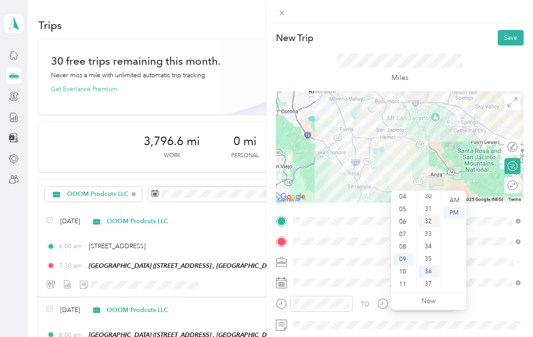
scroll to position [379, 0]
click at [429, 191] on div "30" at bounding box center [428, 197] width 21 height 13
click at [451, 194] on div "AM" at bounding box center [453, 200] width 21 height 13
click at [471, 311] on div "TO" at bounding box center [400, 307] width 248 height 22
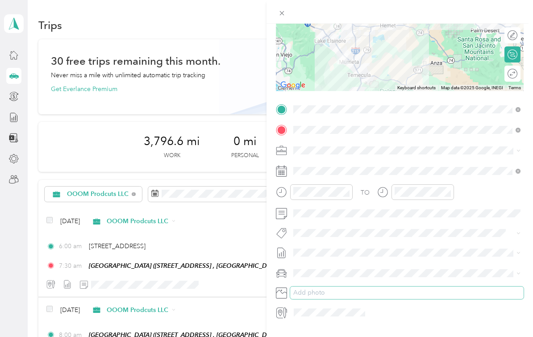
scroll to position [111, 0]
click at [335, 301] on div "Nicks Car" at bounding box center [407, 305] width 221 height 9
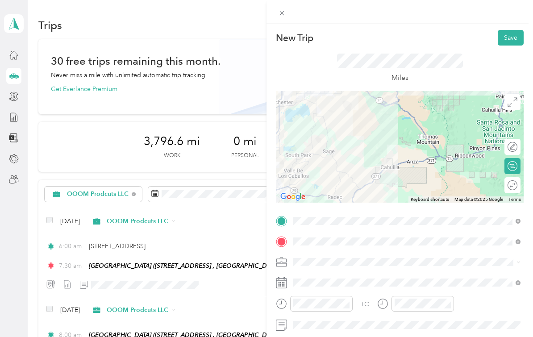
scroll to position [0, 0]
click at [515, 39] on button "Save" at bounding box center [511, 38] width 26 height 16
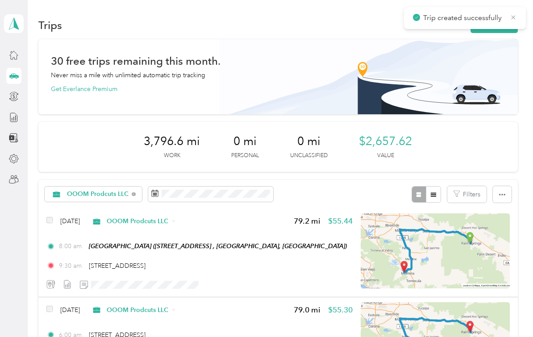
click at [513, 20] on icon at bounding box center [513, 17] width 7 height 8
click at [496, 17] on button "New trip" at bounding box center [494, 25] width 47 height 16
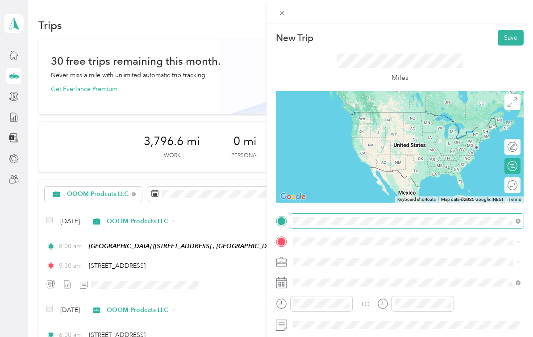
click at [0, 0] on html "Nicolas and Desiree Snowden Personal dashboard Trips New trip 30 free trips rem…" at bounding box center [264, 168] width 529 height 337
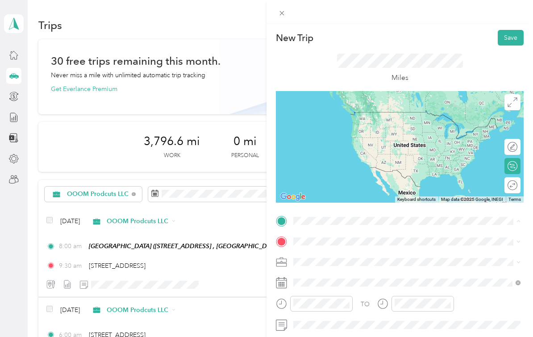
click at [351, 123] on li "23772 Cloverleaf Way Murrieta, California 92562, United States" at bounding box center [407, 128] width 234 height 18
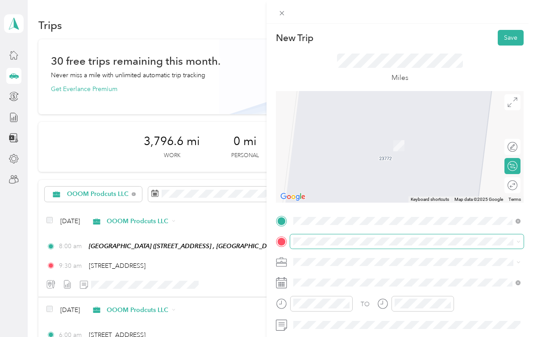
click at [348, 235] on span at bounding box center [407, 241] width 234 height 14
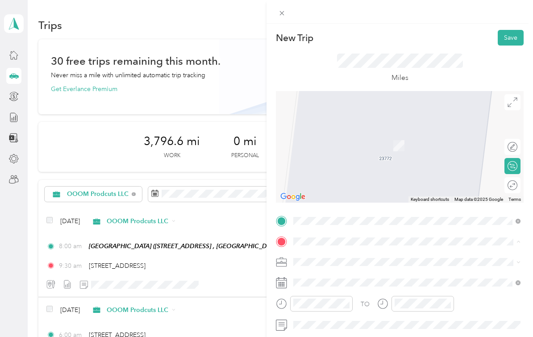
click at [336, 289] on div "Palm Springs Art Mueseum 101 N Museum Dr, Palm Springs, CA, United States , 922…" at bounding box center [349, 298] width 79 height 19
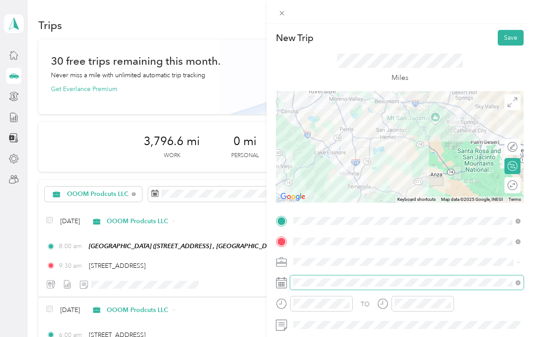
click at [347, 313] on div "TO Add photo" at bounding box center [400, 323] width 248 height 218
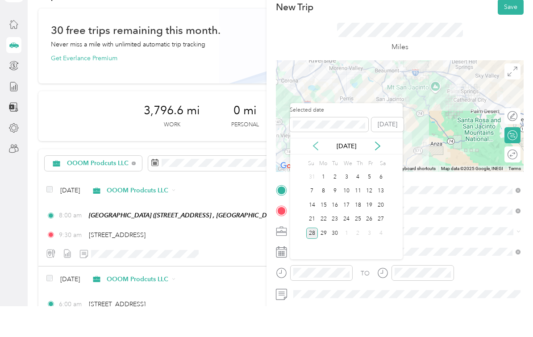
click at [316, 172] on icon at bounding box center [315, 176] width 9 height 9
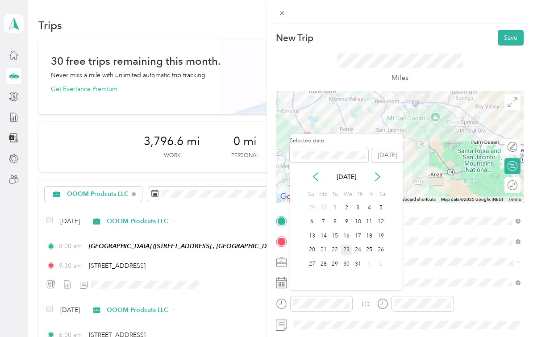
click at [347, 245] on div "23" at bounding box center [347, 250] width 12 height 11
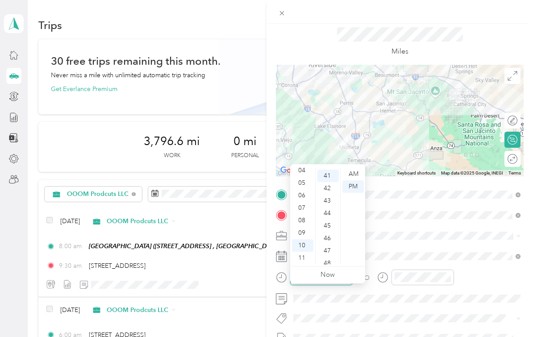
scroll to position [512, 0]
click at [303, 189] on div "06" at bounding box center [302, 195] width 21 height 13
click at [331, 168] on div "00" at bounding box center [328, 174] width 21 height 13
click at [353, 168] on div "AM" at bounding box center [353, 174] width 21 height 13
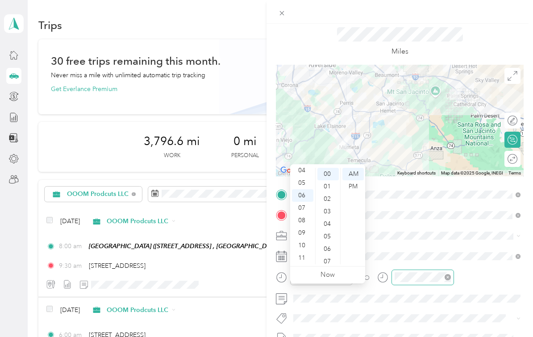
click at [409, 271] on div at bounding box center [423, 278] width 63 height 16
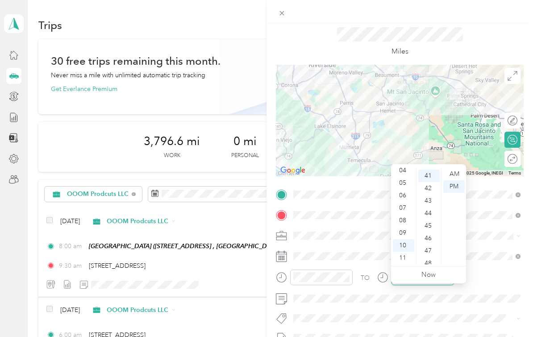
scroll to position [512, 0]
click at [405, 202] on div "07" at bounding box center [403, 208] width 21 height 13
click at [430, 184] on div "30" at bounding box center [428, 190] width 21 height 13
click at [455, 168] on div "AM" at bounding box center [453, 174] width 21 height 13
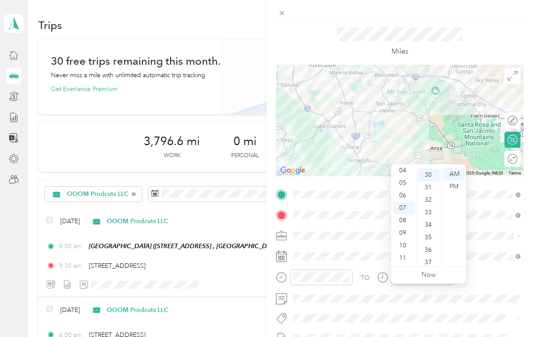
click at [481, 289] on div "TO" at bounding box center [400, 281] width 248 height 22
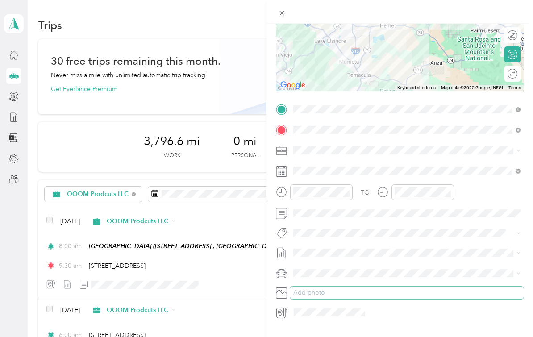
scroll to position [111, 0]
click at [323, 298] on li "Nicks Car" at bounding box center [407, 306] width 234 height 16
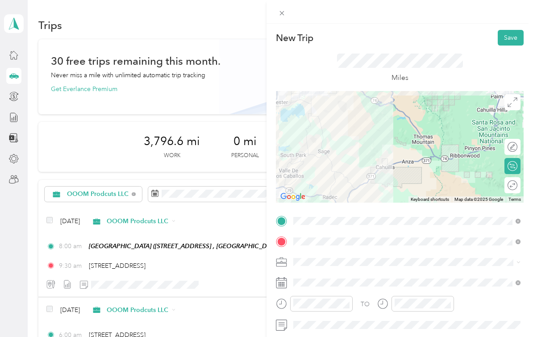
scroll to position [0, 0]
click at [511, 42] on button "Save" at bounding box center [511, 38] width 26 height 16
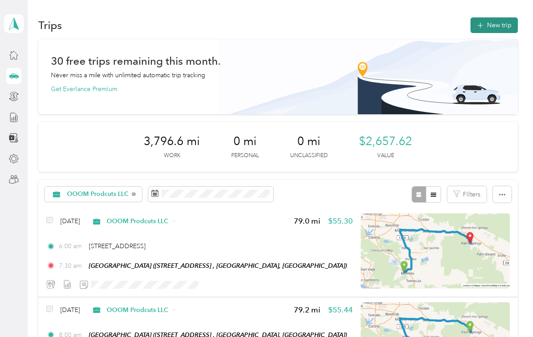
click at [493, 24] on button "New trip" at bounding box center [494, 25] width 47 height 16
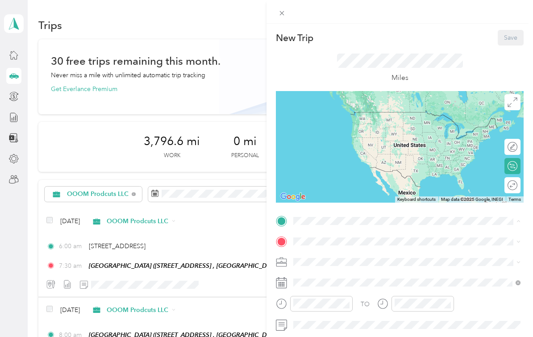
click at [356, 254] on strong "Palm Springs Art Mueseum" at bounding box center [349, 256] width 79 height 8
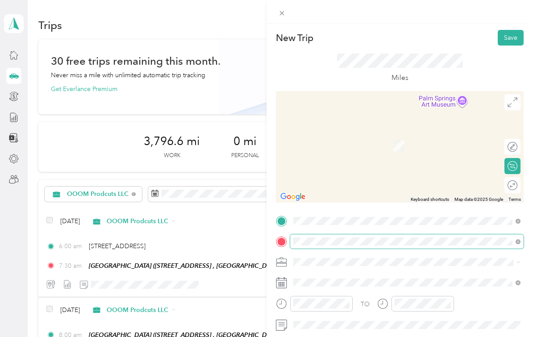
click at [0, 0] on html "Nicolas and Desiree Snowden Personal dashboard Trips New trip 30 free trips rem…" at bounding box center [264, 168] width 529 height 337
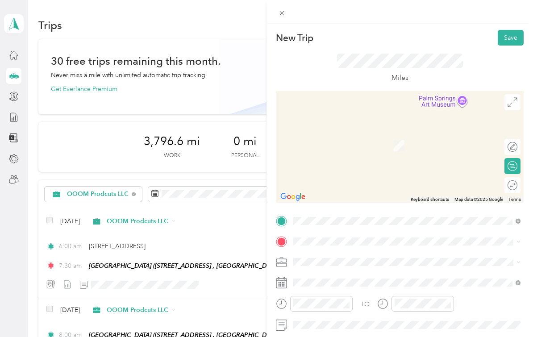
click at [345, 249] on div "TO Add photo" at bounding box center [400, 323] width 248 height 218
click at [346, 172] on span "23772 Cloverleaf Way Murrieta, California 92562, United States" at bounding box center [354, 168] width 89 height 8
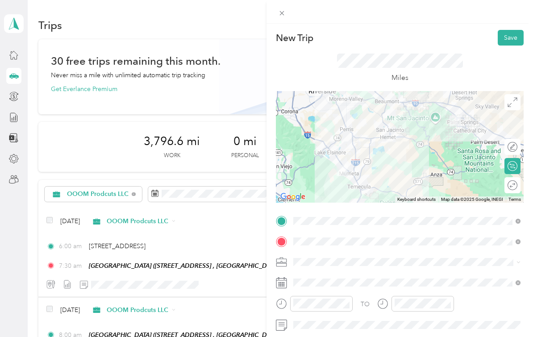
scroll to position [25, 0]
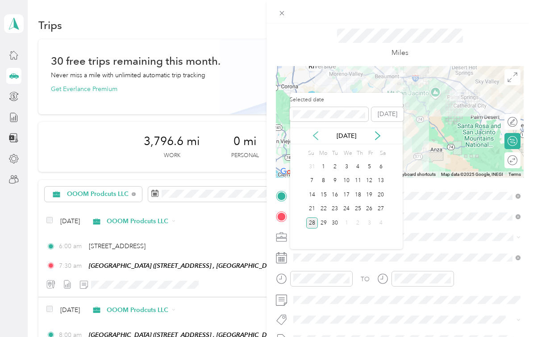
click at [314, 134] on icon at bounding box center [316, 136] width 4 height 8
click at [370, 212] on div "25" at bounding box center [370, 209] width 12 height 11
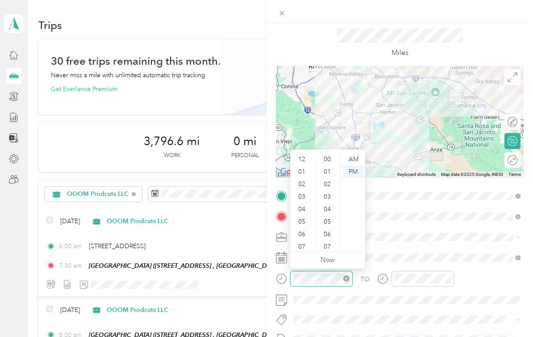
scroll to position [54, 0]
click at [306, 185] on div "06" at bounding box center [302, 181] width 21 height 13
click at [302, 207] on div "08" at bounding box center [302, 206] width 21 height 13
click at [326, 159] on div "00" at bounding box center [328, 159] width 21 height 13
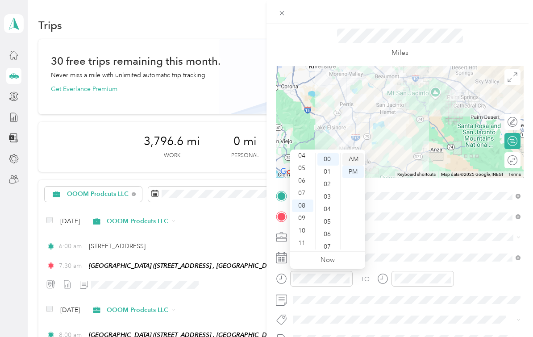
click at [351, 160] on div "AM" at bounding box center [353, 159] width 21 height 13
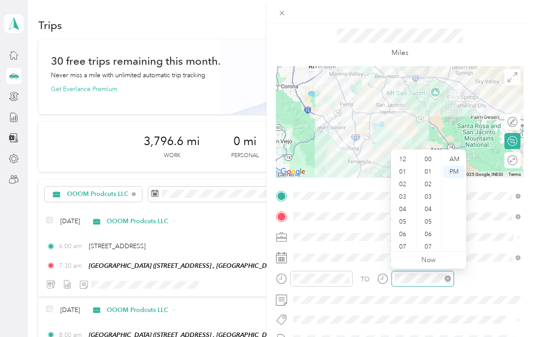
scroll to position [54, 0]
click at [407, 218] on div "09" at bounding box center [403, 218] width 21 height 13
click at [431, 171] on div "30" at bounding box center [428, 171] width 21 height 13
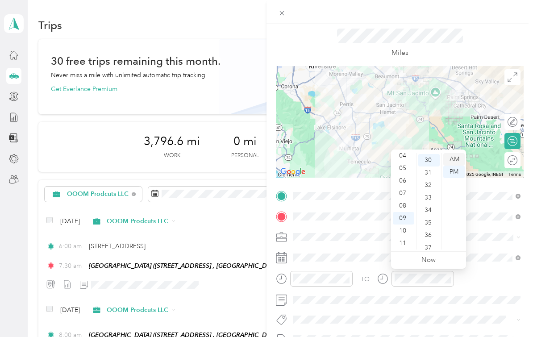
click at [454, 162] on div "AM" at bounding box center [453, 159] width 21 height 13
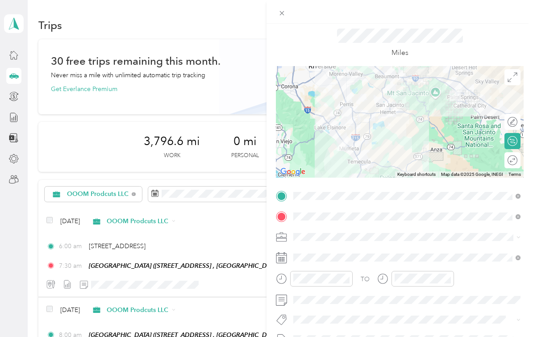
click at [481, 287] on div "TO" at bounding box center [400, 282] width 248 height 22
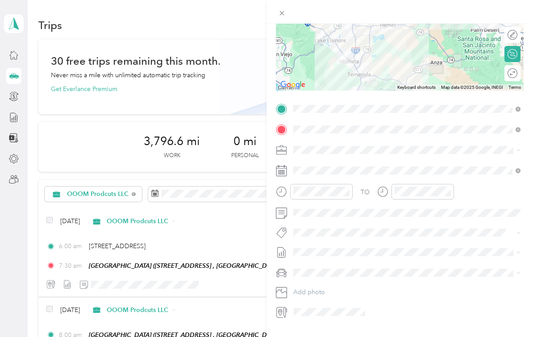
scroll to position [111, 0]
click at [335, 292] on li "Nicks Car" at bounding box center [407, 290] width 234 height 16
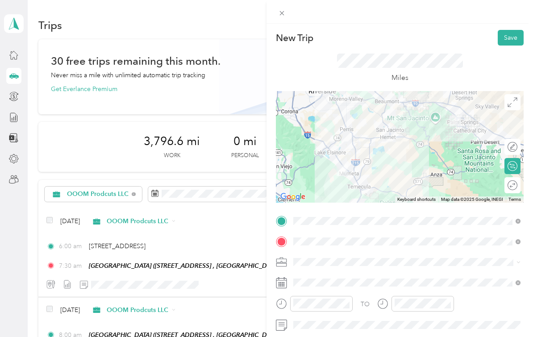
scroll to position [0, 0]
click at [509, 42] on button "Save" at bounding box center [511, 38] width 26 height 16
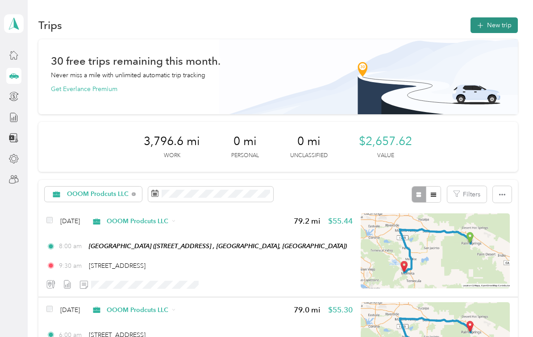
click at [499, 28] on button "New trip" at bounding box center [494, 25] width 47 height 16
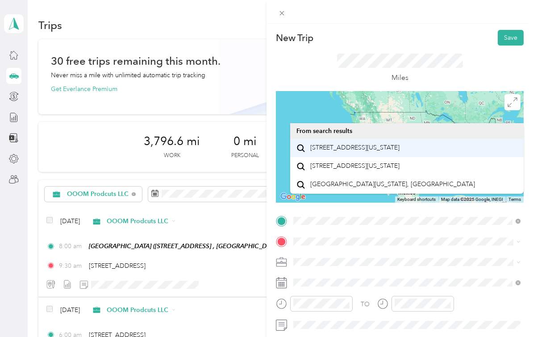
click at [342, 148] on span "23772 Cloverleaf Way Murrieta, California 92562, United States" at bounding box center [354, 148] width 89 height 8
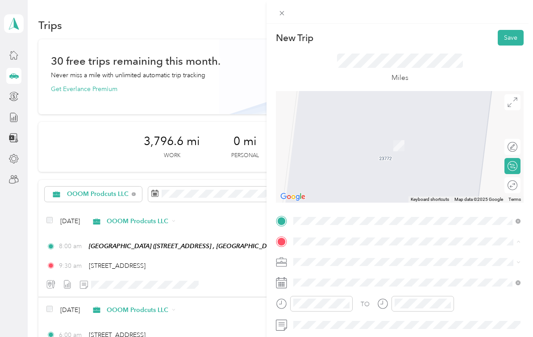
click at [332, 283] on span "101 N Museum Dr, Palm Springs, CA, United States , 92262, Palm Springs, CA, Uni…" at bounding box center [338, 287] width 57 height 8
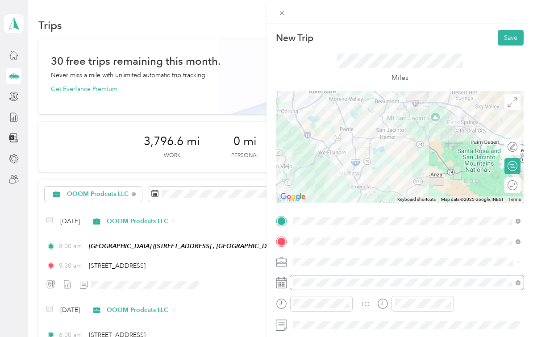
click at [349, 282] on div "TO Add photo" at bounding box center [400, 323] width 248 height 218
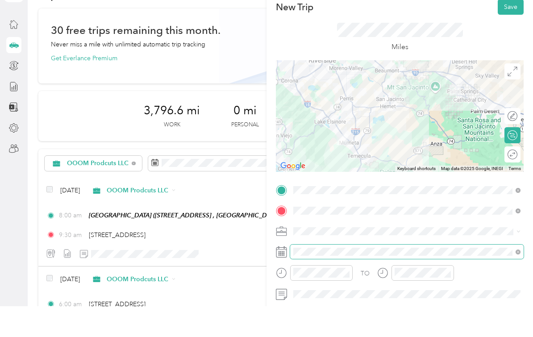
click at [341, 276] on span at bounding box center [407, 283] width 234 height 14
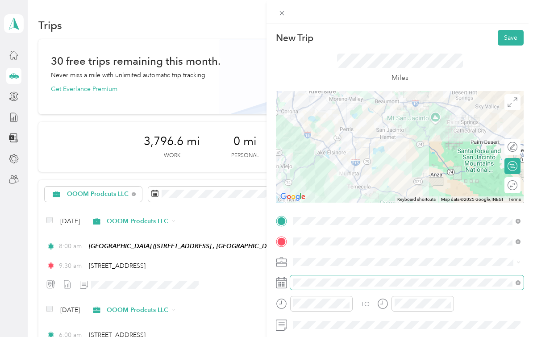
click at [344, 287] on span at bounding box center [407, 283] width 234 height 14
click at [344, 282] on div "TO Add photo" at bounding box center [400, 323] width 248 height 218
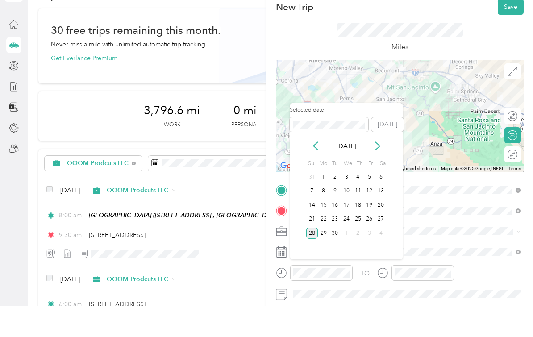
click at [316, 169] on div "Sep 2025" at bounding box center [346, 177] width 113 height 17
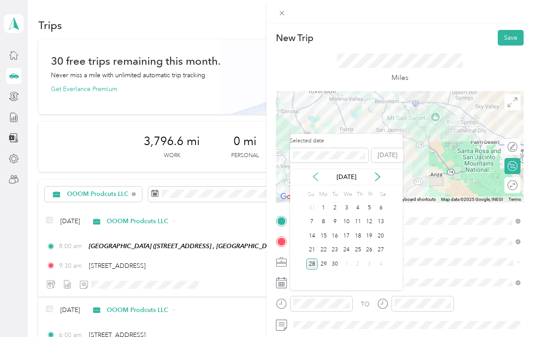
click at [316, 172] on icon at bounding box center [315, 176] width 9 height 9
click at [326, 259] on div "28" at bounding box center [324, 264] width 12 height 11
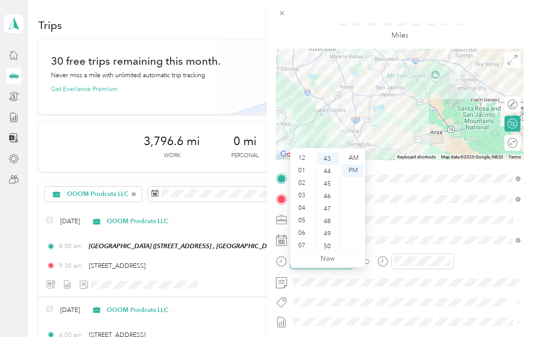
scroll to position [54, 0]
click at [304, 173] on div "06" at bounding box center [302, 179] width 21 height 13
click at [328, 152] on div "00" at bounding box center [328, 158] width 21 height 13
click at [355, 152] on div "AM" at bounding box center [353, 158] width 21 height 13
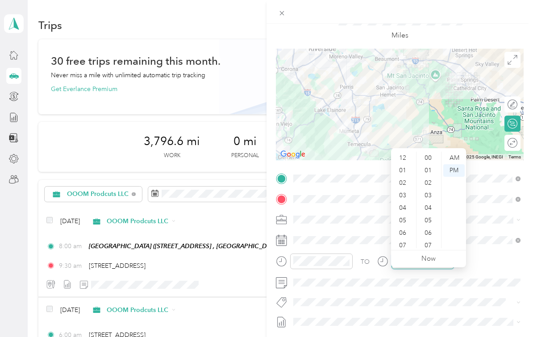
scroll to position [54, 0]
click at [404, 186] on div "07" at bounding box center [403, 192] width 21 height 13
click at [431, 170] on div "30" at bounding box center [428, 176] width 21 height 13
click at [454, 152] on div "AM" at bounding box center [453, 158] width 21 height 13
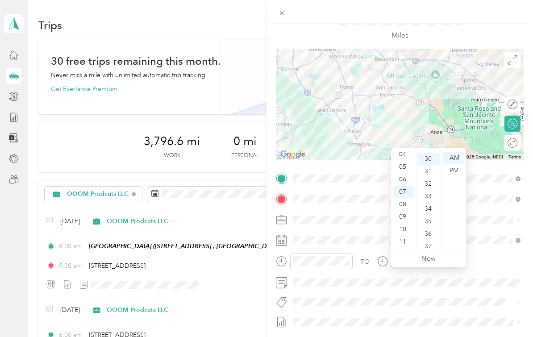
click at [459, 290] on div "TO Add photo" at bounding box center [400, 280] width 248 height 218
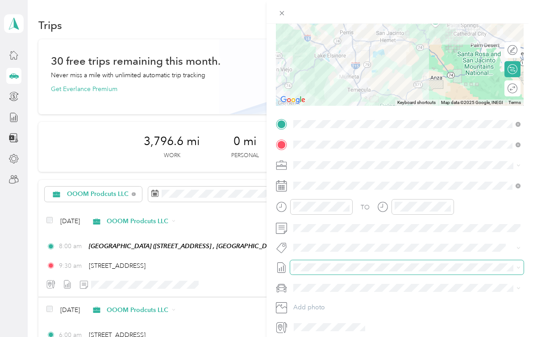
scroll to position [109, 0]
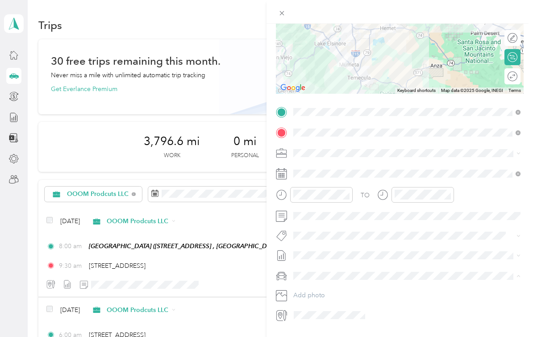
click at [350, 303] on div "Nicks Car" at bounding box center [407, 307] width 221 height 9
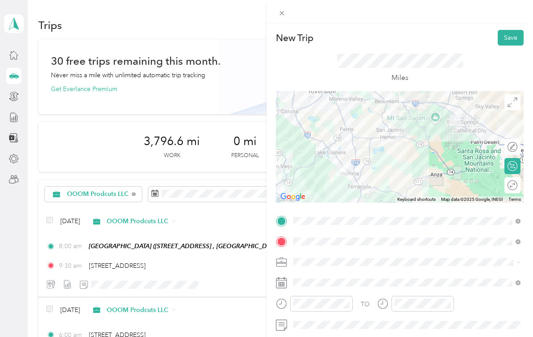
scroll to position [0, 0]
click at [512, 44] on button "Save" at bounding box center [511, 38] width 26 height 16
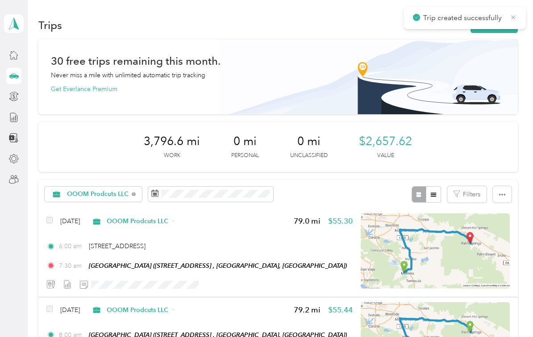
click at [513, 21] on icon at bounding box center [513, 17] width 7 height 8
click at [509, 17] on button "New trip" at bounding box center [494, 25] width 47 height 16
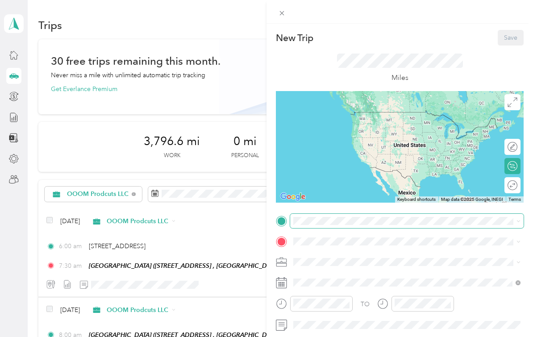
click at [386, 215] on span at bounding box center [407, 221] width 234 height 14
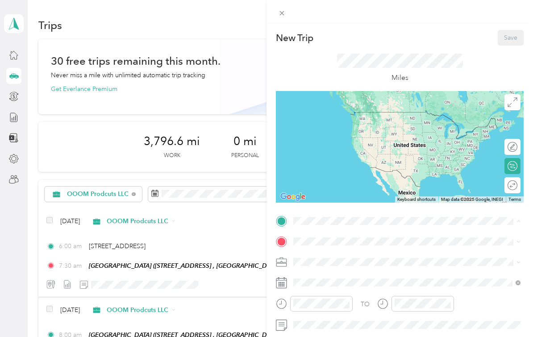
click at [364, 279] on span "101 N Museum Dr, Palm Springs, CA, United States , 92262, Palm Springs, CA, Uni…" at bounding box center [338, 283] width 57 height 8
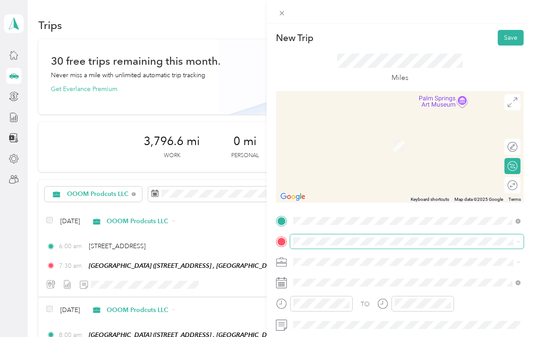
click at [381, 247] on span at bounding box center [407, 241] width 234 height 14
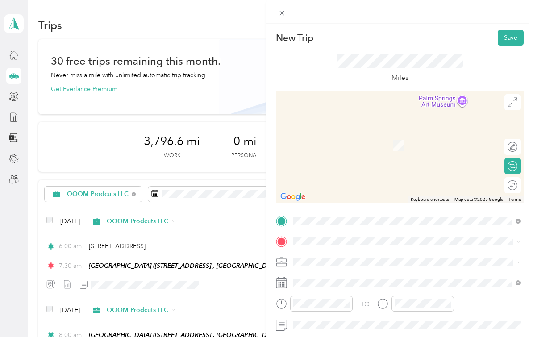
click at [369, 181] on li "23772 Cloverleaf Way Murrieta, California 92562, United States" at bounding box center [407, 184] width 234 height 18
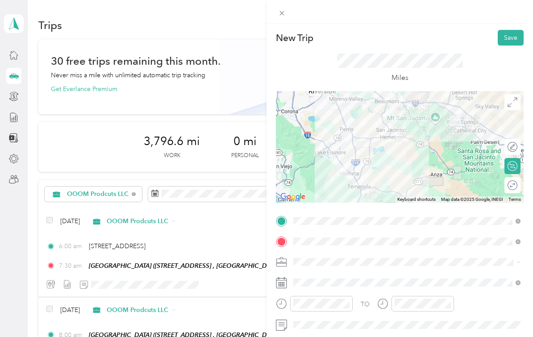
scroll to position [19, 0]
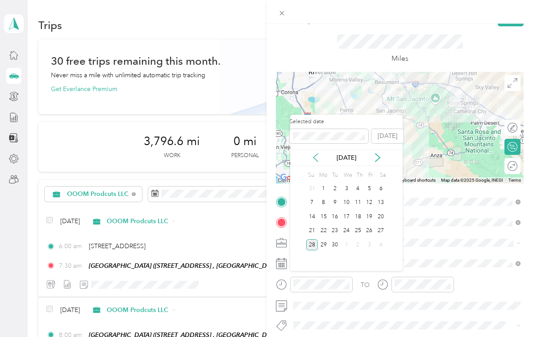
click at [317, 154] on icon at bounding box center [316, 158] width 4 height 8
click at [355, 239] on div "31" at bounding box center [358, 244] width 12 height 11
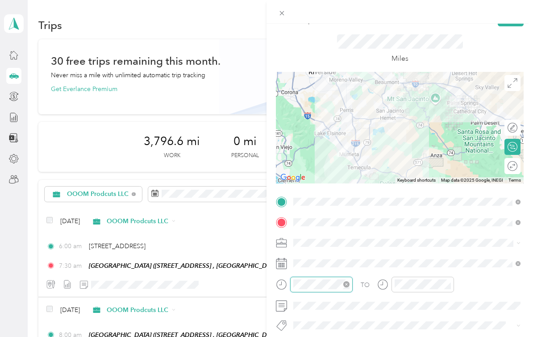
click at [335, 315] on div "TO Add photo" at bounding box center [400, 304] width 248 height 218
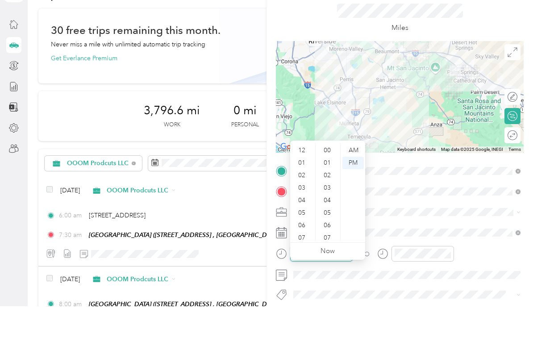
scroll to position [54, 0]
click at [305, 222] on div "08" at bounding box center [302, 228] width 21 height 13
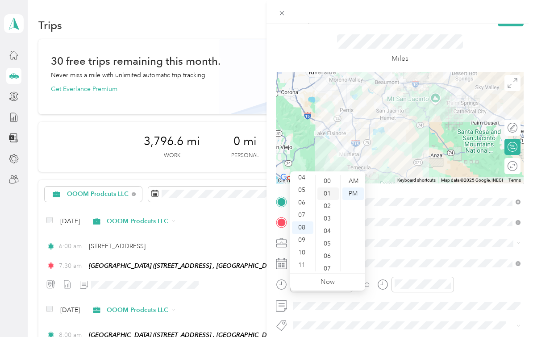
scroll to position [0, 0]
click at [329, 175] on div "00" at bounding box center [328, 181] width 21 height 13
click at [350, 175] on div "AM" at bounding box center [353, 181] width 21 height 13
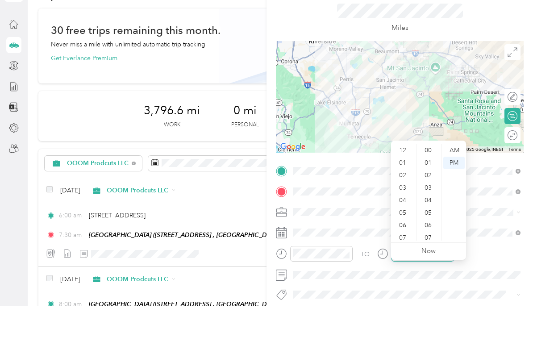
scroll to position [54, 0]
click at [404, 234] on div "09" at bounding box center [403, 240] width 21 height 13
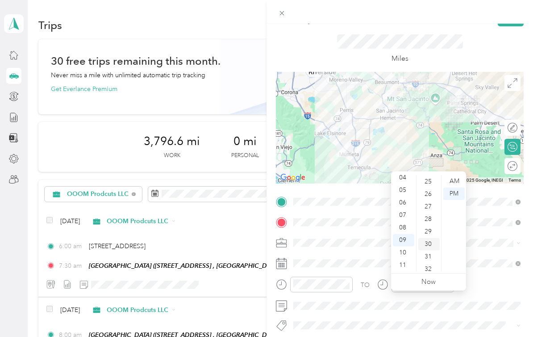
click at [431, 238] on div "30" at bounding box center [428, 244] width 21 height 13
click at [454, 175] on div "AM" at bounding box center [453, 181] width 21 height 13
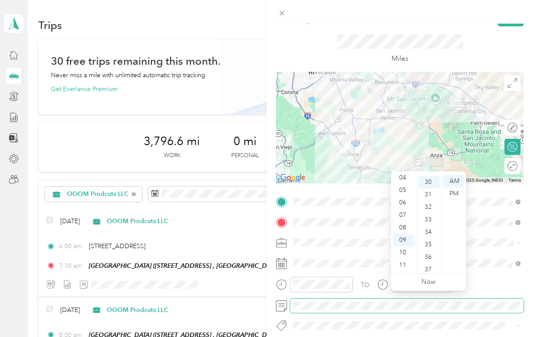
click at [472, 299] on span at bounding box center [407, 306] width 234 height 14
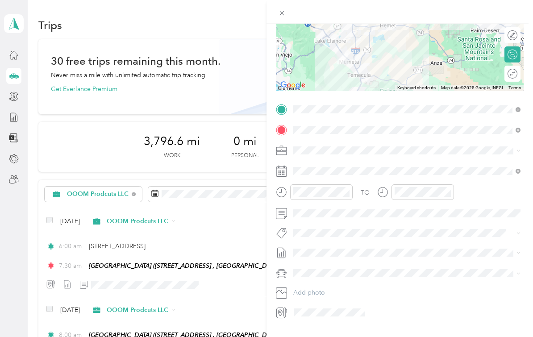
scroll to position [111, 0]
click at [334, 301] on div "Nicks Car" at bounding box center [407, 305] width 221 height 9
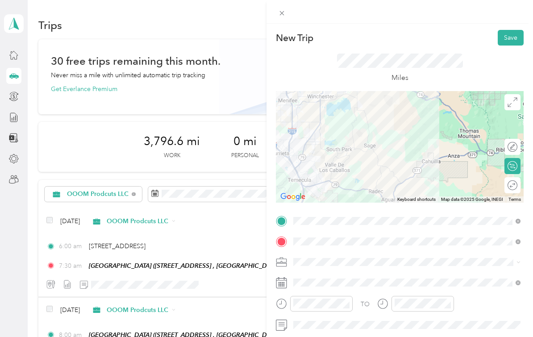
scroll to position [0, 0]
click at [508, 38] on button "Save" at bounding box center [511, 38] width 26 height 16
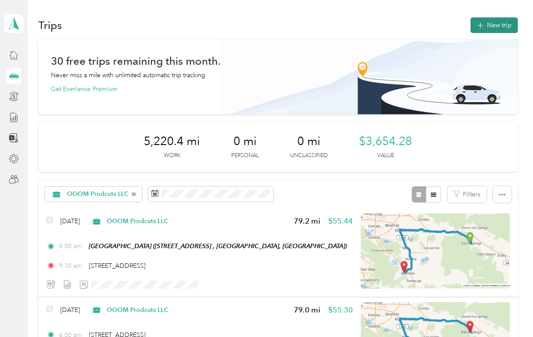
click at [493, 28] on button "New trip" at bounding box center [494, 25] width 47 height 16
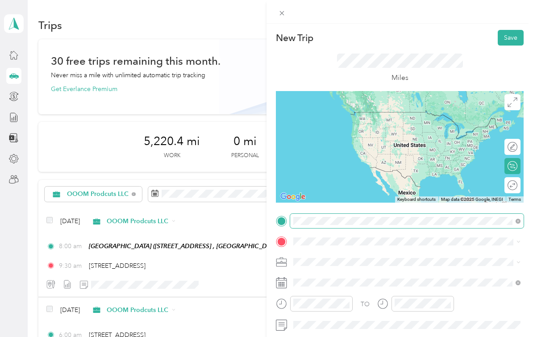
click at [0, 0] on html "Nicolas and Desiree Snowden Personal dashboard Trips New trip 30 free trips rem…" at bounding box center [264, 168] width 529 height 337
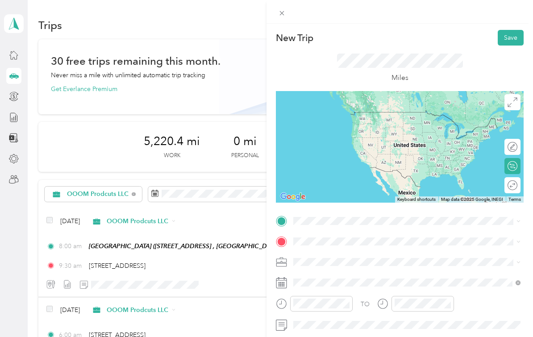
click at [372, 157] on li "[STREET_ADDRESS][US_STATE]" at bounding box center [407, 148] width 234 height 18
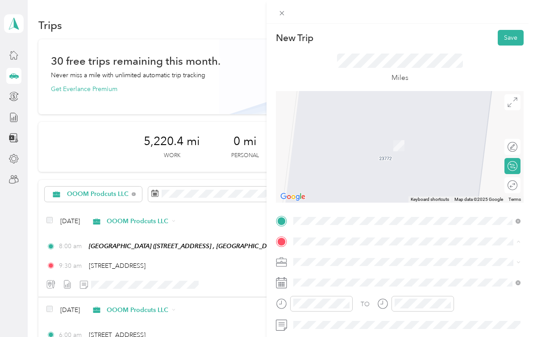
click at [367, 279] on div "[GEOGRAPHIC_DATA] [STREET_ADDRESS], Palm Springs, [GEOGRAPHIC_DATA], [GEOGRAPHI…" at bounding box center [349, 282] width 79 height 19
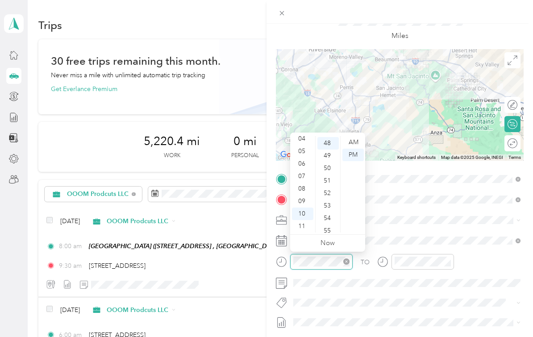
scroll to position [599, 0]
click at [303, 167] on div "06" at bounding box center [302, 164] width 21 height 13
click at [328, 145] on div "00" at bounding box center [328, 142] width 21 height 13
click at [350, 145] on div "AM" at bounding box center [353, 142] width 21 height 13
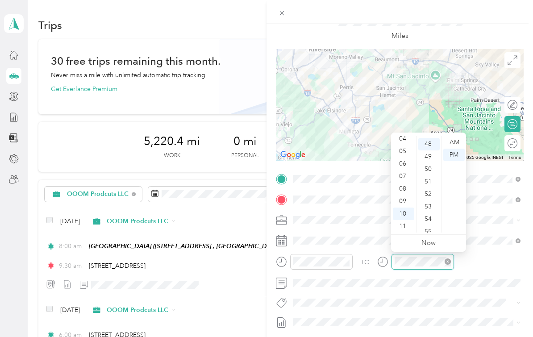
scroll to position [599, 0]
click at [406, 177] on div "07" at bounding box center [403, 176] width 21 height 13
click at [431, 187] on div "30" at bounding box center [428, 187] width 21 height 13
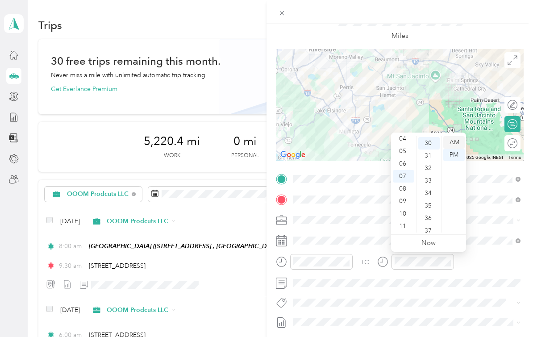
click at [456, 141] on div "AM" at bounding box center [453, 142] width 21 height 13
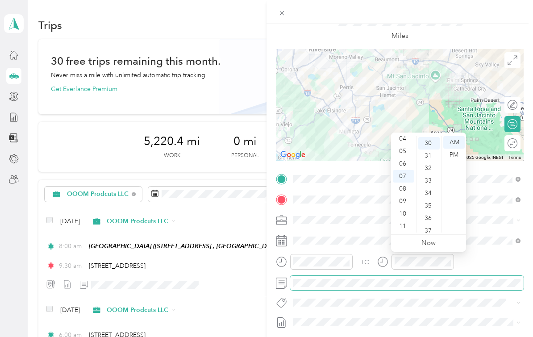
click at [484, 278] on span at bounding box center [407, 283] width 234 height 14
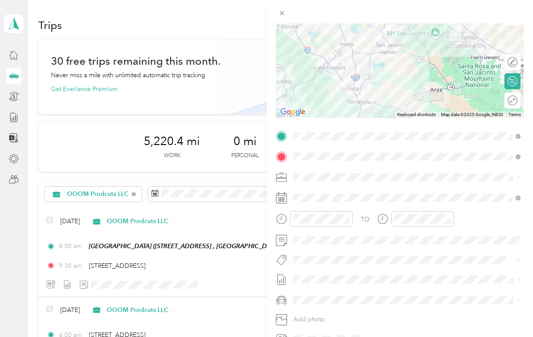
scroll to position [100, 0]
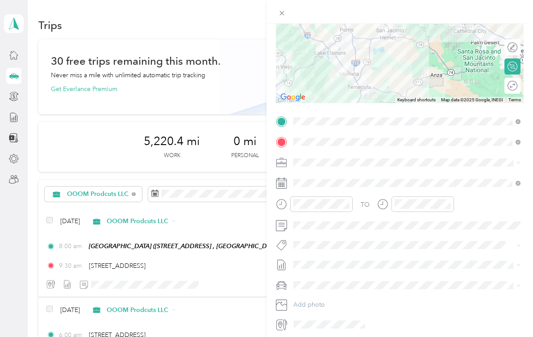
click at [338, 301] on div "Nicks Car" at bounding box center [407, 301] width 221 height 9
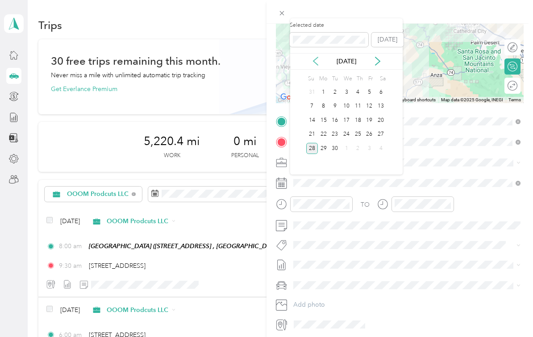
click at [316, 60] on icon at bounding box center [315, 61] width 9 height 9
click at [315, 108] on div "3" at bounding box center [312, 106] width 12 height 11
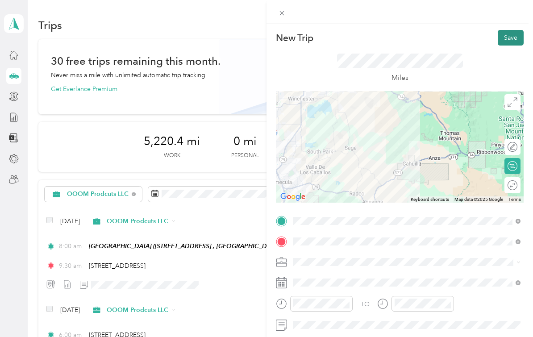
scroll to position [0, 0]
click at [506, 37] on button "Save" at bounding box center [511, 38] width 26 height 16
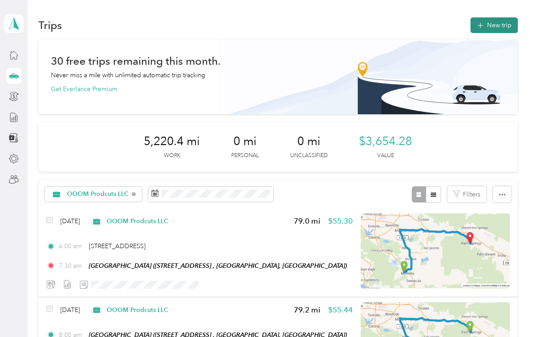
click at [502, 23] on button "New trip" at bounding box center [494, 25] width 47 height 16
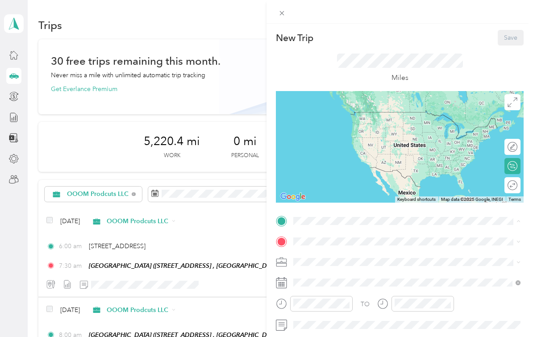
click at [389, 260] on div "Palm Springs Art Mueseum 101 N Museum Dr, Palm Springs, CA, United States , 922…" at bounding box center [349, 261] width 79 height 19
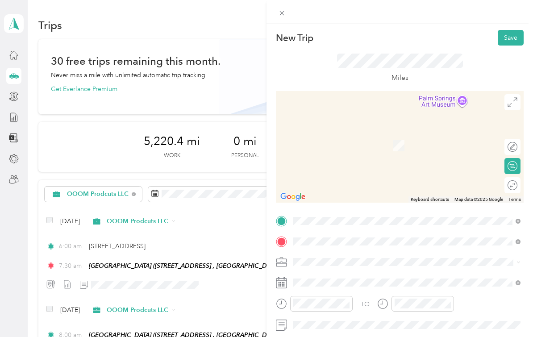
click at [378, 172] on span "23772 Cloverleaf Way Murrieta, California 92562, United States" at bounding box center [354, 168] width 89 height 8
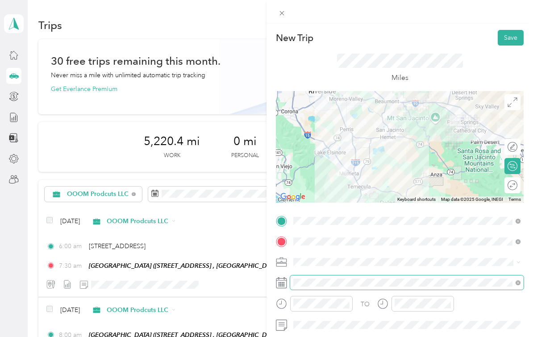
click at [350, 281] on div "TO Add photo" at bounding box center [400, 323] width 248 height 218
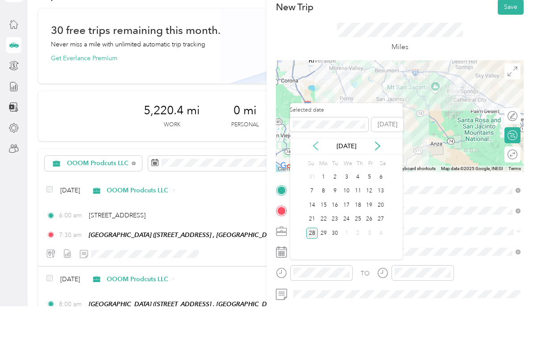
click at [316, 172] on icon at bounding box center [315, 176] width 9 height 9
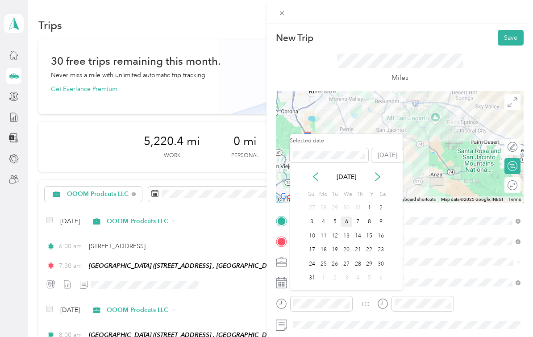
click at [347, 217] on div "6" at bounding box center [347, 222] width 12 height 11
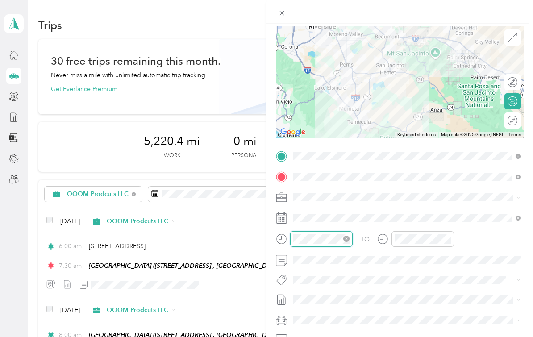
scroll to position [54, 0]
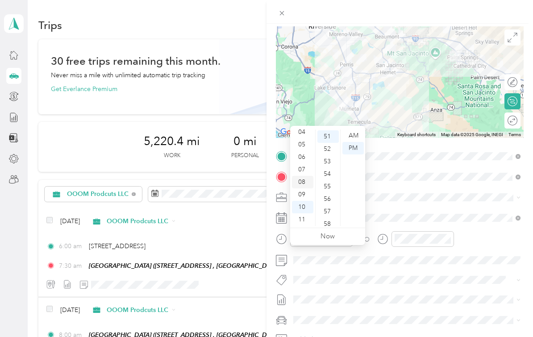
click at [305, 176] on div "08" at bounding box center [302, 182] width 21 height 13
click at [330, 130] on div "00" at bounding box center [328, 136] width 21 height 13
click at [357, 130] on div "AM" at bounding box center [353, 136] width 21 height 13
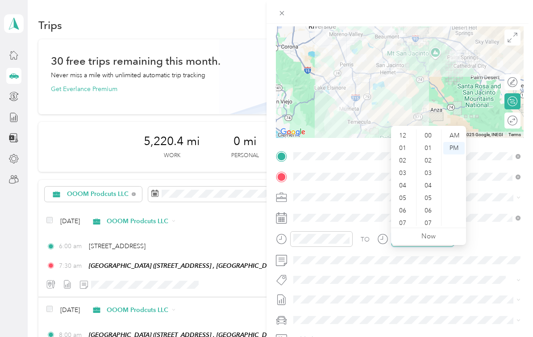
scroll to position [54, 0]
click at [406, 188] on div "09" at bounding box center [403, 194] width 21 height 13
click at [429, 126] on div "30" at bounding box center [428, 132] width 21 height 13
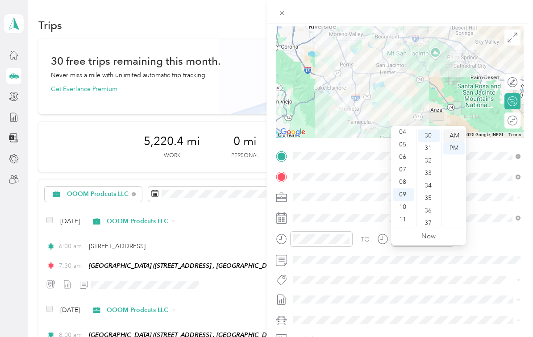
click at [457, 130] on div "AM" at bounding box center [453, 136] width 21 height 13
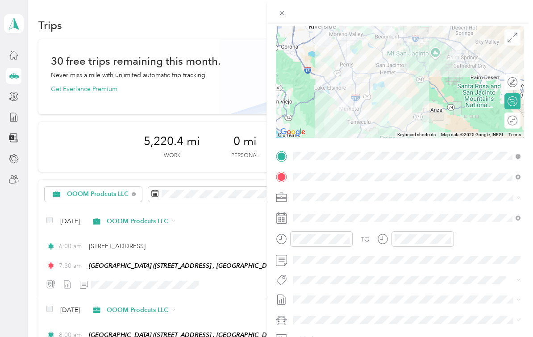
click at [356, 297] on li "Nicks Car" at bounding box center [407, 305] width 234 height 16
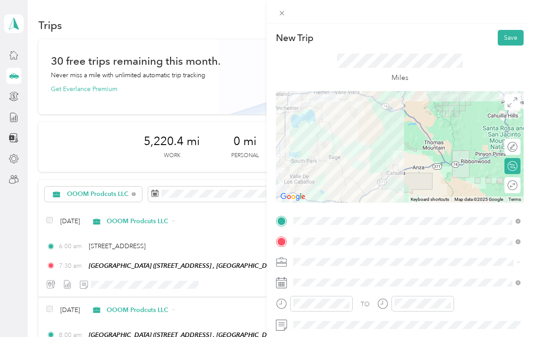
scroll to position [0, 0]
click at [506, 37] on button "Save" at bounding box center [511, 38] width 26 height 16
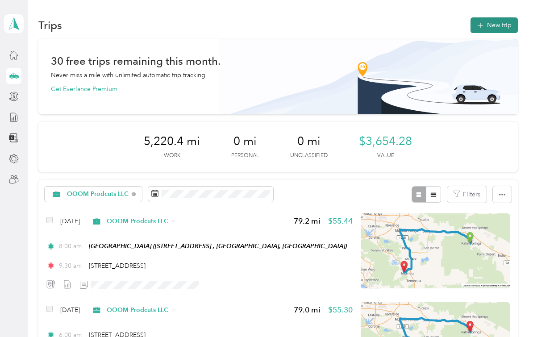
click at [500, 24] on button "New trip" at bounding box center [494, 25] width 47 height 16
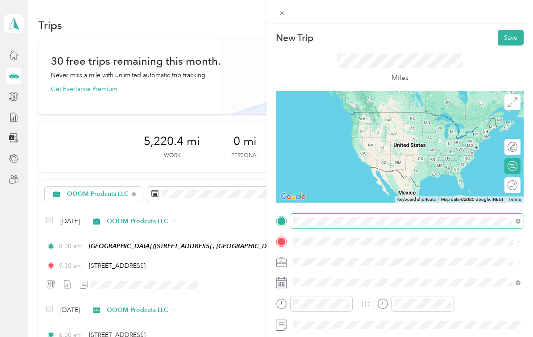
click at [0, 0] on html "Nicolas and Desiree Snowden Personal dashboard Trips New trip 30 free trips rem…" at bounding box center [264, 168] width 529 height 337
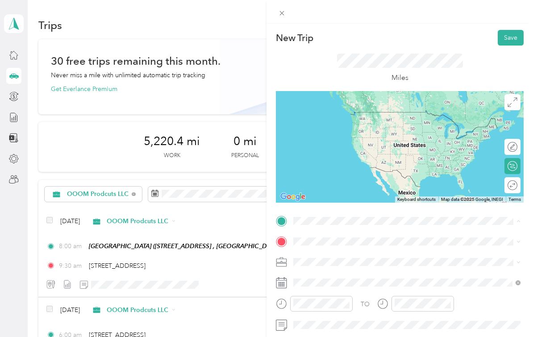
click at [360, 157] on li "23772 Cloverleaf Way Murrieta, California 92562, United States" at bounding box center [407, 148] width 234 height 18
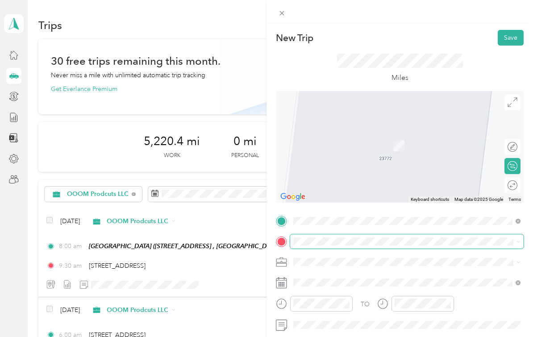
click at [367, 246] on span at bounding box center [407, 241] width 234 height 14
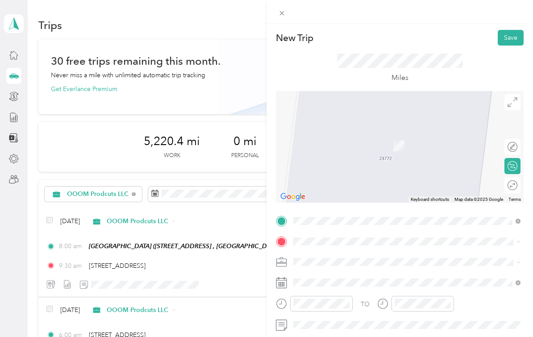
click at [360, 277] on strong "Palm Springs Art Mueseum" at bounding box center [349, 277] width 79 height 8
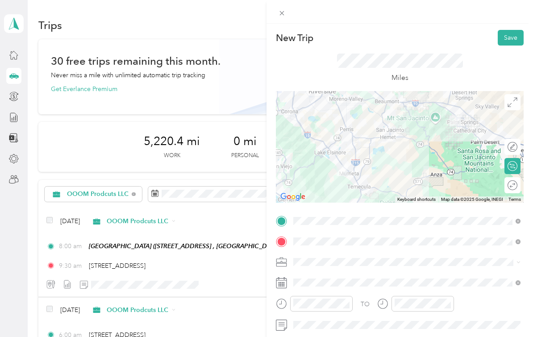
scroll to position [52, 0]
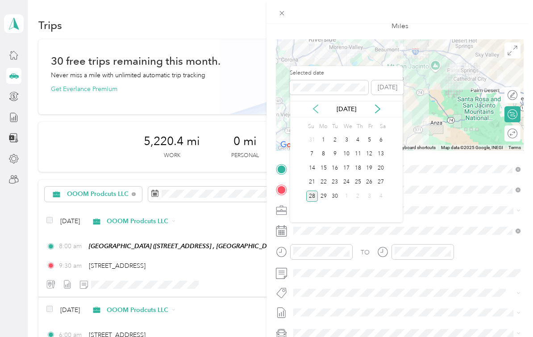
click at [315, 111] on icon at bounding box center [315, 109] width 9 height 9
click at [380, 154] on div "9" at bounding box center [381, 154] width 12 height 11
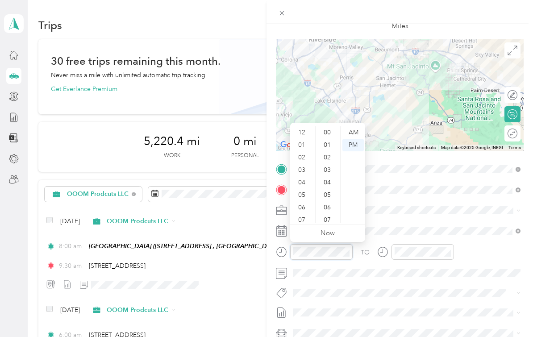
scroll to position [654, 0]
click at [304, 152] on div "06" at bounding box center [302, 154] width 21 height 13
click at [327, 135] on div "00" at bounding box center [328, 132] width 21 height 13
click at [351, 134] on div "AM" at bounding box center [353, 132] width 21 height 13
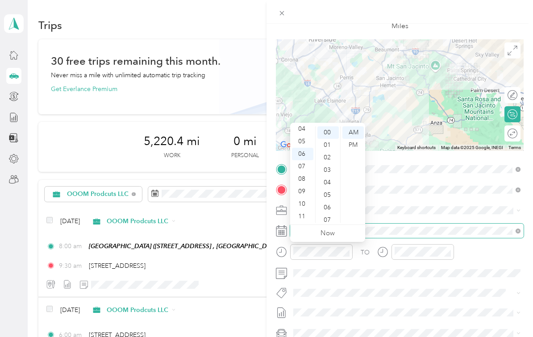
click at [401, 225] on span at bounding box center [407, 231] width 234 height 14
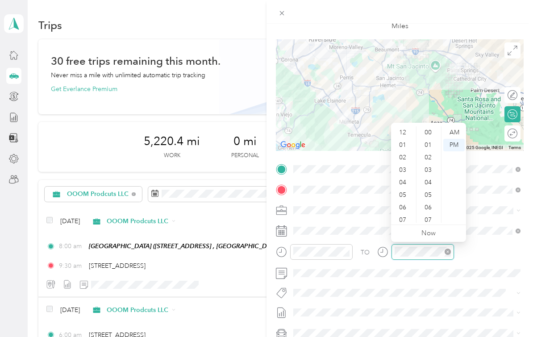
scroll to position [54, 0]
click at [405, 169] on div "07" at bounding box center [403, 166] width 21 height 13
click at [429, 142] on div "30" at bounding box center [428, 140] width 21 height 13
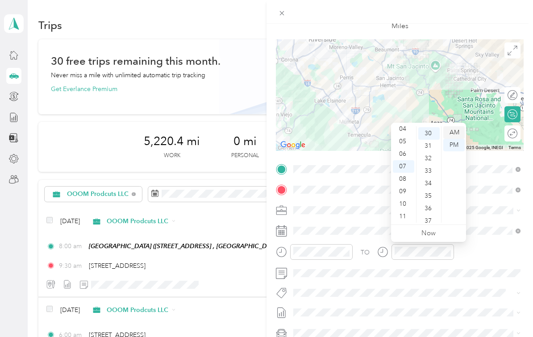
click at [456, 134] on div "AM" at bounding box center [453, 132] width 21 height 13
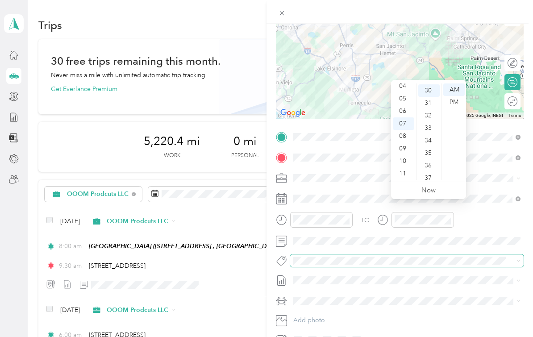
scroll to position [94, 0]
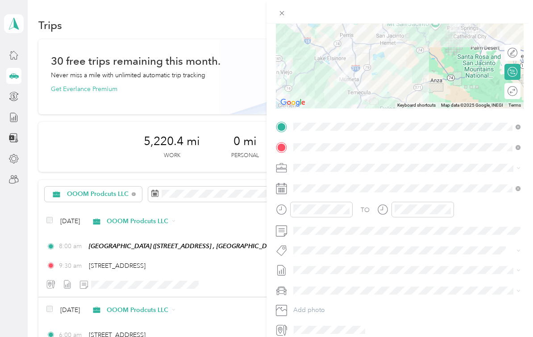
click at [363, 303] on div "Nicks Car" at bounding box center [407, 306] width 221 height 9
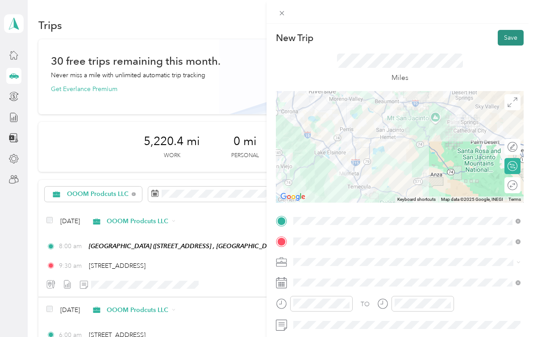
scroll to position [0, 0]
click at [512, 42] on button "Save" at bounding box center [511, 38] width 26 height 16
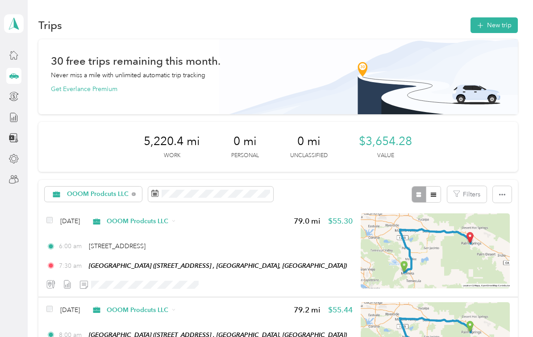
click at [497, 30] on button "New trip" at bounding box center [494, 25] width 47 height 16
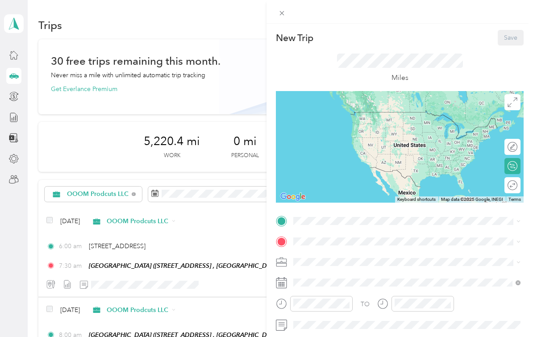
click at [360, 258] on div "Palm Springs Art Mueseum 101 N Museum Dr, Palm Springs, CA, United States , 922…" at bounding box center [349, 261] width 79 height 19
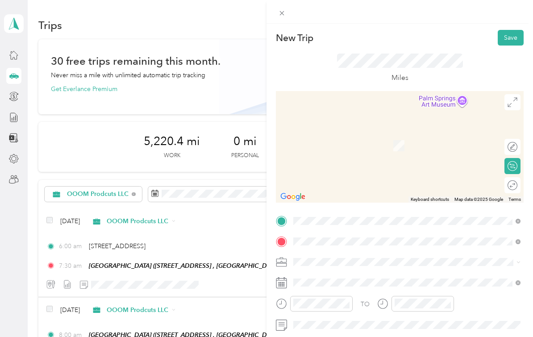
click at [354, 139] on div "23772 Cloverleaf Way Murrieta, California 92562, United States" at bounding box center [407, 133] width 221 height 12
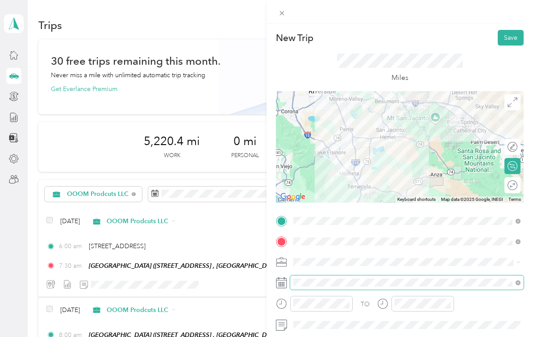
click at [344, 282] on div "TO Add photo" at bounding box center [400, 323] width 248 height 218
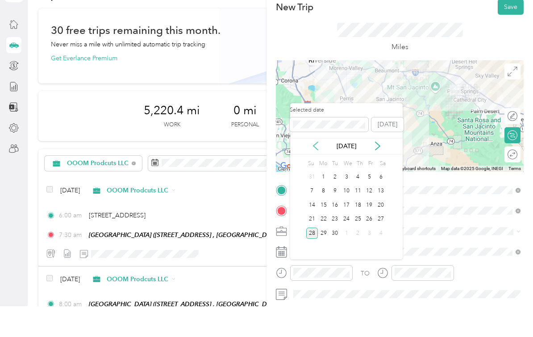
click at [317, 172] on icon at bounding box center [315, 176] width 9 height 9
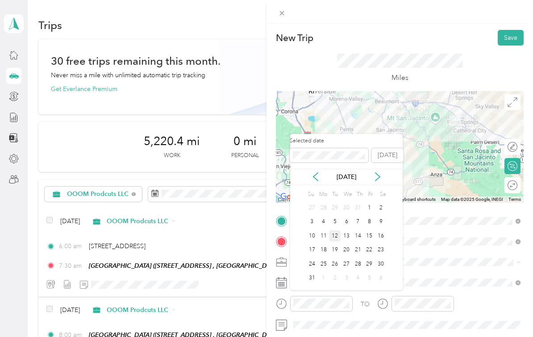
click at [336, 230] on div "12" at bounding box center [335, 235] width 12 height 11
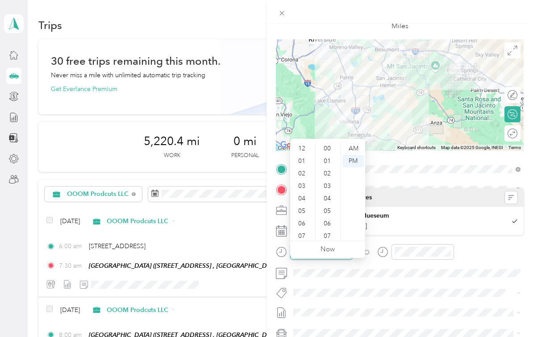
scroll to position [654, 0]
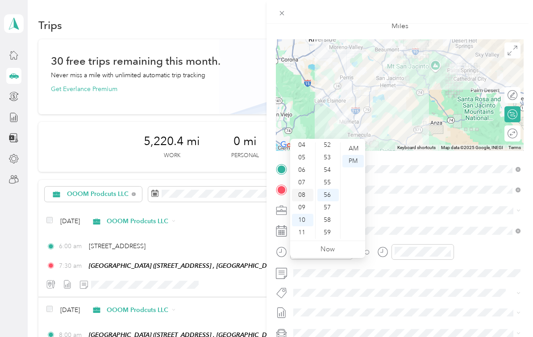
click at [306, 189] on div "08" at bounding box center [302, 195] width 21 height 13
click at [328, 142] on div "00" at bounding box center [328, 148] width 21 height 13
click at [351, 142] on div "AM" at bounding box center [353, 148] width 21 height 13
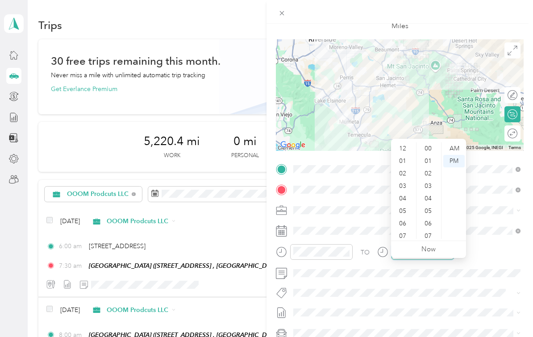
scroll to position [654, 0]
click at [405, 201] on div "09" at bounding box center [403, 207] width 21 height 13
click at [428, 155] on div "30" at bounding box center [428, 161] width 21 height 13
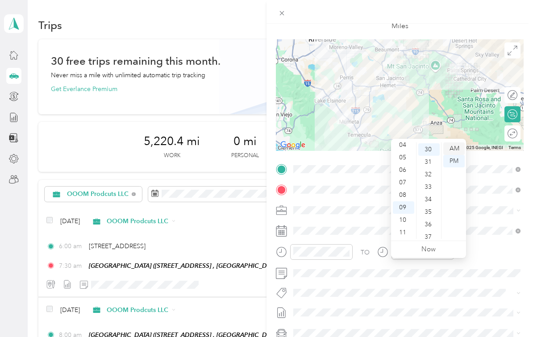
click at [454, 142] on div "AM" at bounding box center [453, 148] width 21 height 13
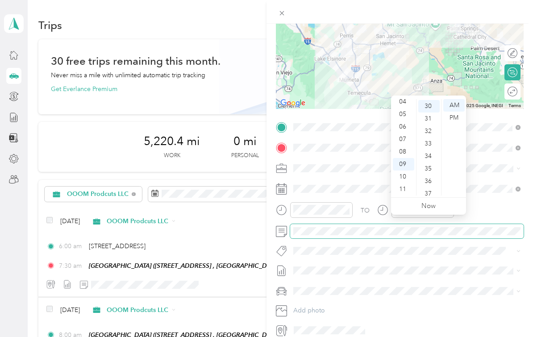
scroll to position [95, 0]
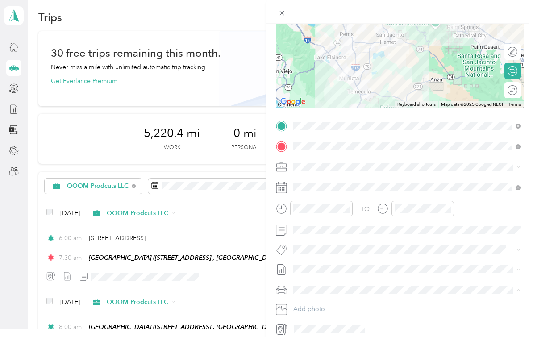
click at [347, 309] on div "Nicks Car" at bounding box center [407, 313] width 221 height 9
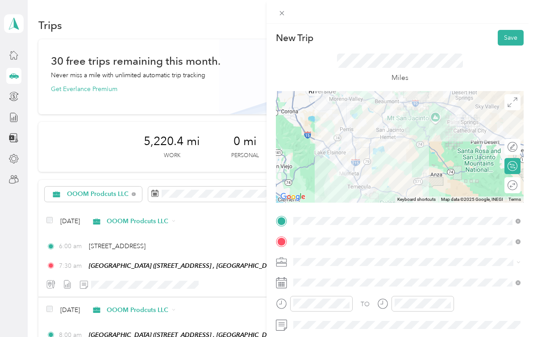
scroll to position [0, 0]
click at [508, 35] on button "Save" at bounding box center [511, 38] width 26 height 16
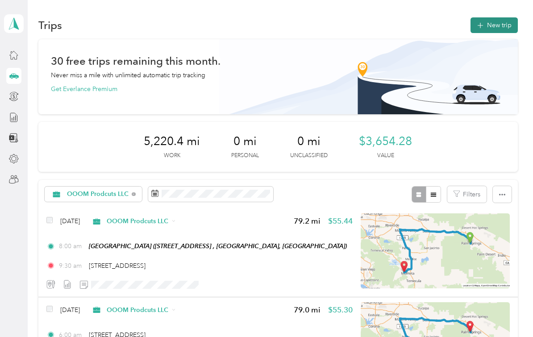
click at [497, 17] on button "New trip" at bounding box center [494, 25] width 47 height 16
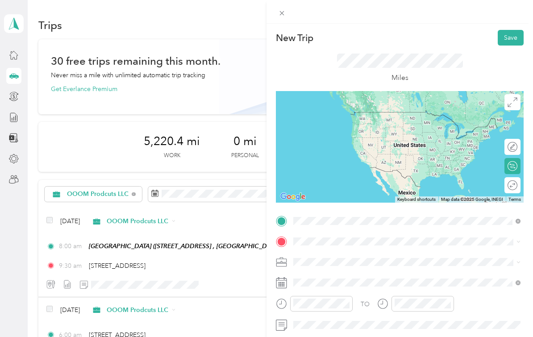
click at [336, 160] on span "23772 Cloverleaf Way Murrieta, California 92562, United States" at bounding box center [354, 164] width 89 height 8
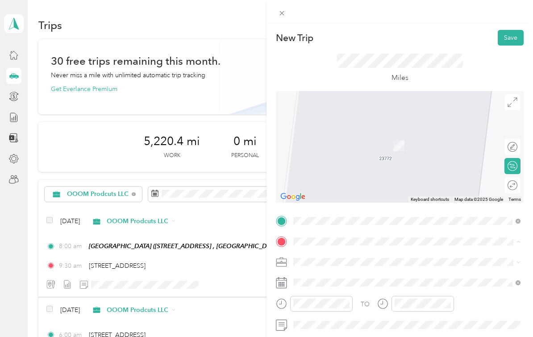
click at [339, 299] on span "101 N Museum Dr, Palm Springs, CA, United States , 92262, Palm Springs, CA, Uni…" at bounding box center [338, 303] width 57 height 8
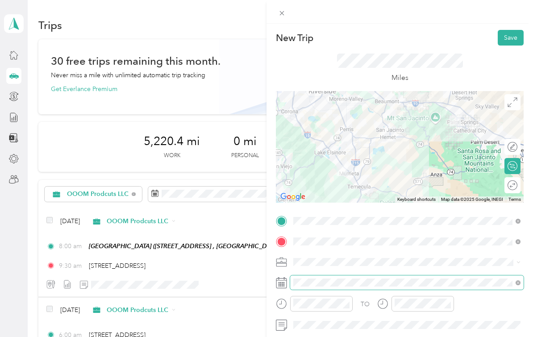
click at [347, 287] on span at bounding box center [407, 283] width 234 height 14
click at [353, 313] on div "TO Add photo" at bounding box center [400, 323] width 248 height 218
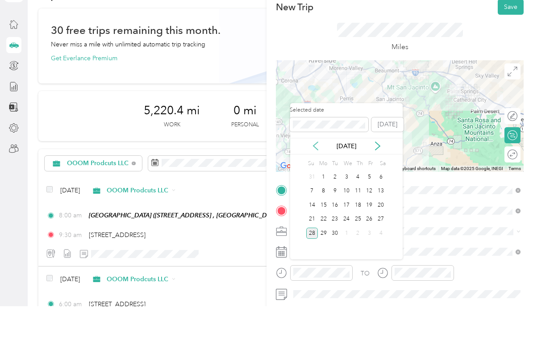
click at [317, 172] on icon at bounding box center [315, 176] width 9 height 9
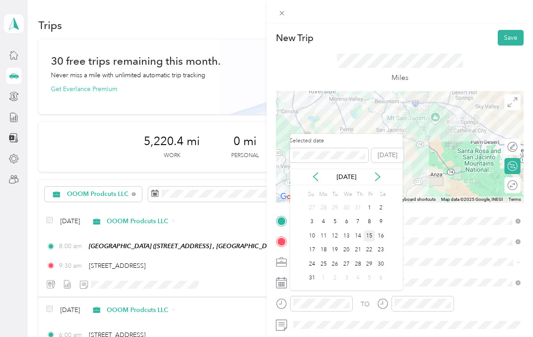
click at [373, 230] on div "15" at bounding box center [370, 235] width 12 height 11
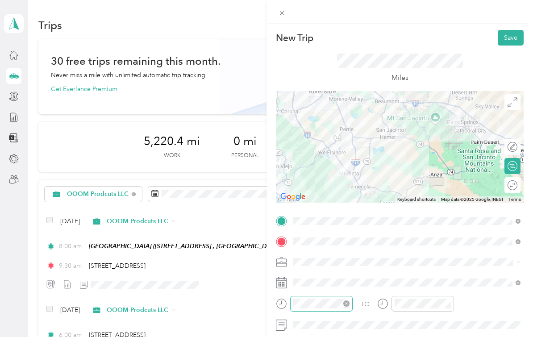
click at [347, 303] on icon "close-circle" at bounding box center [346, 304] width 6 height 6
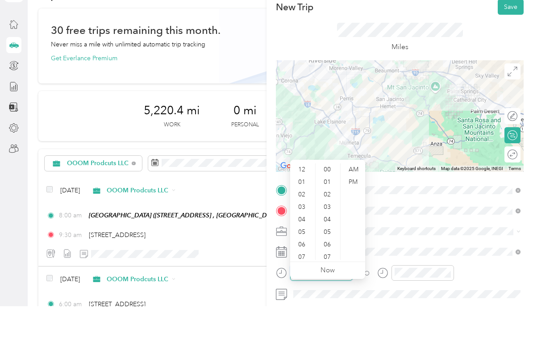
scroll to position [654, 0]
click at [308, 269] on div "06" at bounding box center [302, 275] width 21 height 13
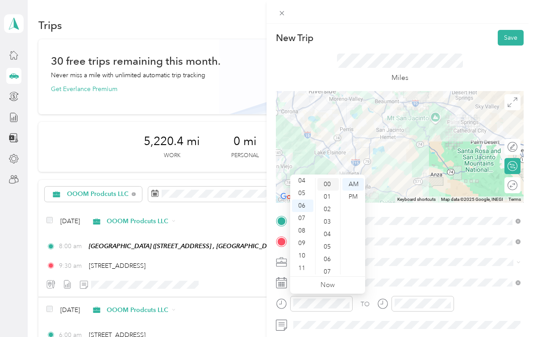
scroll to position [0, 0]
click at [328, 187] on div "00" at bounding box center [328, 184] width 21 height 13
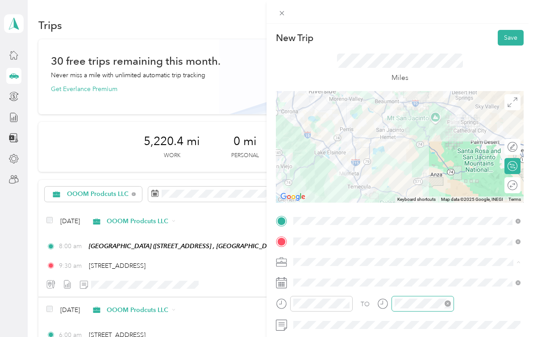
click at [424, 309] on div at bounding box center [423, 304] width 63 height 16
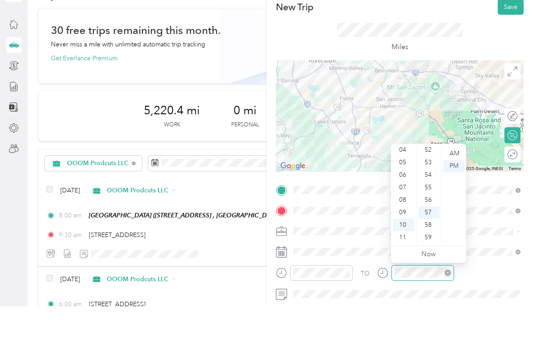
scroll to position [654, 0]
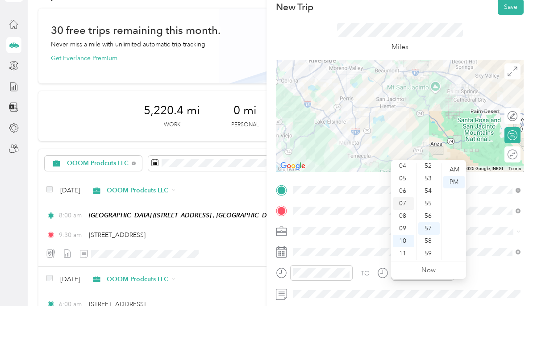
click at [405, 228] on div "07" at bounding box center [403, 234] width 21 height 13
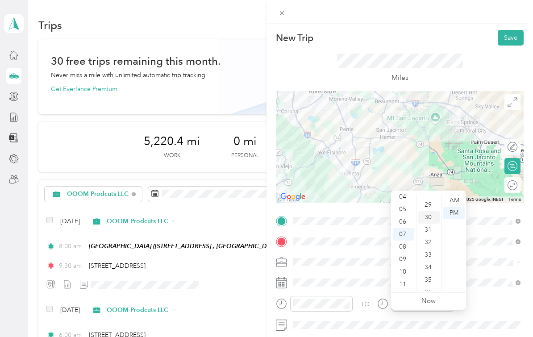
click at [430, 211] on div "30" at bounding box center [428, 217] width 21 height 13
click at [457, 194] on div "AM" at bounding box center [453, 200] width 21 height 13
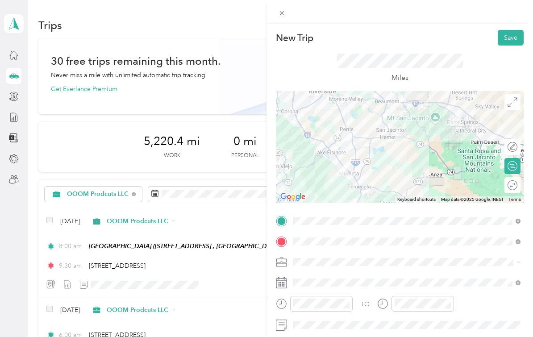
click at [476, 300] on div "TO" at bounding box center [400, 307] width 248 height 22
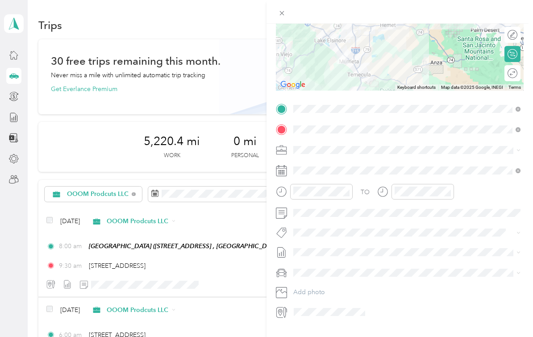
scroll to position [111, 0]
click at [359, 298] on li "Nicks Car" at bounding box center [407, 306] width 234 height 16
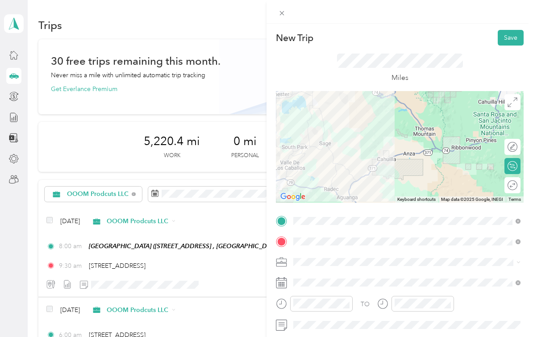
scroll to position [0, 0]
click at [504, 43] on button "Save" at bounding box center [511, 38] width 26 height 16
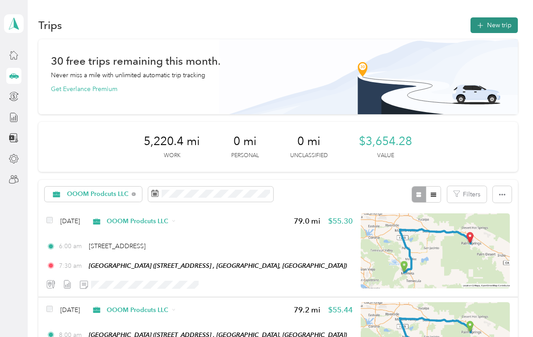
click at [509, 17] on button "New trip" at bounding box center [494, 25] width 47 height 16
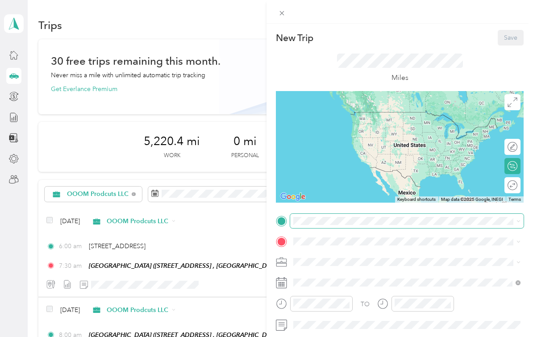
click at [308, 226] on span at bounding box center [407, 221] width 234 height 14
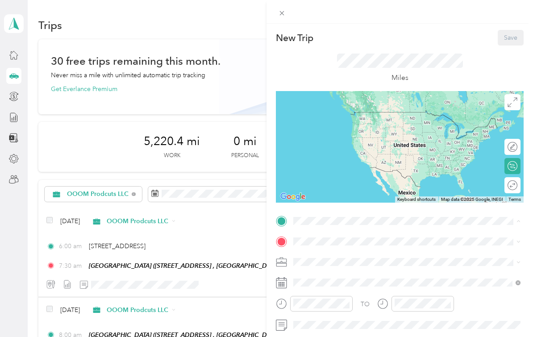
click at [326, 268] on div "Palm Springs Art Mueseum 101 N Museum Dr, Palm Springs, CA, United States , 922…" at bounding box center [349, 277] width 79 height 19
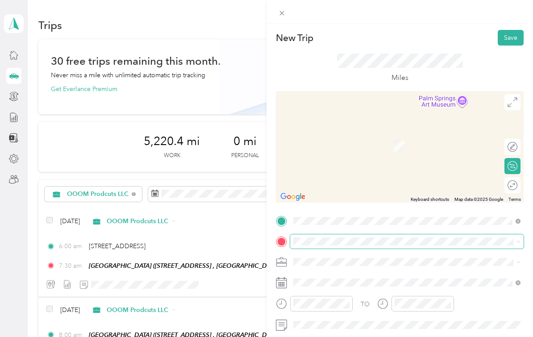
click at [0, 0] on html "Nicolas and Desiree Snowden Personal dashboard Trips New trip 30 free trips rem…" at bounding box center [264, 168] width 529 height 337
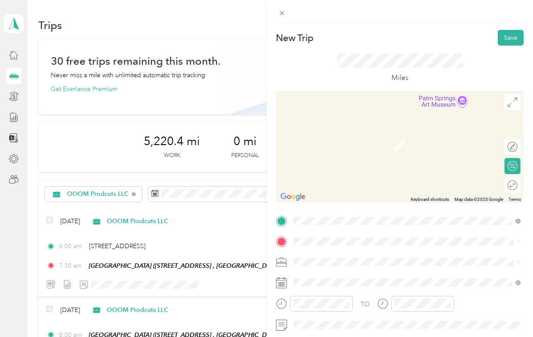
click at [351, 143] on li "23772 Cloverleaf Way Murrieta, California 92562, United States" at bounding box center [407, 147] width 234 height 18
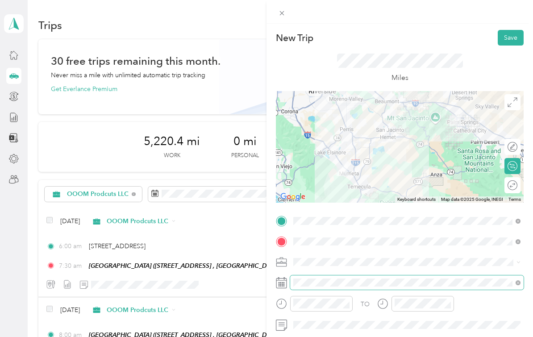
click at [333, 317] on div "TO Add photo" at bounding box center [400, 323] width 248 height 218
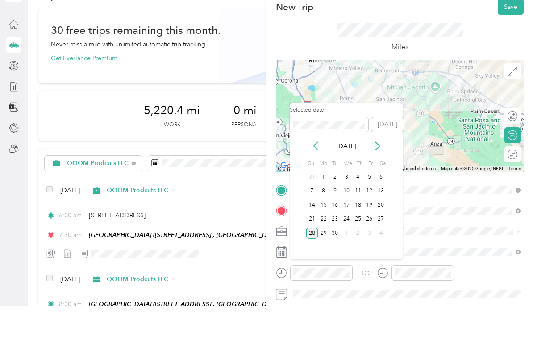
click at [320, 172] on icon at bounding box center [315, 176] width 9 height 9
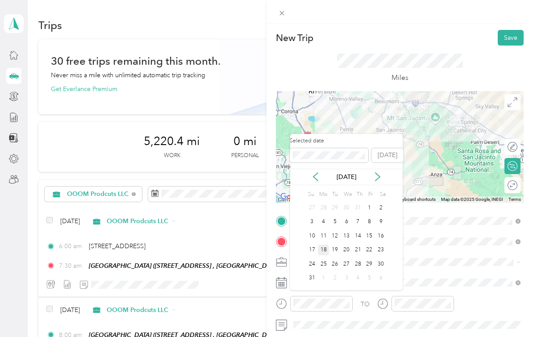
click at [325, 245] on div "18" at bounding box center [324, 250] width 12 height 11
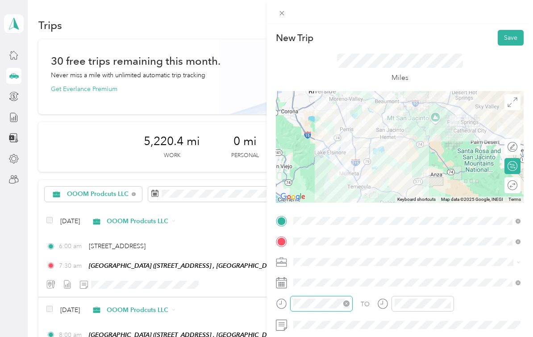
click at [340, 334] on div "TO Add photo" at bounding box center [400, 323] width 248 height 218
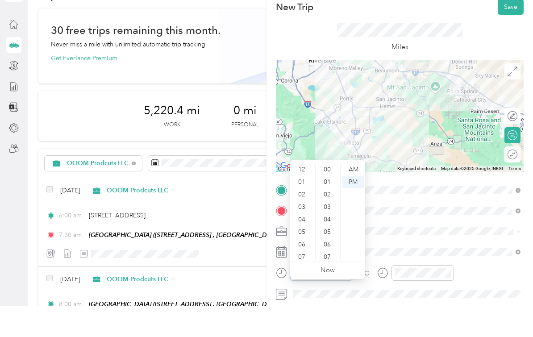
scroll to position [654, 0]
click at [305, 241] on div "08" at bounding box center [302, 247] width 21 height 13
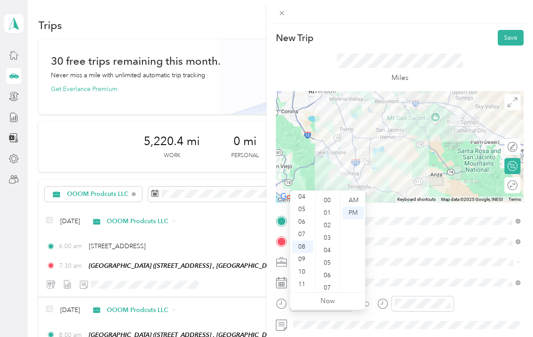
scroll to position [0, 0]
click at [324, 194] on div "00" at bounding box center [328, 200] width 21 height 13
click at [353, 194] on div "AM" at bounding box center [353, 200] width 21 height 13
click at [435, 335] on div "TO Add photo" at bounding box center [400, 323] width 248 height 218
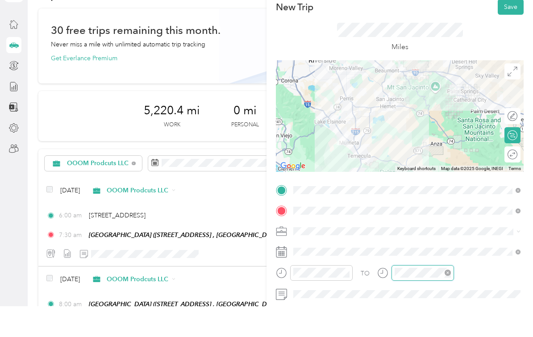
scroll to position [654, 0]
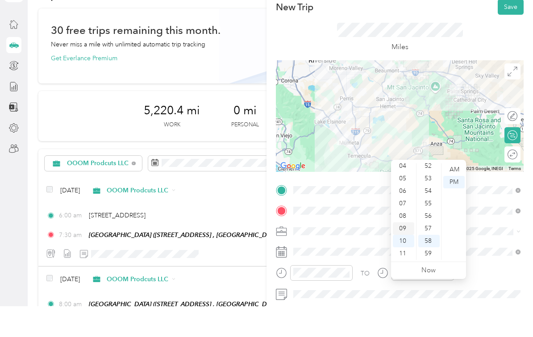
click at [404, 253] on div "09" at bounding box center [403, 259] width 21 height 13
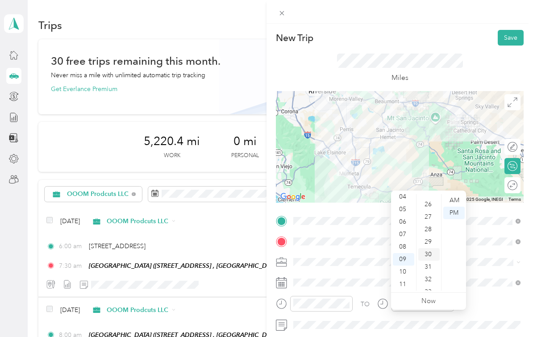
click at [429, 248] on div "30" at bounding box center [428, 254] width 21 height 13
click at [456, 194] on div "AM" at bounding box center [453, 200] width 21 height 13
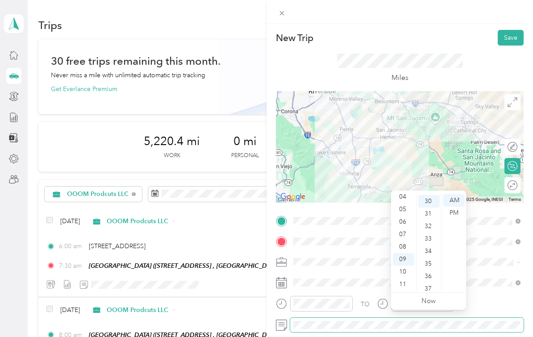
click at [476, 324] on html "Nicolas and Desiree Snowden Personal dashboard Trips New trip 30 free trips rem…" at bounding box center [264, 168] width 529 height 337
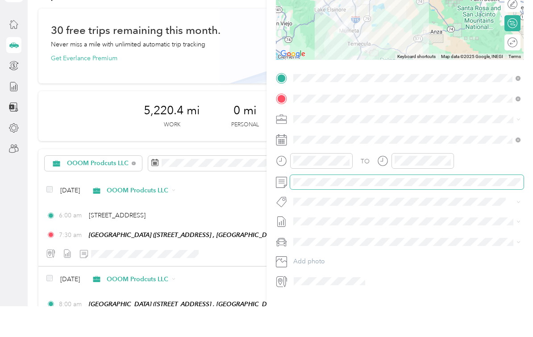
scroll to position [111, 0]
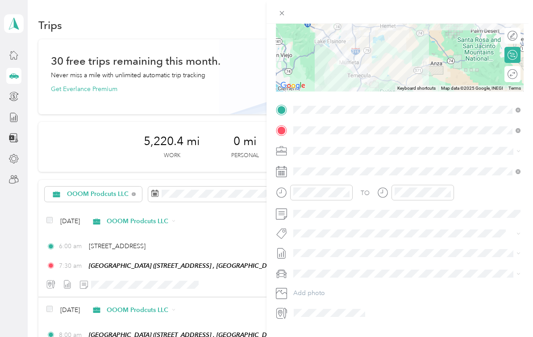
click at [326, 301] on div "Nicks Car" at bounding box center [407, 305] width 221 height 9
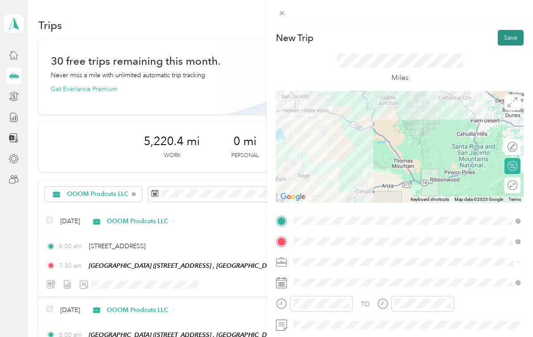
scroll to position [0, 0]
click at [513, 38] on button "Save" at bounding box center [511, 38] width 26 height 16
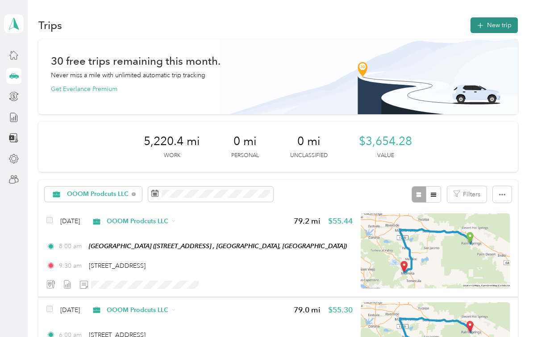
click at [499, 17] on button "New trip" at bounding box center [494, 25] width 47 height 16
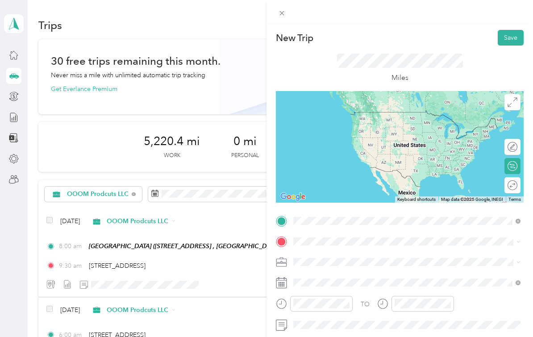
click at [345, 265] on span "23772 Cloverleaf Way Murrieta, California 92562, United States" at bounding box center [354, 269] width 89 height 8
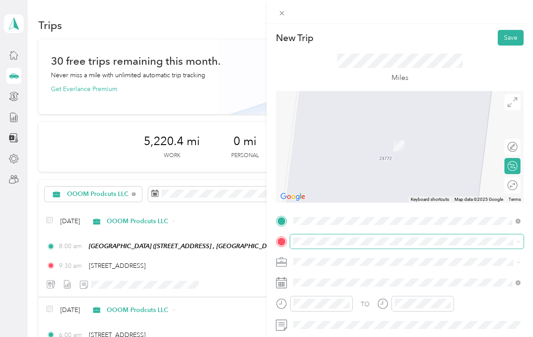
click at [331, 248] on span at bounding box center [407, 241] width 234 height 14
click at [329, 337] on div "New Trip Save This trip cannot be edited because it is either under review, app…" at bounding box center [264, 337] width 529 height 0
click at [333, 247] on span at bounding box center [407, 241] width 234 height 14
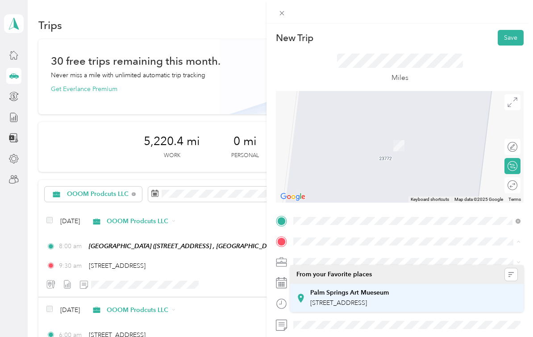
click at [334, 289] on div "Palm Springs Art Mueseum 101 N Museum Dr, Palm Springs, CA, United States , 922…" at bounding box center [349, 298] width 79 height 19
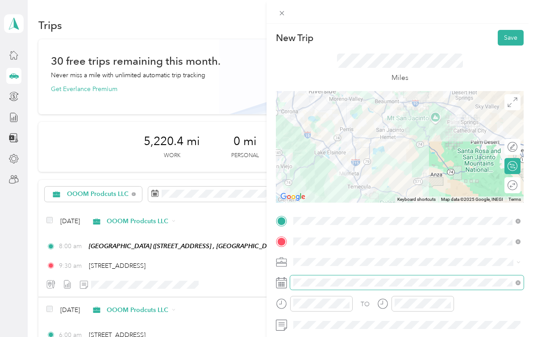
click at [327, 288] on span at bounding box center [407, 283] width 234 height 14
click at [322, 313] on div "TO Add photo" at bounding box center [400, 323] width 248 height 218
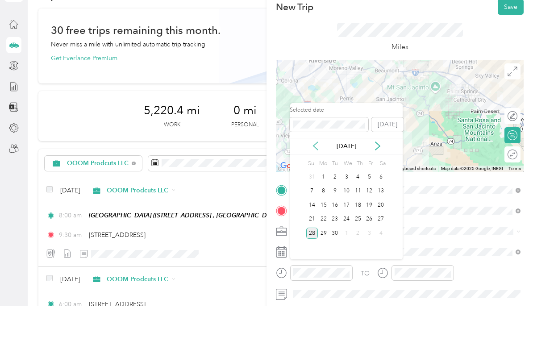
click at [315, 172] on icon at bounding box center [315, 176] width 9 height 9
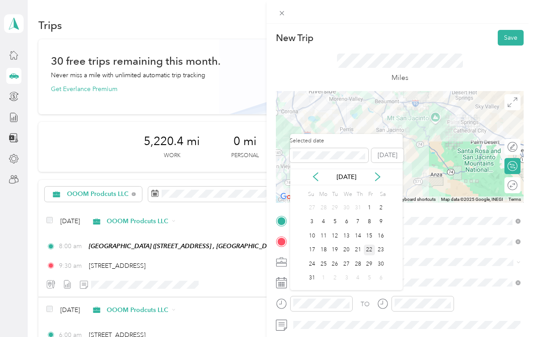
click at [372, 245] on div "22" at bounding box center [370, 250] width 12 height 11
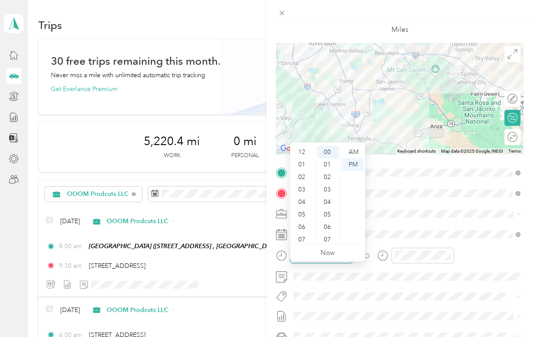
scroll to position [54, 0]
click at [302, 167] on div "06" at bounding box center [302, 173] width 21 height 13
click at [349, 146] on div "AM" at bounding box center [353, 152] width 21 height 13
click at [420, 261] on div at bounding box center [423, 256] width 63 height 16
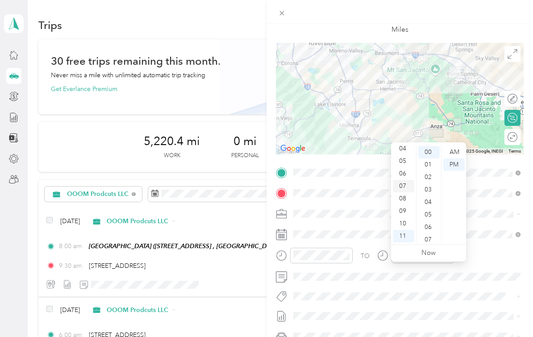
click at [403, 180] on div "07" at bounding box center [403, 186] width 21 height 13
click at [430, 212] on div "30" at bounding box center [428, 218] width 21 height 13
click at [453, 146] on div "AM" at bounding box center [453, 152] width 21 height 13
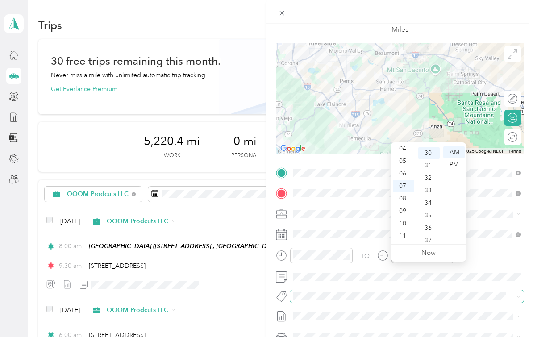
click at [447, 301] on span at bounding box center [399, 297] width 219 height 10
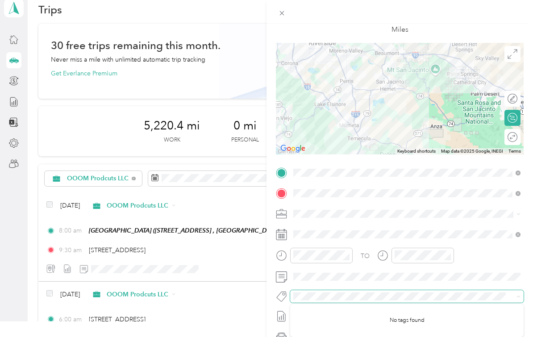
scroll to position [103, 0]
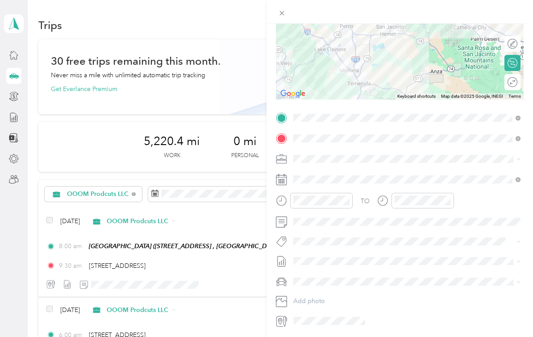
click at [387, 288] on span at bounding box center [407, 282] width 234 height 14
click at [358, 309] on div "Nicks Car" at bounding box center [407, 313] width 221 height 9
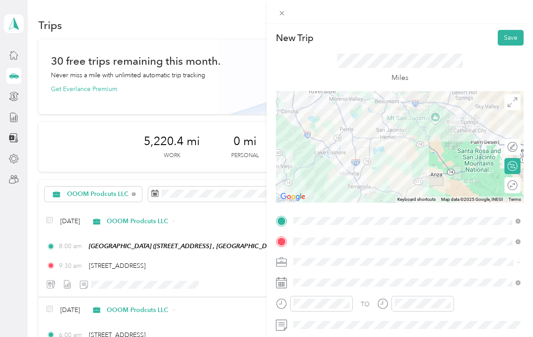
scroll to position [0, 0]
click at [510, 42] on button "Save" at bounding box center [511, 38] width 26 height 16
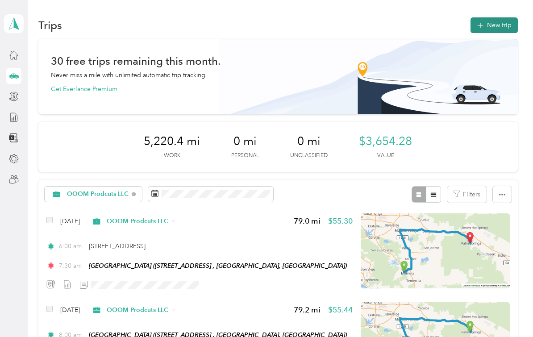
click at [505, 30] on button "New trip" at bounding box center [494, 25] width 47 height 16
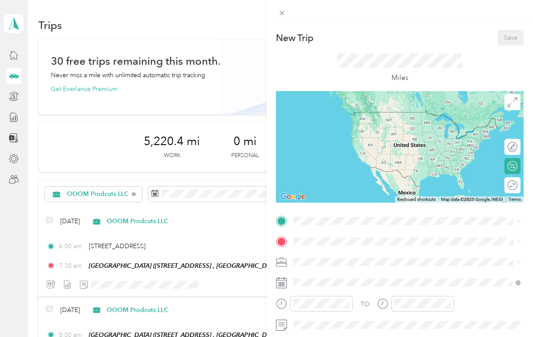
click at [372, 259] on div "Palm Springs Art Mueseum 101 N Museum Dr, Palm Springs, CA, United States , 922…" at bounding box center [349, 258] width 79 height 19
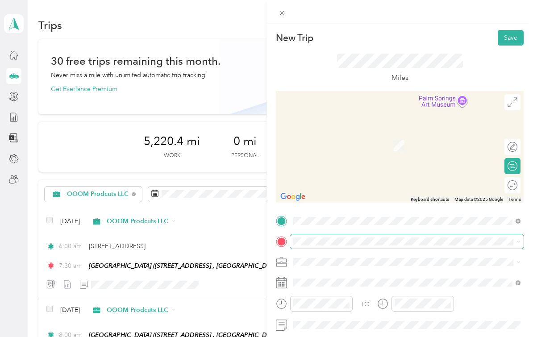
click at [366, 246] on span at bounding box center [407, 241] width 234 height 14
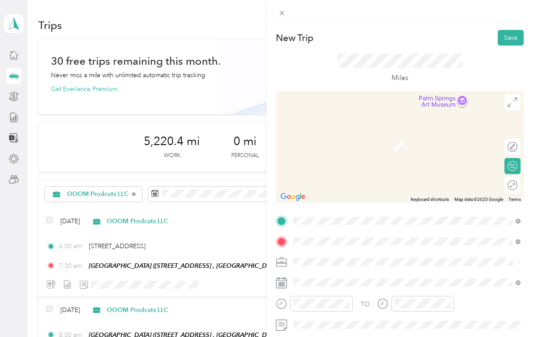
click at [363, 172] on span "23772 Cloverleaf Way Murrieta, California 92562, United States" at bounding box center [354, 168] width 89 height 8
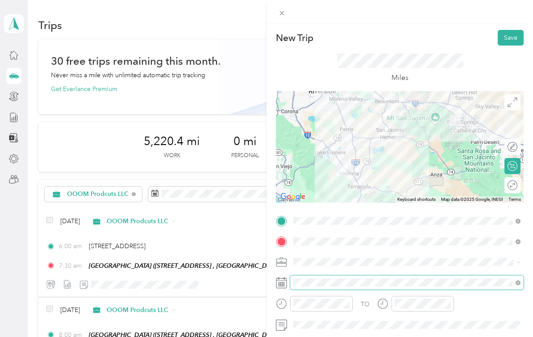
click at [338, 329] on div "TO Add photo" at bounding box center [400, 323] width 248 height 218
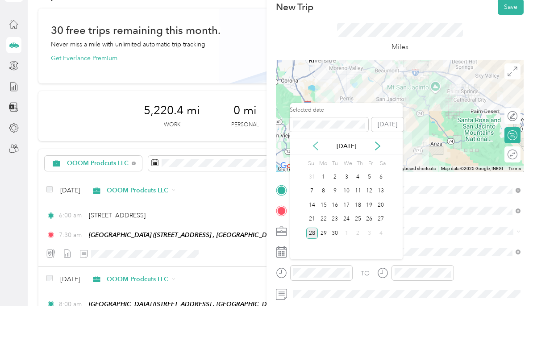
click at [315, 172] on icon at bounding box center [315, 176] width 9 height 9
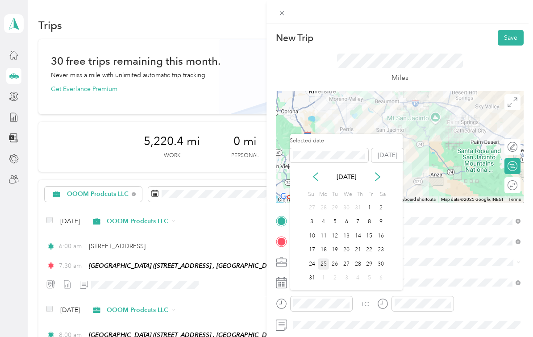
click at [322, 259] on div "25" at bounding box center [324, 264] width 12 height 11
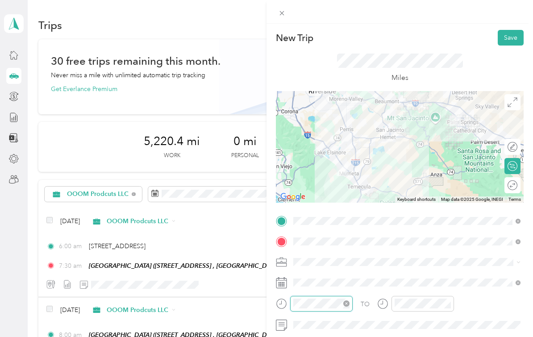
click at [330, 334] on div "TO Add photo" at bounding box center [400, 323] width 248 height 218
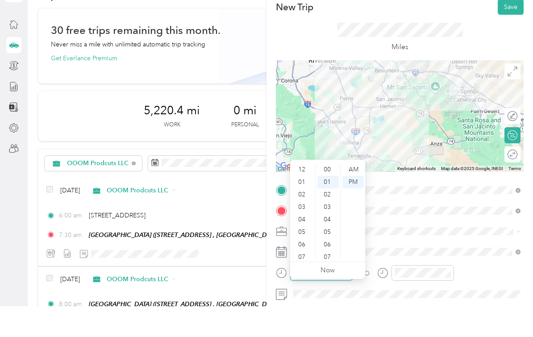
scroll to position [12, 0]
click at [354, 194] on div "AM" at bounding box center [353, 200] width 21 height 13
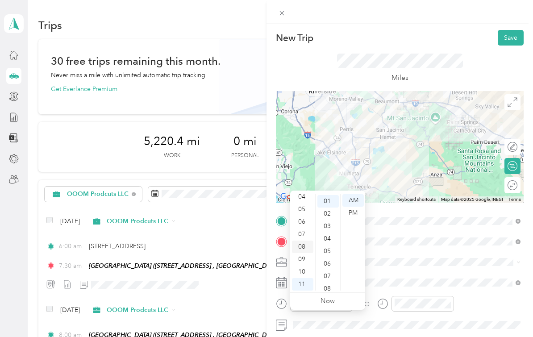
click at [298, 241] on div "08" at bounding box center [302, 247] width 21 height 13
click at [328, 194] on div "00" at bounding box center [328, 200] width 21 height 13
click at [423, 334] on div "TO Add photo" at bounding box center [400, 323] width 248 height 218
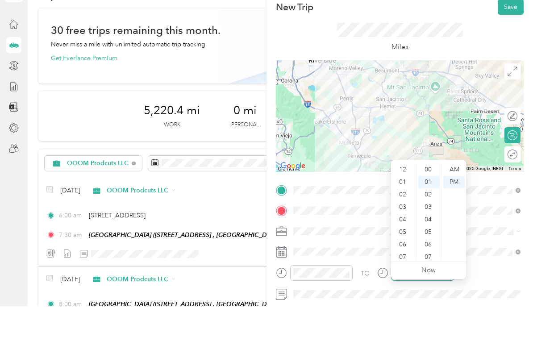
scroll to position [12, 0]
click at [405, 253] on div "09" at bounding box center [403, 259] width 21 height 13
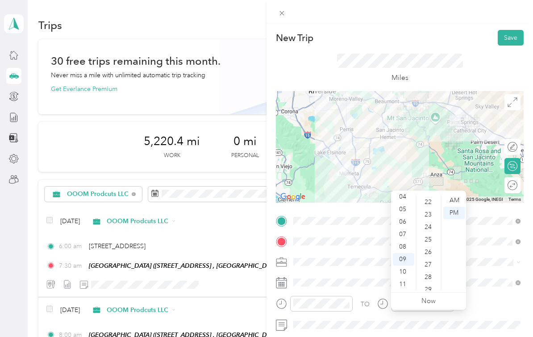
scroll to position [305, 0]
click at [430, 264] on div "30" at bounding box center [428, 270] width 21 height 13
click at [454, 194] on div "AM" at bounding box center [453, 200] width 21 height 13
click at [464, 314] on div "TO" at bounding box center [400, 307] width 248 height 22
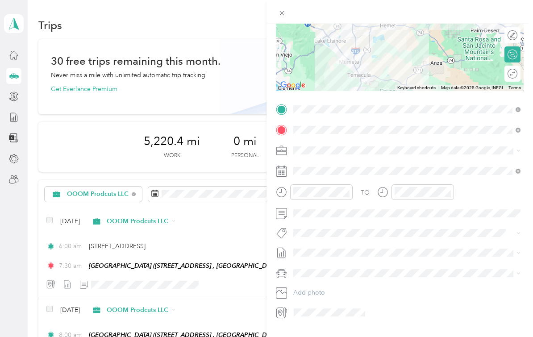
scroll to position [111, 0]
click at [329, 301] on div "Nicks Car" at bounding box center [407, 305] width 221 height 9
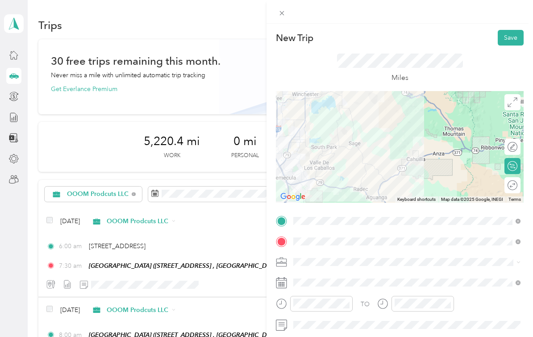
scroll to position [0, 0]
click at [504, 44] on button "Save" at bounding box center [511, 38] width 26 height 16
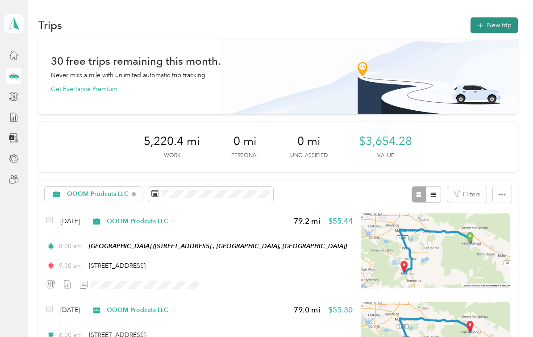
click at [497, 17] on button "New trip" at bounding box center [494, 25] width 47 height 16
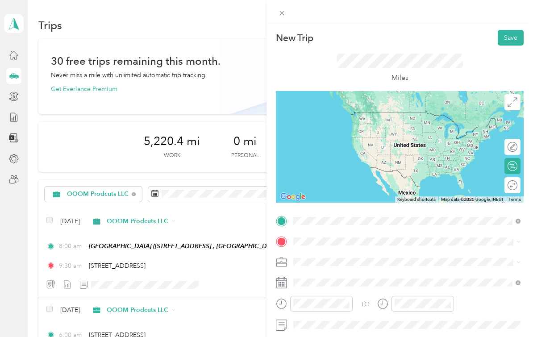
click at [400, 265] on span "23772 Cloverleaf Way Murrieta, California 92562, United States" at bounding box center [354, 269] width 89 height 8
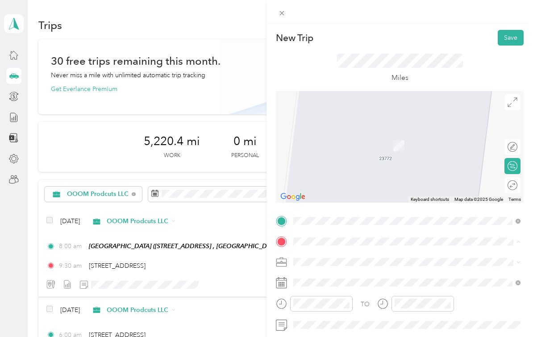
click at [376, 289] on div "Palm Springs Art Mueseum 101 N Museum Dr, Palm Springs, CA, United States , 922…" at bounding box center [349, 298] width 79 height 19
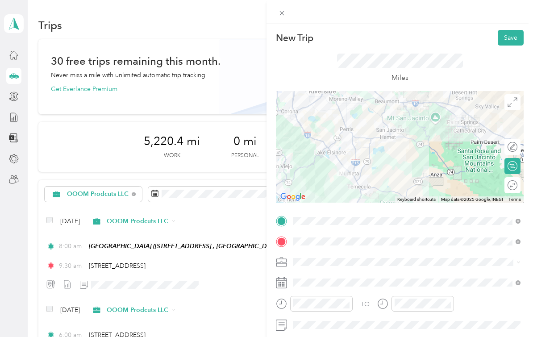
scroll to position [42, 0]
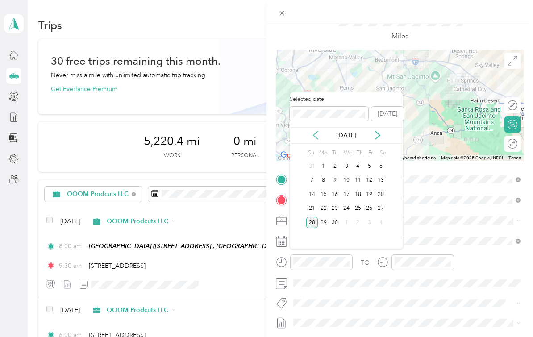
click at [320, 131] on icon at bounding box center [315, 135] width 9 height 9
click at [359, 217] on div "28" at bounding box center [358, 222] width 12 height 11
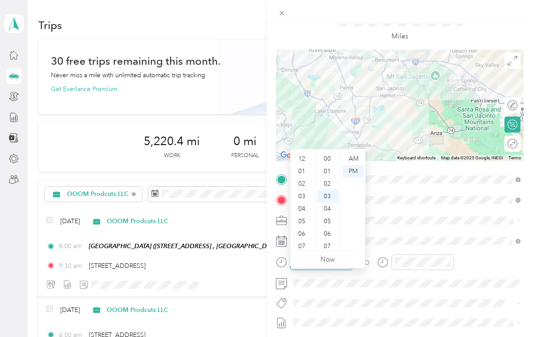
scroll to position [37, 0]
click at [302, 174] on div "06" at bounding box center [302, 180] width 21 height 13
click at [330, 153] on div "00" at bounding box center [328, 159] width 21 height 13
click at [351, 153] on div "AM" at bounding box center [353, 159] width 21 height 13
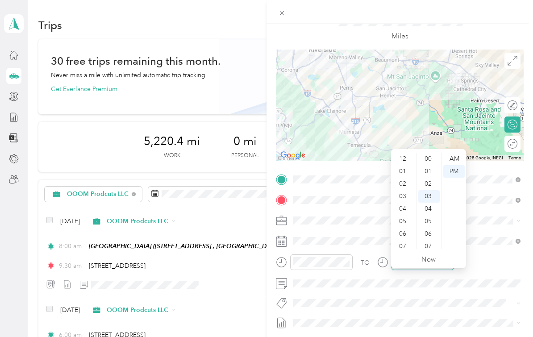
scroll to position [54, 0]
click at [405, 187] on div "07" at bounding box center [403, 193] width 21 height 13
click at [429, 177] on div "30" at bounding box center [428, 183] width 21 height 13
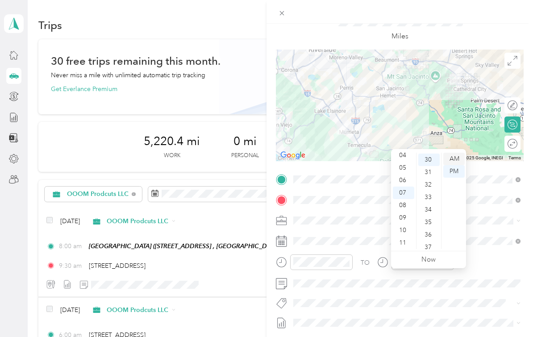
click at [455, 153] on div "AM" at bounding box center [453, 159] width 21 height 13
click at [460, 315] on div "TO Add photo" at bounding box center [400, 281] width 248 height 218
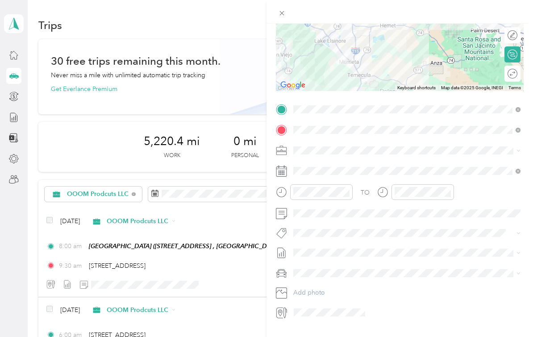
scroll to position [111, 0]
click at [336, 298] on li "Nicks Car" at bounding box center [407, 306] width 234 height 16
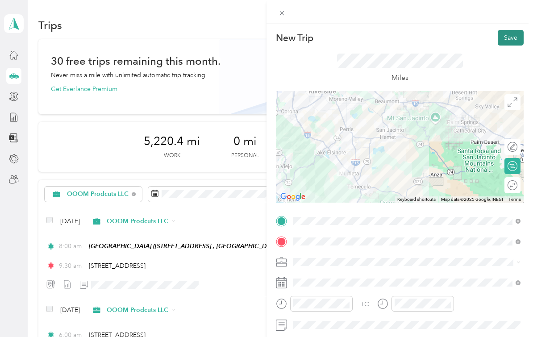
scroll to position [0, 0]
click at [509, 39] on button "Save" at bounding box center [511, 38] width 26 height 16
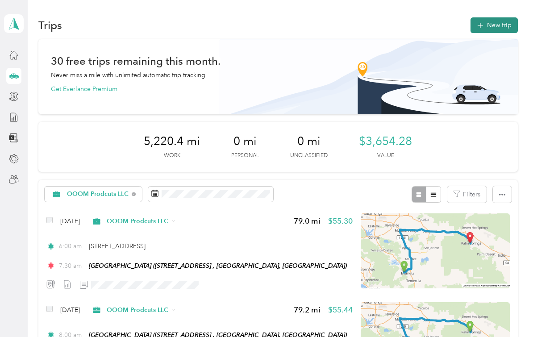
click at [499, 17] on button "New trip" at bounding box center [494, 25] width 47 height 16
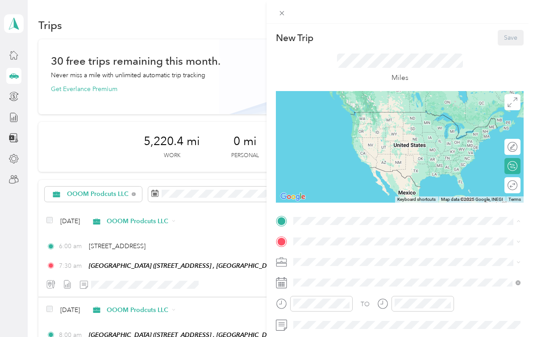
click at [362, 279] on span "101 N Museum Dr, Palm Springs, CA, United States , 92262, Palm Springs, CA, Uni…" at bounding box center [338, 283] width 57 height 8
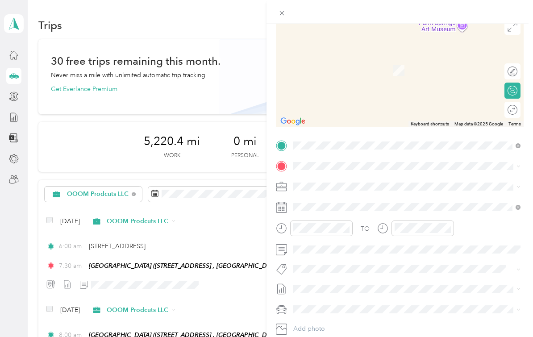
scroll to position [85, 0]
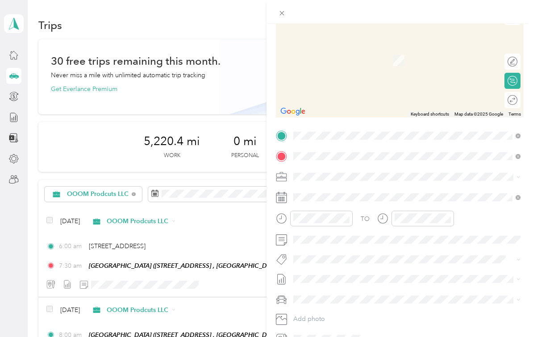
click at [326, 199] on div "23772 Cloverleaf Way Murrieta, California 92562, United States" at bounding box center [407, 205] width 221 height 12
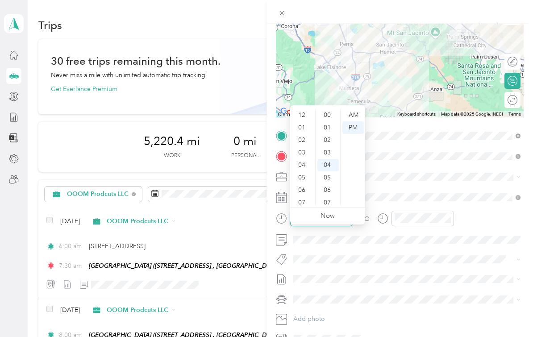
scroll to position [49, 0]
click at [304, 155] on div "08" at bounding box center [302, 161] width 21 height 13
click at [330, 109] on div "00" at bounding box center [328, 115] width 21 height 13
click at [353, 109] on div "AM" at bounding box center [353, 115] width 21 height 13
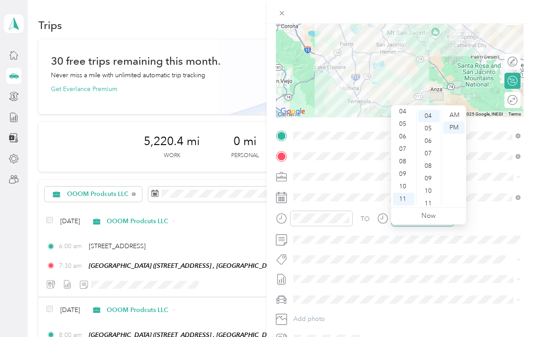
scroll to position [49, 0]
click at [408, 168] on div "09" at bounding box center [403, 174] width 21 height 13
click at [432, 180] on div "30" at bounding box center [428, 186] width 21 height 13
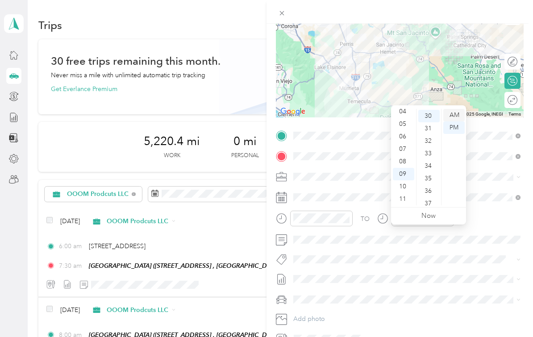
click at [451, 109] on div "AM" at bounding box center [453, 115] width 21 height 13
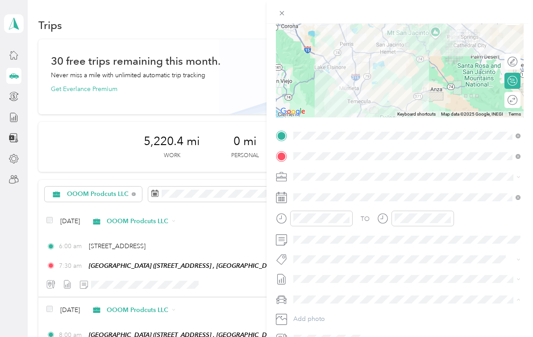
click at [360, 276] on ol "Nicks Car Desirees Car" at bounding box center [407, 291] width 234 height 31
click at [352, 280] on div "Nicks Car" at bounding box center [407, 284] width 221 height 9
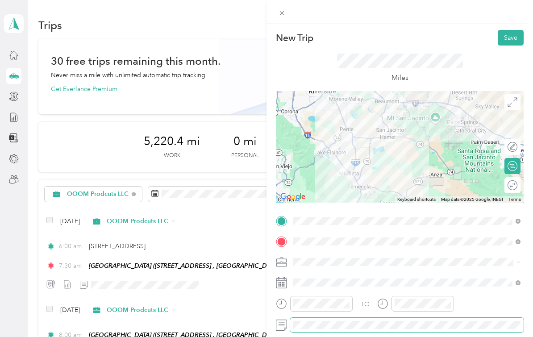
scroll to position [0, 0]
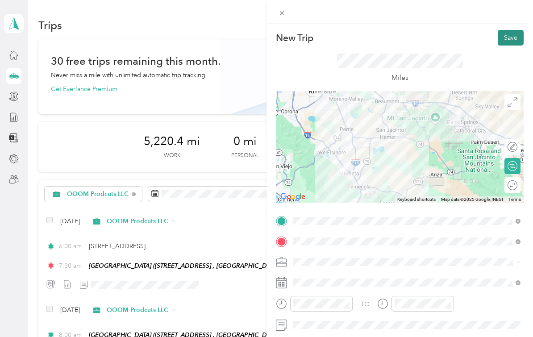
click at [511, 40] on button "Save" at bounding box center [511, 38] width 26 height 16
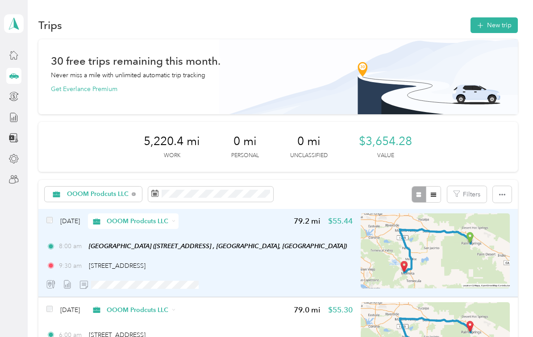
click at [237, 217] on div "Sep 28, 2025 OOOM Prodcuts LLC 79.2 mi $55.44 8:00 am Palm Springs Art Mueseum …" at bounding box center [199, 252] width 306 height 79
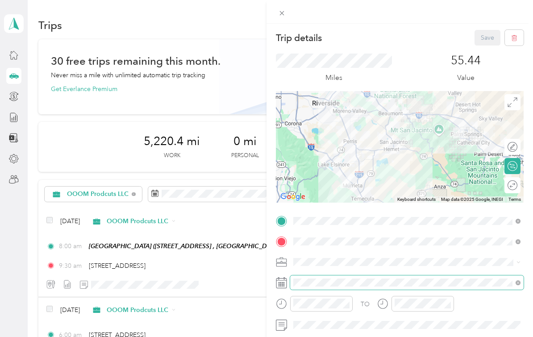
click at [324, 282] on div "TO Add photo" at bounding box center [400, 323] width 248 height 218
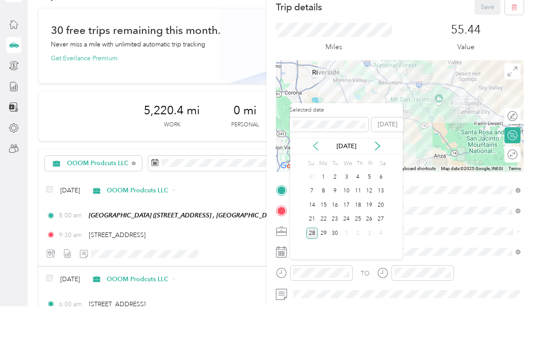
click at [314, 173] on icon at bounding box center [316, 177] width 4 height 8
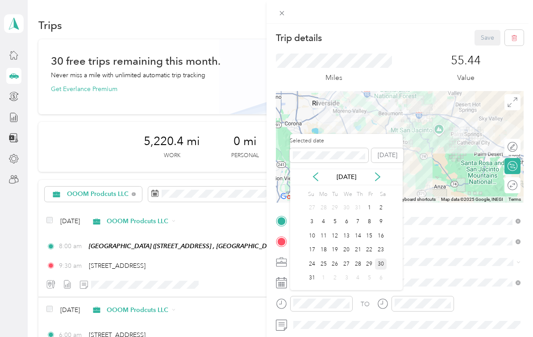
click at [380, 259] on div "30" at bounding box center [381, 264] width 12 height 11
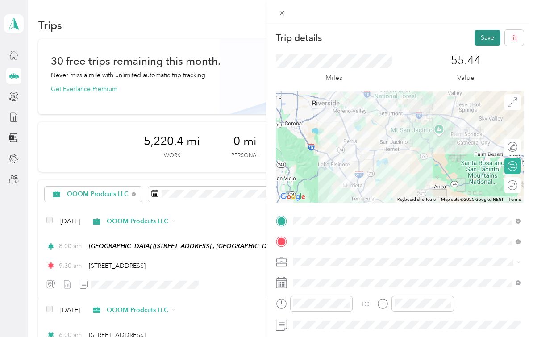
click at [484, 39] on button "Save" at bounding box center [488, 38] width 26 height 16
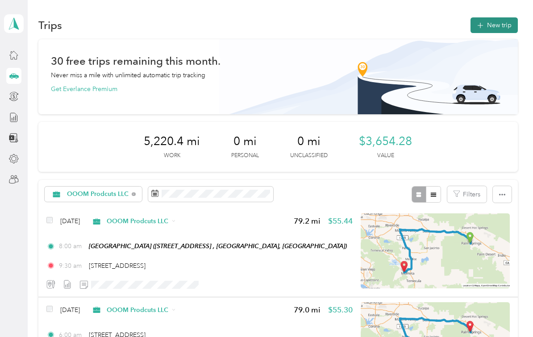
click at [502, 17] on button "New trip" at bounding box center [494, 25] width 47 height 16
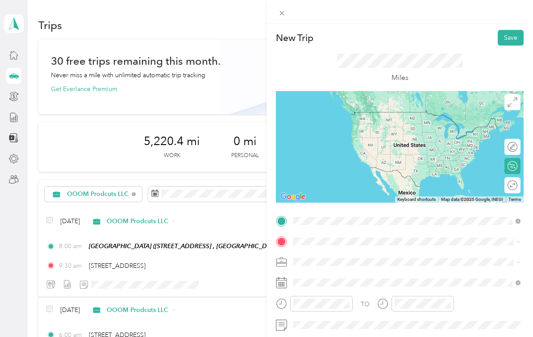
click at [356, 263] on div "23772 Cloverleaf Way Murrieta, California 92562, United States" at bounding box center [407, 269] width 221 height 12
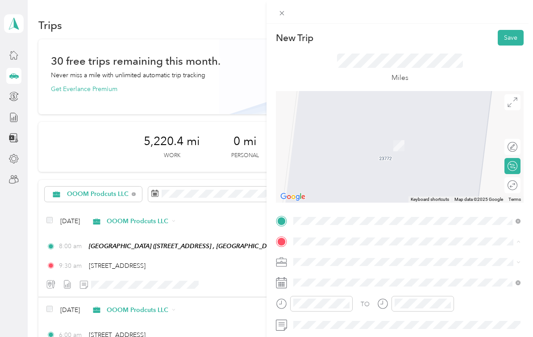
click at [354, 289] on div "Palm Springs Art Mueseum 101 N Museum Dr, Palm Springs, CA, United States , 922…" at bounding box center [349, 298] width 79 height 19
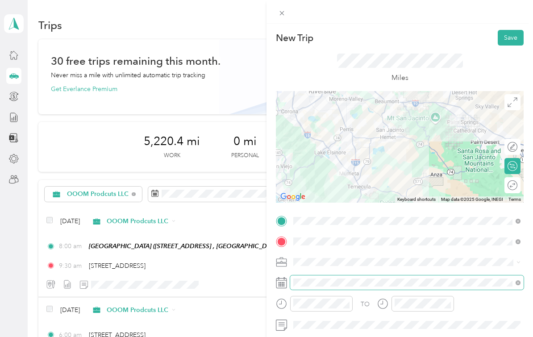
click at [340, 313] on div "TO Add photo" at bounding box center [400, 323] width 248 height 218
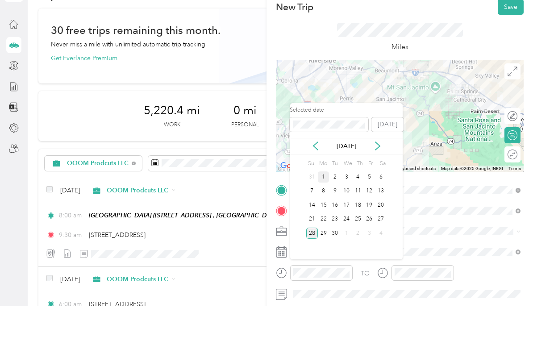
click at [325, 202] on div "1" at bounding box center [324, 207] width 12 height 11
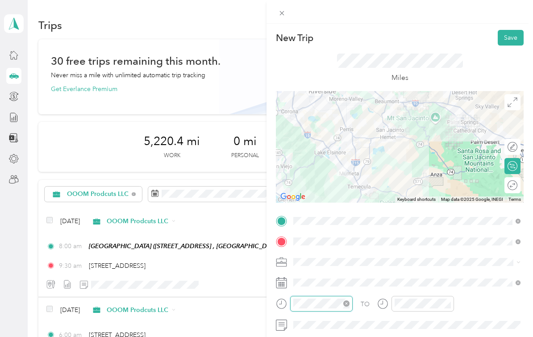
click at [335, 334] on div "TO Add photo" at bounding box center [400, 323] width 248 height 218
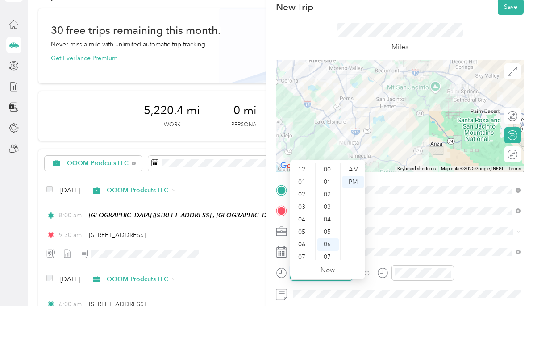
scroll to position [54, 0]
click at [303, 216] on div "06" at bounding box center [302, 222] width 21 height 13
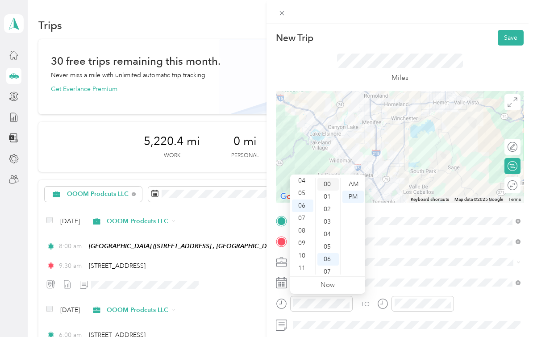
scroll to position [0, 0]
click at [329, 185] on div "00" at bounding box center [328, 184] width 21 height 13
click at [354, 184] on div "AM" at bounding box center [353, 184] width 21 height 13
click at [425, 337] on html "Nicolas and Desiree Snowden Personal dashboard Trips New trip 30 free trips rem…" at bounding box center [264, 168] width 529 height 337
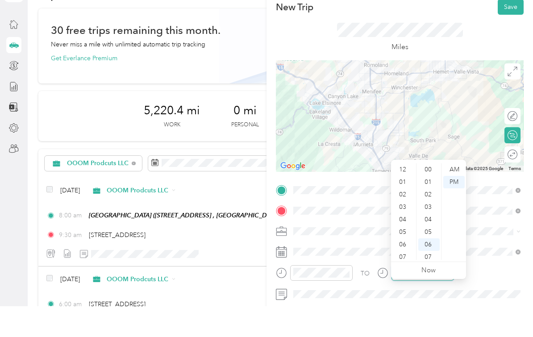
scroll to position [54, 0]
click at [402, 228] on div "07" at bounding box center [403, 234] width 21 height 13
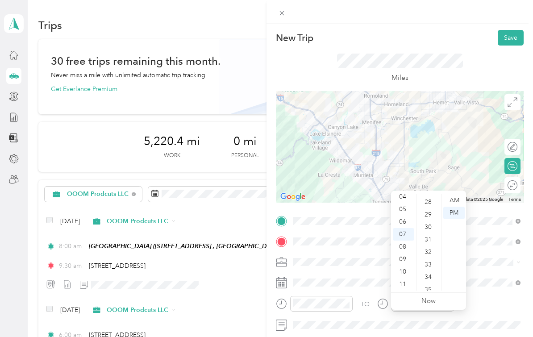
scroll to position [347, 0]
click at [428, 222] on div "30" at bounding box center [428, 228] width 21 height 13
click at [453, 194] on div "AM" at bounding box center [453, 200] width 21 height 13
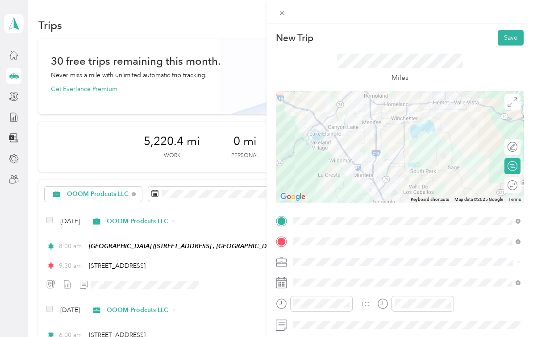
click at [464, 316] on div "TO" at bounding box center [400, 307] width 248 height 22
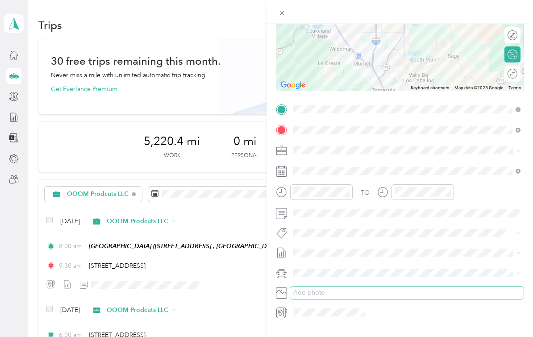
scroll to position [111, 0]
click at [354, 301] on div "Nicks Car" at bounding box center [407, 305] width 221 height 9
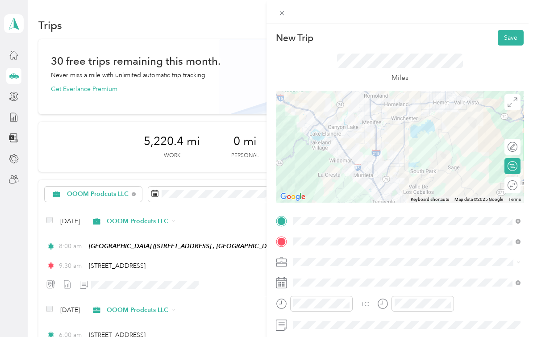
scroll to position [0, 0]
click at [509, 38] on button "Save" at bounding box center [511, 38] width 26 height 16
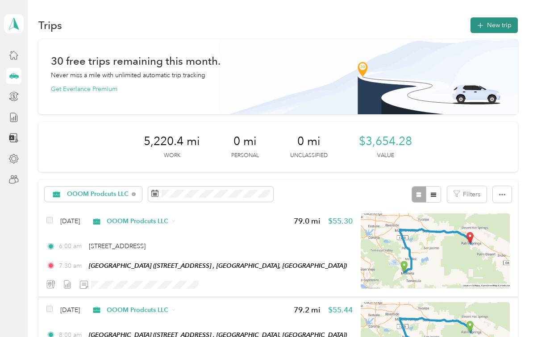
click at [506, 17] on button "New trip" at bounding box center [494, 25] width 47 height 16
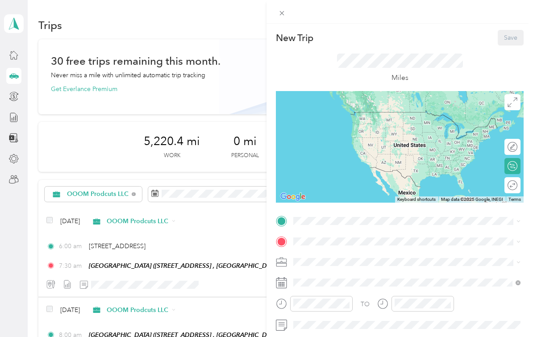
click at [368, 268] on strong "Palm Springs Art Mueseum" at bounding box center [349, 272] width 79 height 8
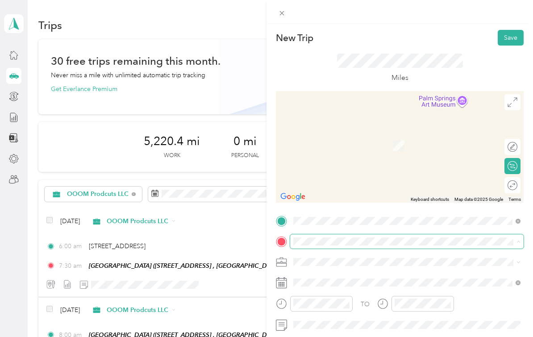
click at [363, 337] on div "New Trip Save This trip cannot be edited because it is either under review, app…" at bounding box center [264, 337] width 529 height 0
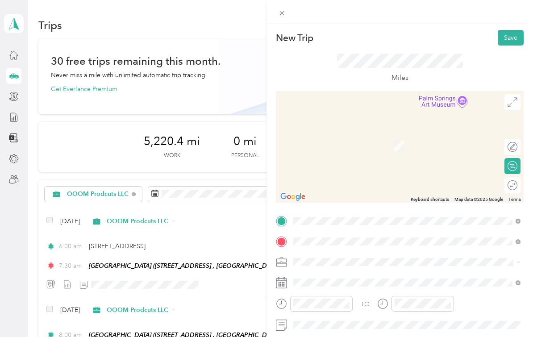
click at [351, 286] on span "23772 Cloverleaf Way Murrieta, California 92562, United States" at bounding box center [354, 290] width 89 height 8
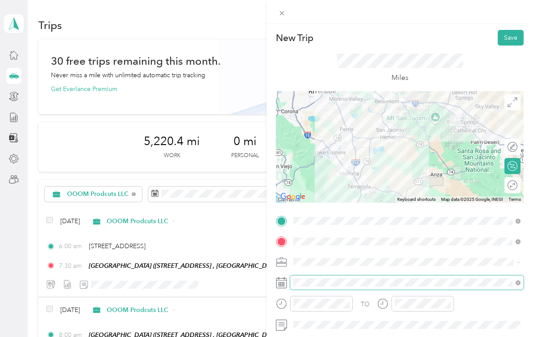
click at [340, 313] on div "TO Add photo" at bounding box center [400, 323] width 248 height 218
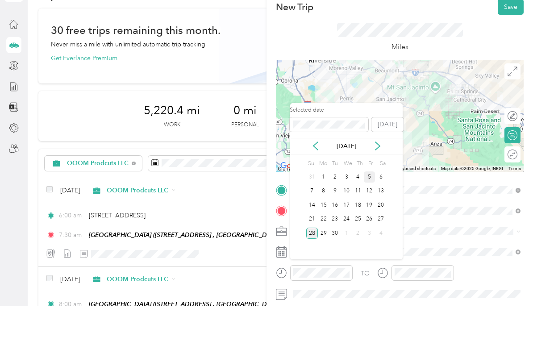
click at [370, 202] on div "5" at bounding box center [370, 207] width 12 height 11
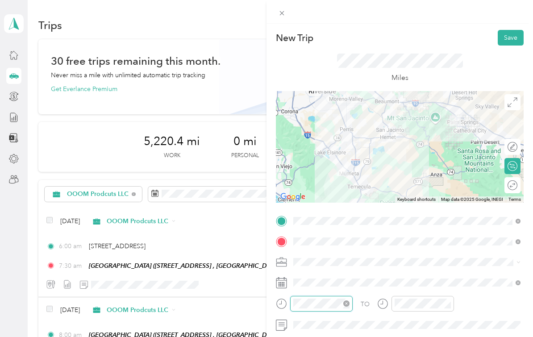
click at [334, 334] on div "TO Add photo" at bounding box center [400, 323] width 248 height 218
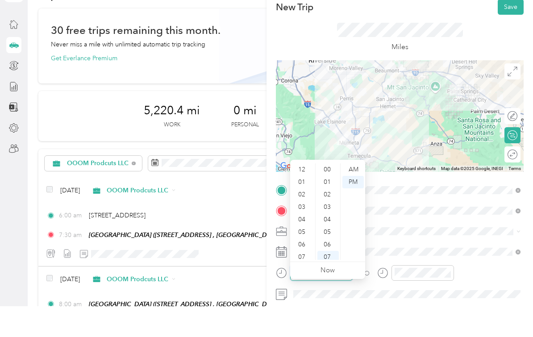
scroll to position [54, 0]
click at [305, 241] on div "08" at bounding box center [302, 247] width 21 height 13
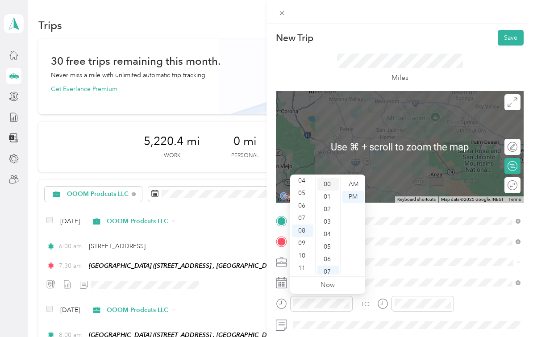
scroll to position [0, 0]
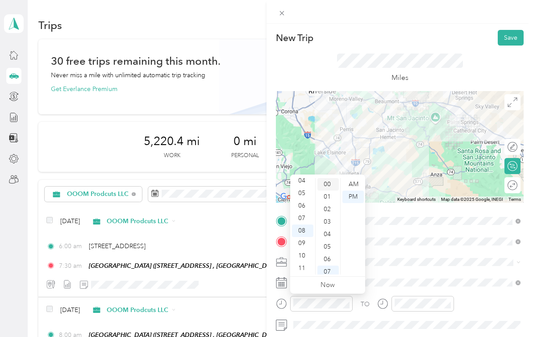
click at [328, 187] on div "00" at bounding box center [328, 184] width 21 height 13
click at [352, 185] on div "AM" at bounding box center [353, 184] width 21 height 13
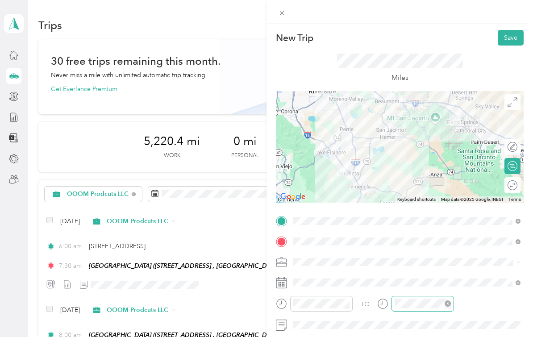
click at [419, 309] on div at bounding box center [423, 304] width 63 height 16
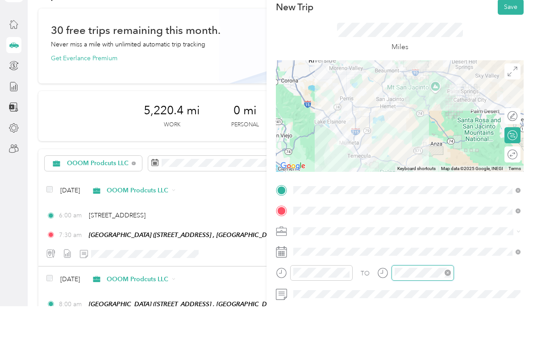
scroll to position [87, 0]
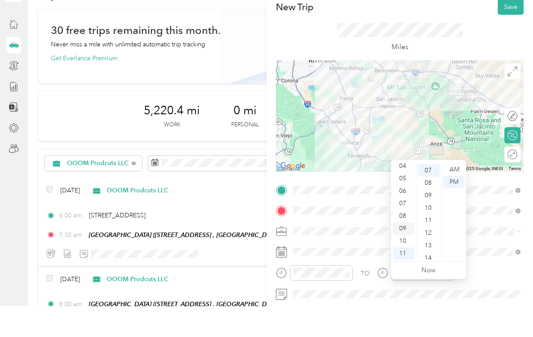
click at [407, 253] on div "09" at bounding box center [403, 259] width 21 height 13
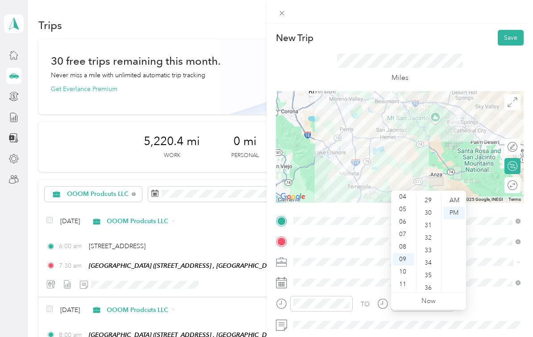
scroll to position [363, 0]
click at [431, 206] on div "30" at bounding box center [428, 212] width 21 height 13
click at [451, 194] on div "AM" at bounding box center [453, 200] width 21 height 13
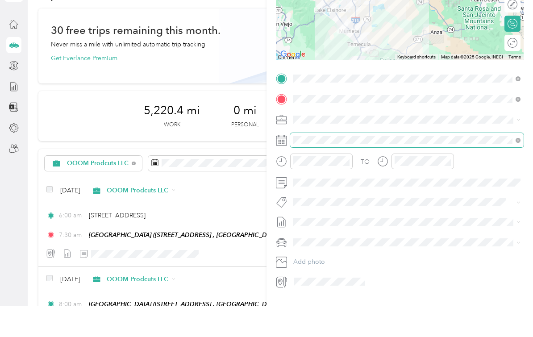
scroll to position [111, 0]
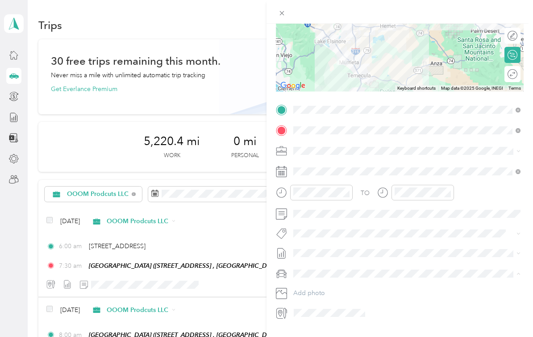
click at [330, 301] on div "Nicks Car" at bounding box center [407, 305] width 221 height 9
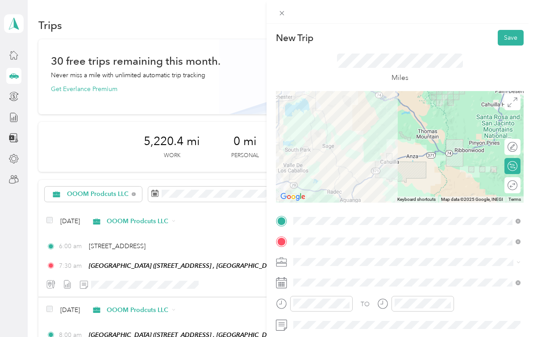
scroll to position [0, 0]
click at [507, 40] on button "Save" at bounding box center [511, 38] width 26 height 16
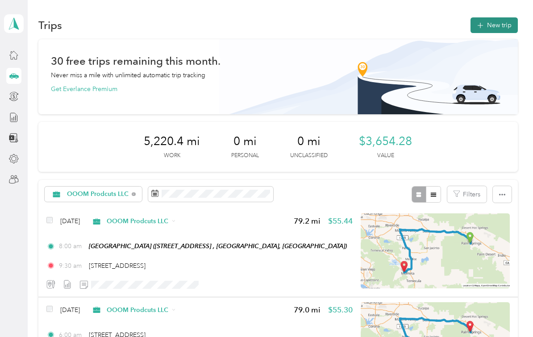
click at [499, 9] on html "Nicolas and Desiree Snowden Personal dashboard Trips New trip 30 free trips rem…" at bounding box center [264, 168] width 529 height 337
click at [499, 17] on button "New trip" at bounding box center [494, 25] width 47 height 16
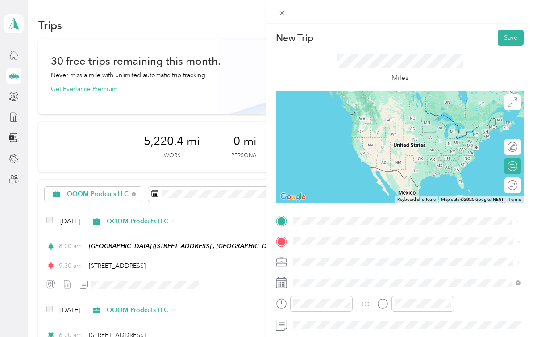
click at [355, 265] on span "23772 Cloverleaf Way Murrieta, California 92562, United States" at bounding box center [354, 269] width 89 height 8
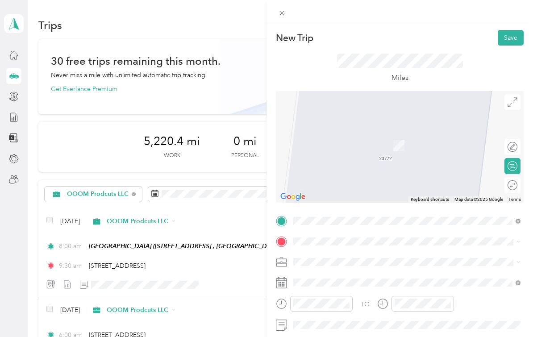
click at [346, 299] on span "101 N Museum Dr, Palm Springs, CA, United States , 92262, Palm Springs, CA, Uni…" at bounding box center [338, 303] width 57 height 8
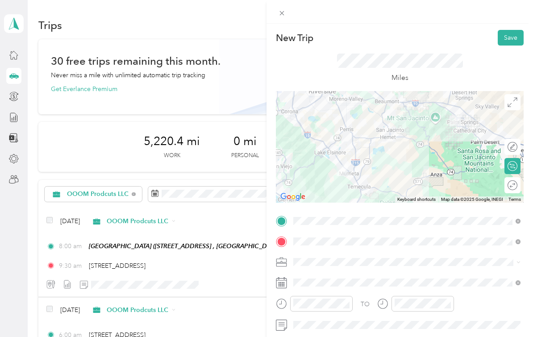
scroll to position [73, 0]
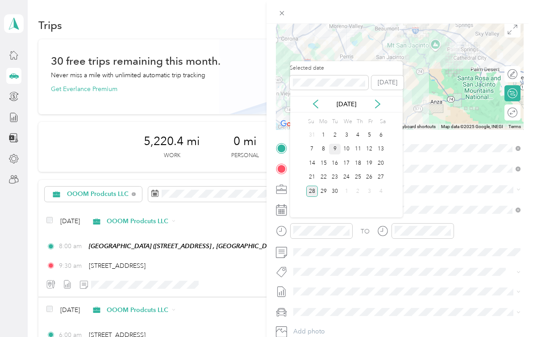
click at [337, 144] on div "9" at bounding box center [335, 149] width 12 height 11
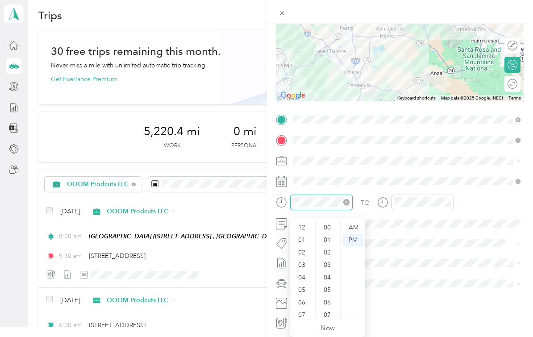
scroll to position [54, 0]
click at [304, 247] on div "06" at bounding box center [302, 249] width 21 height 13
click at [329, 226] on div "00" at bounding box center [328, 228] width 21 height 13
click at [351, 222] on div "AM" at bounding box center [353, 228] width 21 height 13
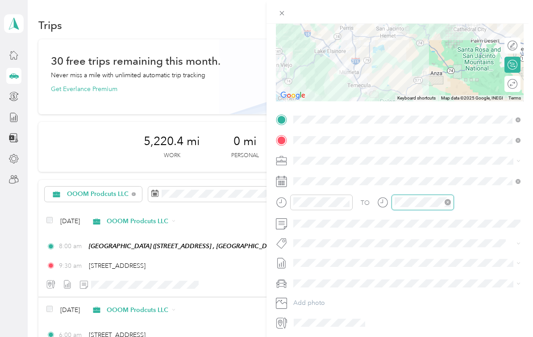
scroll to position [112, 0]
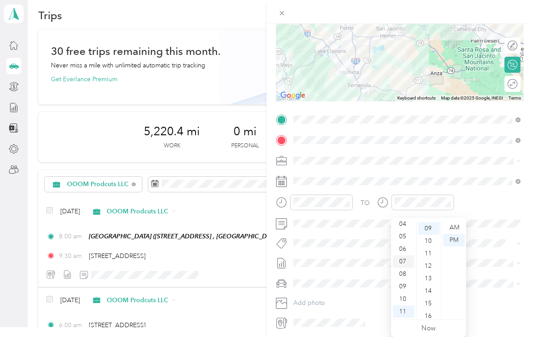
click at [407, 257] on div "07" at bounding box center [403, 261] width 21 height 13
click at [430, 238] on div "30" at bounding box center [428, 242] width 21 height 13
click at [458, 223] on div "AM" at bounding box center [453, 228] width 21 height 13
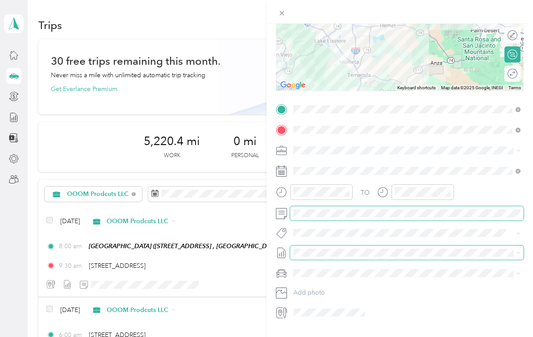
scroll to position [111, 0]
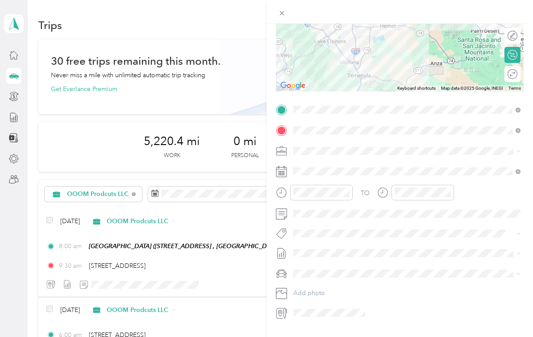
click at [349, 301] on div "Nicks Car" at bounding box center [407, 305] width 221 height 9
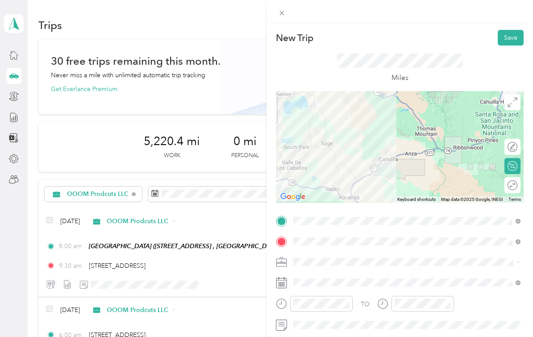
scroll to position [0, 0]
click at [511, 42] on button "Save" at bounding box center [511, 38] width 26 height 16
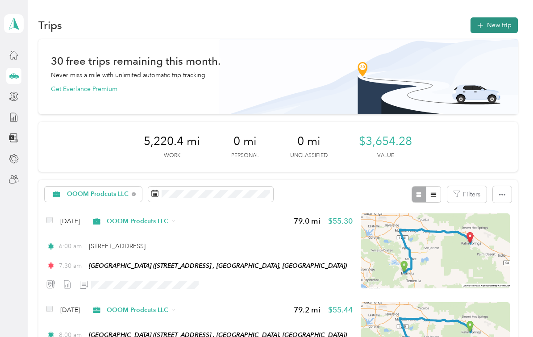
click at [491, 17] on button "New trip" at bounding box center [494, 25] width 47 height 16
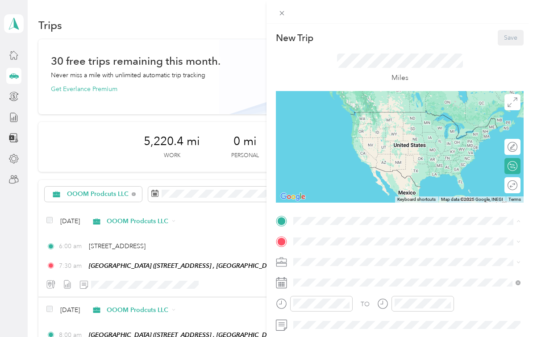
click at [342, 268] on div "Palm Springs Art Mueseum 101 N Museum Dr, Palm Springs, CA, United States , 922…" at bounding box center [349, 277] width 79 height 19
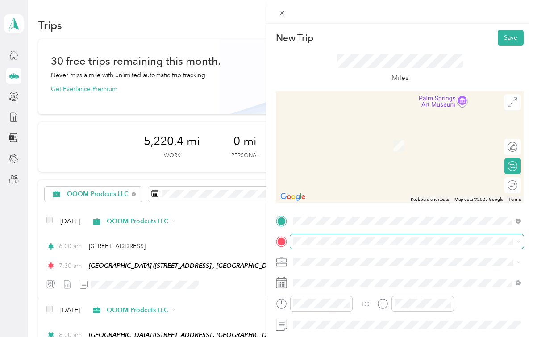
click at [0, 0] on html "Nicolas and Desiree Snowden Personal dashboard Trips New trip 30 free trips rem…" at bounding box center [264, 168] width 529 height 337
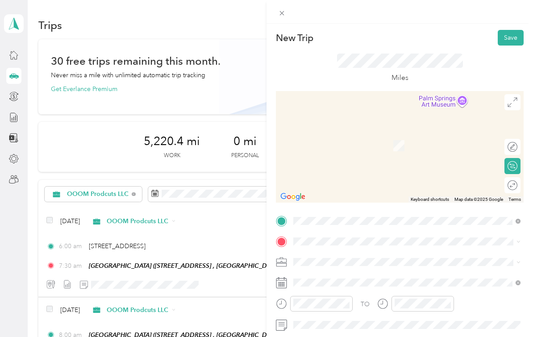
click at [368, 143] on span "23772 Cloverleaf Way Murrieta, California 92562, United States" at bounding box center [354, 147] width 89 height 8
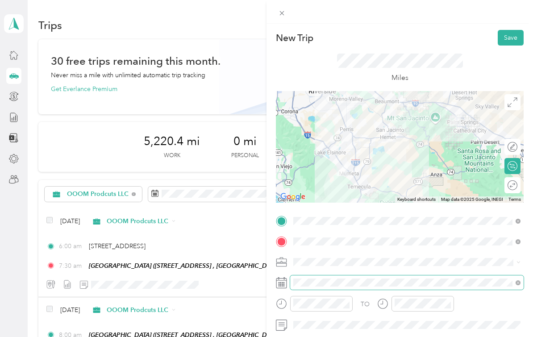
click at [359, 313] on div "TO Add photo" at bounding box center [400, 323] width 248 height 218
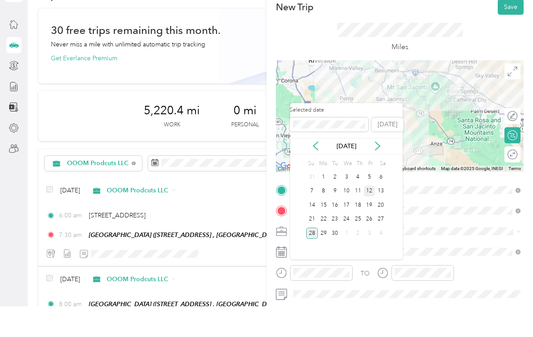
click at [372, 217] on div "12" at bounding box center [370, 222] width 12 height 11
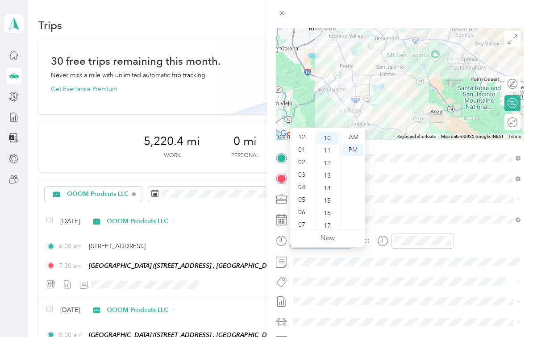
scroll to position [54, 0]
click at [304, 178] on div "08" at bounding box center [302, 184] width 21 height 13
click at [329, 131] on div "00" at bounding box center [328, 137] width 21 height 13
click at [356, 131] on div "AM" at bounding box center [353, 137] width 21 height 13
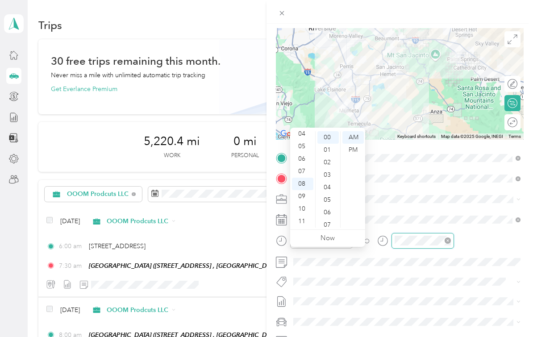
scroll to position [124, 0]
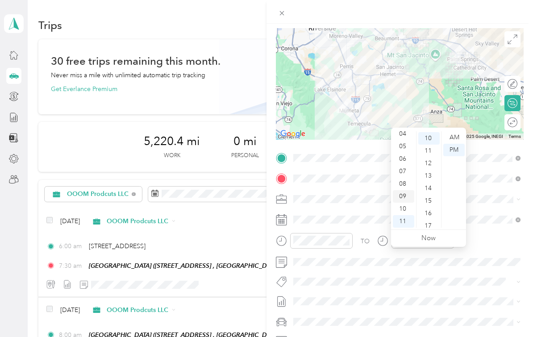
click at [404, 190] on div "09" at bounding box center [403, 196] width 21 height 13
click at [428, 188] on div "30" at bounding box center [428, 194] width 21 height 13
click at [451, 131] on div "AM" at bounding box center [453, 137] width 21 height 13
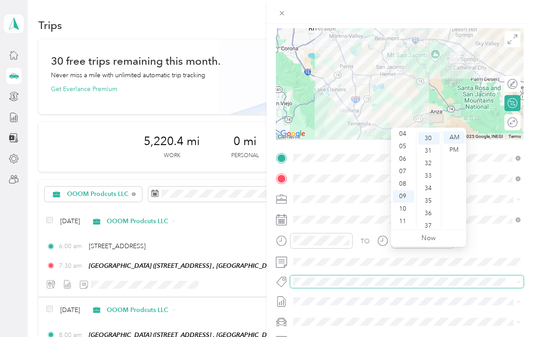
click at [464, 337] on div "New Trip Save This trip cannot be edited because it is either under review, app…" at bounding box center [264, 337] width 529 height 0
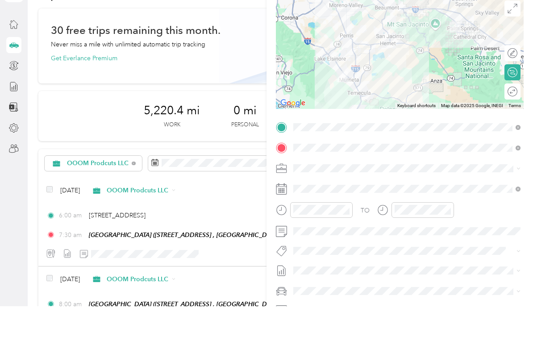
scroll to position [79, 0]
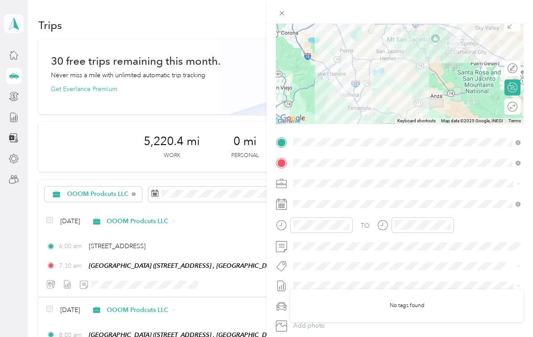
click at [336, 283] on li "Nicks Car" at bounding box center [407, 291] width 234 height 16
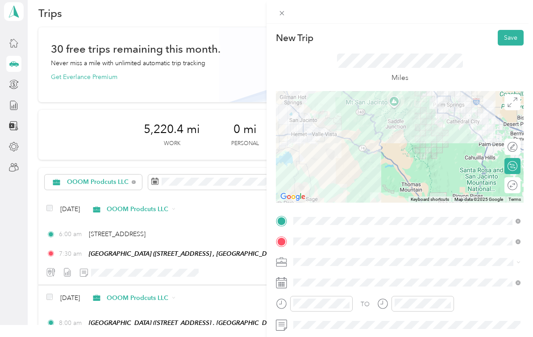
scroll to position [0, 0]
click at [509, 38] on button "Save" at bounding box center [511, 38] width 26 height 16
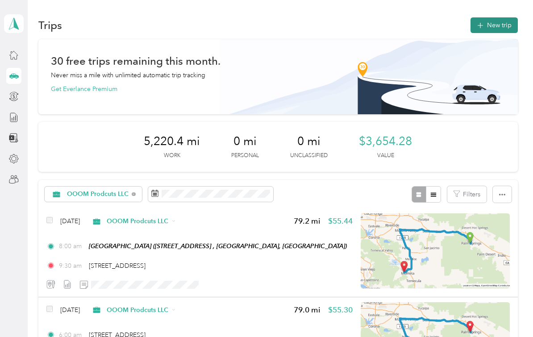
click at [496, 17] on button "New trip" at bounding box center [494, 25] width 47 height 16
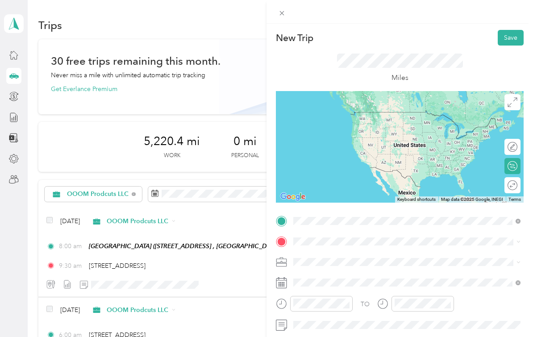
click at [341, 265] on span "23772 Cloverleaf Way Murrieta, California 92562, United States" at bounding box center [354, 269] width 89 height 8
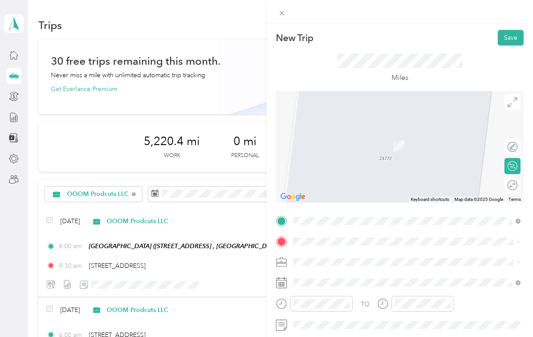
click at [336, 299] on span "101 N Museum Dr, Palm Springs, CA, United States , 92262, Palm Springs, CA, Uni…" at bounding box center [338, 303] width 57 height 8
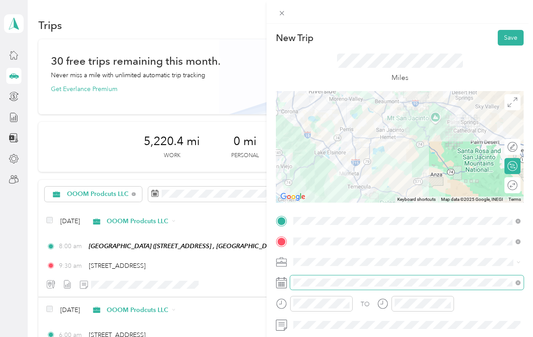
click at [325, 313] on div "TO Add photo" at bounding box center [400, 323] width 248 height 218
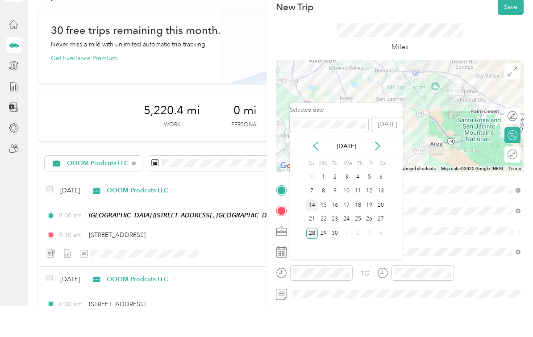
click at [314, 230] on div "14" at bounding box center [312, 235] width 12 height 11
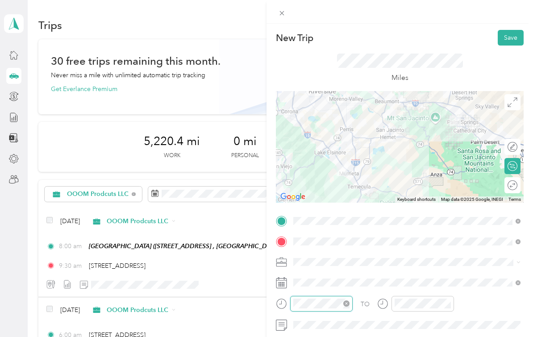
click at [329, 334] on div "TO Add photo" at bounding box center [400, 323] width 248 height 218
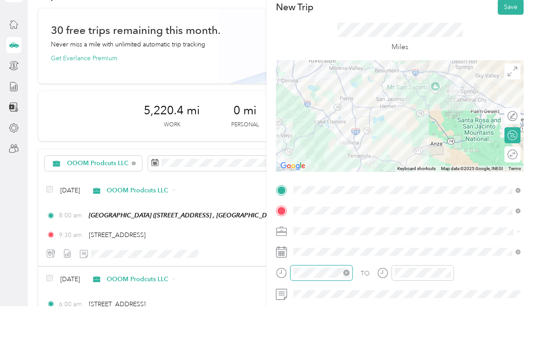
scroll to position [137, 0]
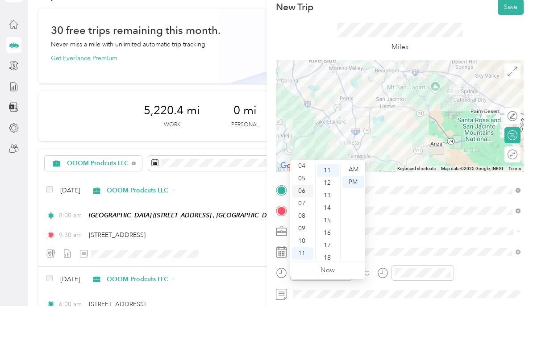
click at [304, 216] on div "06" at bounding box center [302, 222] width 21 height 13
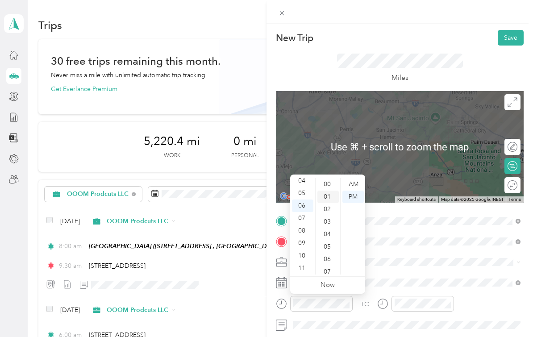
scroll to position [0, 0]
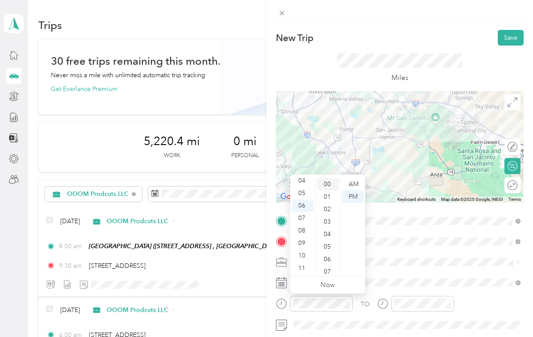
click at [327, 186] on div "00" at bounding box center [328, 184] width 21 height 13
click at [353, 186] on div "AM" at bounding box center [353, 184] width 21 height 13
click at [423, 337] on html "Nicolas and Desiree Snowden Personal dashboard Trips New trip 30 free trips rem…" at bounding box center [264, 168] width 529 height 337
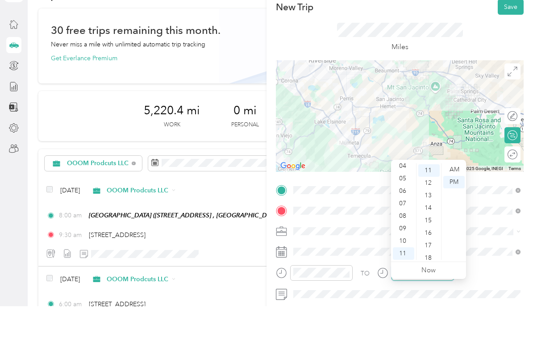
scroll to position [137, 0]
click at [406, 228] on div "07" at bounding box center [403, 234] width 21 height 13
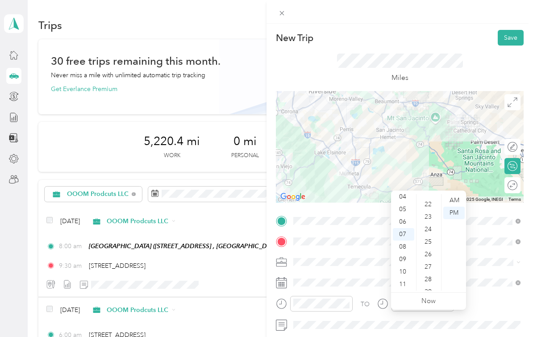
scroll to position [315, 0]
click at [430, 255] on div "30" at bounding box center [428, 261] width 21 height 13
click at [454, 194] on div "AM" at bounding box center [453, 200] width 21 height 13
click at [476, 313] on div "TO" at bounding box center [400, 307] width 248 height 22
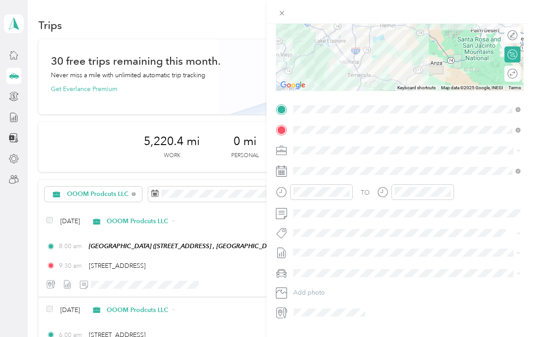
scroll to position [111, 0]
click at [385, 279] on span at bounding box center [407, 274] width 234 height 14
click at [340, 298] on li "Nicks Car" at bounding box center [407, 306] width 234 height 16
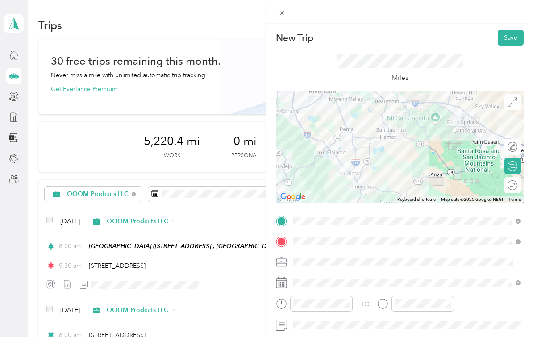
scroll to position [0, 0]
click at [506, 39] on button "Save" at bounding box center [511, 38] width 26 height 16
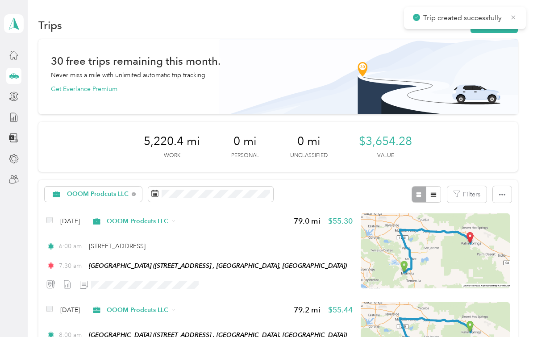
click at [515, 18] on icon at bounding box center [513, 17] width 7 height 8
click at [507, 17] on button "New trip" at bounding box center [494, 25] width 47 height 16
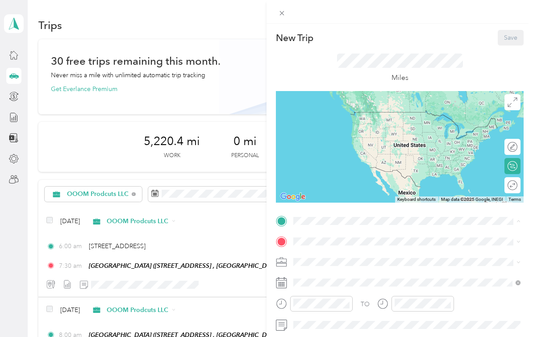
click at [374, 272] on div "Palm Springs Art Mueseum 101 N Museum Dr, Palm Springs, CA, United States , 922…" at bounding box center [349, 277] width 79 height 19
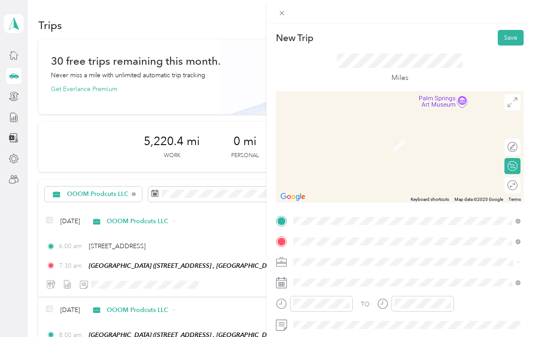
click at [338, 180] on span "23772 Cloverleaf Way Murrieta, California 92562, United States" at bounding box center [354, 184] width 89 height 8
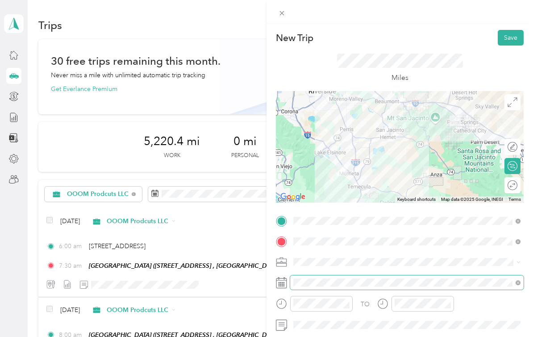
click at [341, 282] on div "TO Add photo" at bounding box center [400, 323] width 248 height 218
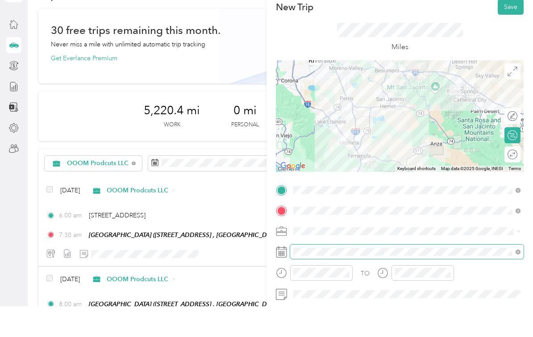
click at [358, 276] on span at bounding box center [407, 283] width 234 height 14
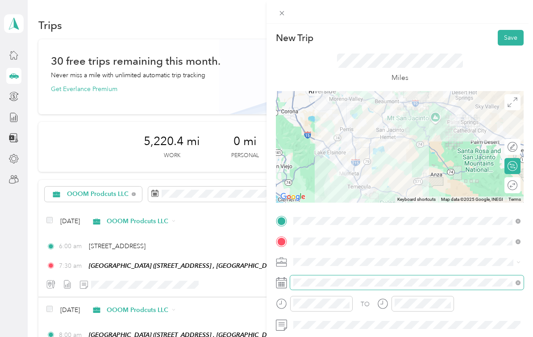
click at [363, 287] on span at bounding box center [407, 283] width 234 height 14
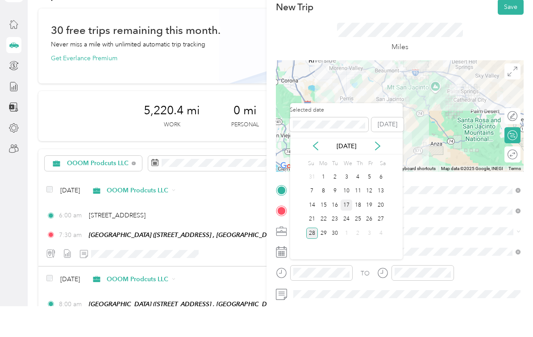
click at [350, 230] on div "17" at bounding box center [347, 235] width 12 height 11
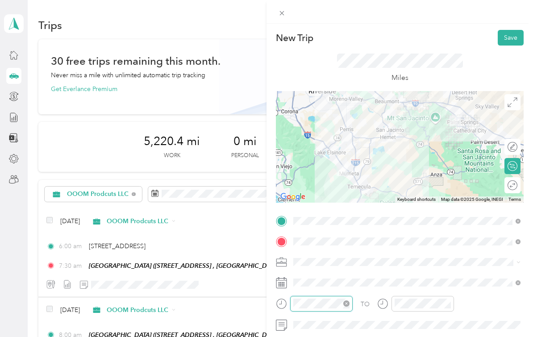
click at [339, 334] on div "TO Add photo" at bounding box center [400, 323] width 248 height 218
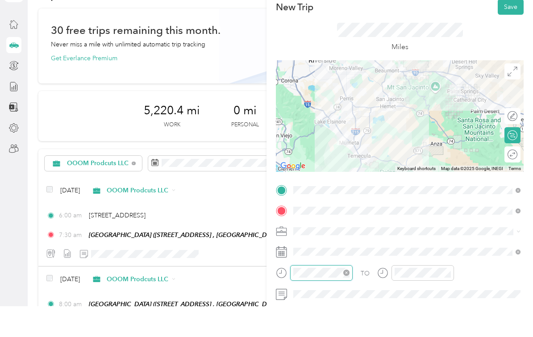
scroll to position [54, 0]
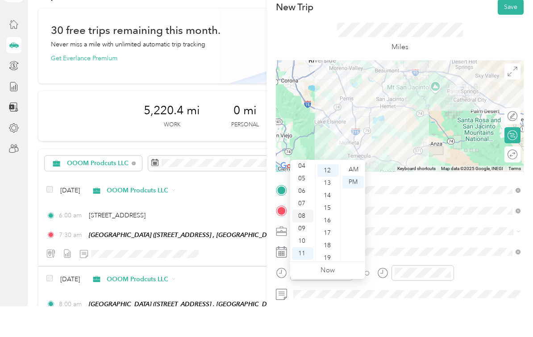
click at [306, 241] on div "08" at bounding box center [302, 247] width 21 height 13
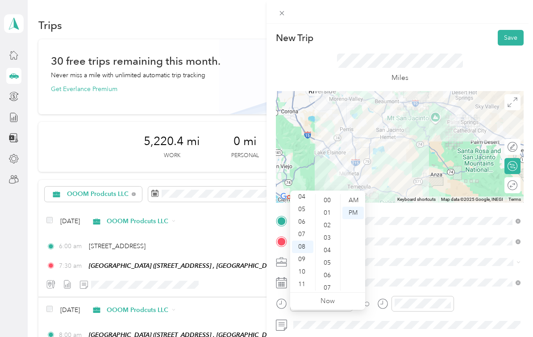
scroll to position [0, 0]
click at [330, 194] on div "00" at bounding box center [328, 200] width 21 height 13
click at [351, 194] on div "AM" at bounding box center [353, 200] width 21 height 13
click at [419, 303] on div "TO Add photo" at bounding box center [400, 323] width 248 height 218
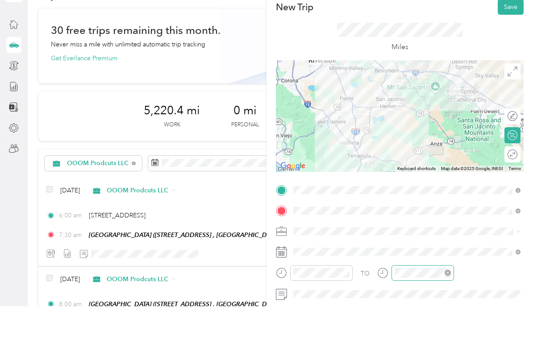
click at [426, 272] on html "Nicolas and Desiree Snowden Personal dashboard Trips New trip 30 free trips rem…" at bounding box center [264, 168] width 529 height 337
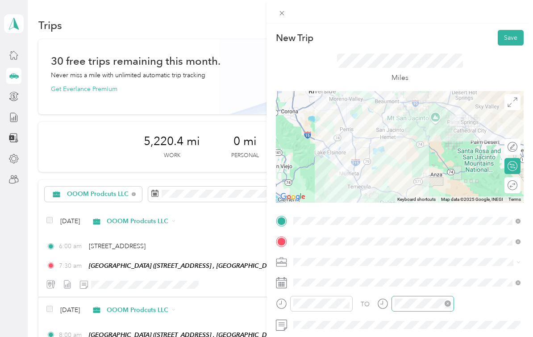
click at [426, 309] on div at bounding box center [423, 304] width 63 height 16
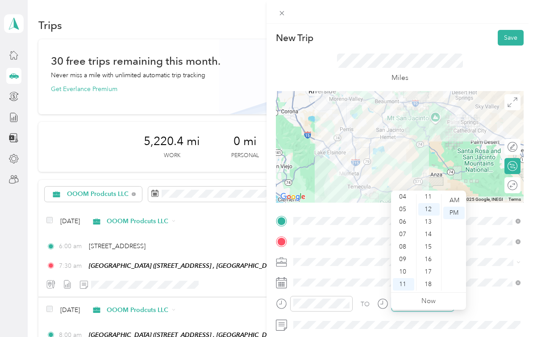
scroll to position [149, 0]
click at [407, 253] on div "09" at bounding box center [403, 259] width 21 height 13
click at [431, 248] on div "30" at bounding box center [428, 254] width 21 height 13
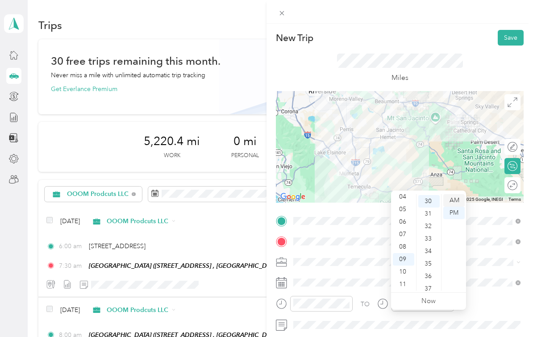
click at [452, 194] on div "AM" at bounding box center [453, 200] width 21 height 13
click at [481, 311] on div "TO" at bounding box center [400, 307] width 248 height 22
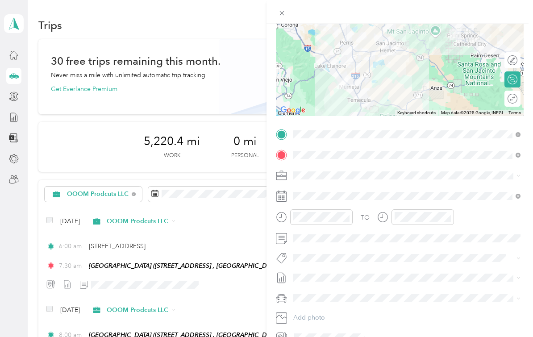
scroll to position [90, 0]
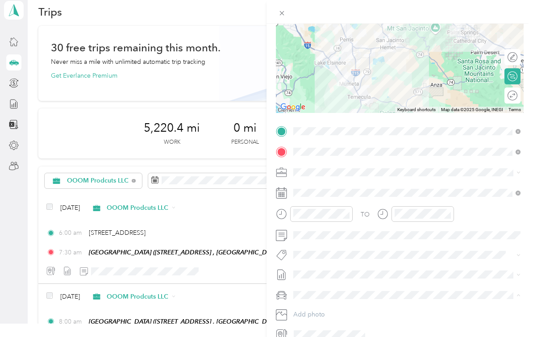
click at [338, 311] on div "Nicks Car" at bounding box center [407, 313] width 221 height 9
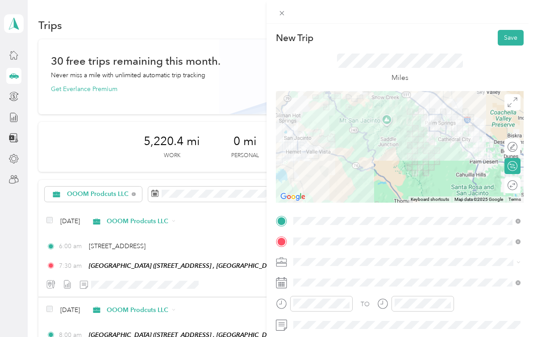
scroll to position [0, 0]
click at [506, 46] on button "Save" at bounding box center [511, 38] width 26 height 16
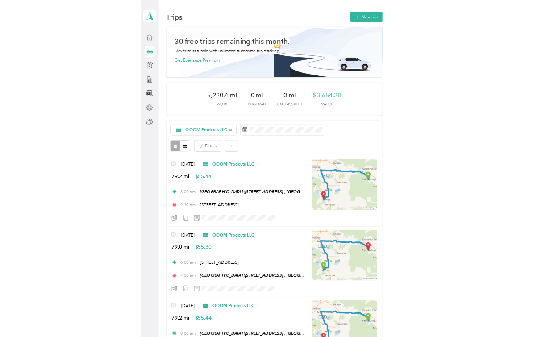
scroll to position [16, 0]
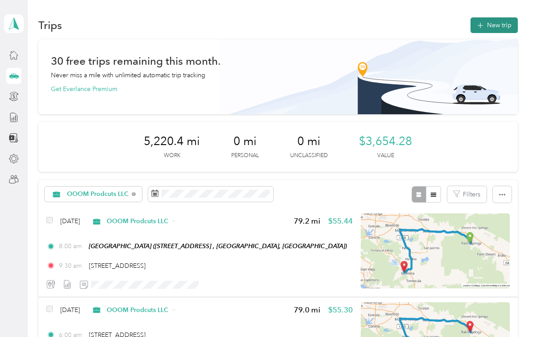
click at [513, 17] on button "New trip" at bounding box center [494, 25] width 47 height 16
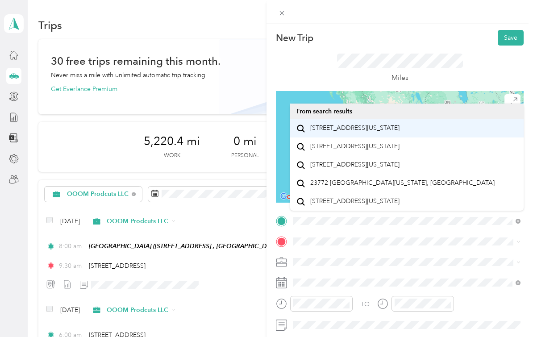
click at [376, 124] on span "23772 Cloverleaf Way Murrieta, California 92562, United States" at bounding box center [354, 128] width 89 height 8
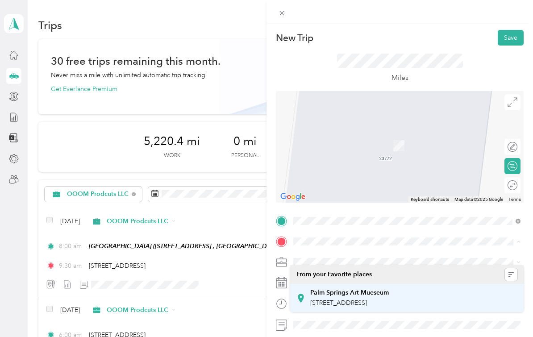
click at [351, 289] on div "Palm Springs Art Mueseum 101 N Museum Dr, Palm Springs, CA, United States , 922…" at bounding box center [349, 298] width 79 height 19
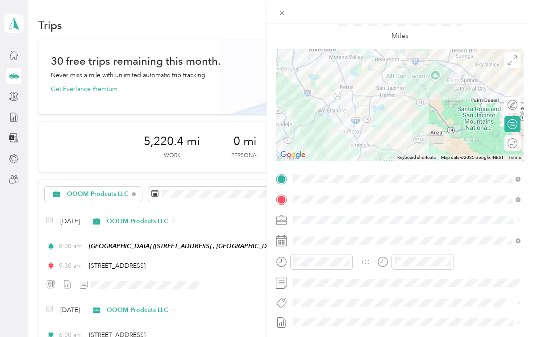
scroll to position [56, 0]
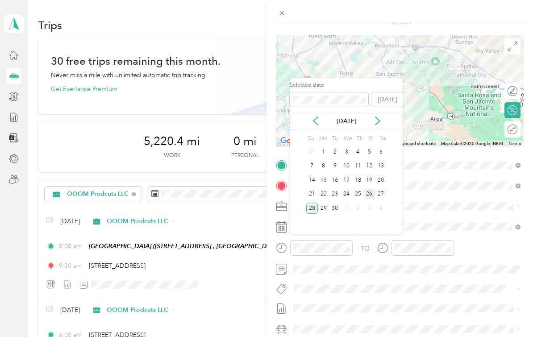
click at [371, 189] on div "26" at bounding box center [370, 194] width 12 height 11
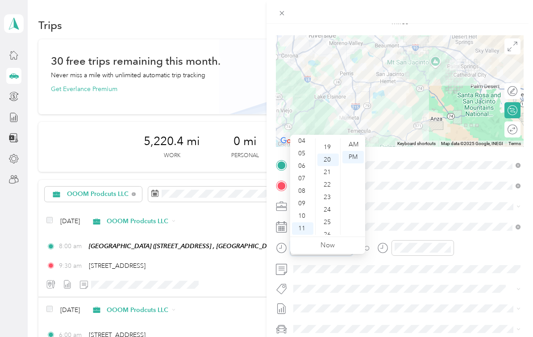
scroll to position [249, 0]
click at [306, 160] on div "06" at bounding box center [302, 166] width 21 height 13
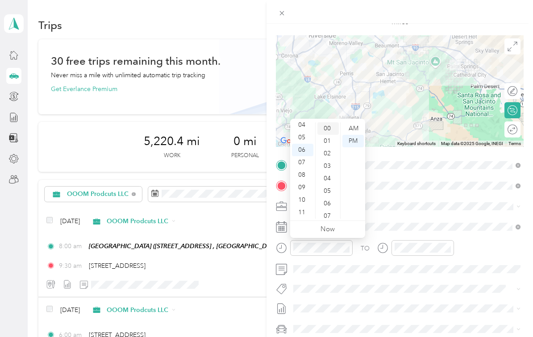
scroll to position [0, 0]
click at [327, 130] on div "00" at bounding box center [328, 128] width 21 height 13
click at [350, 129] on div "AM" at bounding box center [353, 128] width 21 height 13
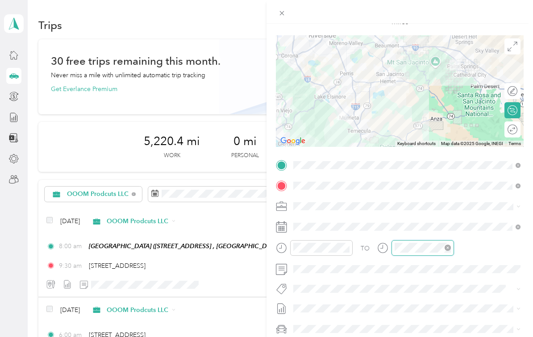
scroll to position [249, 0]
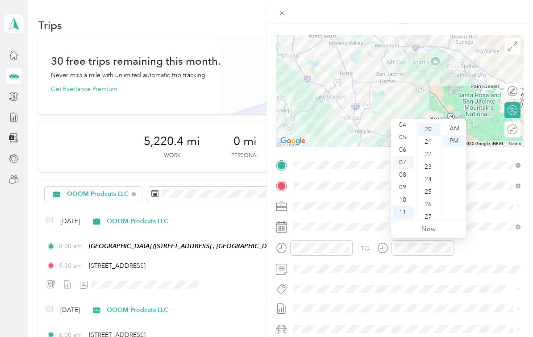
click at [405, 163] on div "07" at bounding box center [403, 162] width 21 height 13
click at [429, 187] on div "30" at bounding box center [428, 186] width 21 height 13
click at [453, 131] on div "AM" at bounding box center [453, 128] width 21 height 13
click at [430, 277] on div "TO Add photo" at bounding box center [400, 267] width 248 height 218
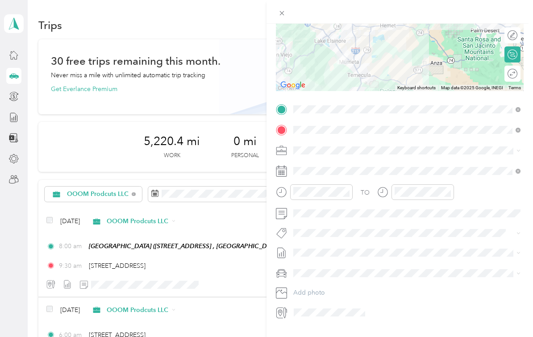
scroll to position [111, 0]
click at [336, 279] on span at bounding box center [407, 274] width 234 height 14
click at [326, 291] on div "Nicks Car" at bounding box center [407, 289] width 221 height 9
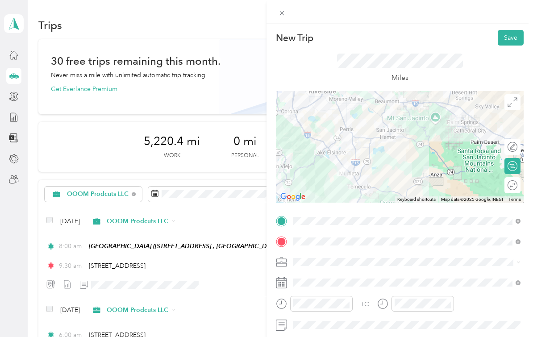
scroll to position [0, 0]
click at [505, 34] on button "Save" at bounding box center [511, 38] width 26 height 16
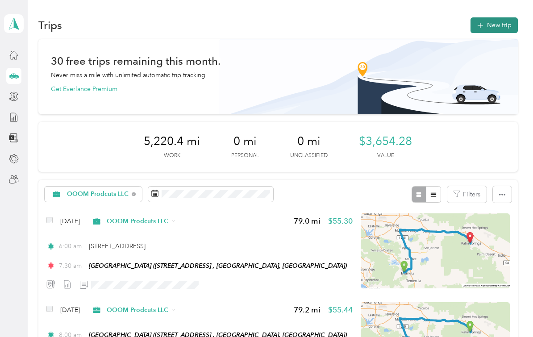
click at [498, 29] on button "New trip" at bounding box center [494, 25] width 47 height 16
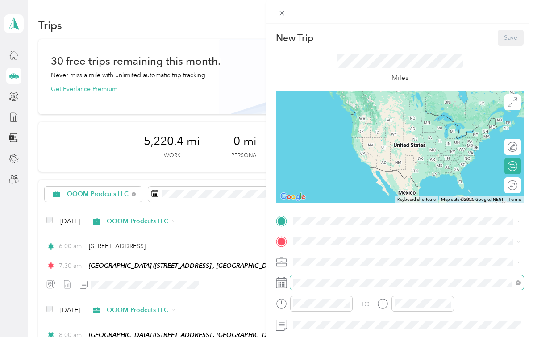
click at [338, 329] on div "TO Add photo" at bounding box center [400, 323] width 248 height 218
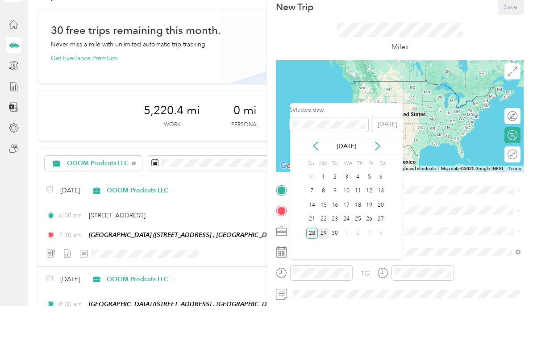
click at [324, 259] on div "29" at bounding box center [324, 264] width 12 height 11
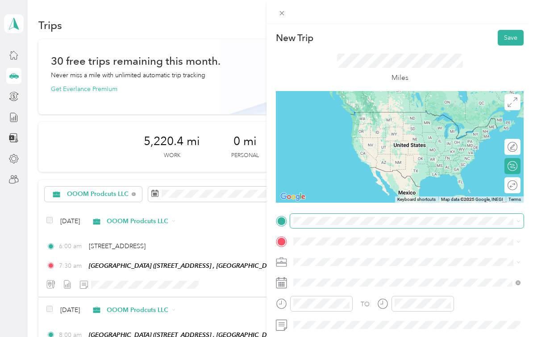
click at [336, 225] on span at bounding box center [407, 221] width 234 height 14
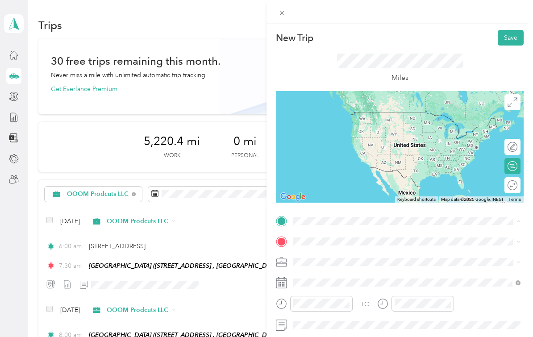
click at [343, 279] on span "101 N Museum Dr, Palm Springs, CA, United States , 92262, Palm Springs, CA, Uni…" at bounding box center [338, 283] width 57 height 8
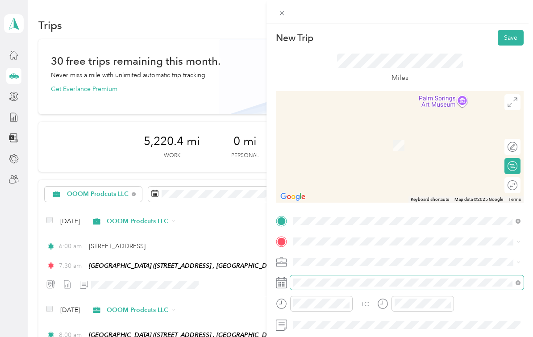
click at [323, 282] on div "TO Add photo" at bounding box center [400, 323] width 248 height 218
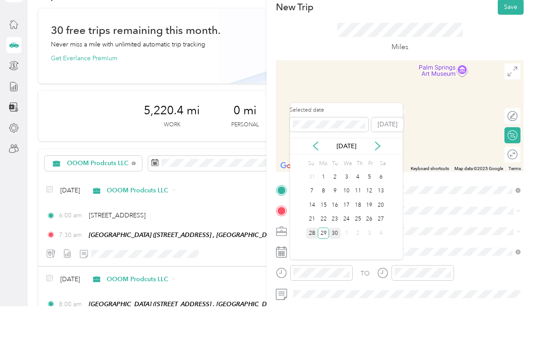
click at [331, 259] on div "30" at bounding box center [335, 264] width 12 height 11
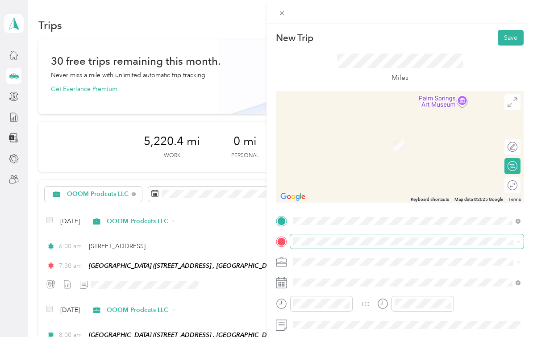
click at [338, 246] on span at bounding box center [407, 241] width 234 height 14
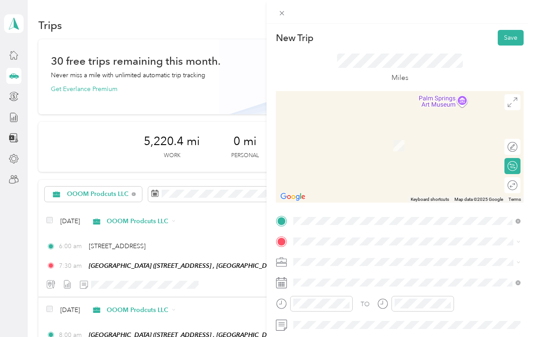
click at [344, 284] on span "23772 Cloverleaf Way Murrieta, California 92562, United States" at bounding box center [354, 288] width 89 height 8
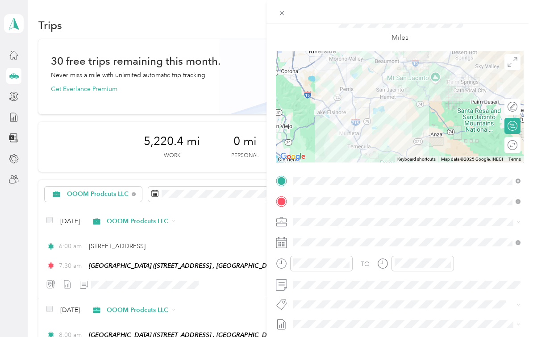
scroll to position [46, 0]
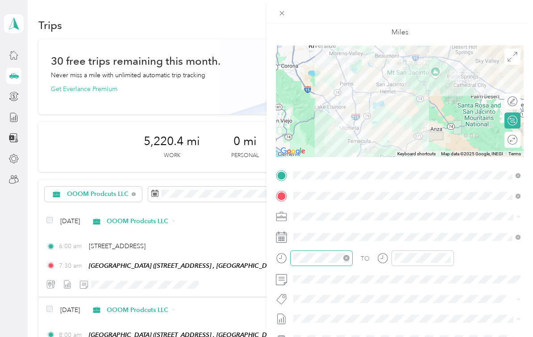
click at [331, 263] on div at bounding box center [321, 259] width 63 height 16
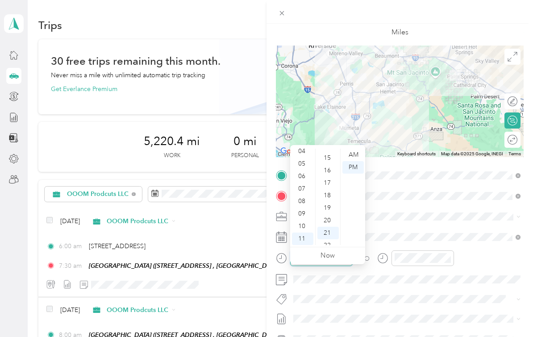
scroll to position [262, 0]
click at [305, 170] on div "06" at bounding box center [302, 176] width 21 height 13
click at [303, 195] on div "08" at bounding box center [302, 201] width 21 height 13
click at [329, 149] on div "00" at bounding box center [328, 155] width 21 height 13
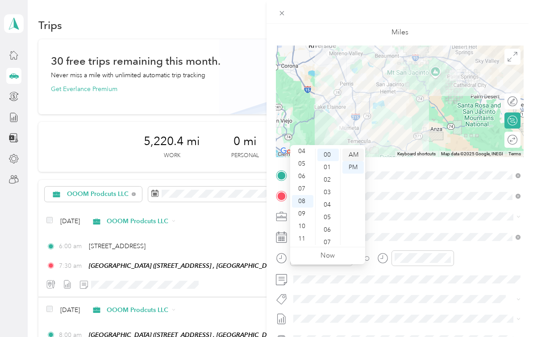
click at [352, 149] on div "AM" at bounding box center [353, 155] width 21 height 13
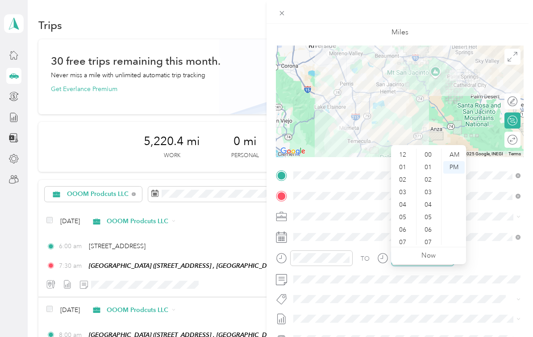
scroll to position [54, 0]
click at [404, 208] on div "09" at bounding box center [403, 214] width 21 height 13
click at [431, 222] on div "30" at bounding box center [428, 228] width 21 height 13
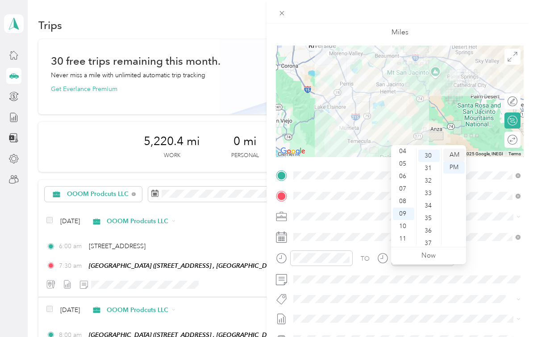
click at [454, 149] on div "AM" at bounding box center [453, 155] width 21 height 13
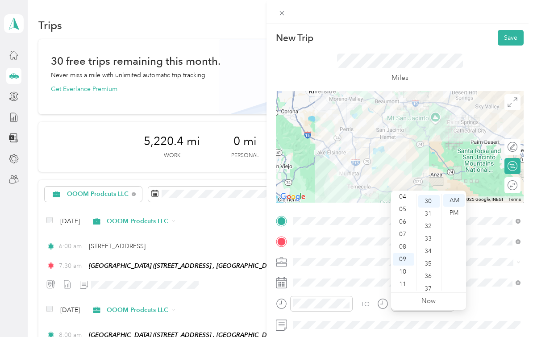
scroll to position [0, 0]
click at [512, 37] on button "Save" at bounding box center [511, 38] width 26 height 16
